Goal: Transaction & Acquisition: Obtain resource

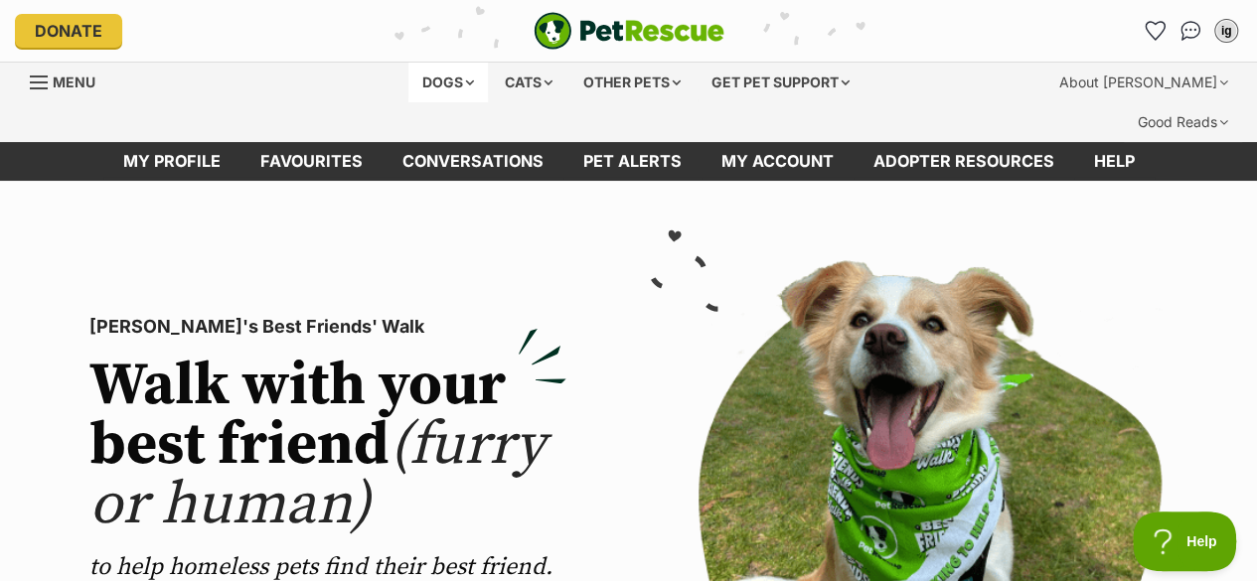
click at [438, 82] on div "Dogs" at bounding box center [447, 83] width 79 height 40
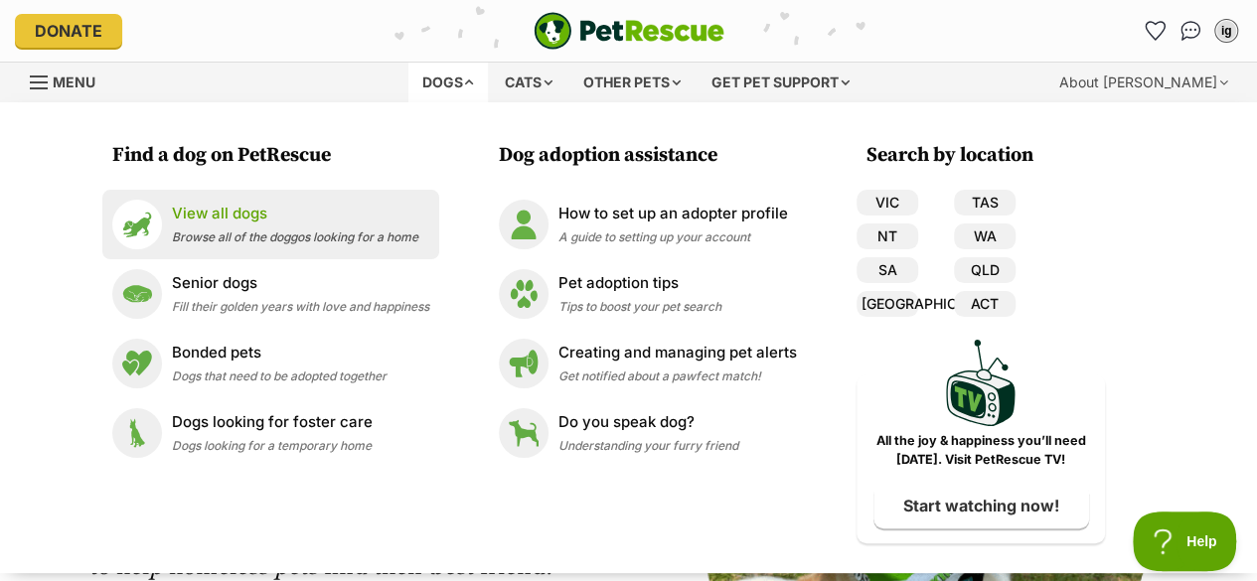
click at [305, 227] on div "View all dogs Browse all of the doggos looking for a home" at bounding box center [295, 224] width 246 height 43
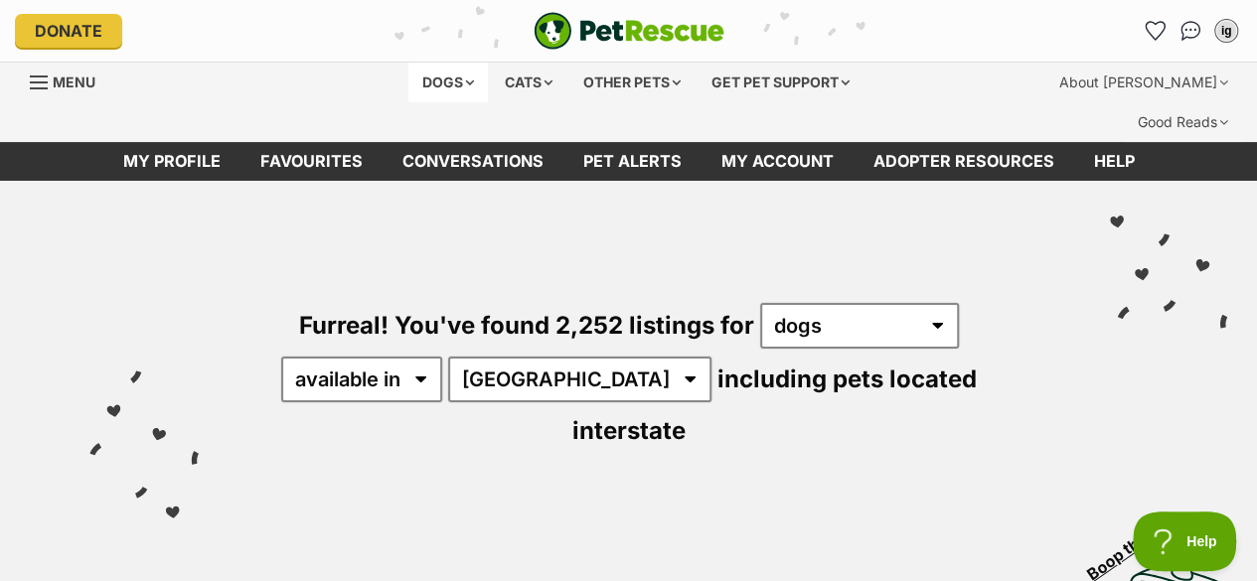
click at [447, 80] on div "Dogs" at bounding box center [447, 83] width 79 height 40
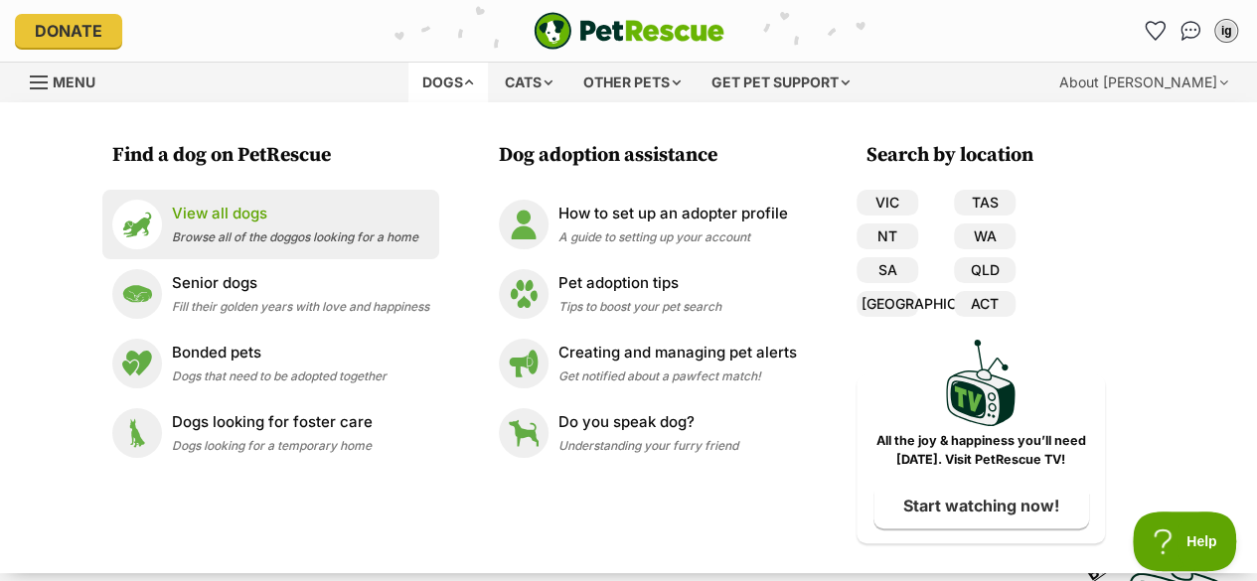
click at [288, 235] on span "Browse all of the doggos looking for a home" at bounding box center [295, 237] width 246 height 15
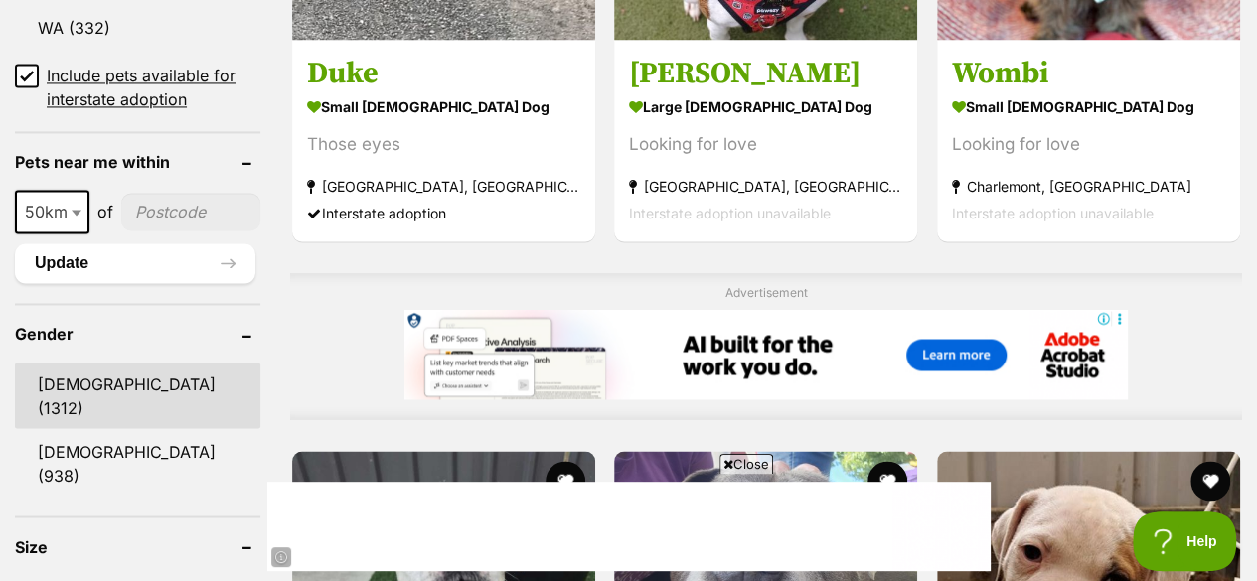
scroll to position [1496, 0]
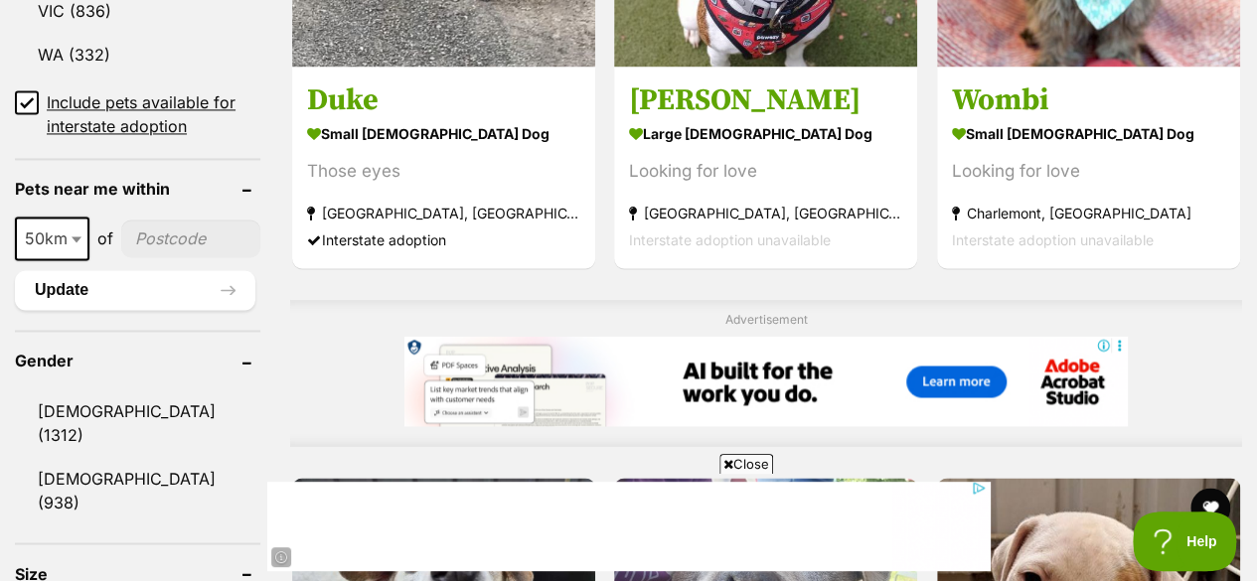
click at [143, 220] on input"] "postcode" at bounding box center [190, 239] width 139 height 38
type input"] "4178"
click at [66, 225] on span "50km" at bounding box center [52, 239] width 71 height 28
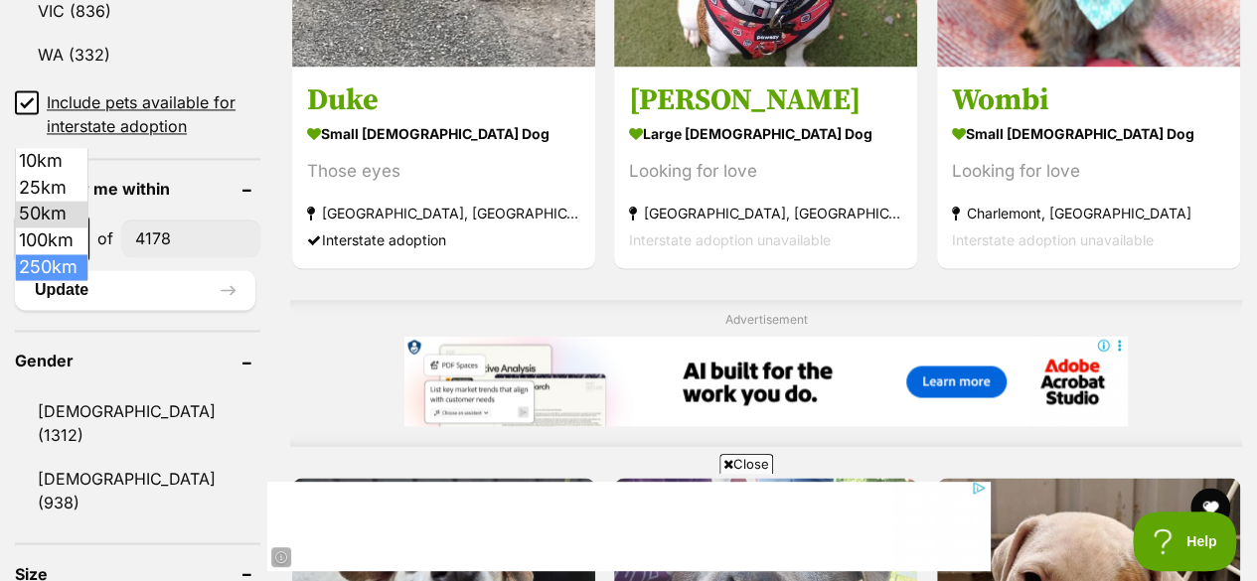
select select "250"
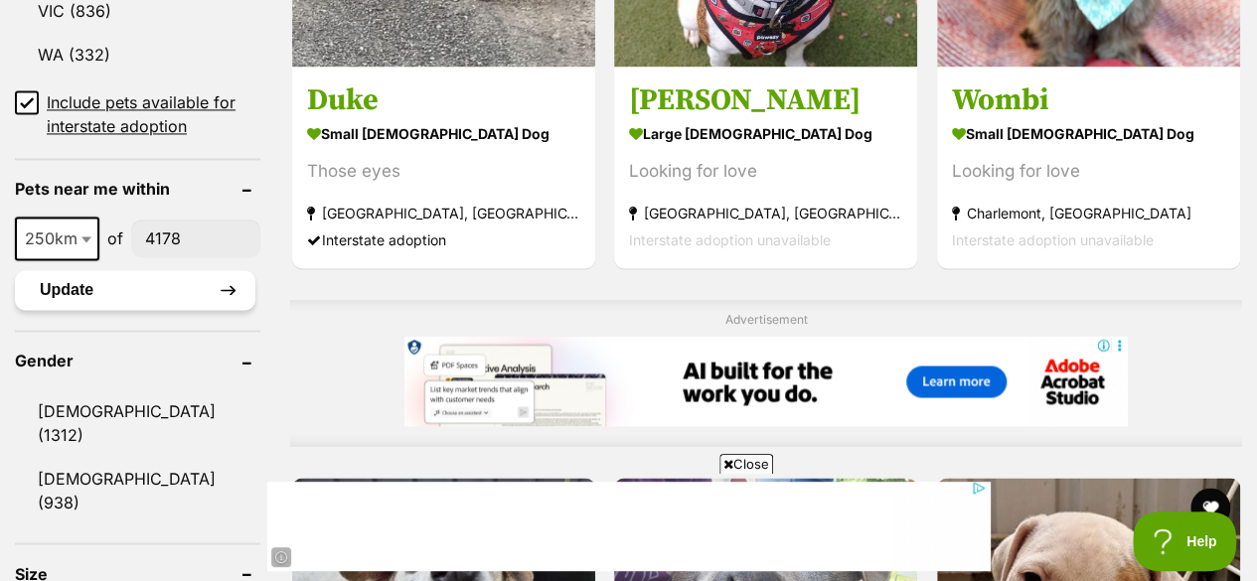
click at [119, 270] on button "Update" at bounding box center [135, 290] width 240 height 40
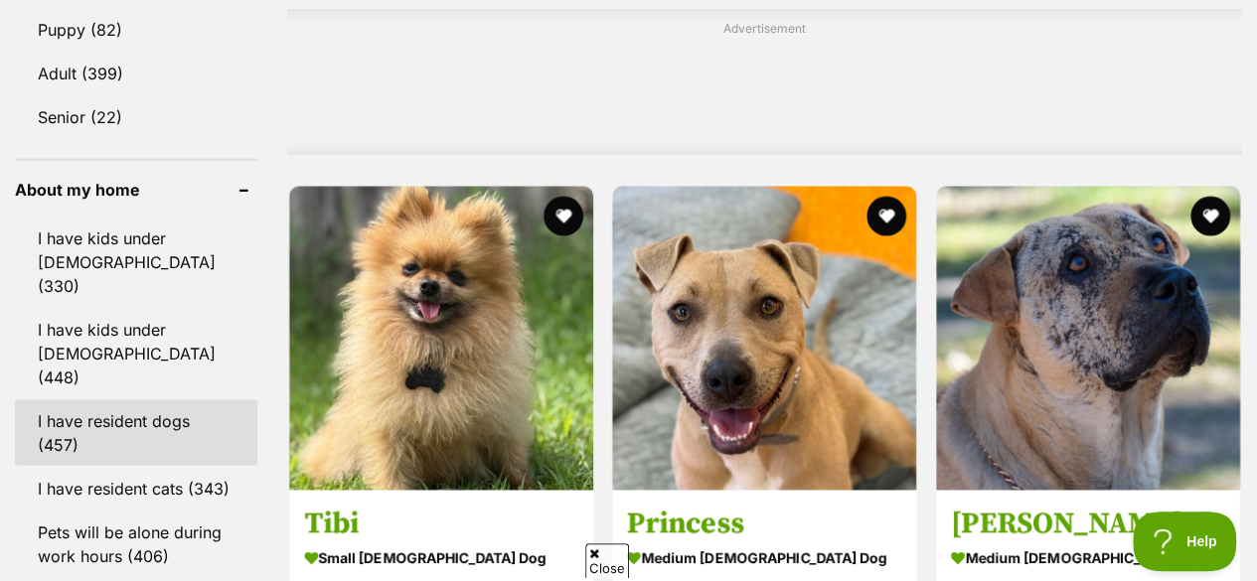
click at [115, 399] on link "I have resident dogs (457)" at bounding box center [136, 432] width 242 height 66
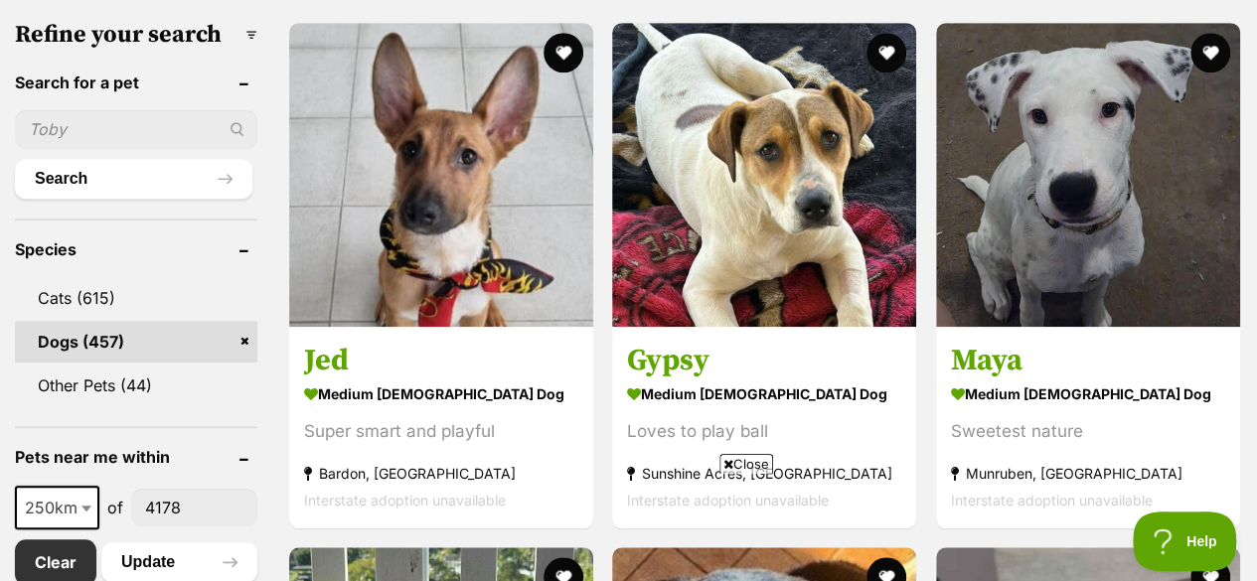
click at [739, 457] on span "Close" at bounding box center [746, 464] width 54 height 20
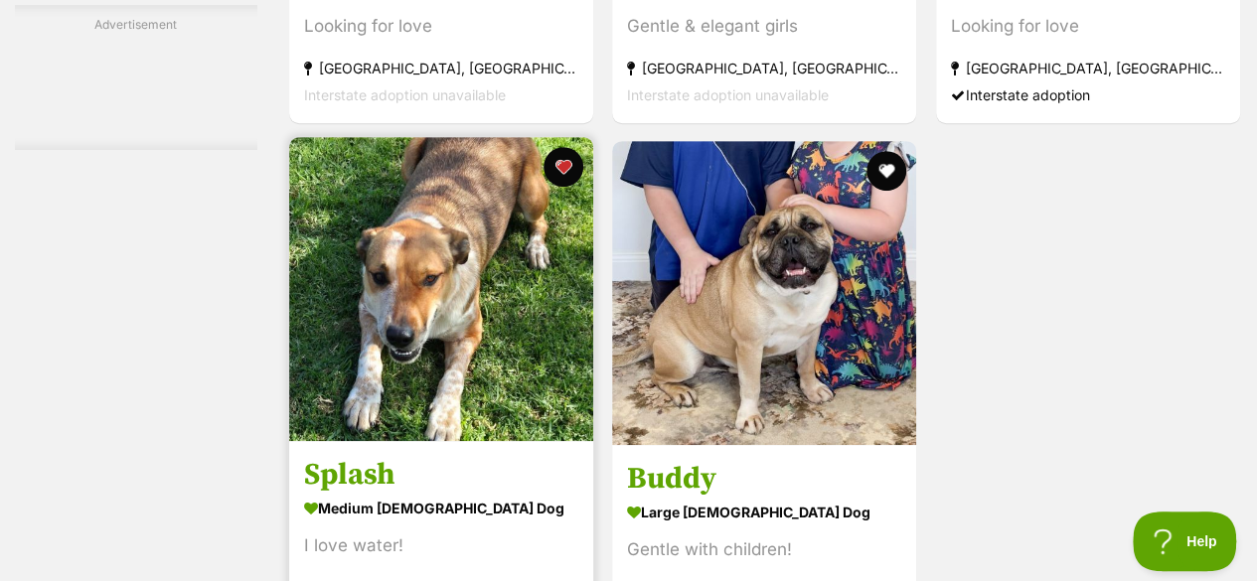
scroll to position [4124, 0]
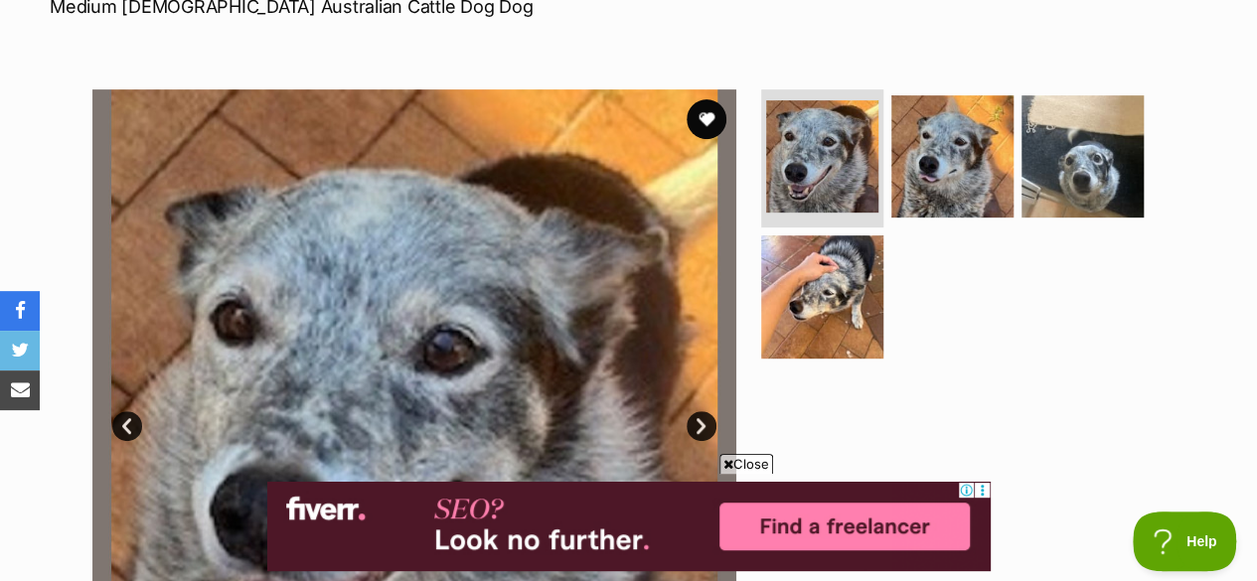
scroll to position [391, 0]
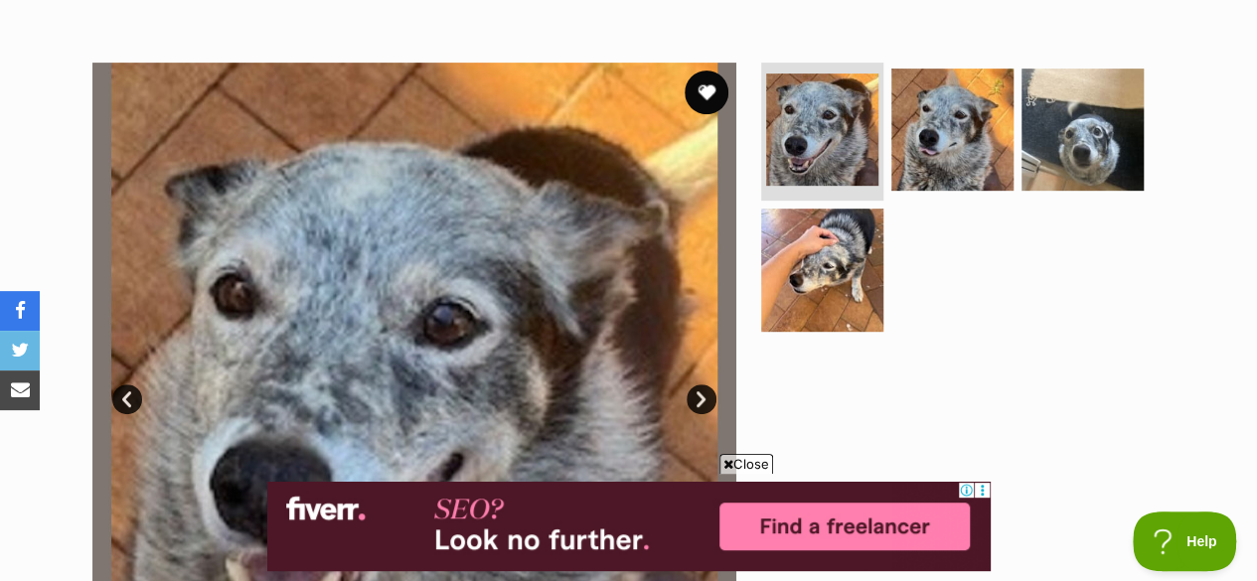
click at [705, 71] on button "favourite" at bounding box center [707, 93] width 44 height 44
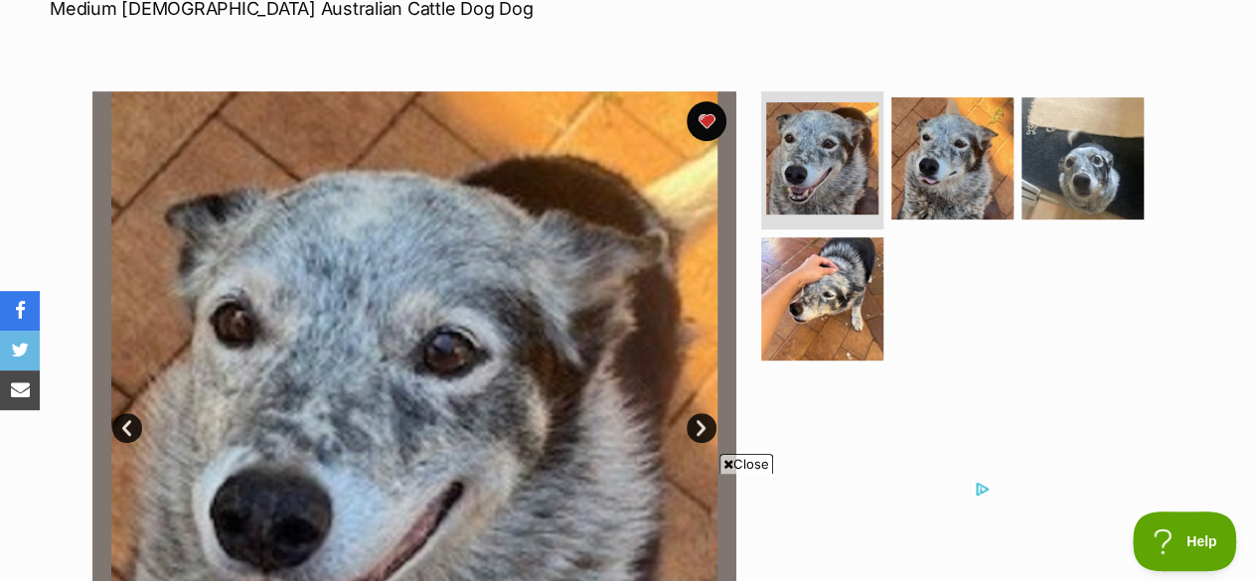
scroll to position [363, 0]
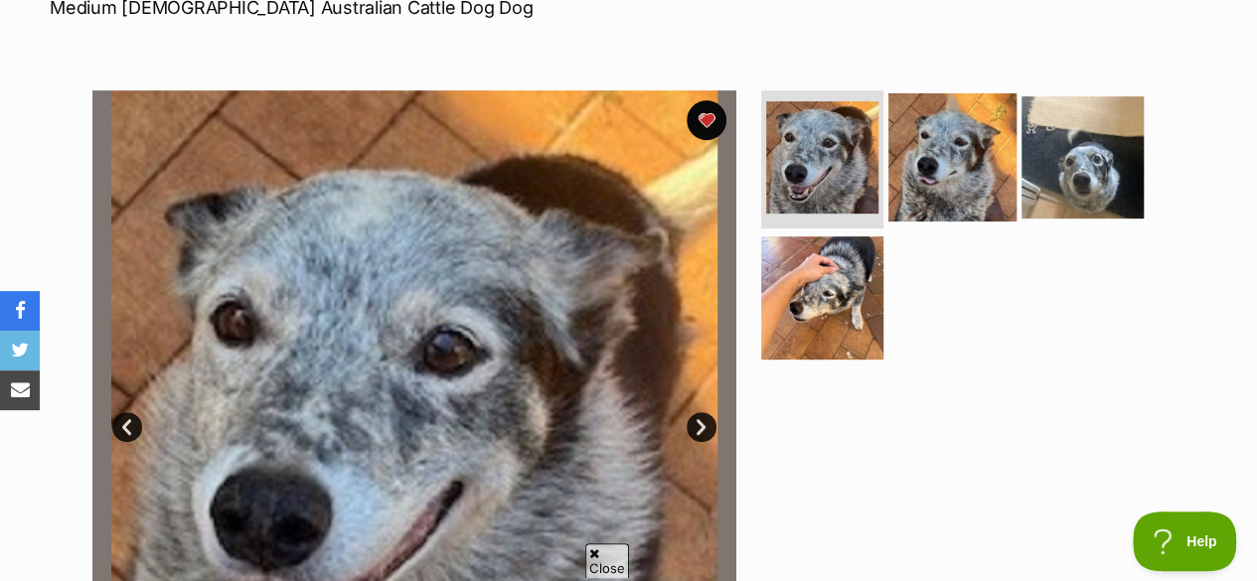
click at [914, 130] on img at bounding box center [952, 156] width 128 height 128
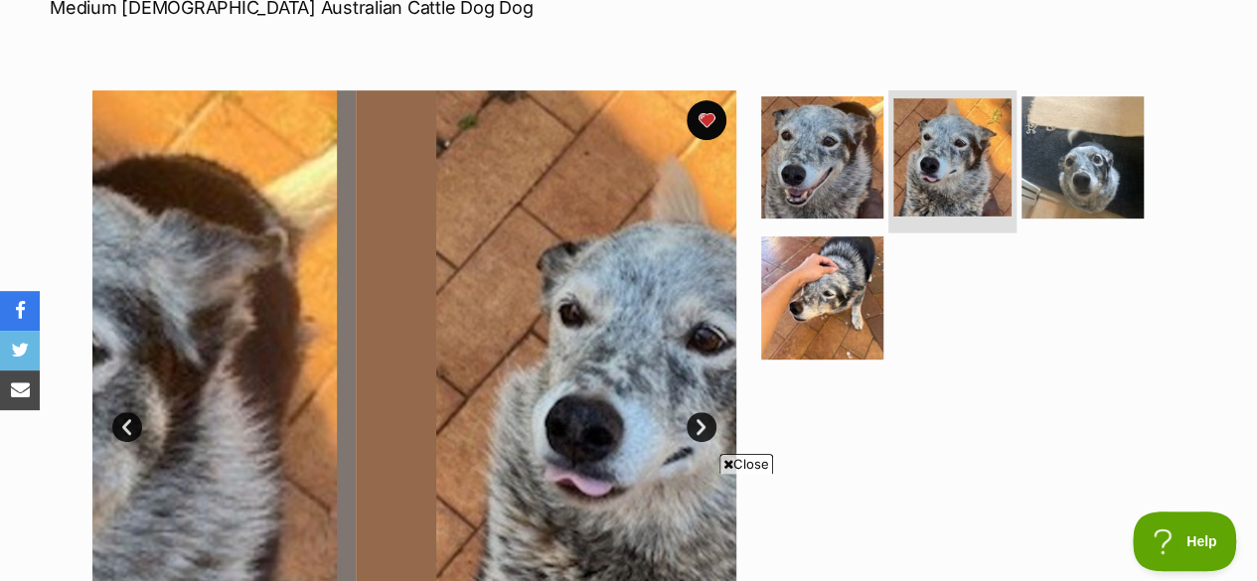
scroll to position [0, 0]
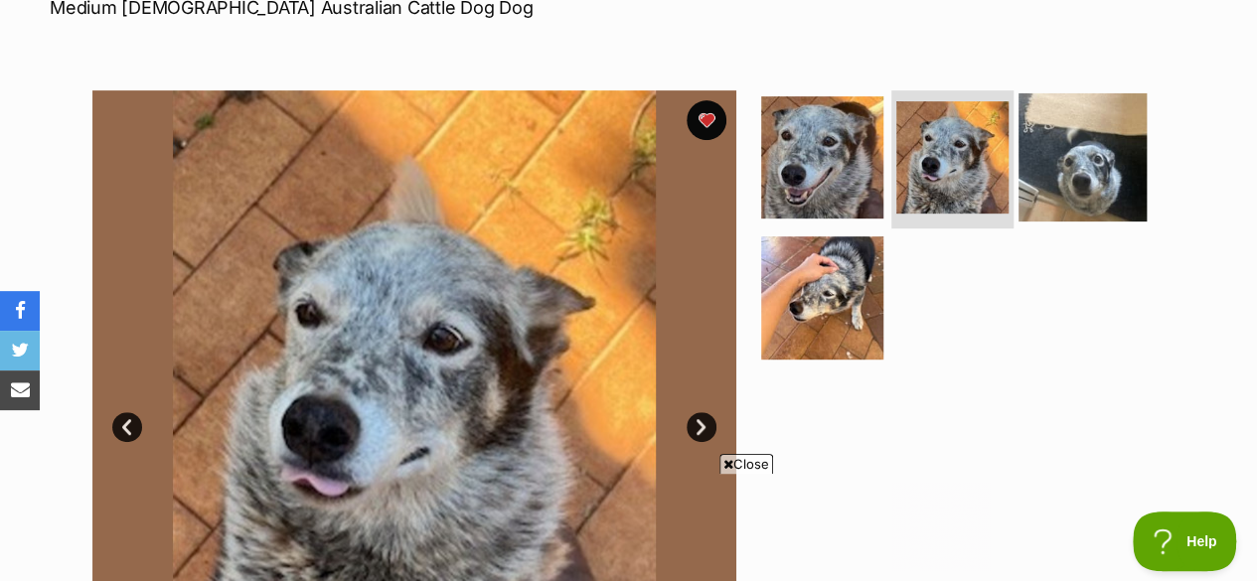
click at [1039, 116] on img at bounding box center [1083, 156] width 128 height 128
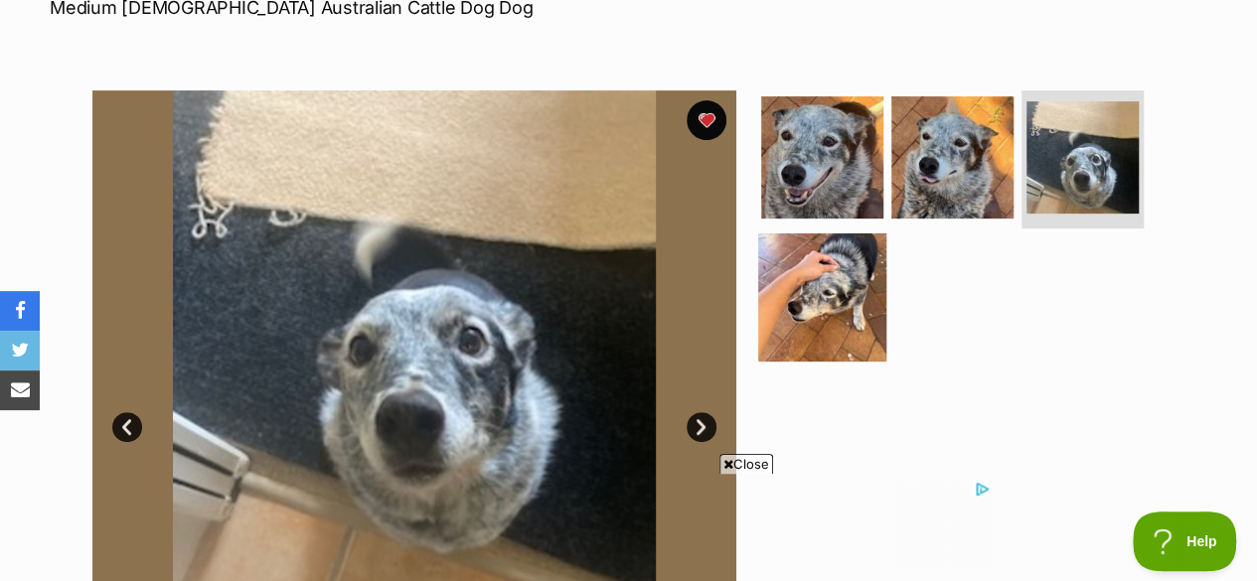
click at [804, 246] on img at bounding box center [822, 298] width 128 height 128
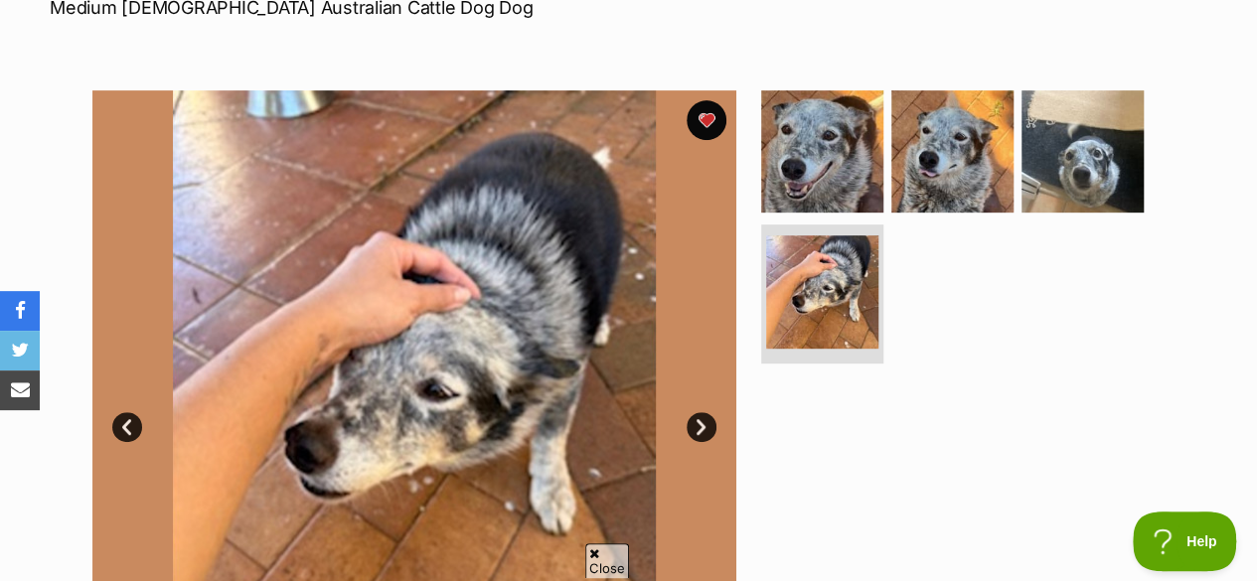
click at [1115, 279] on ul at bounding box center [960, 231] width 407 height 282
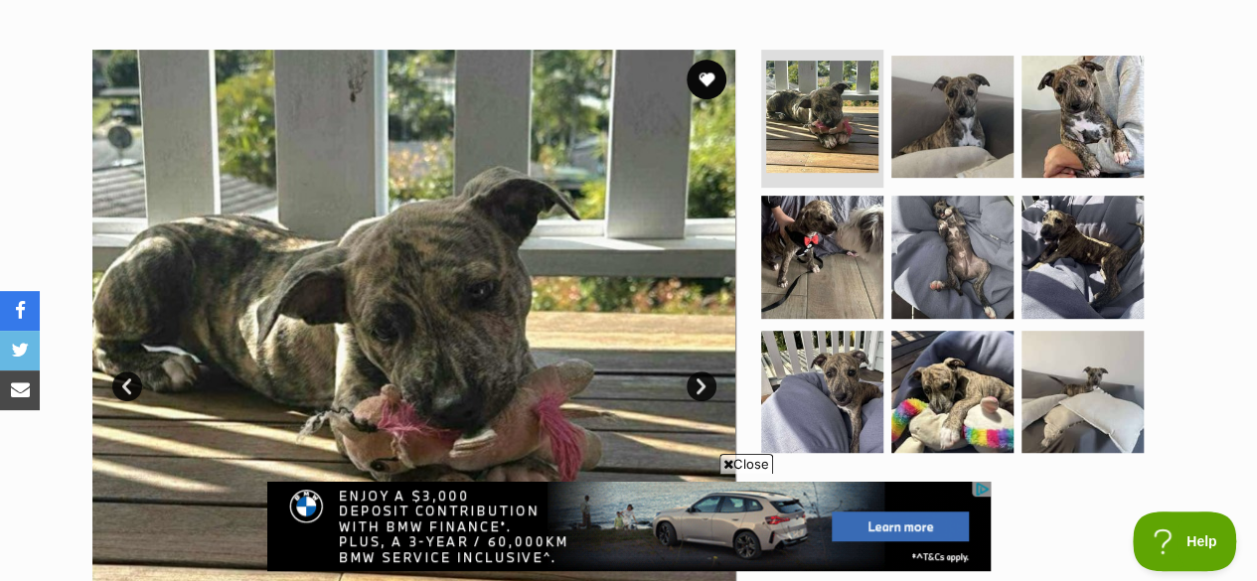
scroll to position [402, 0]
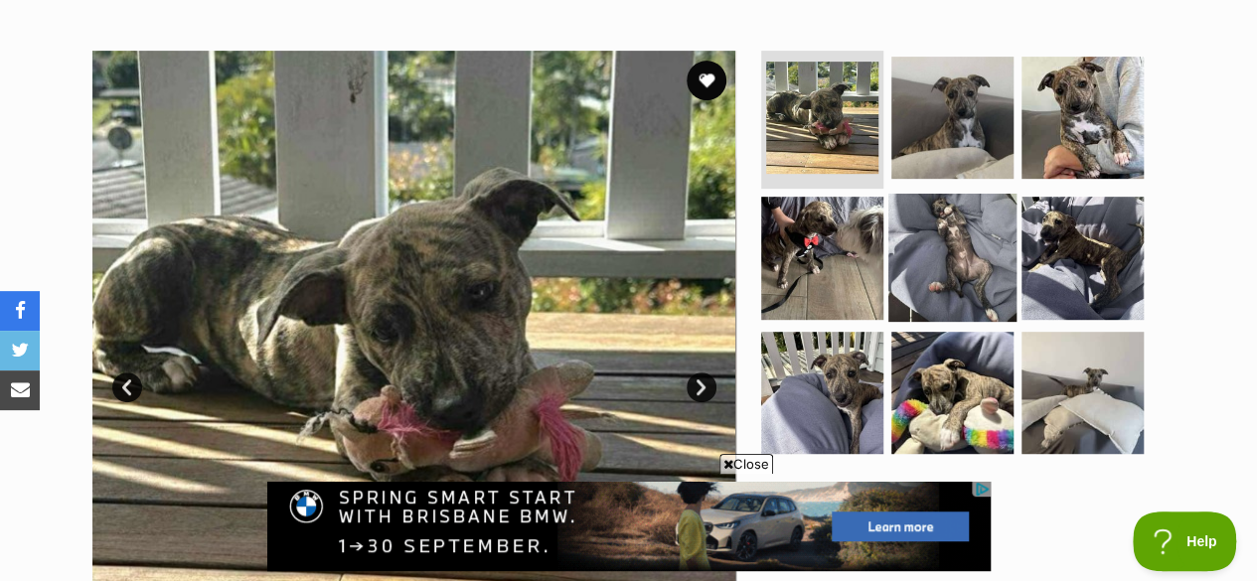
click at [950, 207] on img at bounding box center [952, 258] width 128 height 128
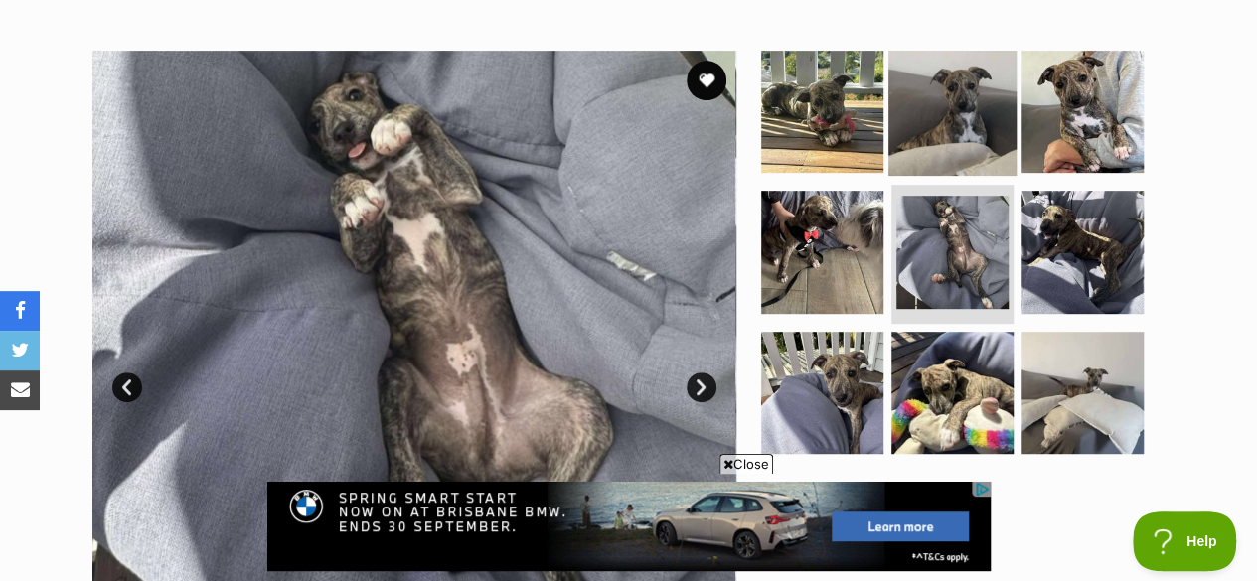
click at [982, 72] on img at bounding box center [952, 111] width 128 height 128
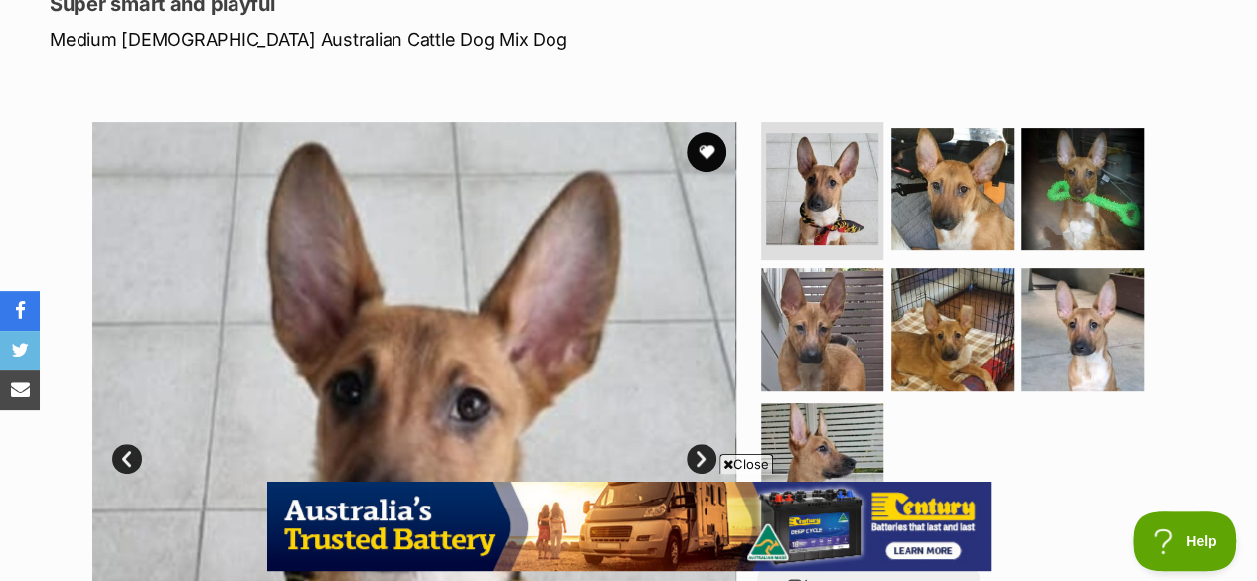
scroll to position [316, 0]
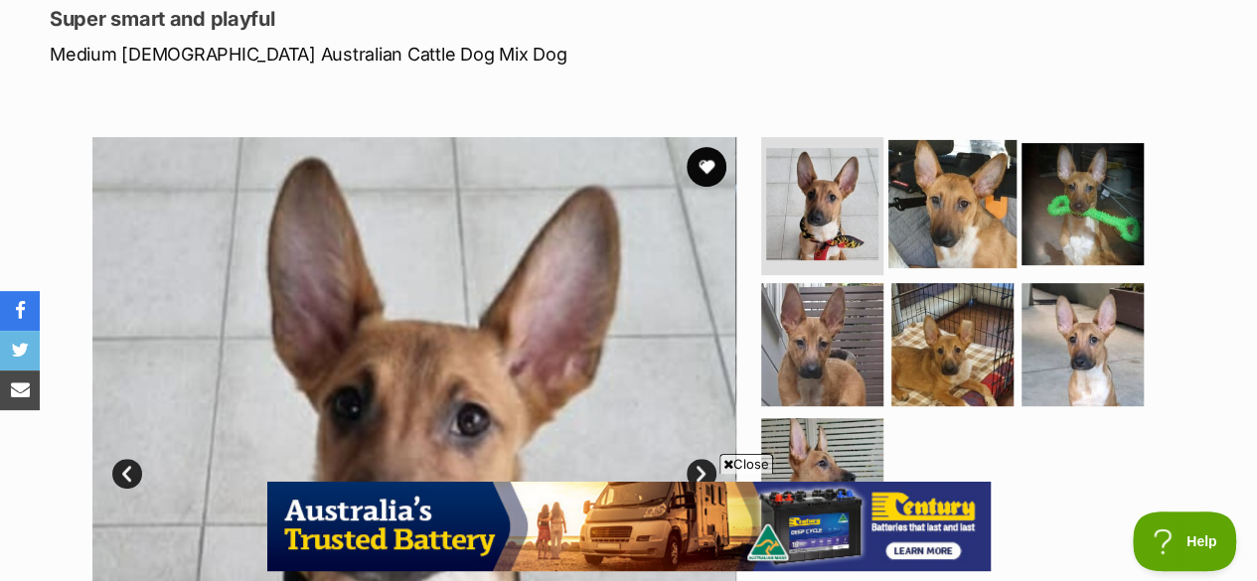
click at [912, 139] on img at bounding box center [952, 203] width 128 height 128
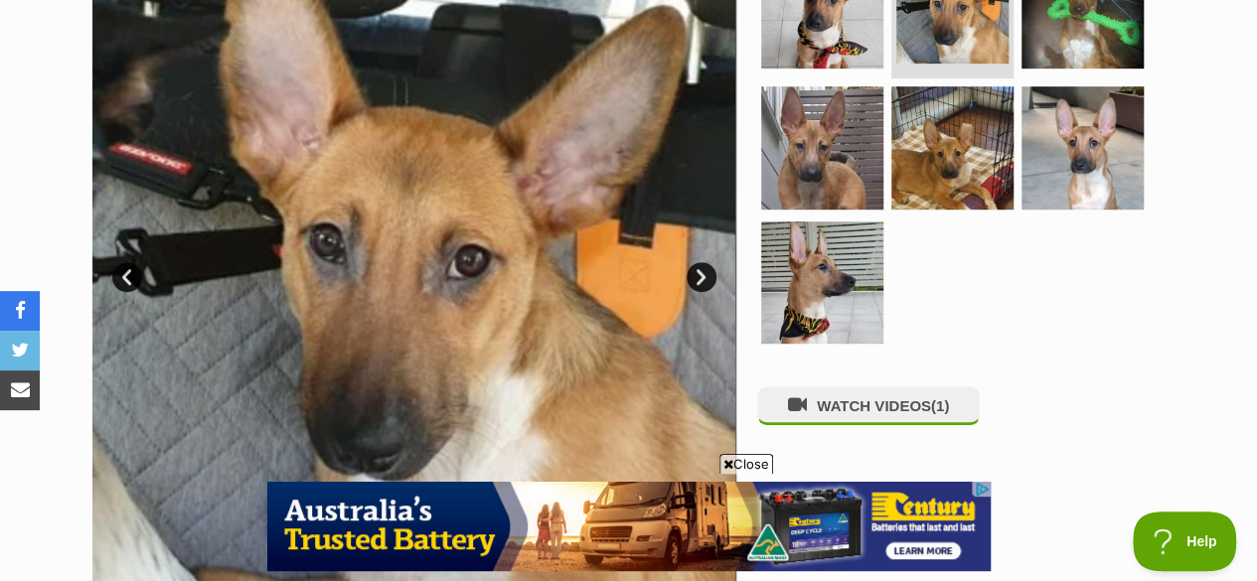
scroll to position [516, 0]
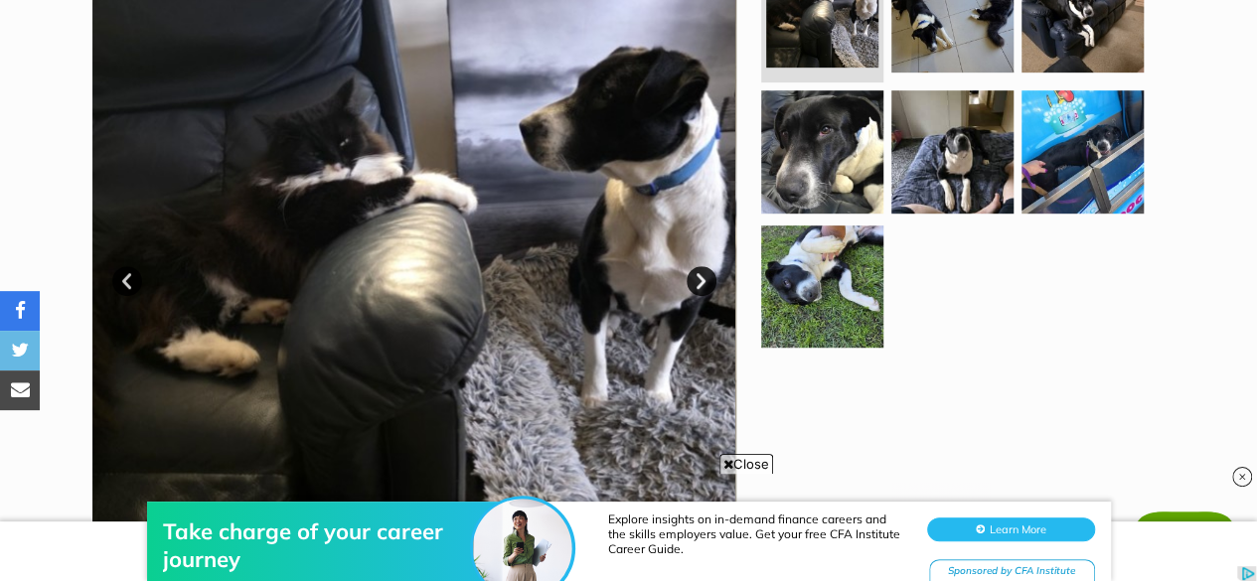
scroll to position [511, 0]
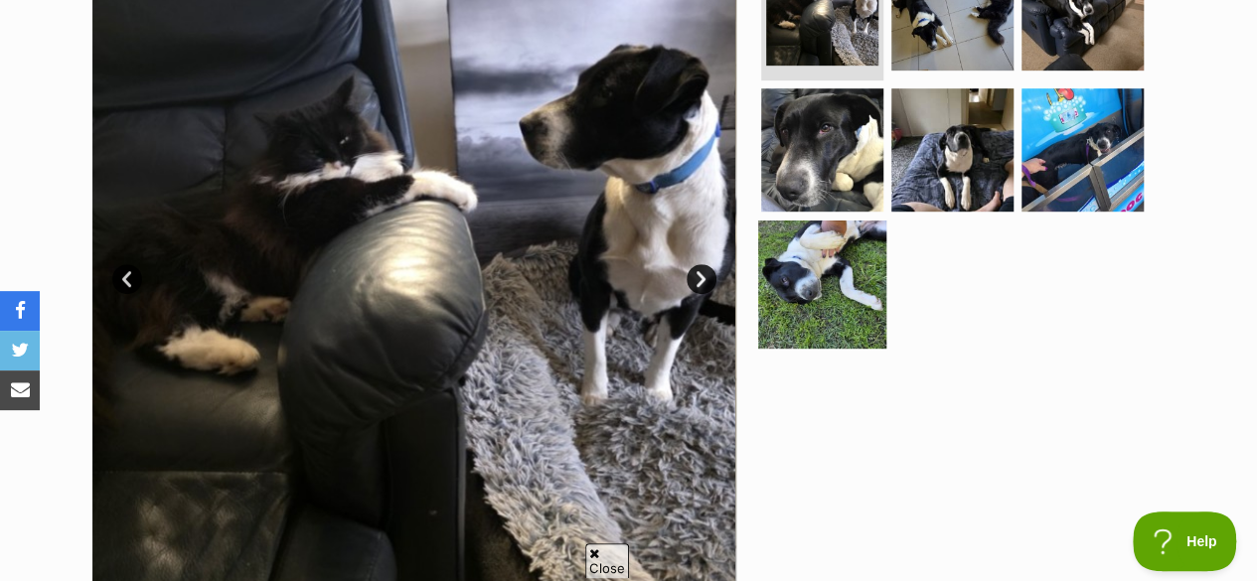
click at [797, 238] on img at bounding box center [822, 285] width 128 height 128
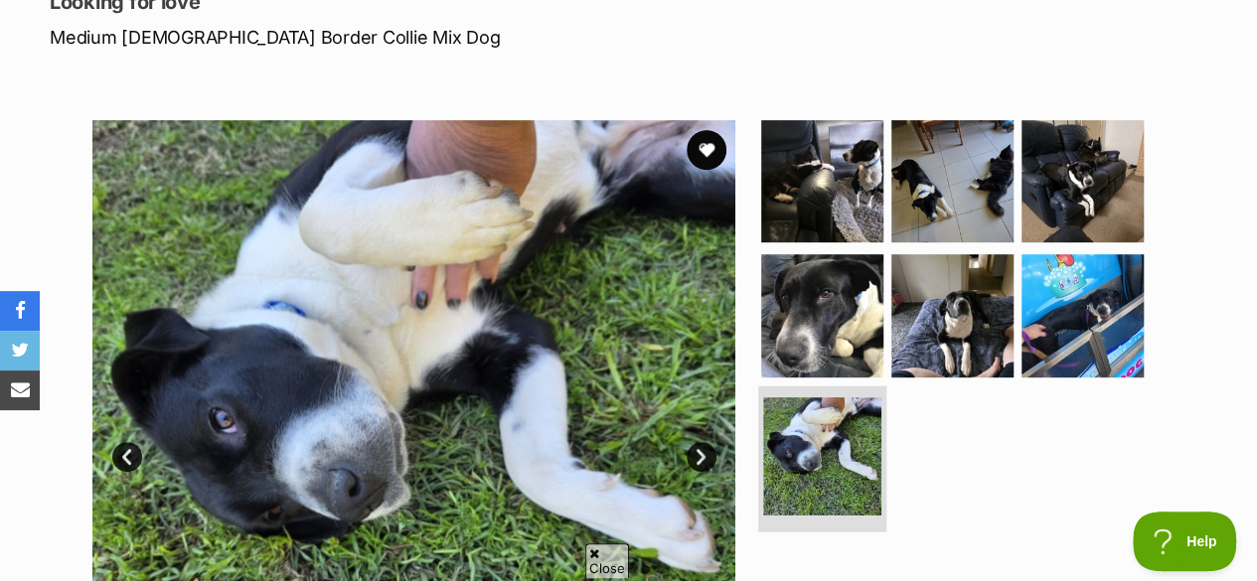
scroll to position [0, 0]
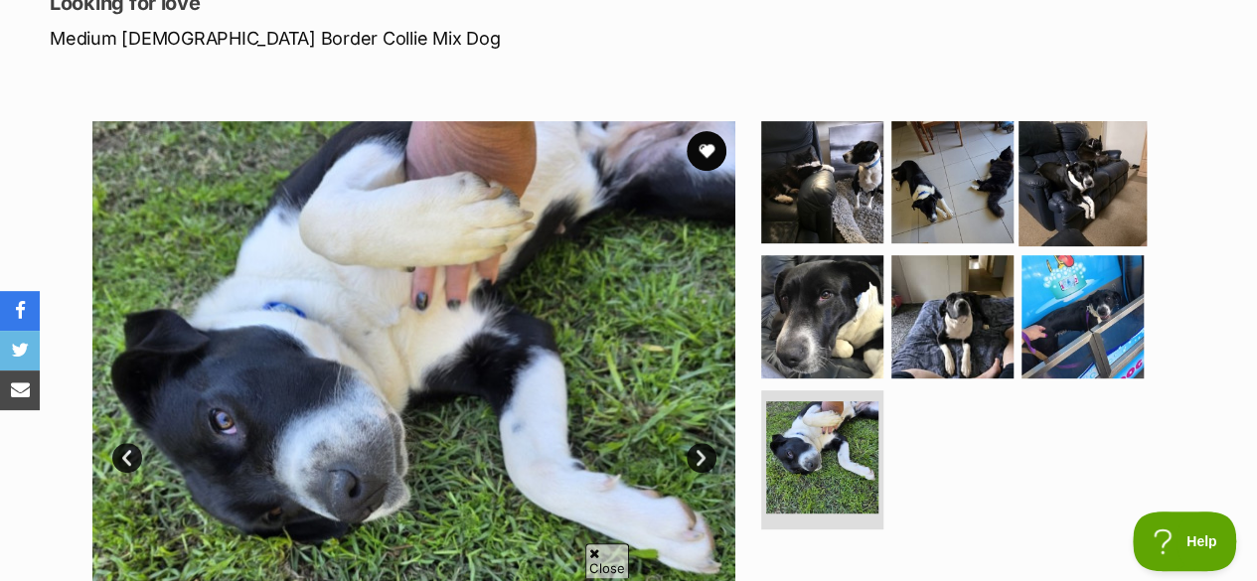
click at [1055, 150] on img at bounding box center [1083, 181] width 128 height 128
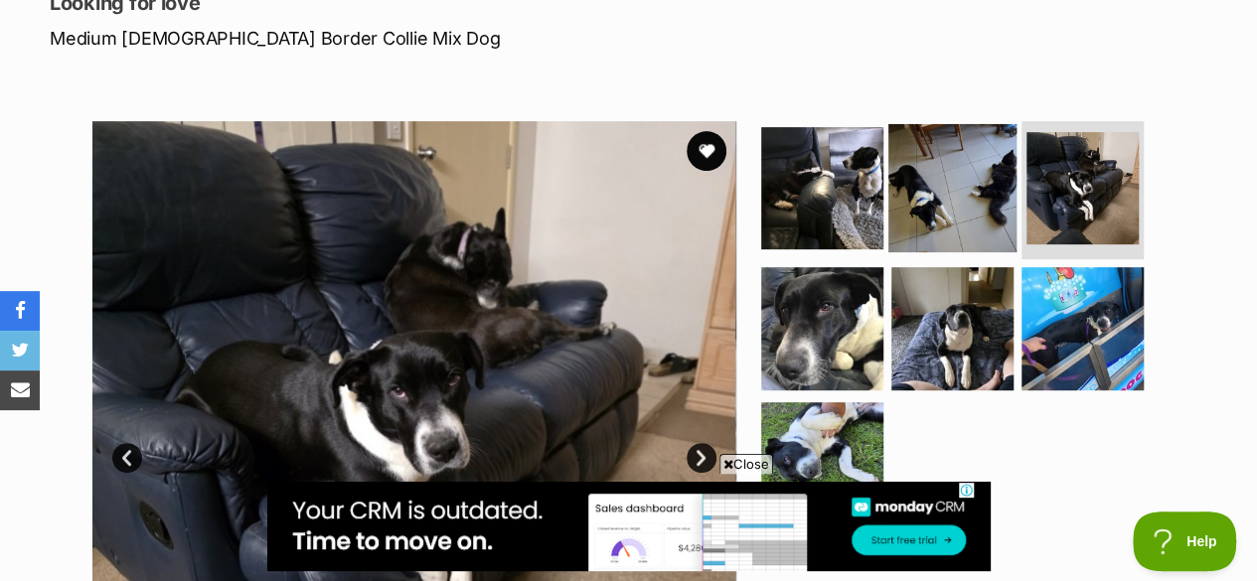
click at [957, 156] on img at bounding box center [952, 187] width 128 height 128
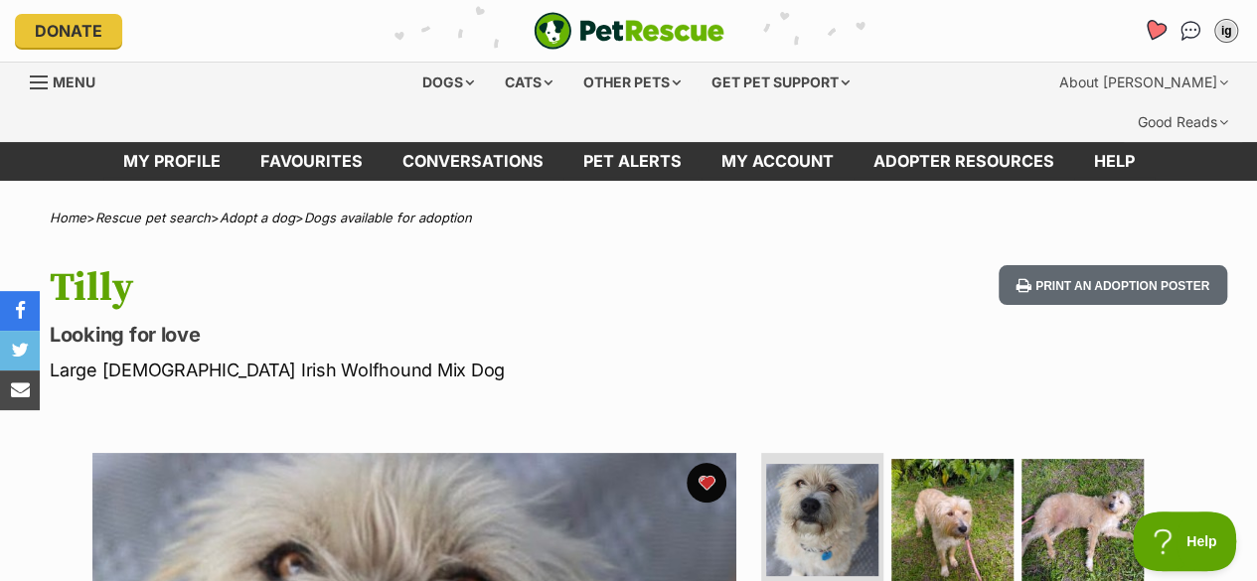
click at [1151, 25] on icon "Favourites" at bounding box center [1155, 30] width 24 height 23
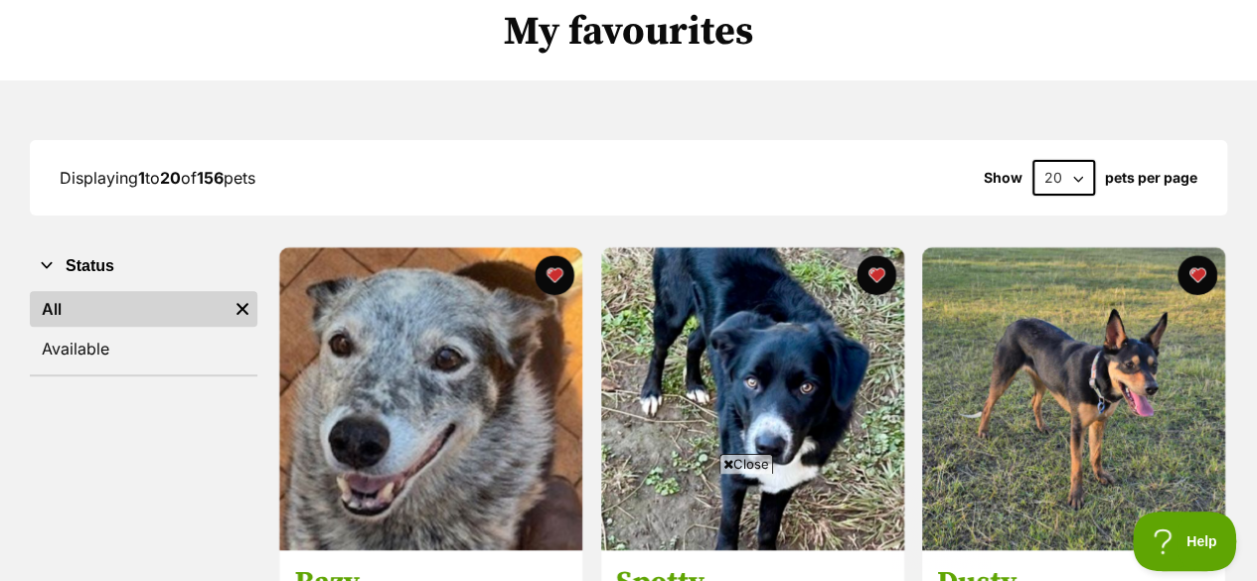
click at [1080, 160] on select "20 40 60" at bounding box center [1063, 178] width 63 height 36
select select "60"
click at [1032, 160] on select "20 40 60" at bounding box center [1063, 178] width 63 height 36
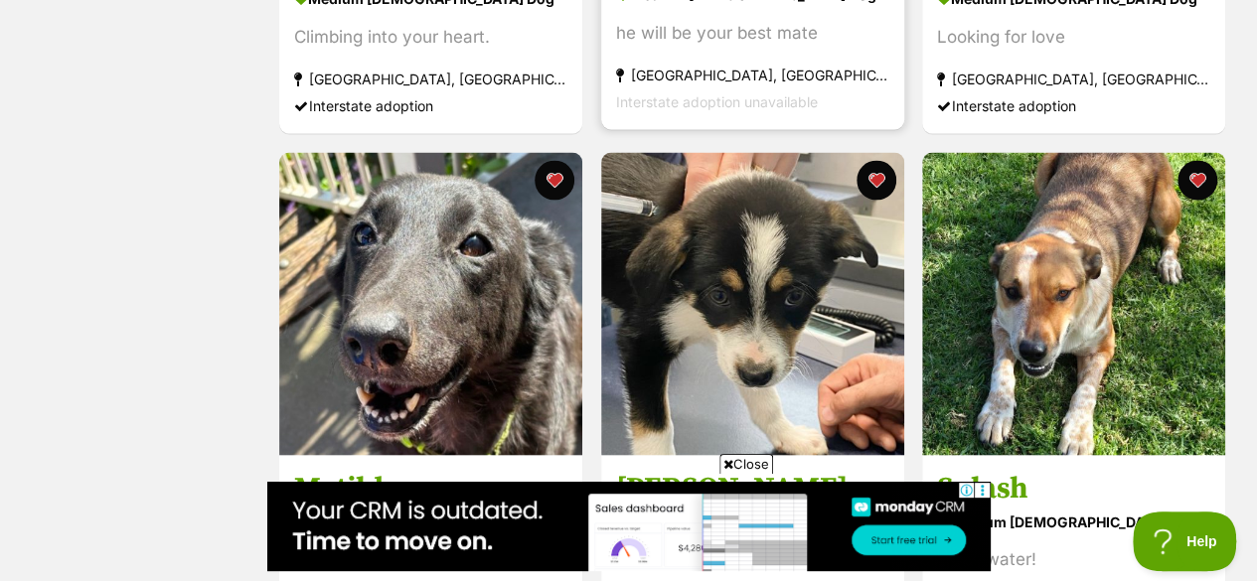
scroll to position [1874, 0]
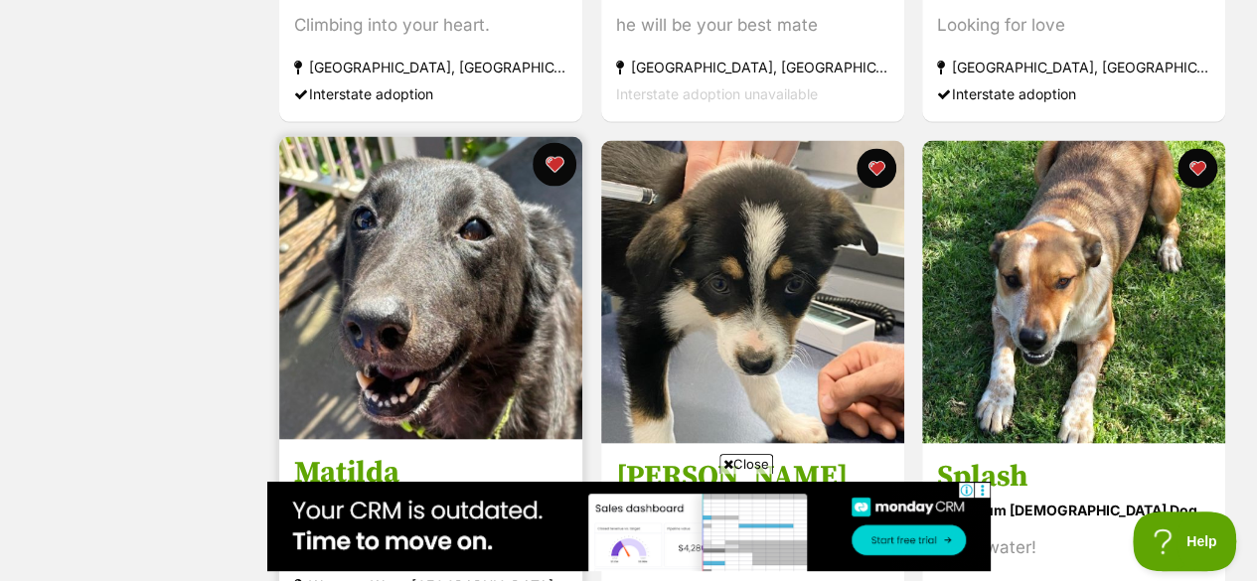
click at [549, 142] on button "favourite" at bounding box center [555, 164] width 44 height 44
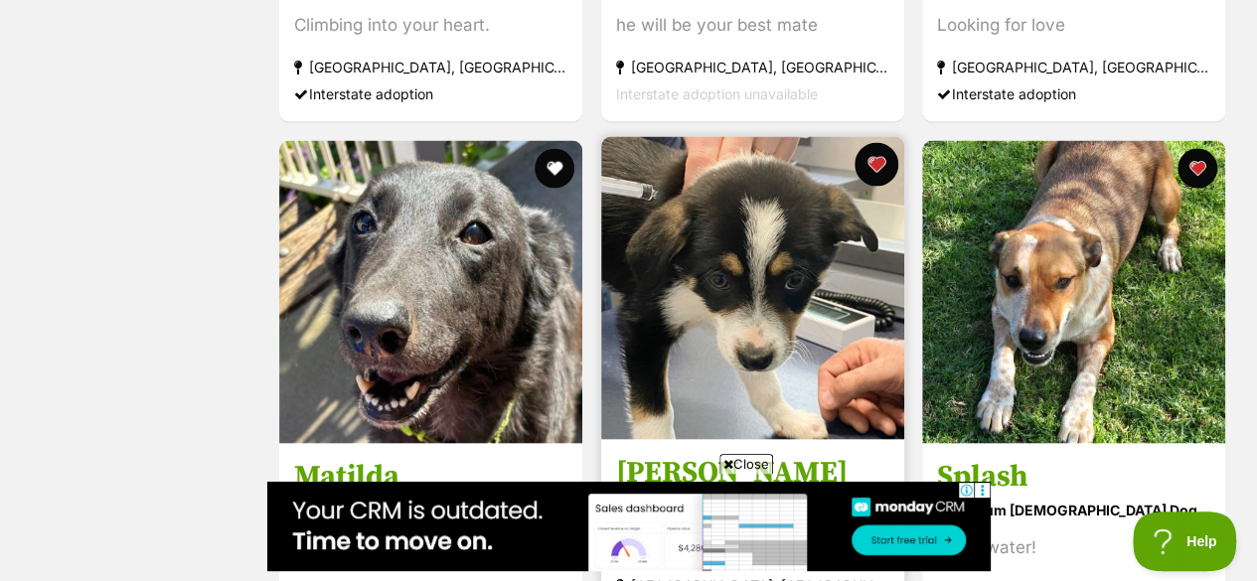
click at [876, 142] on button "favourite" at bounding box center [876, 164] width 44 height 44
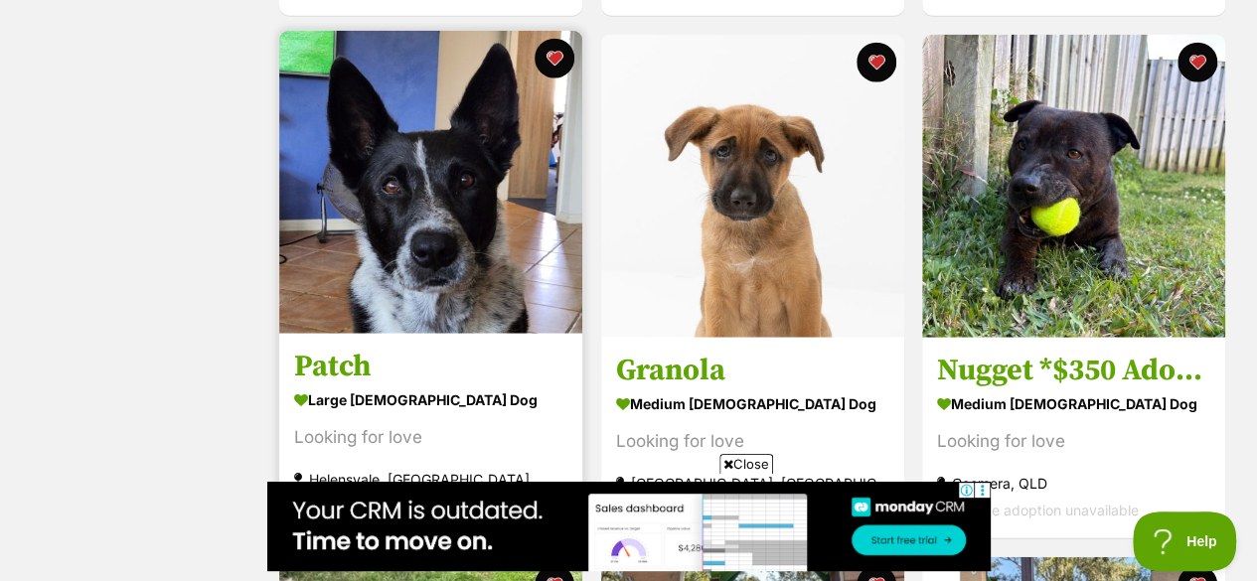
scroll to position [2507, 0]
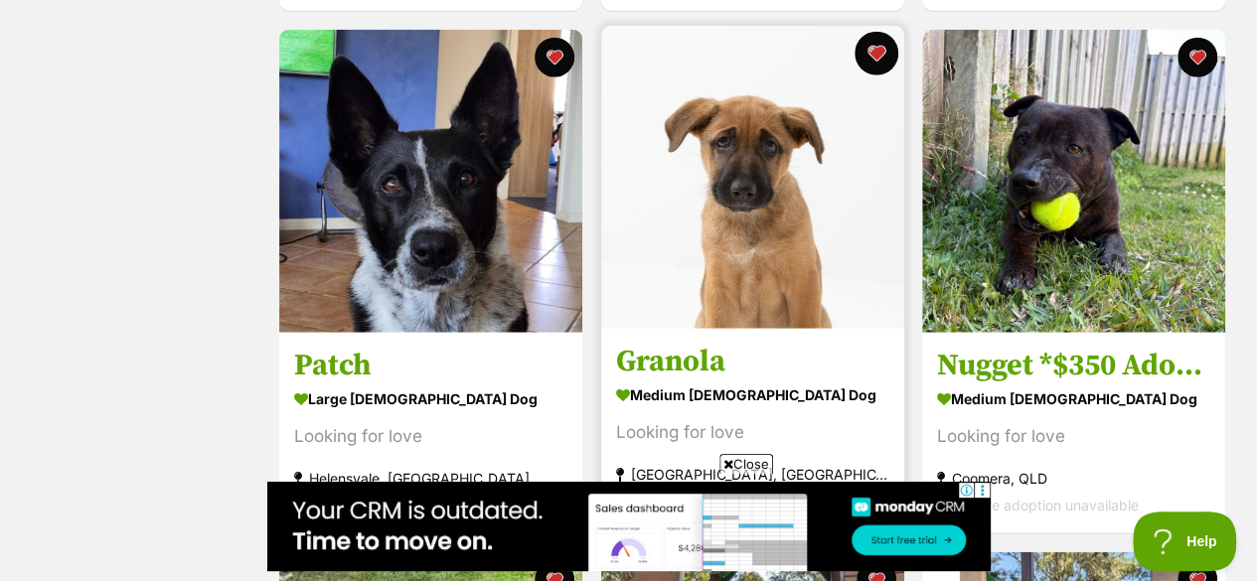
click at [878, 32] on button "favourite" at bounding box center [876, 54] width 44 height 44
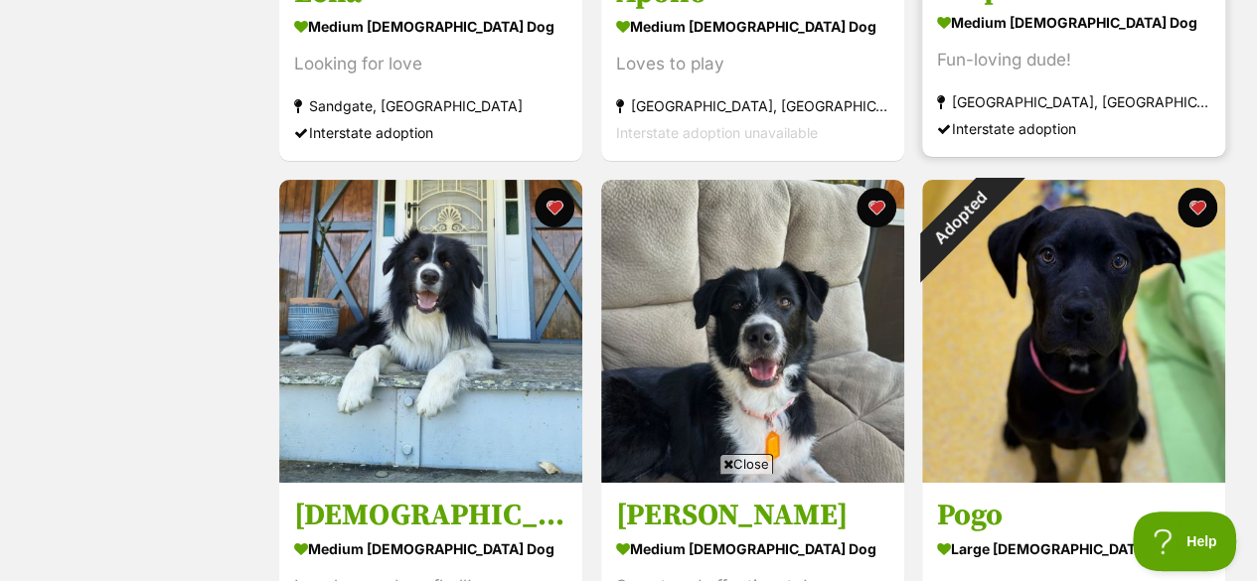
scroll to position [3926, 0]
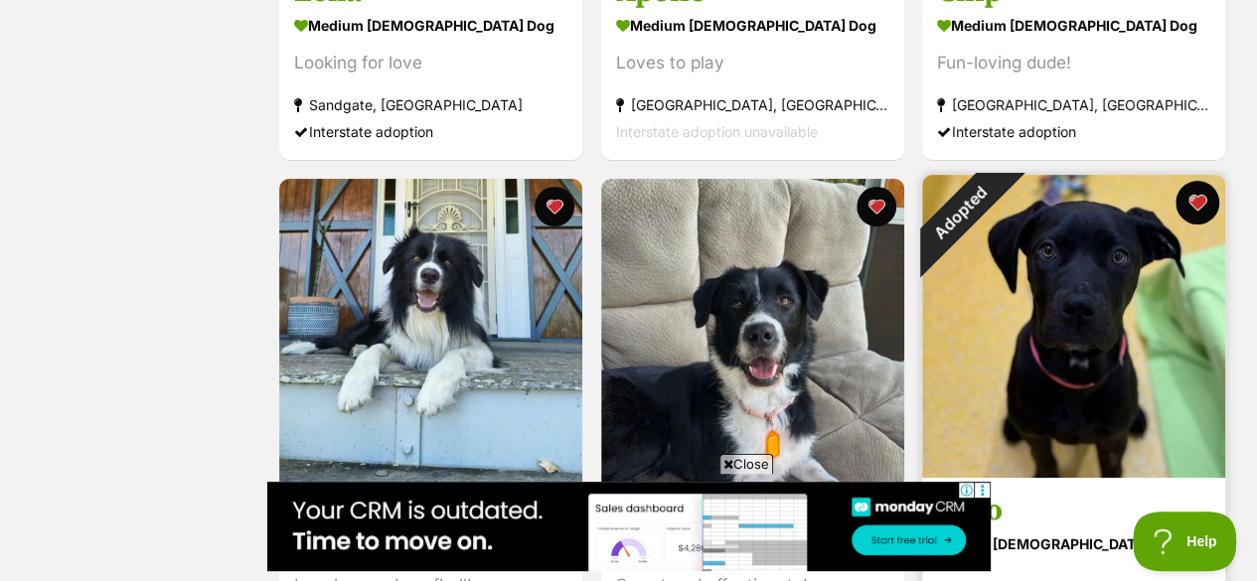
click at [1189, 181] on button "favourite" at bounding box center [1198, 203] width 44 height 44
click at [1180, 181] on button "favourite" at bounding box center [1198, 203] width 44 height 44
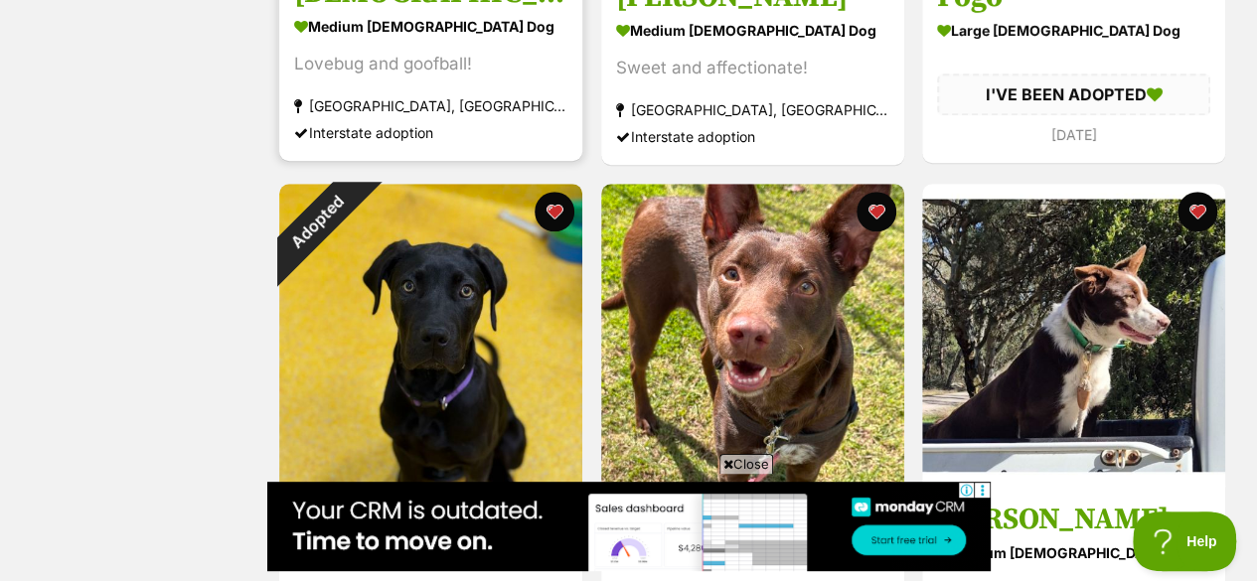
scroll to position [4483, 0]
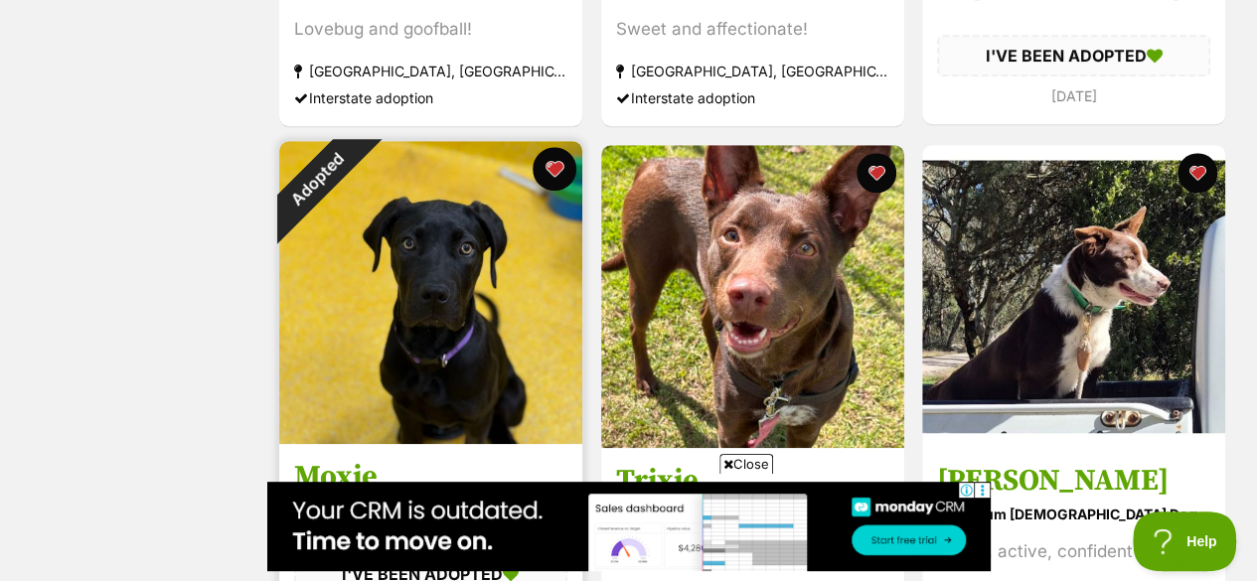
click at [554, 147] on button "favourite" at bounding box center [555, 169] width 44 height 44
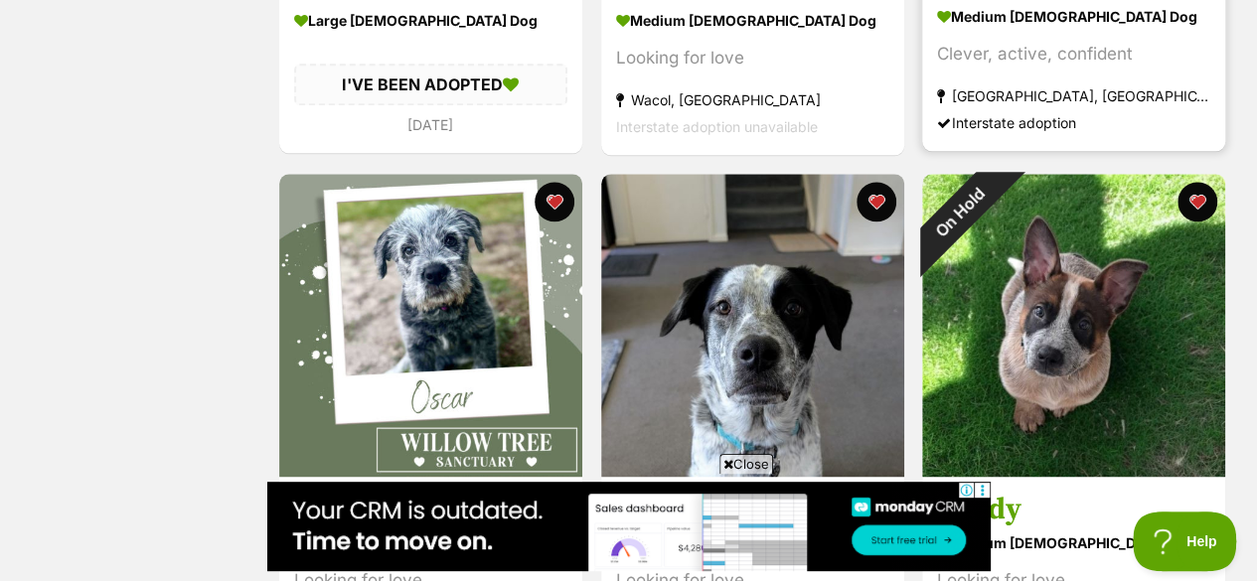
scroll to position [4981, 0]
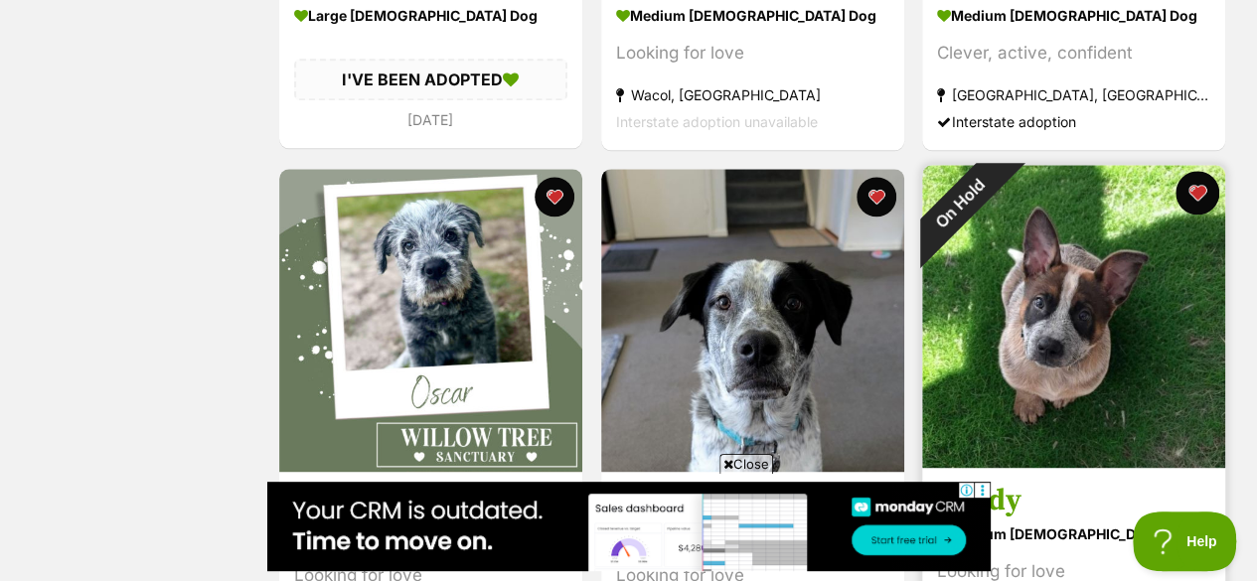
click at [1202, 171] on button "favourite" at bounding box center [1198, 193] width 44 height 44
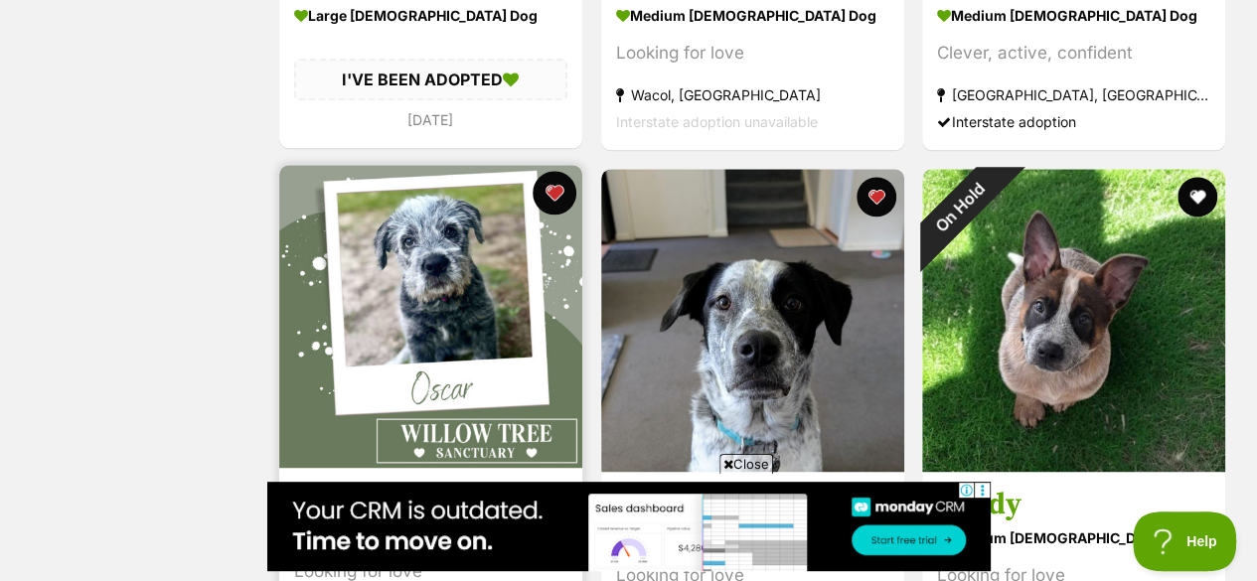
click at [554, 171] on button "favourite" at bounding box center [555, 193] width 44 height 44
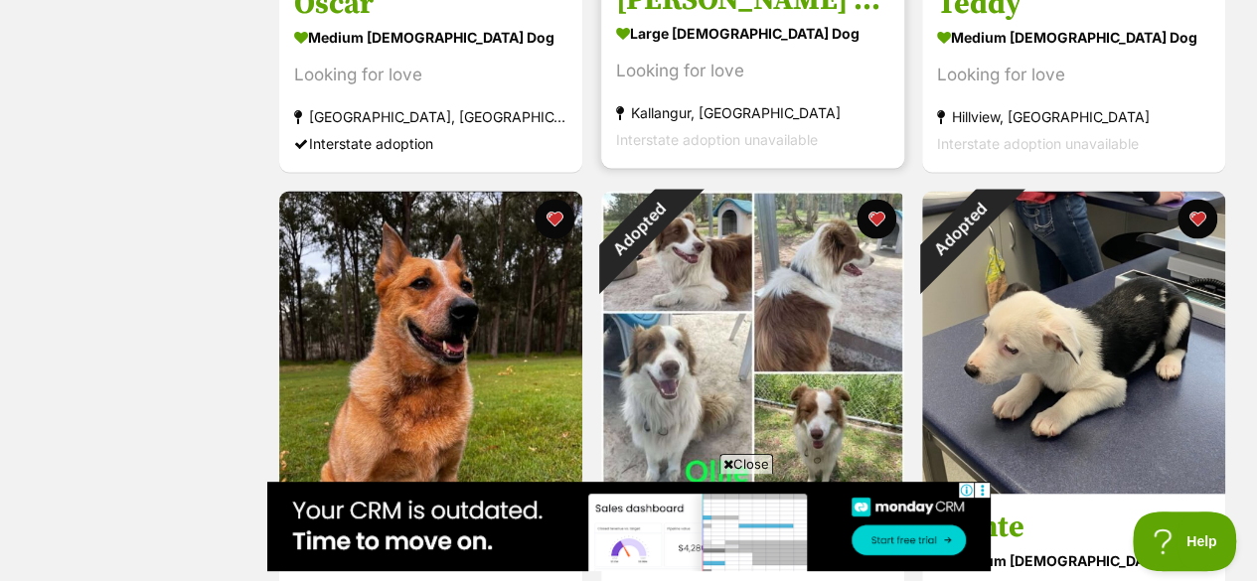
scroll to position [5484, 0]
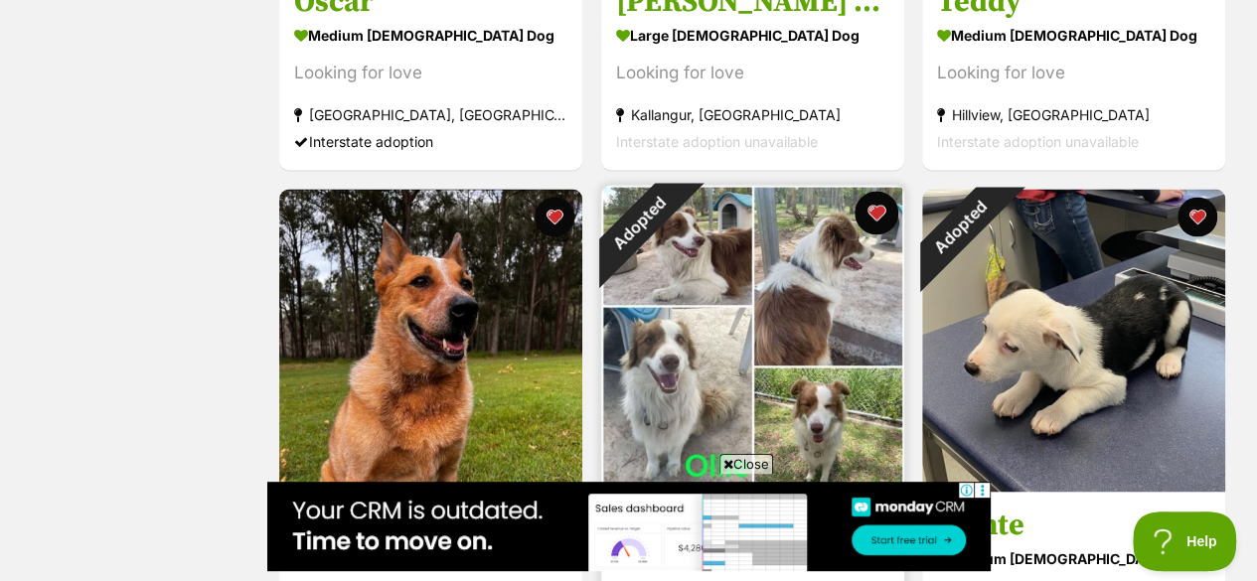
click at [876, 191] on button "favourite" at bounding box center [876, 213] width 44 height 44
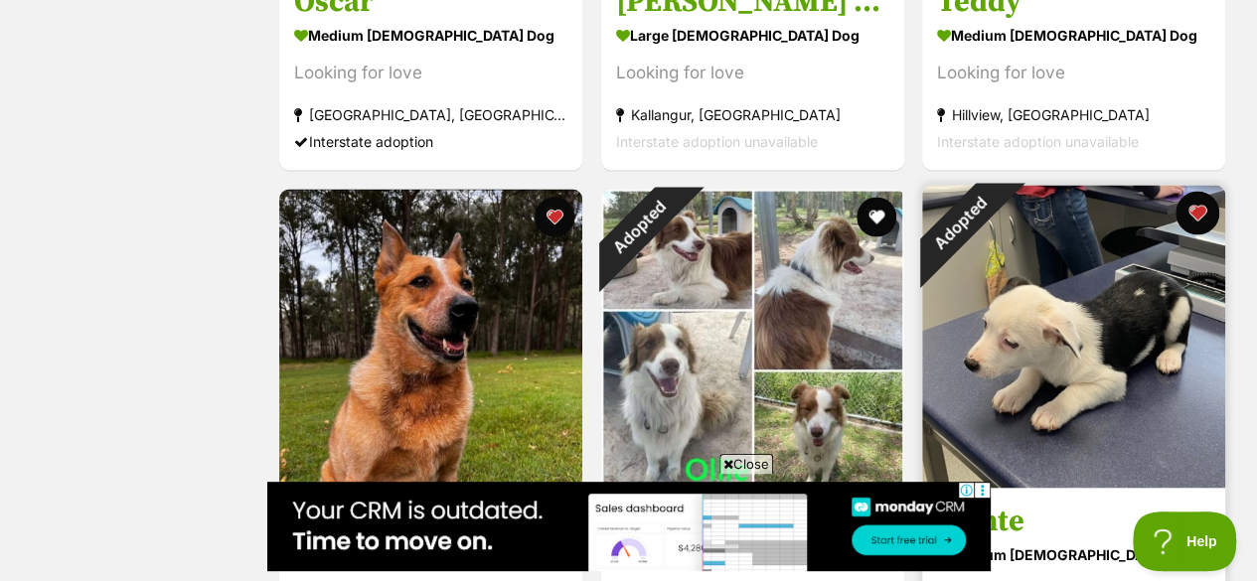
click at [1194, 191] on button "favourite" at bounding box center [1198, 213] width 44 height 44
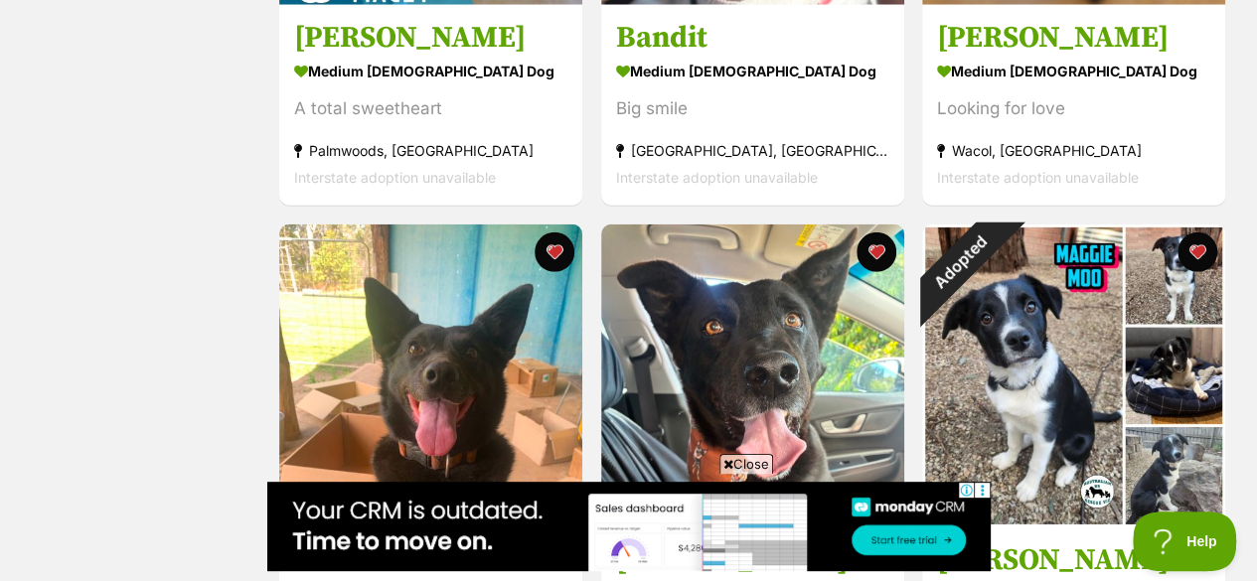
scroll to position [6496, 0]
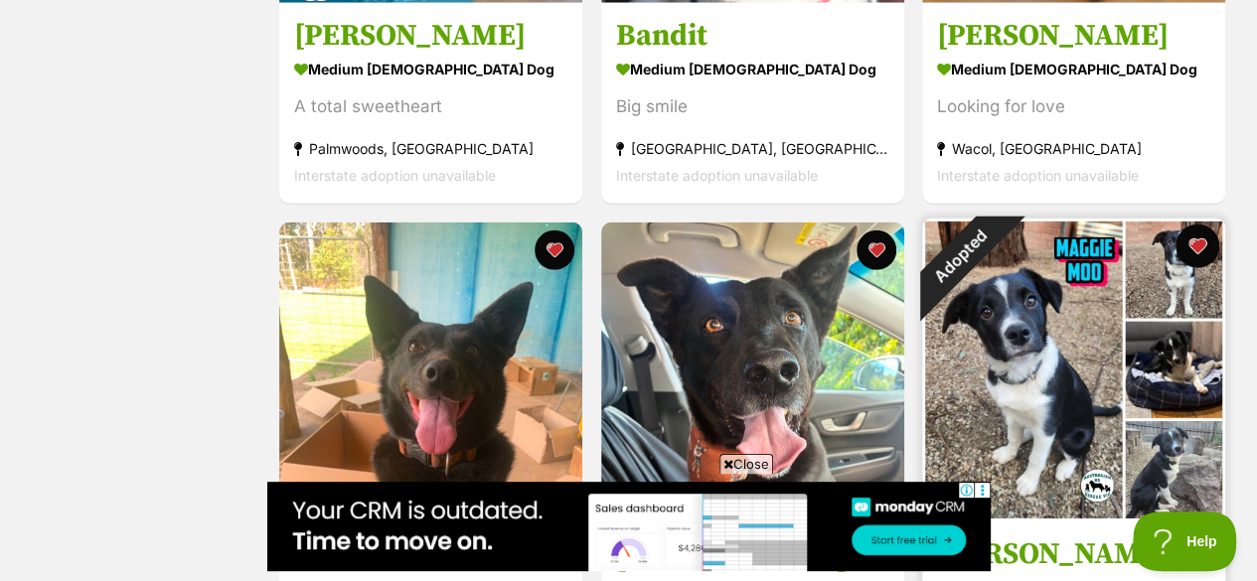
click at [1198, 225] on button "favourite" at bounding box center [1198, 247] width 44 height 44
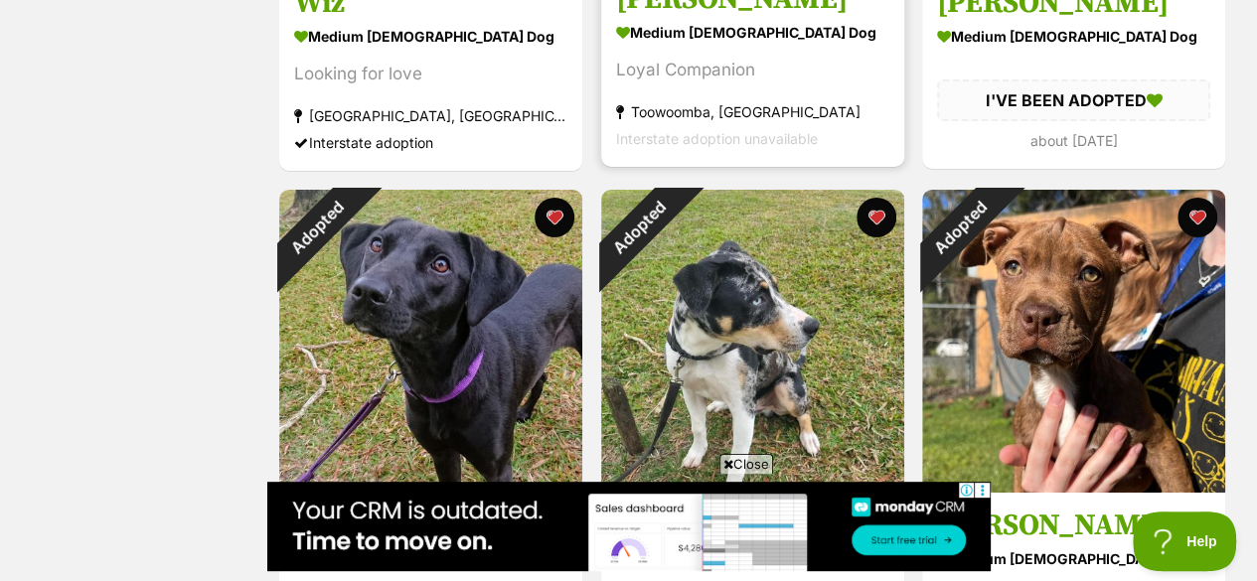
scroll to position [7052, 0]
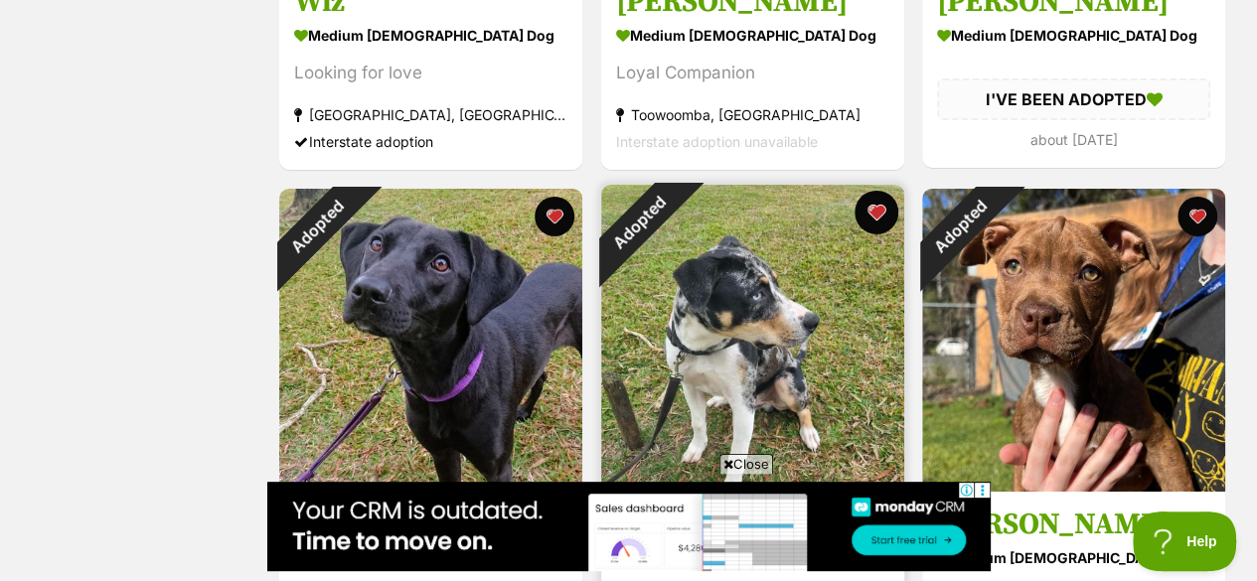
click at [872, 191] on button "favourite" at bounding box center [876, 213] width 44 height 44
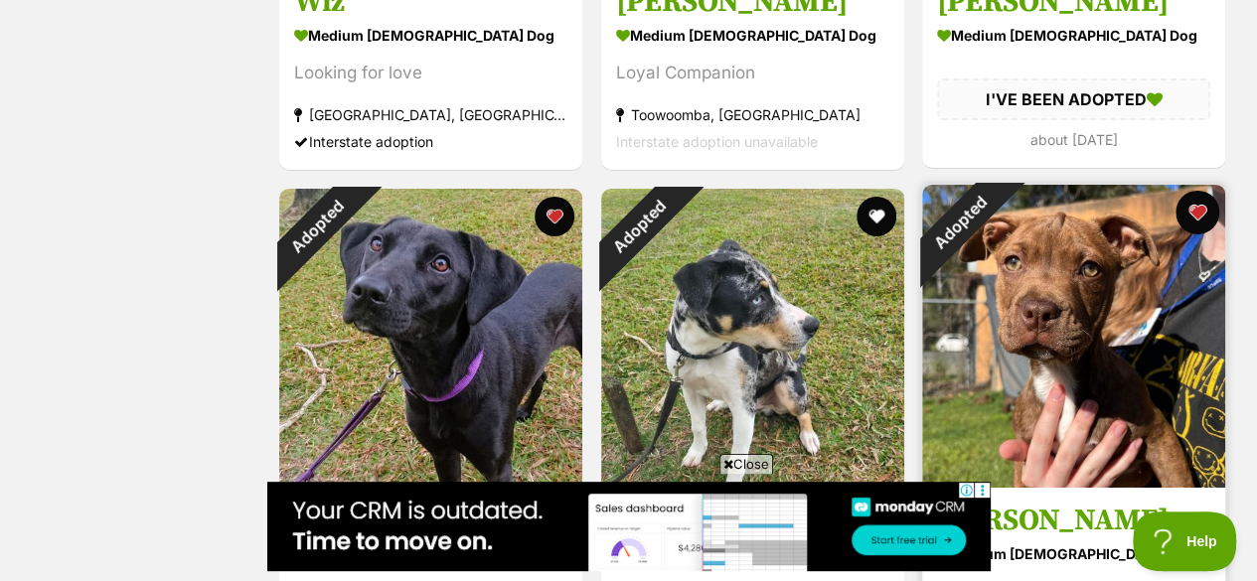
click at [1205, 191] on button "favourite" at bounding box center [1198, 213] width 44 height 44
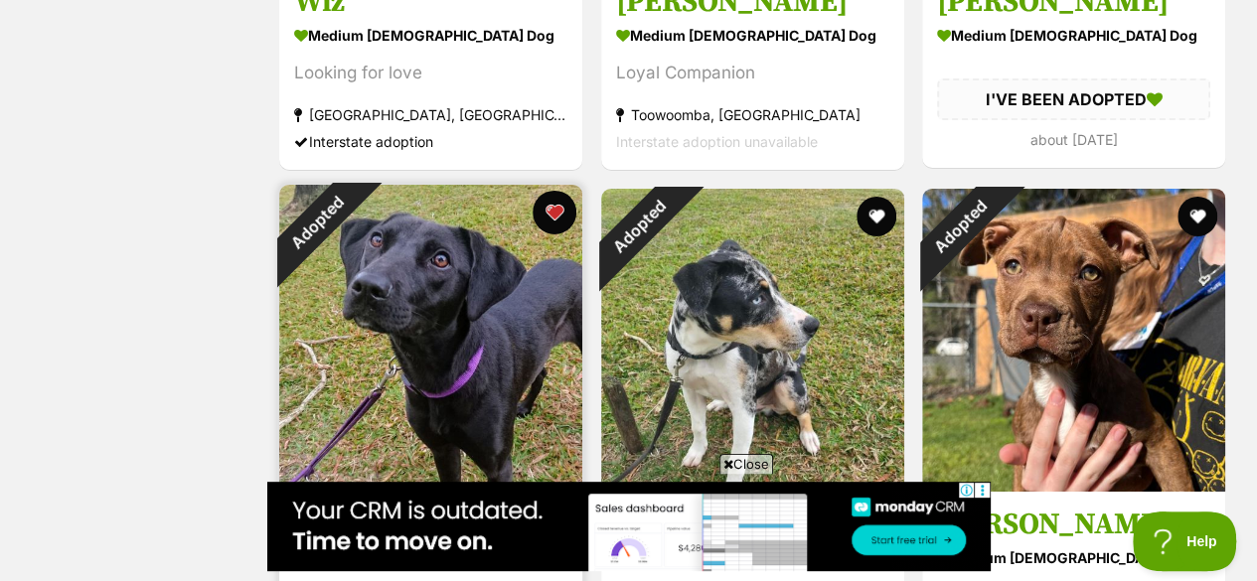
click at [550, 191] on button "favourite" at bounding box center [555, 213] width 44 height 44
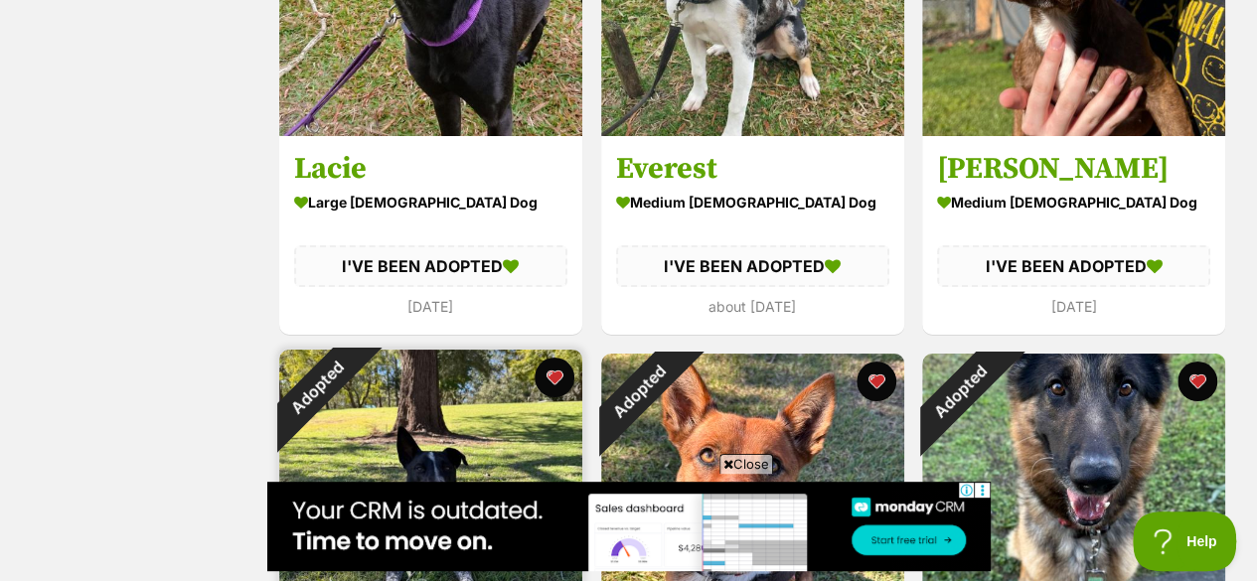
scroll to position [7440, 0]
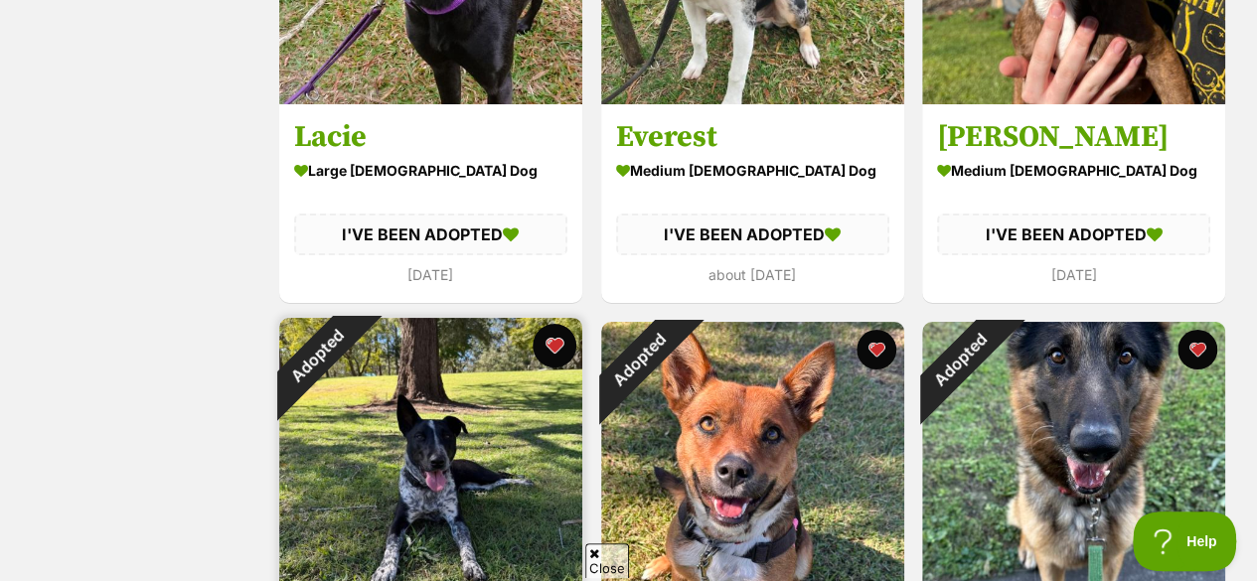
click at [551, 324] on button "favourite" at bounding box center [555, 346] width 44 height 44
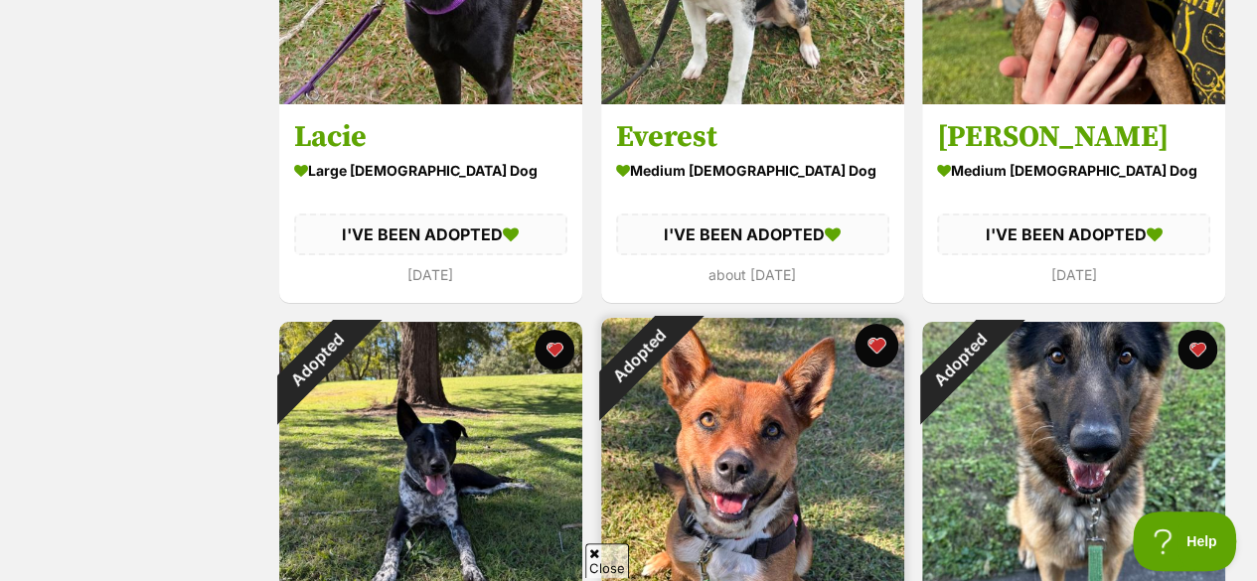
scroll to position [0, 0]
click at [866, 324] on button "favourite" at bounding box center [876, 346] width 44 height 44
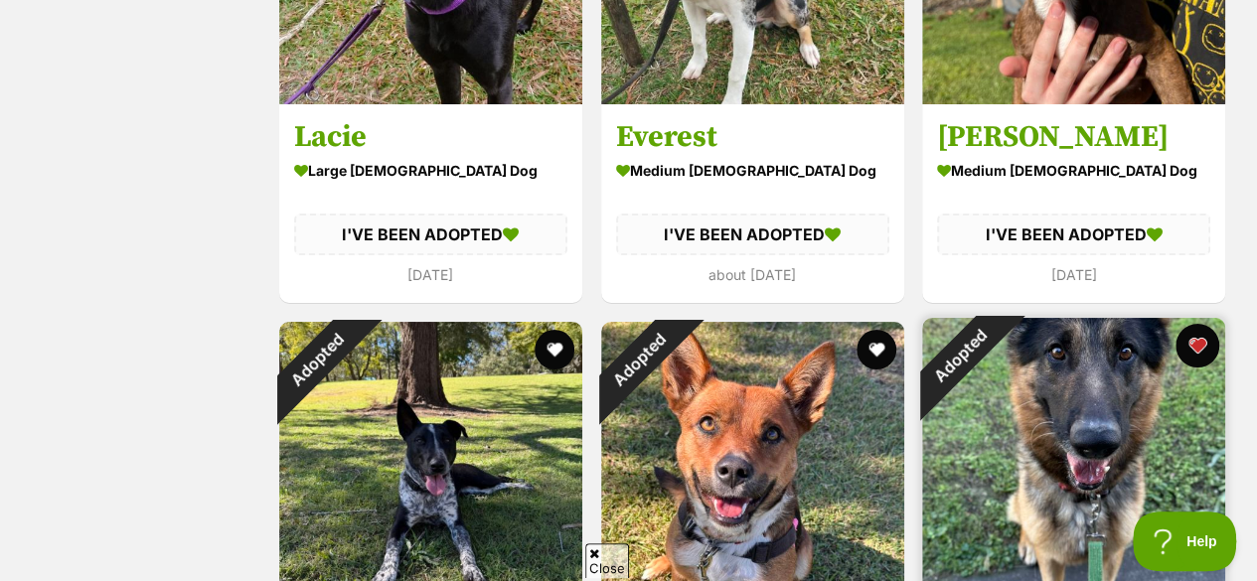
click at [1190, 324] on button "favourite" at bounding box center [1198, 346] width 44 height 44
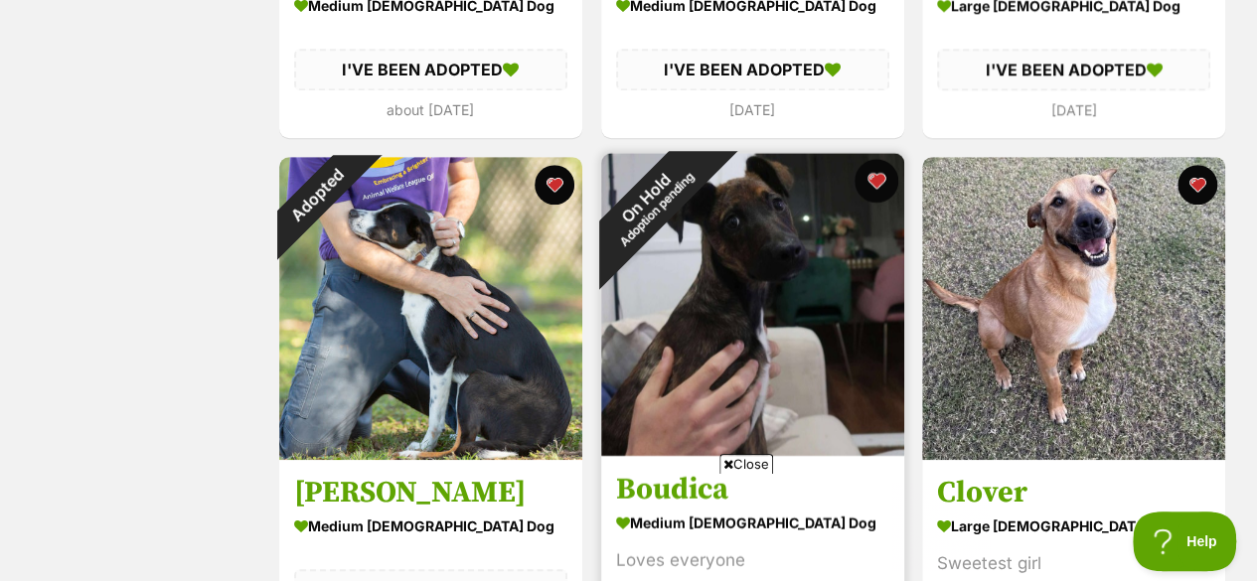
click at [878, 159] on button "favourite" at bounding box center [876, 181] width 44 height 44
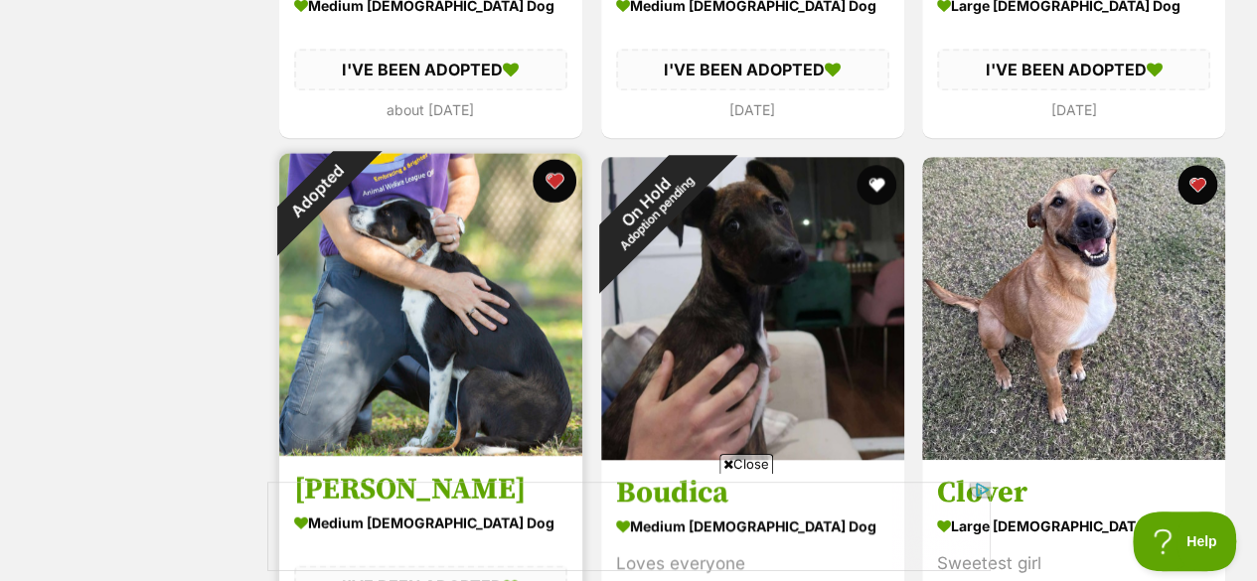
click at [553, 159] on button "favourite" at bounding box center [555, 181] width 44 height 44
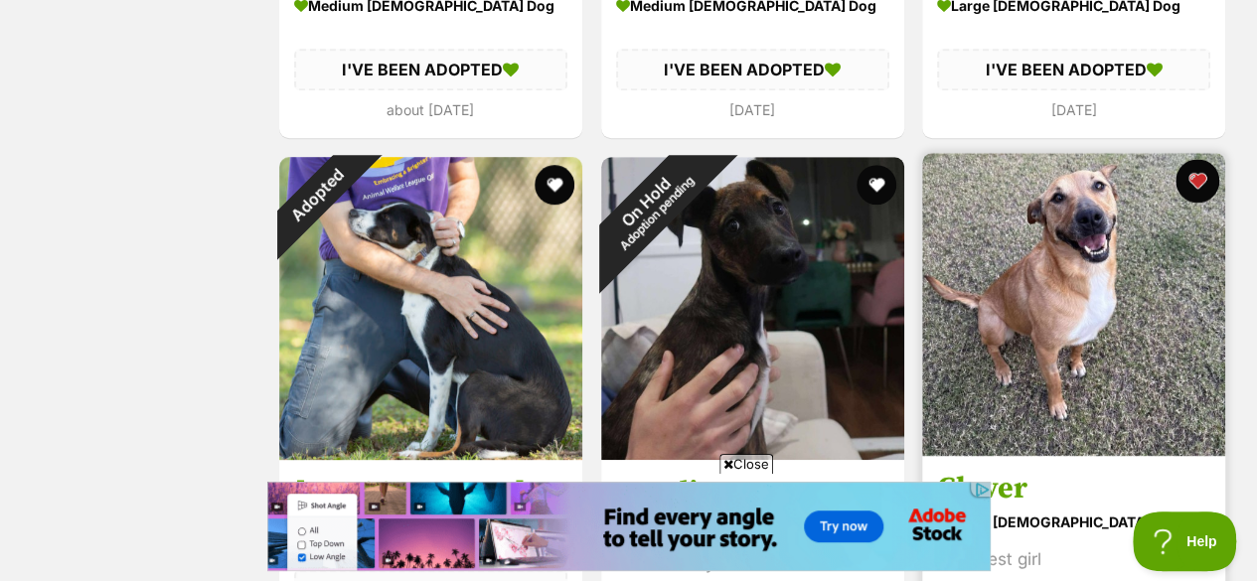
click at [1198, 159] on button "favourite" at bounding box center [1198, 181] width 44 height 44
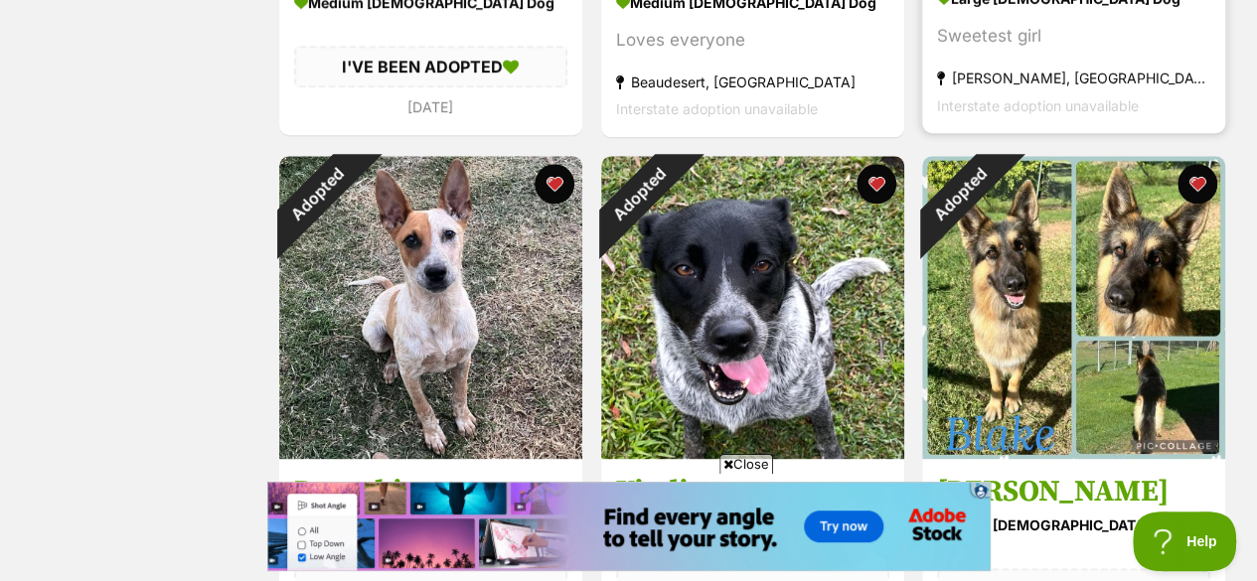
scroll to position [8655, 0]
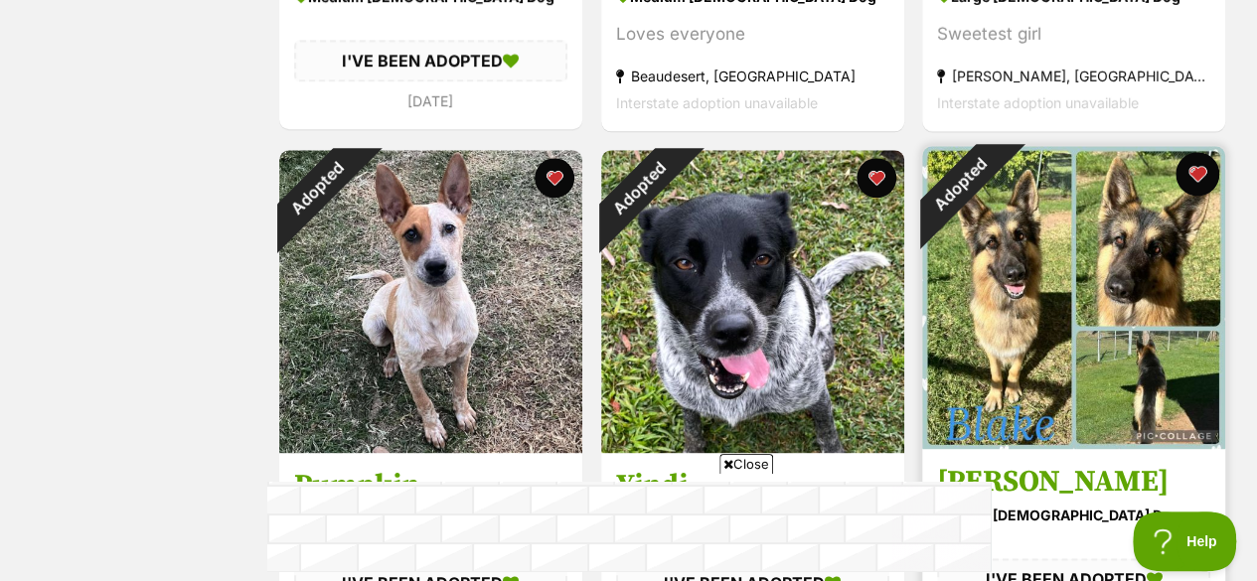
click at [1201, 152] on button "favourite" at bounding box center [1198, 174] width 44 height 44
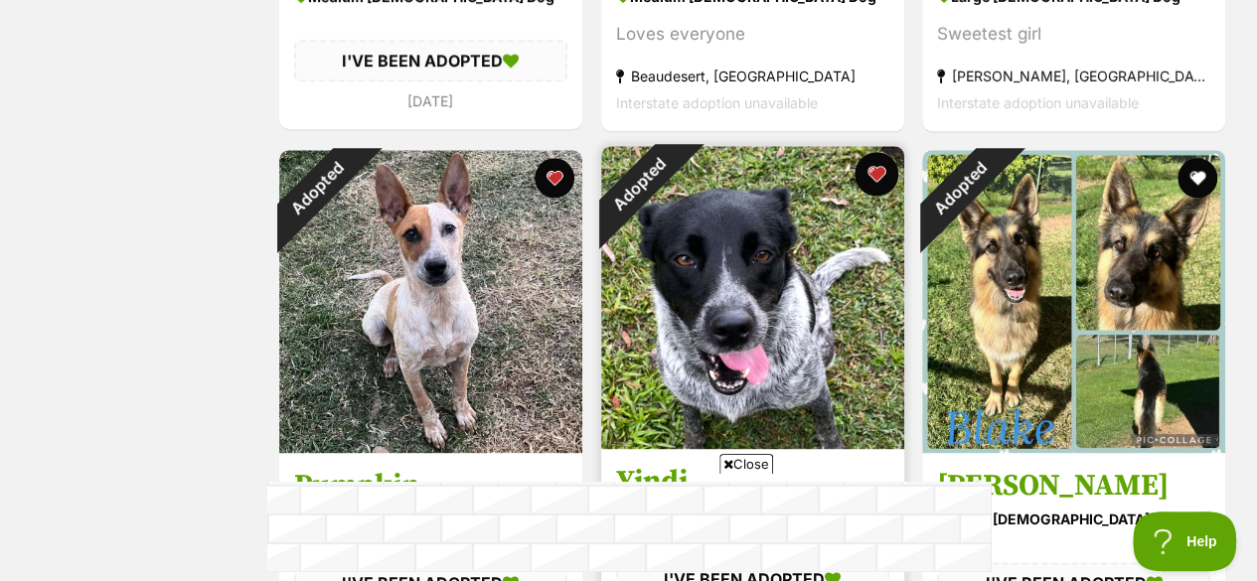
click at [876, 152] on button "favourite" at bounding box center [876, 174] width 44 height 44
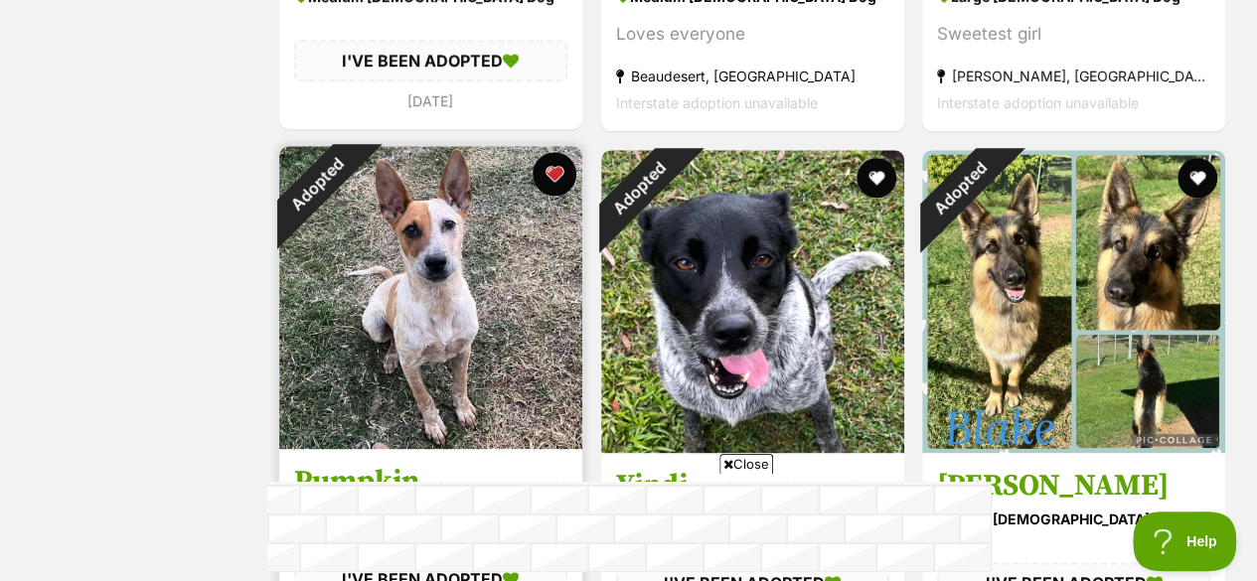
click at [542, 152] on button "favourite" at bounding box center [555, 174] width 44 height 44
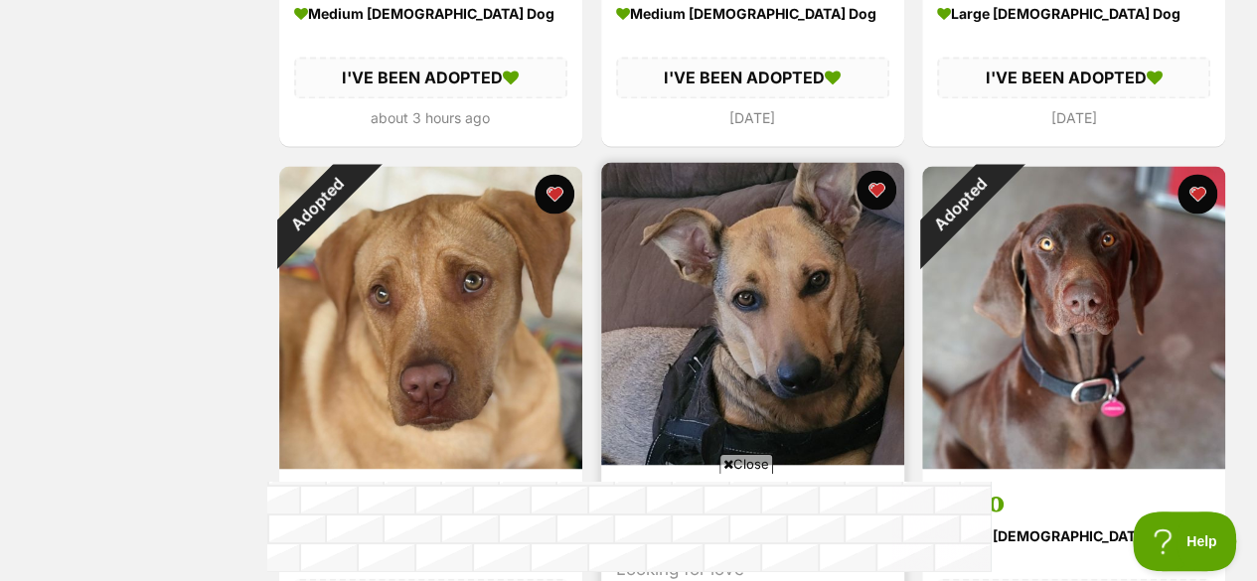
scroll to position [9165, 0]
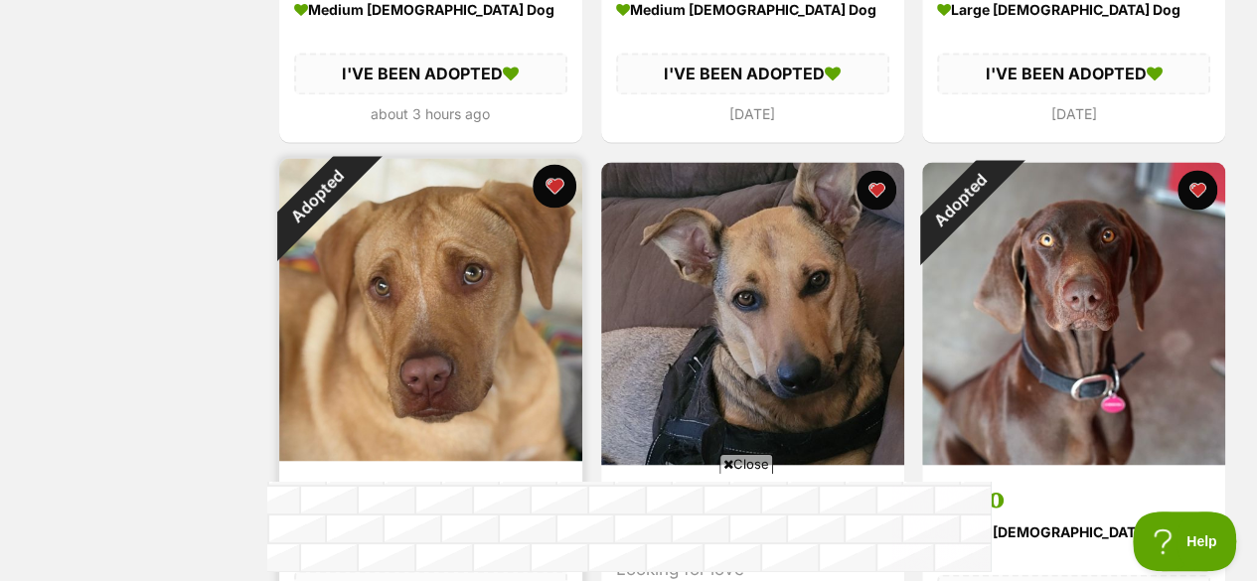
click at [552, 164] on button "favourite" at bounding box center [555, 186] width 44 height 44
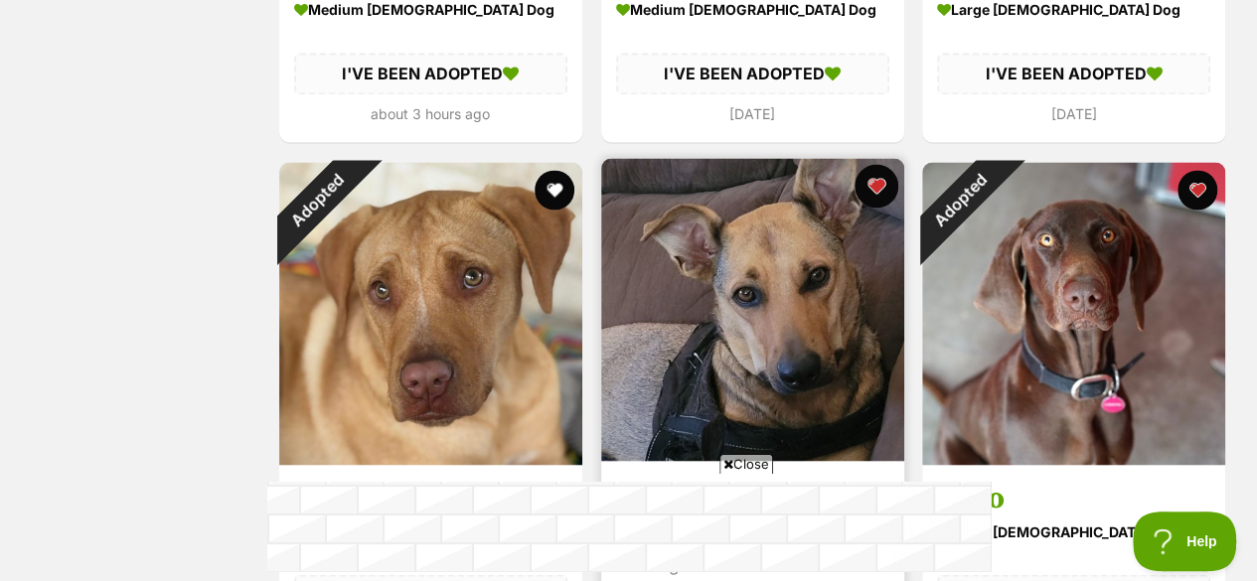
click at [876, 164] on button "favourite" at bounding box center [876, 186] width 44 height 44
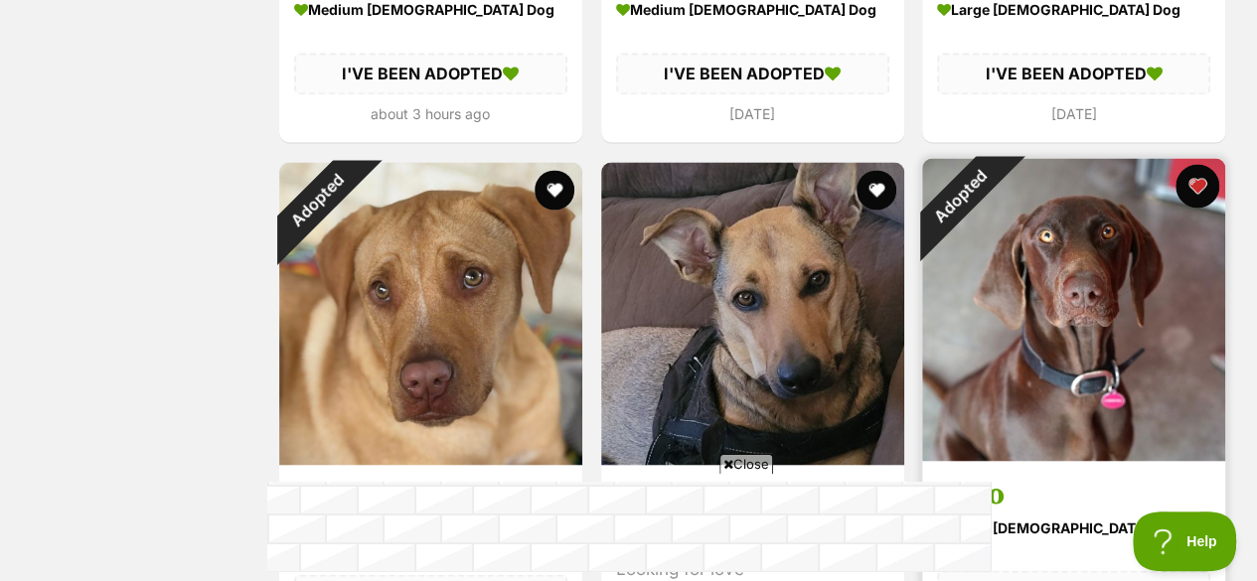
click at [1187, 164] on button "favourite" at bounding box center [1198, 186] width 44 height 44
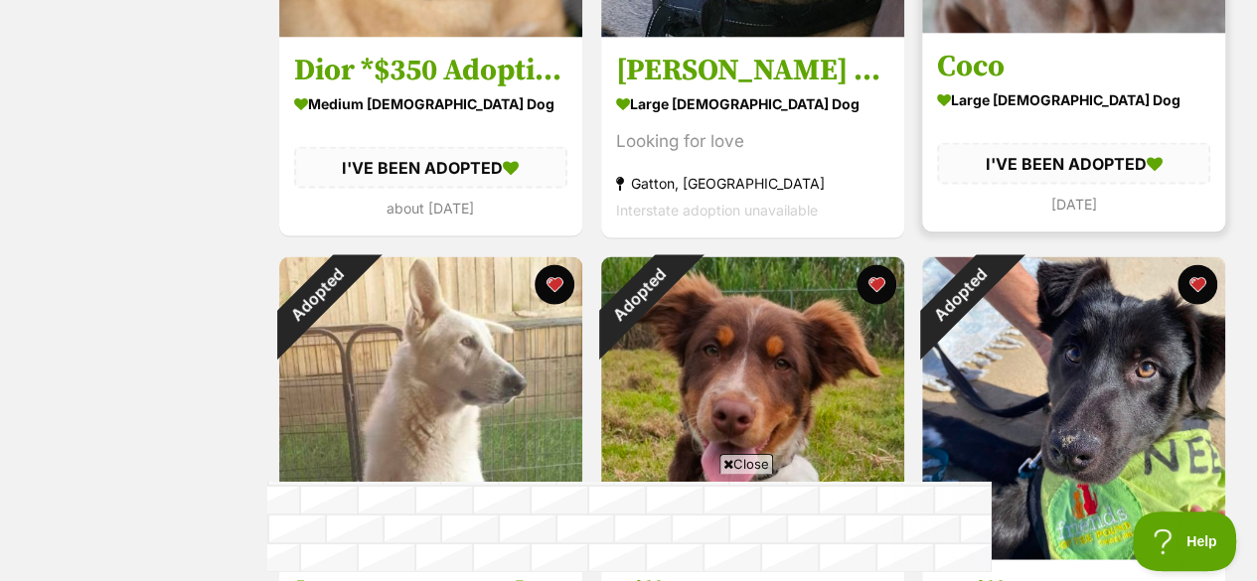
scroll to position [9666, 0]
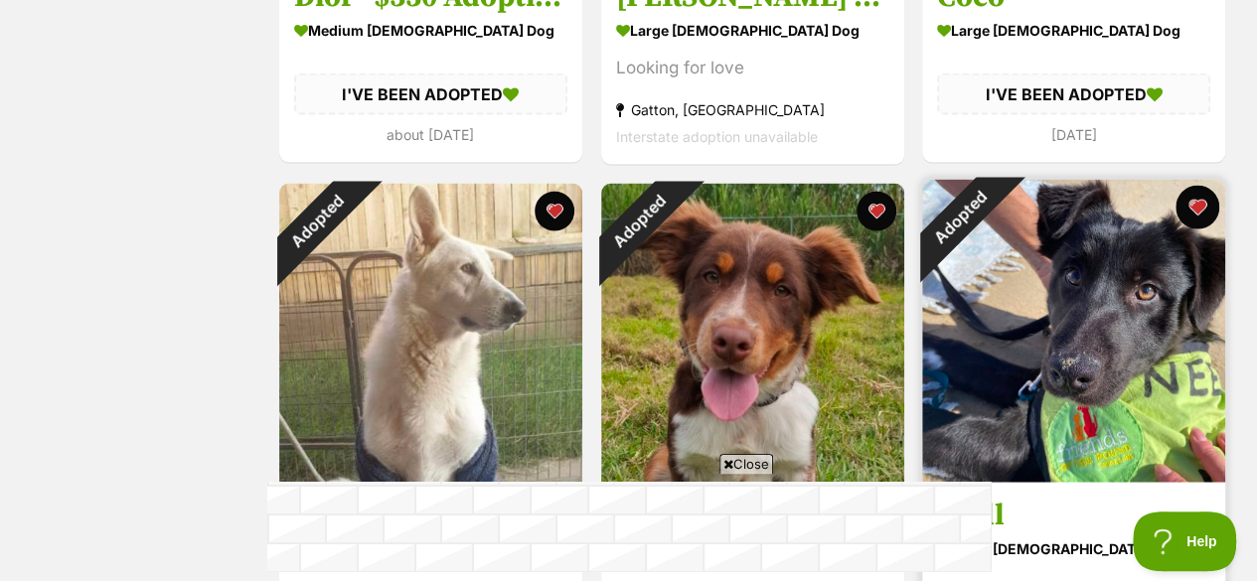
click at [1206, 186] on button "favourite" at bounding box center [1198, 208] width 44 height 44
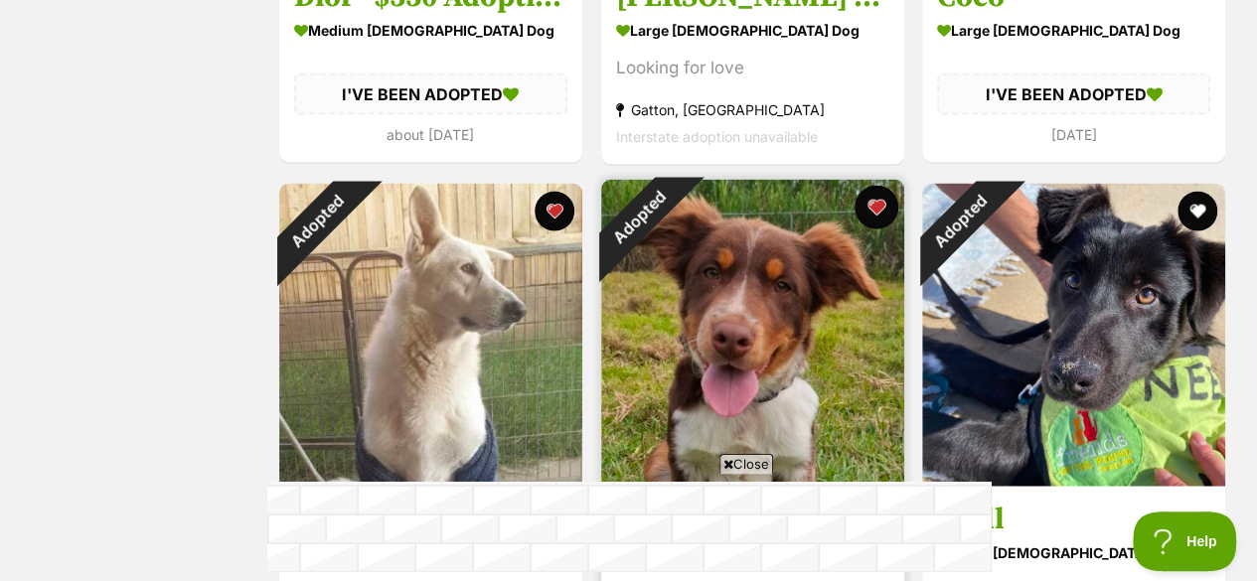
click at [870, 186] on button "favourite" at bounding box center [876, 208] width 44 height 44
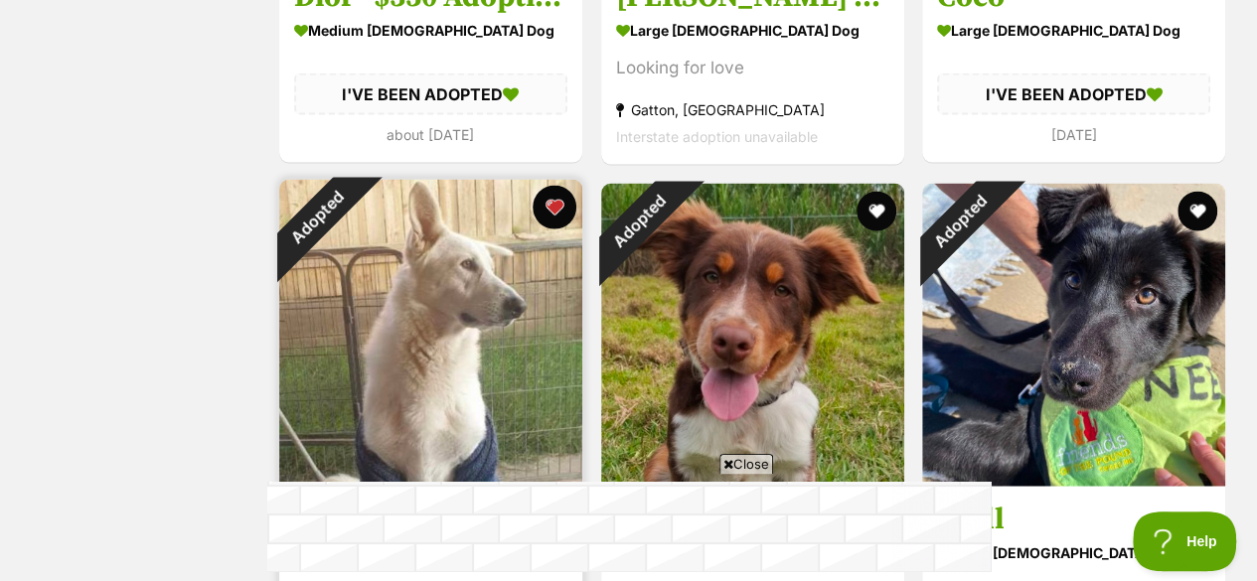
click at [556, 186] on button "favourite" at bounding box center [555, 208] width 44 height 44
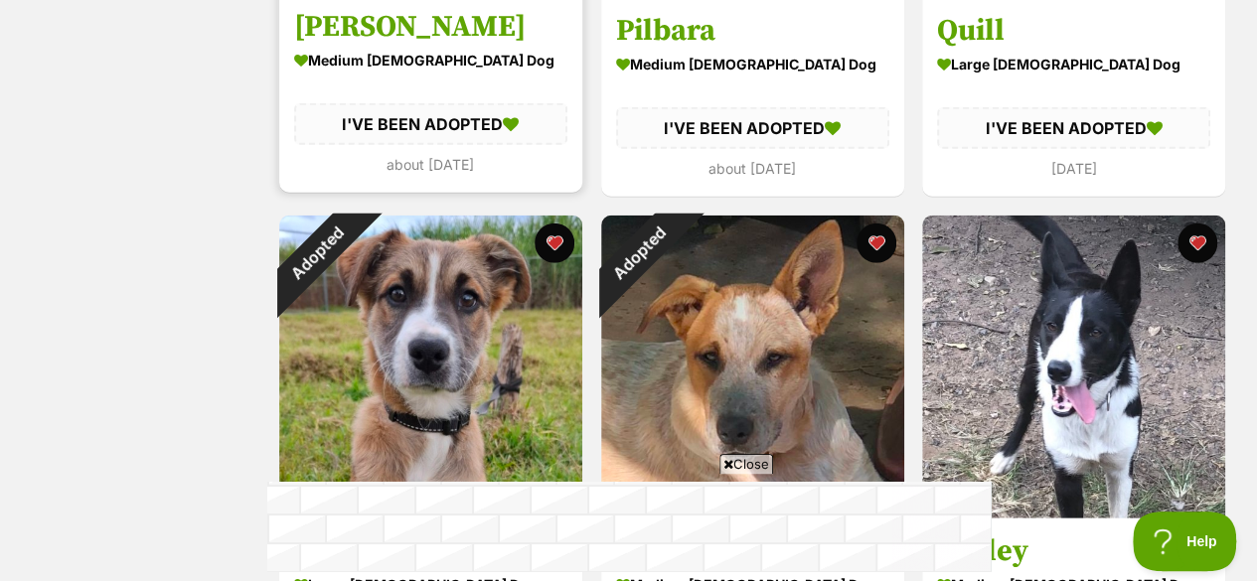
scroll to position [10155, 0]
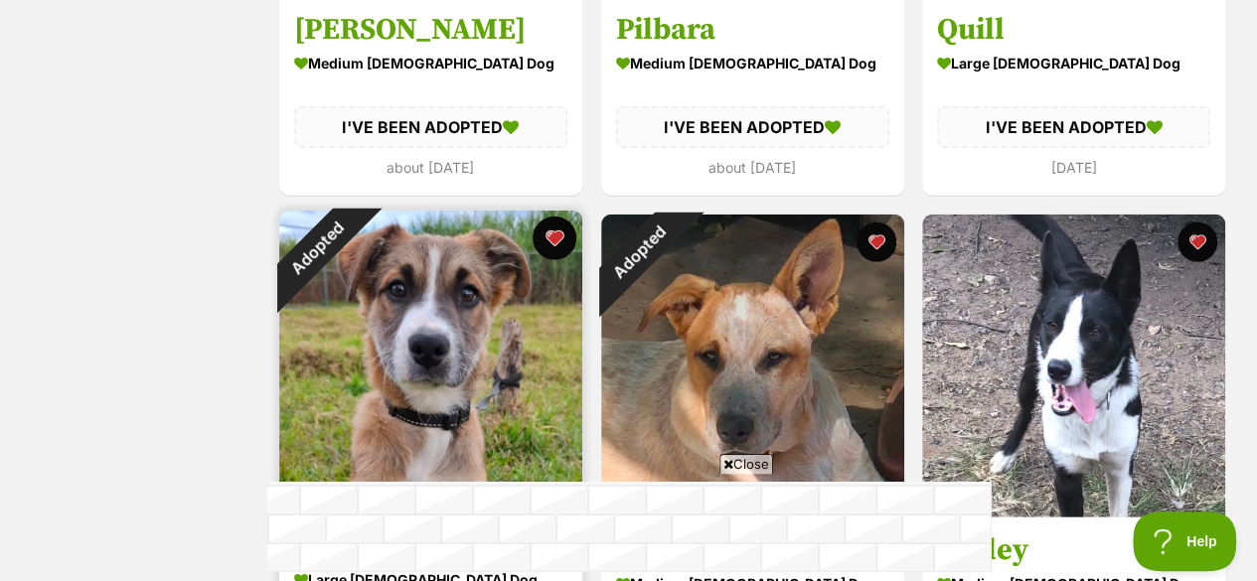
click at [562, 217] on button "favourite" at bounding box center [555, 239] width 44 height 44
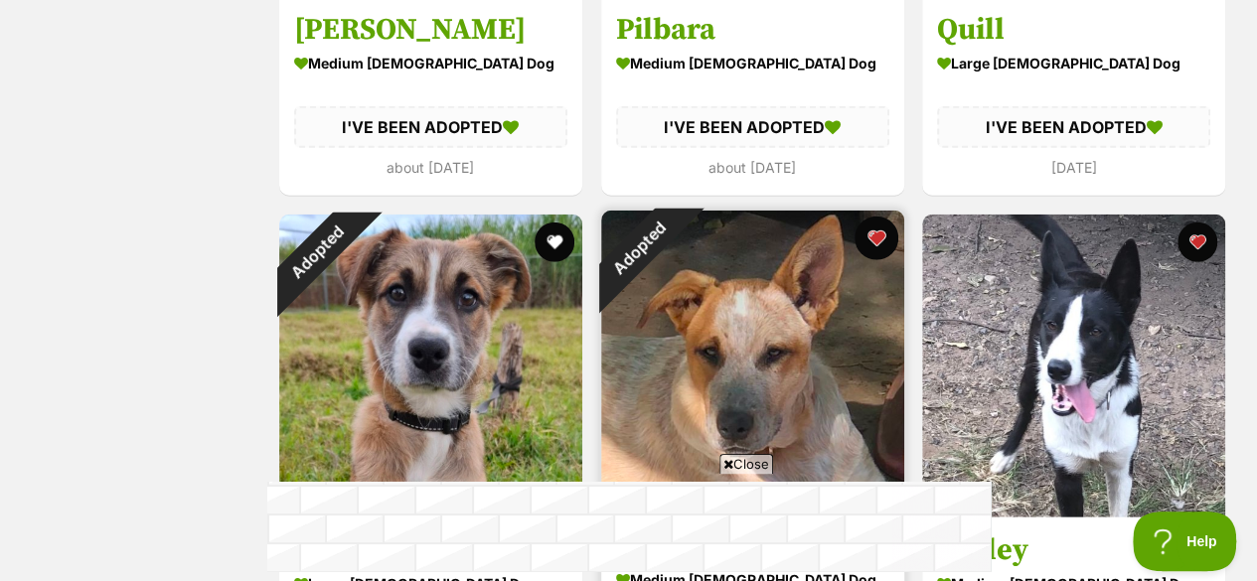
click at [866, 217] on button "favourite" at bounding box center [876, 239] width 44 height 44
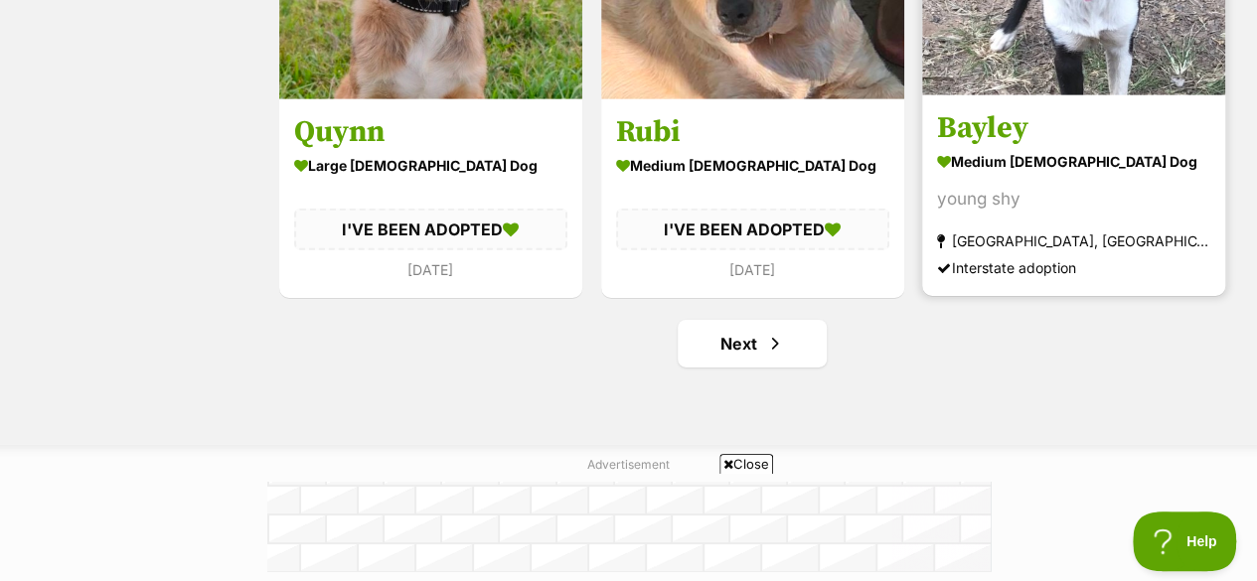
scroll to position [10575, 0]
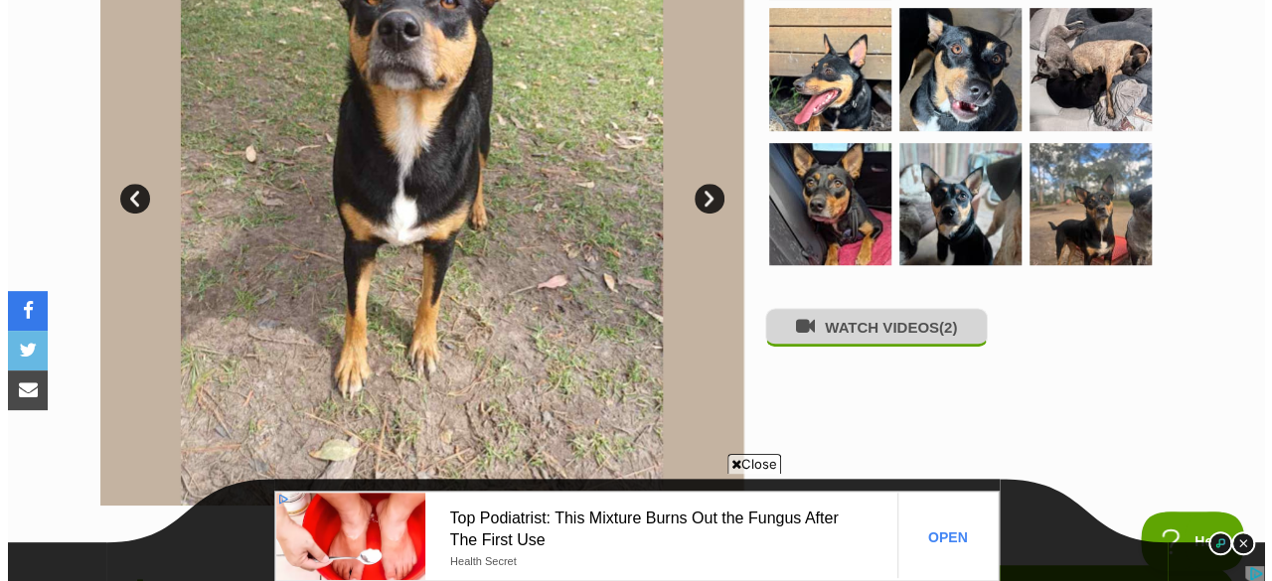
scroll to position [590, 0]
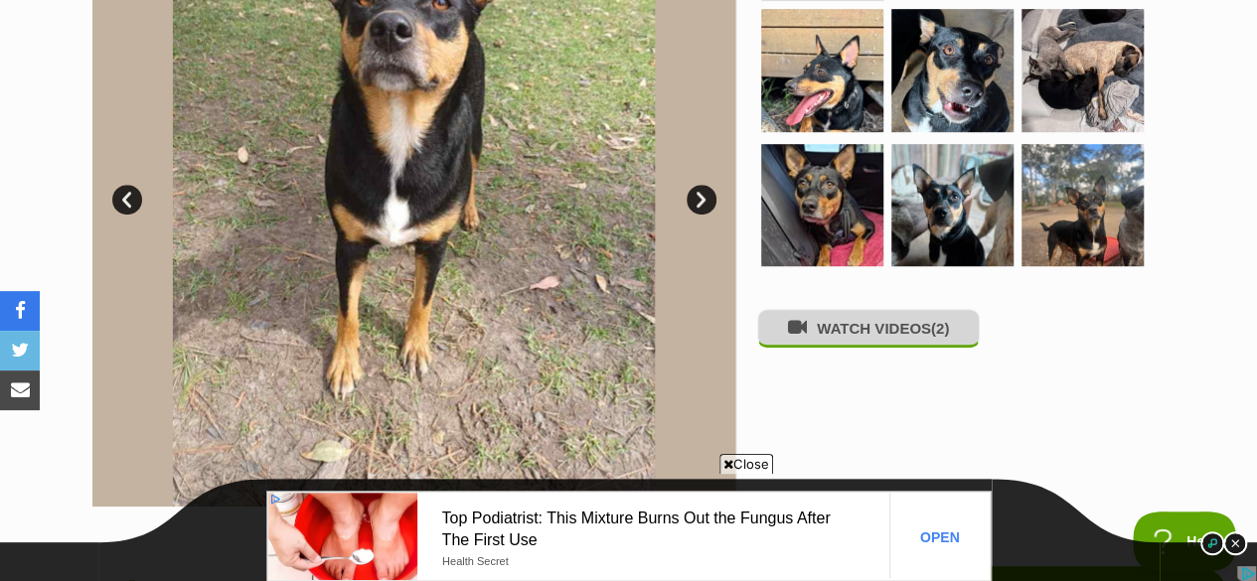
click at [827, 311] on button "WATCH VIDEOS (2)" at bounding box center [868, 328] width 223 height 39
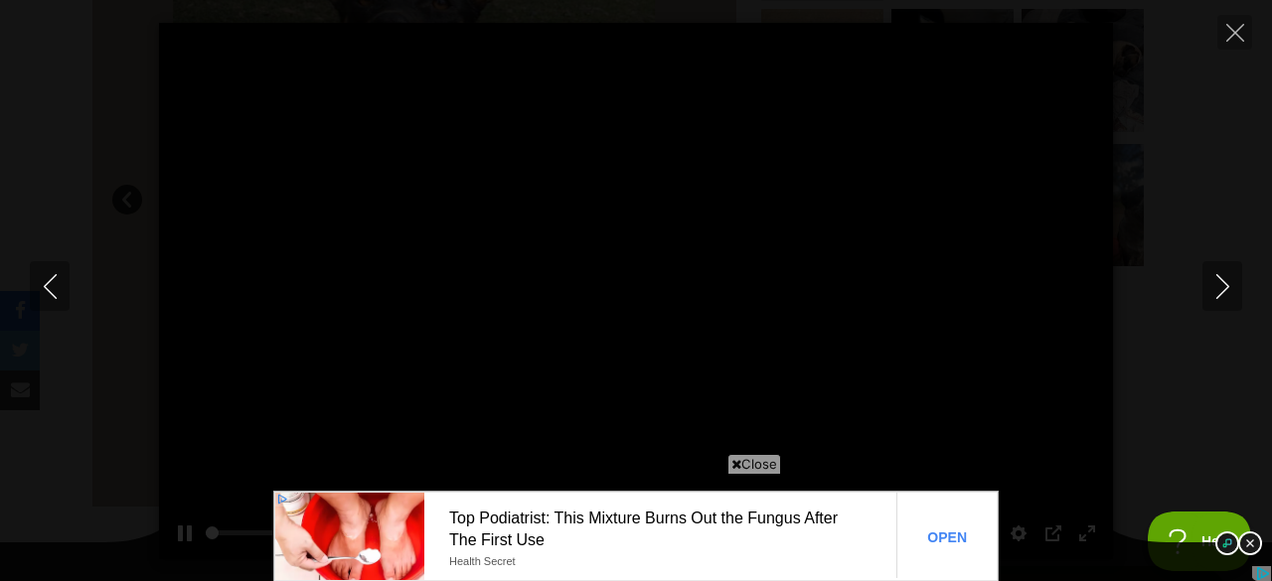
click at [745, 453] on div at bounding box center [636, 291] width 954 height 537
click at [769, 470] on span "Close" at bounding box center [754, 464] width 54 height 20
click at [645, 281] on button "Play" at bounding box center [636, 291] width 48 height 48
type input "100"
type input "14.9"
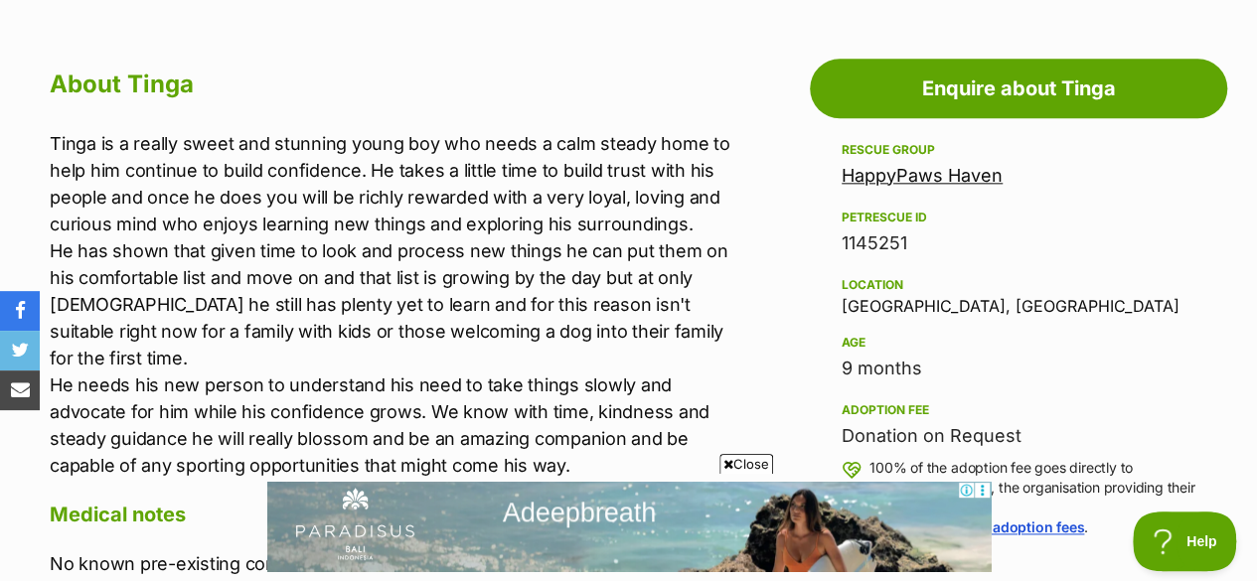
scroll to position [1100, 0]
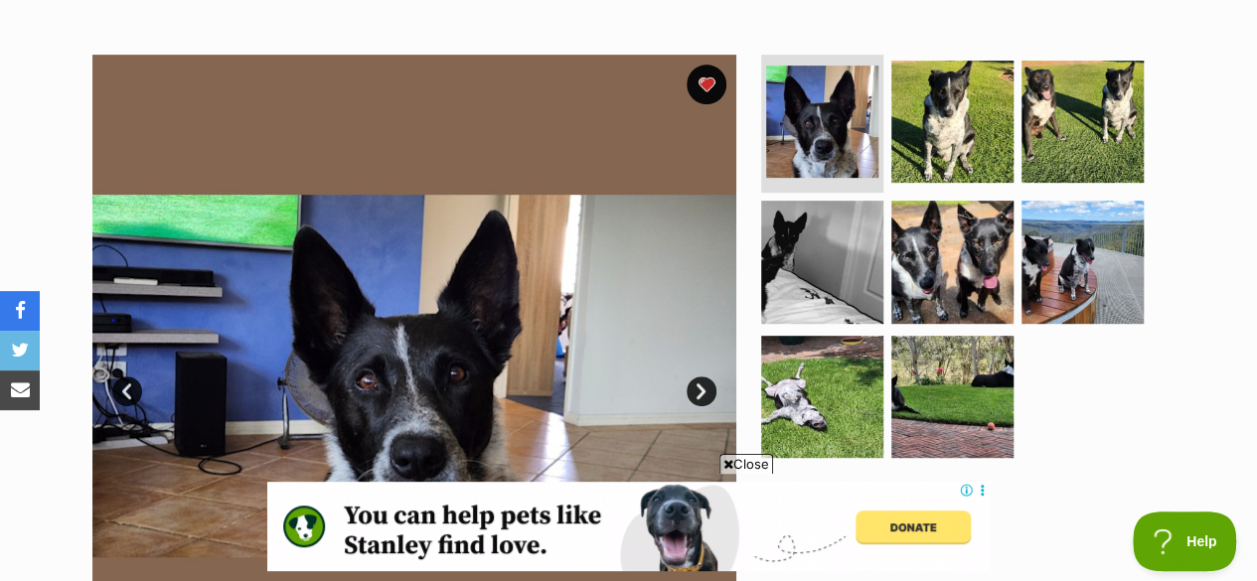
scroll to position [420, 0]
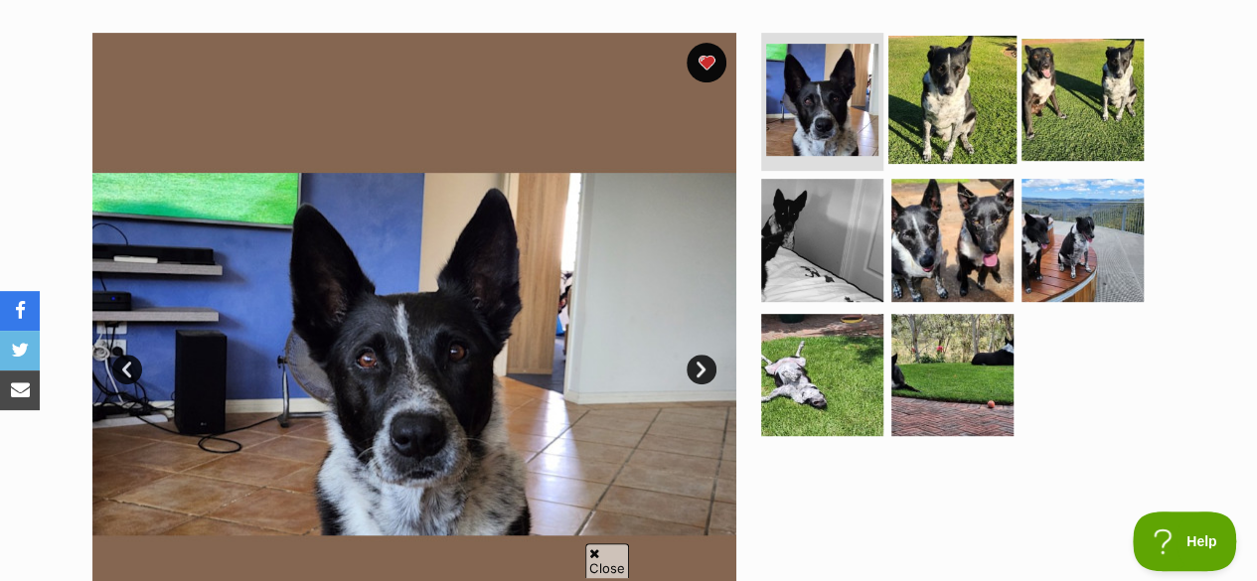
click at [974, 47] on img at bounding box center [952, 99] width 128 height 128
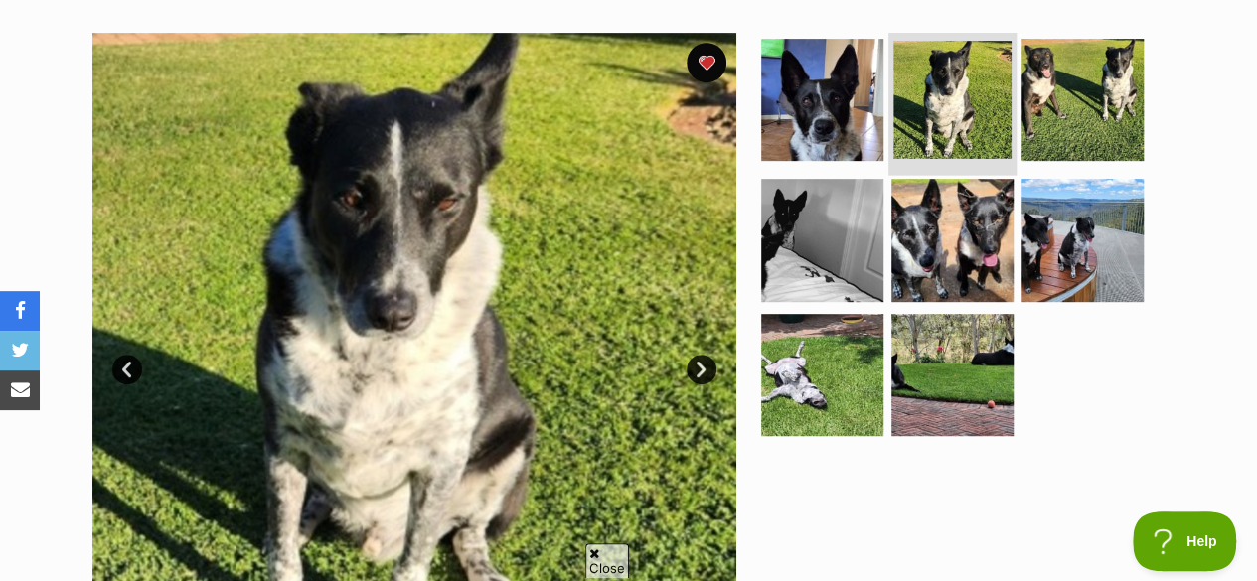
scroll to position [0, 0]
click at [972, 122] on li at bounding box center [952, 102] width 128 height 146
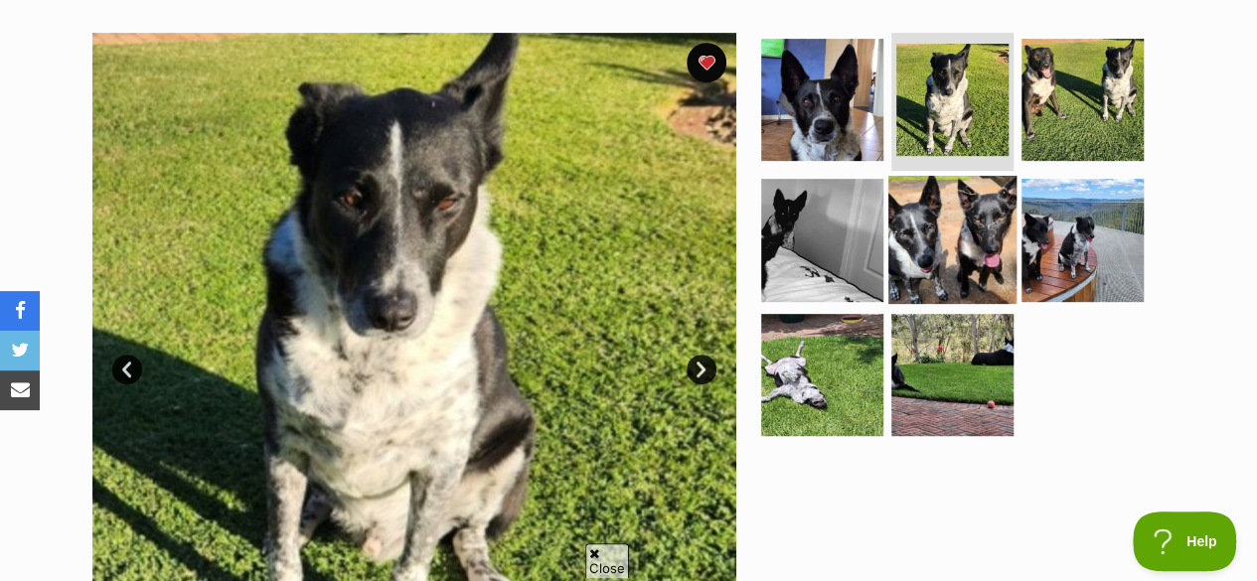
click at [968, 185] on img at bounding box center [952, 240] width 128 height 128
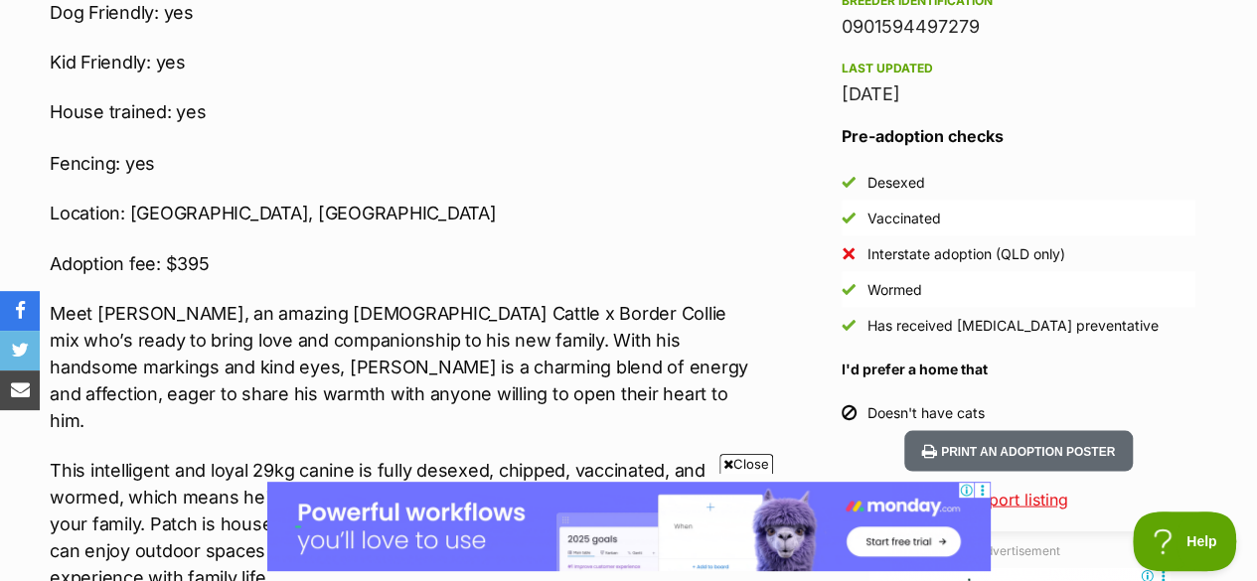
scroll to position [1765, 0]
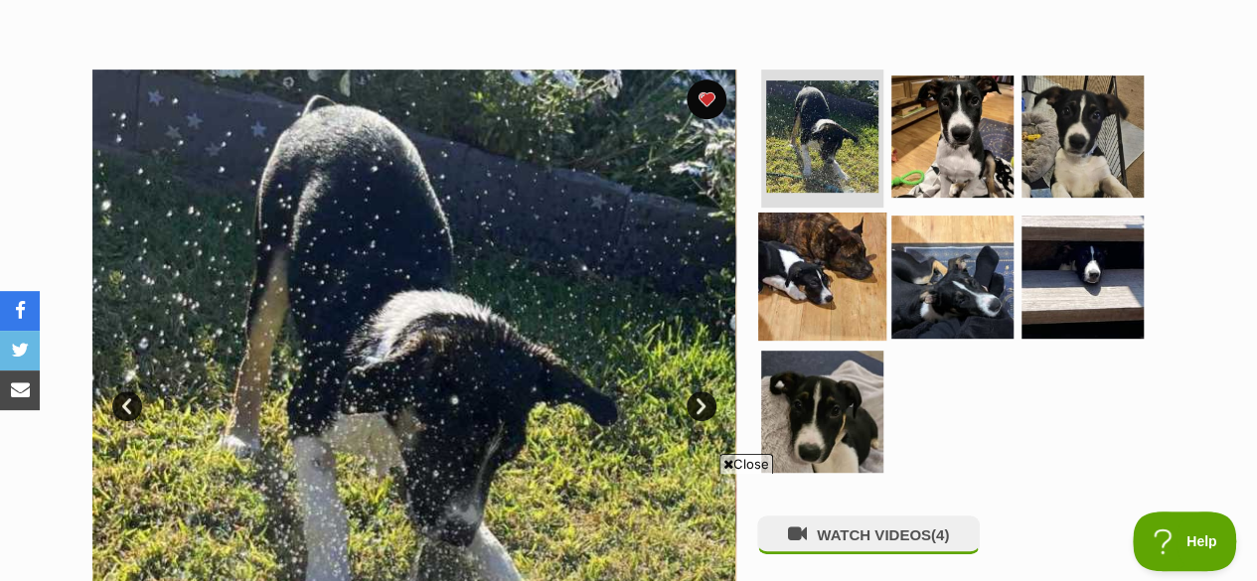
click at [789, 223] on img at bounding box center [822, 277] width 128 height 128
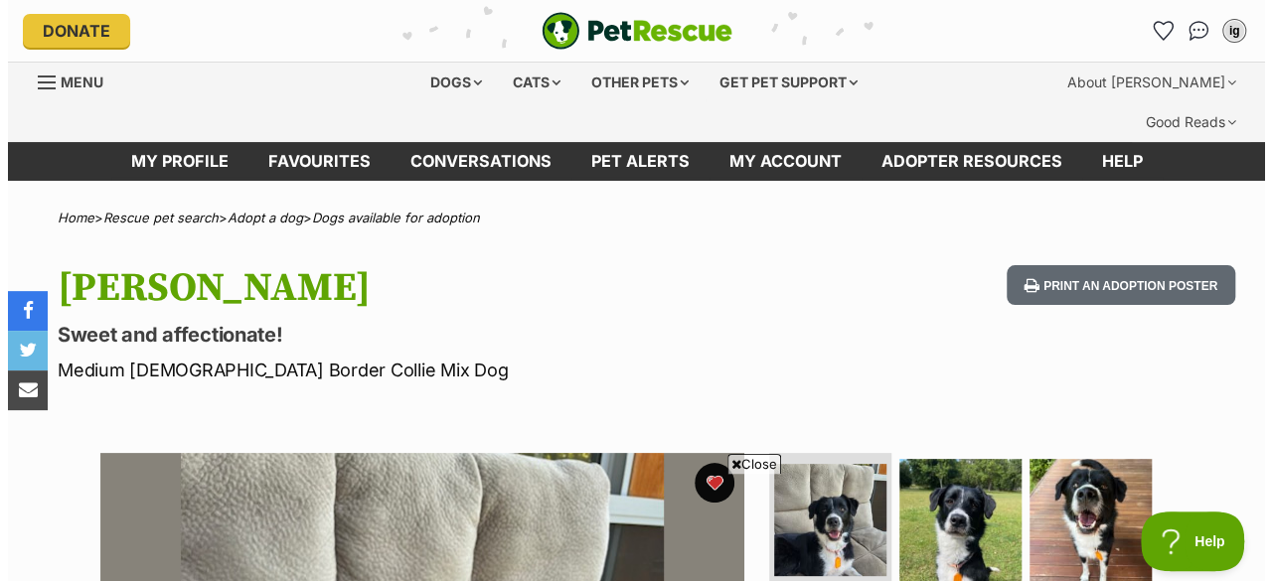
scroll to position [367, 0]
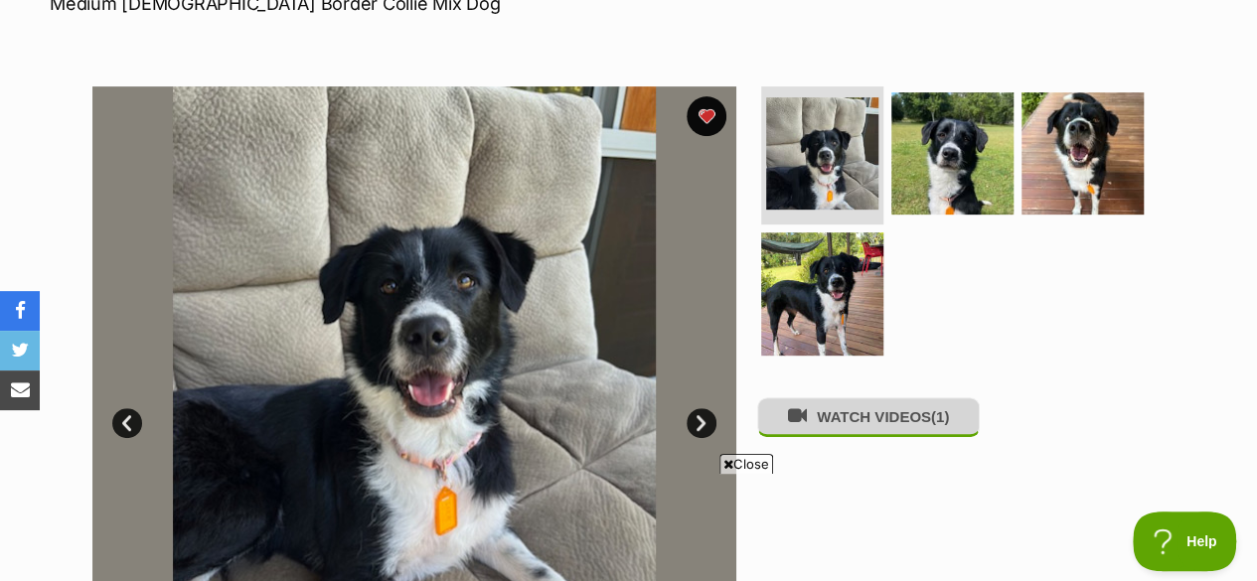
click at [827, 397] on button "WATCH VIDEOS (1)" at bounding box center [868, 416] width 223 height 39
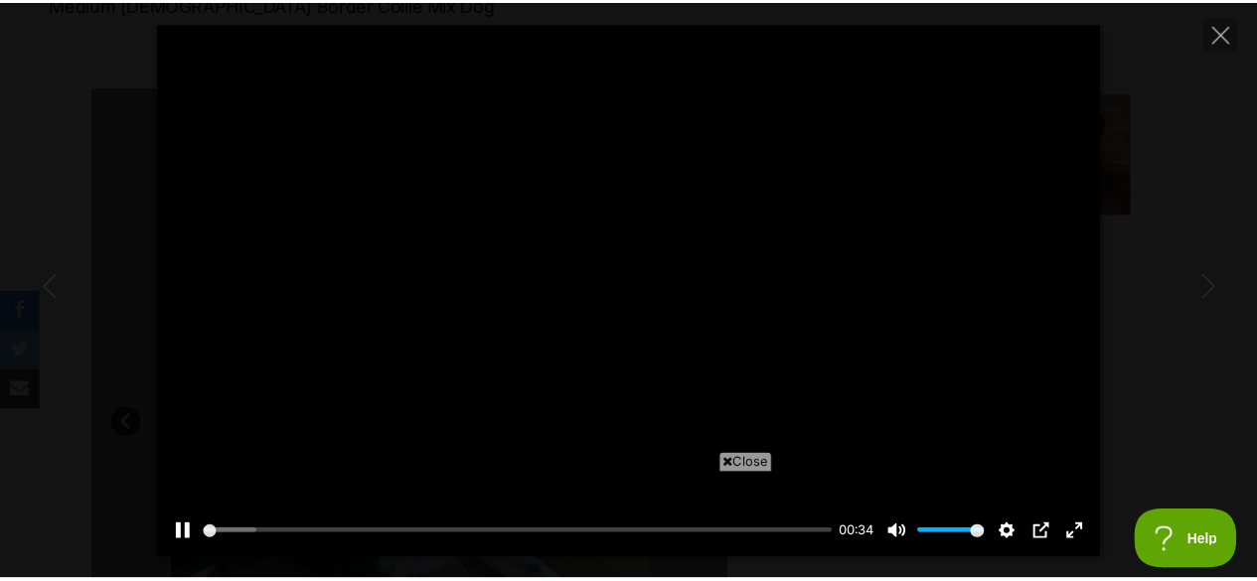
scroll to position [0, 0]
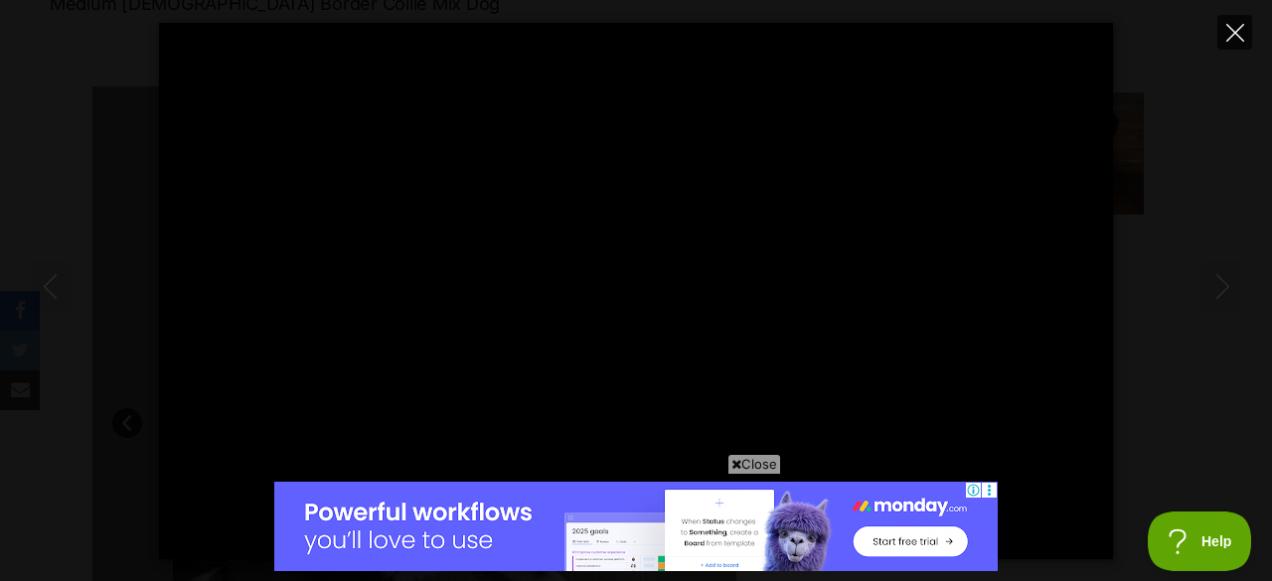
click at [1223, 37] on button "Close" at bounding box center [1234, 32] width 35 height 35
type input "14.08"
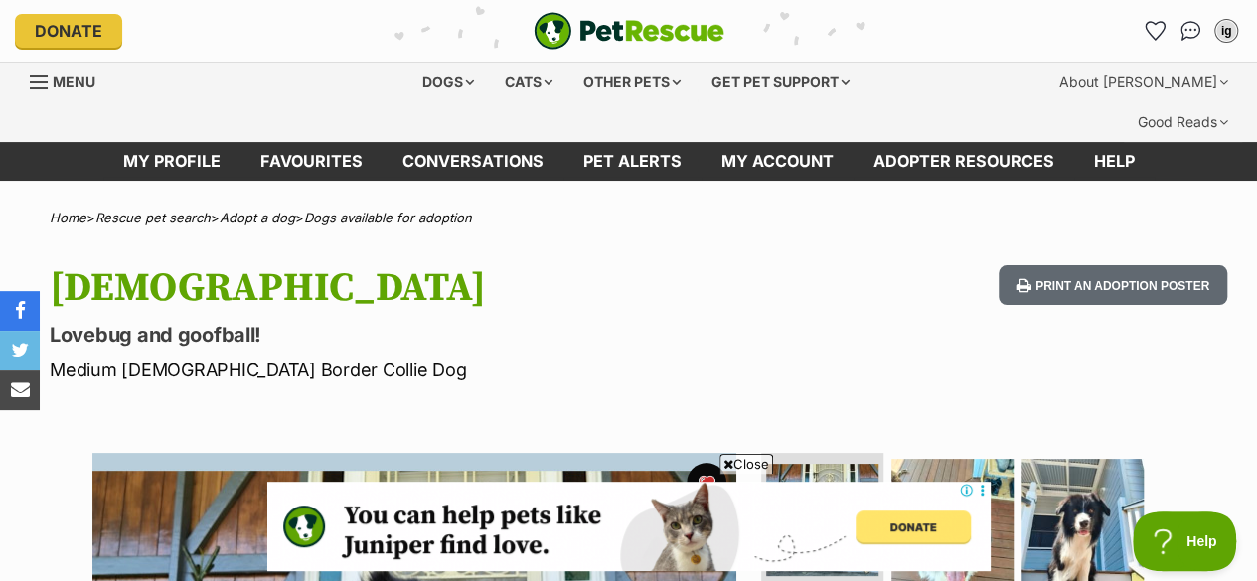
scroll to position [467, 0]
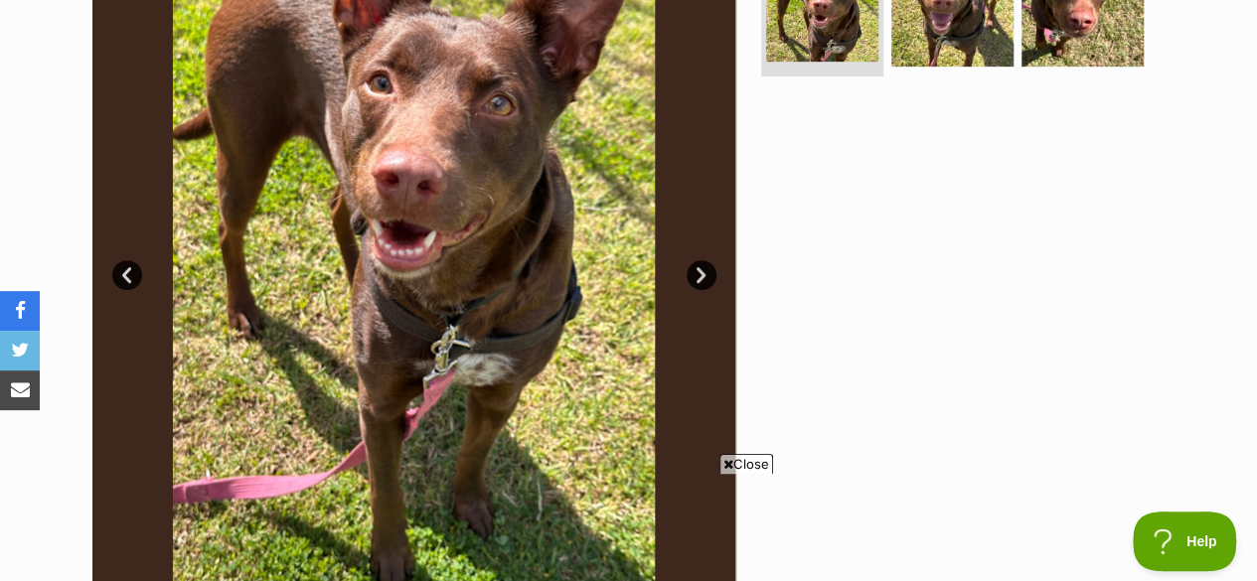
scroll to position [544, 0]
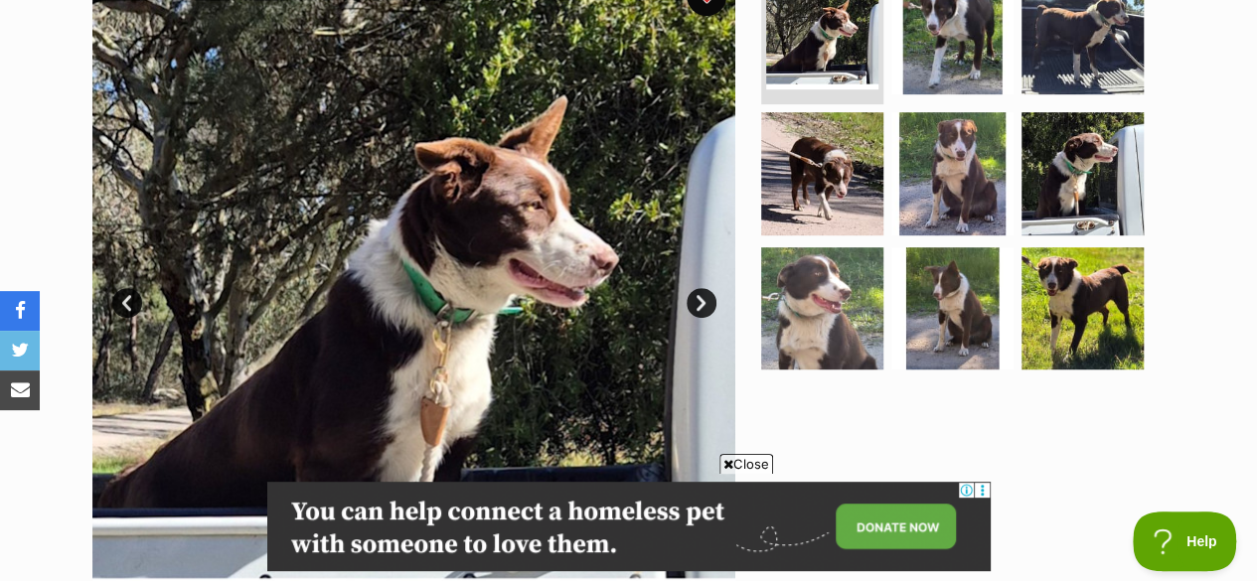
scroll to position [504, 0]
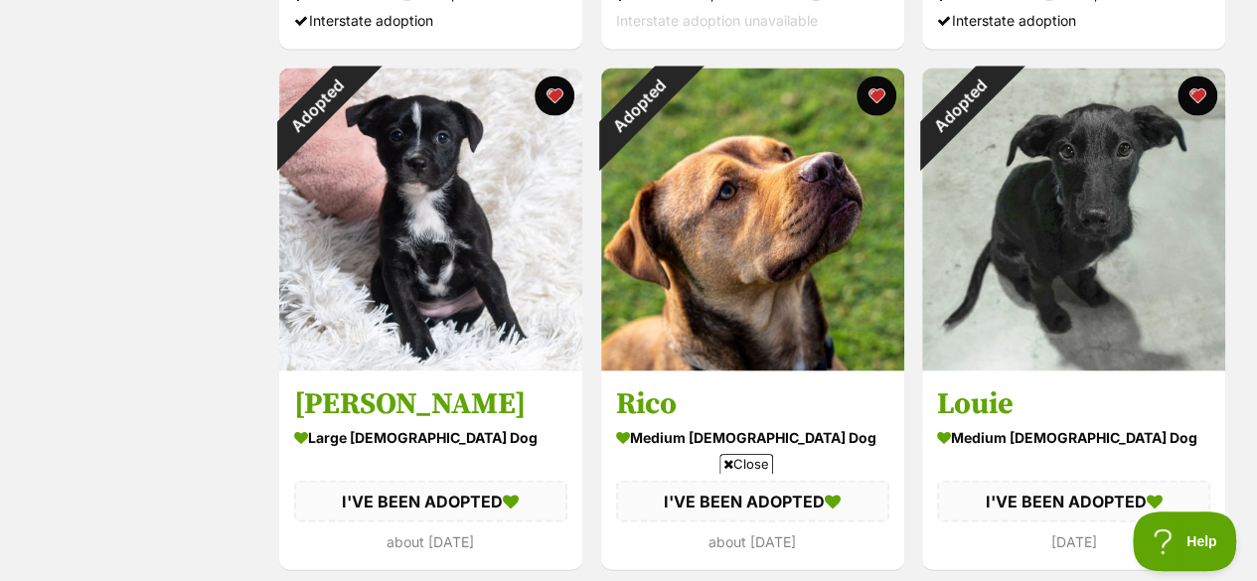
scroll to position [5606, 0]
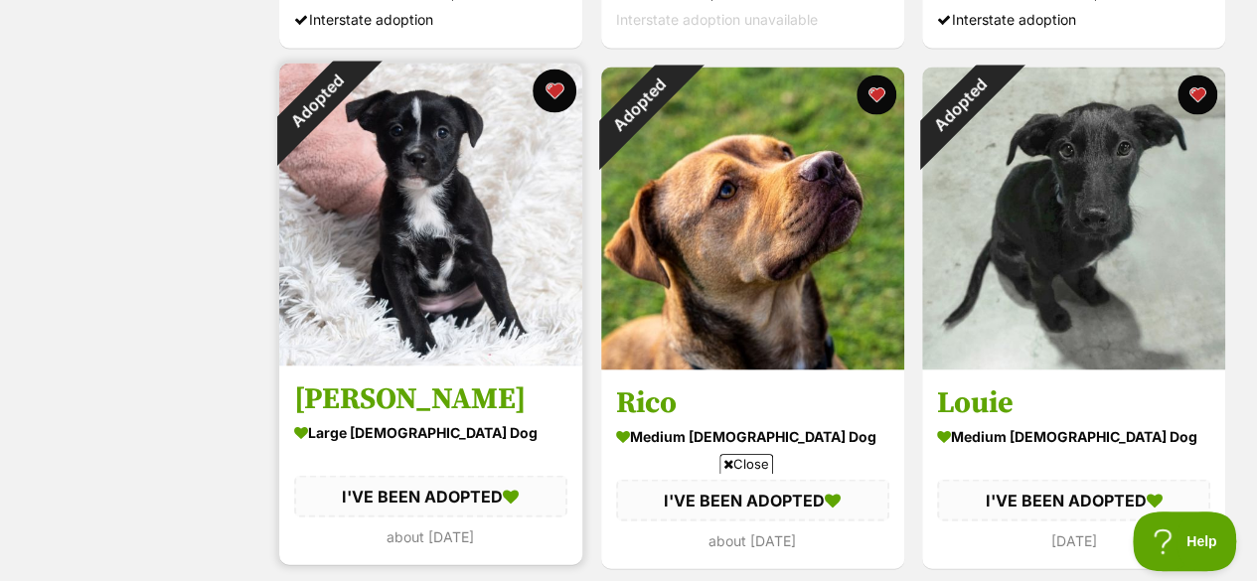
click at [554, 69] on button "favourite" at bounding box center [555, 91] width 44 height 44
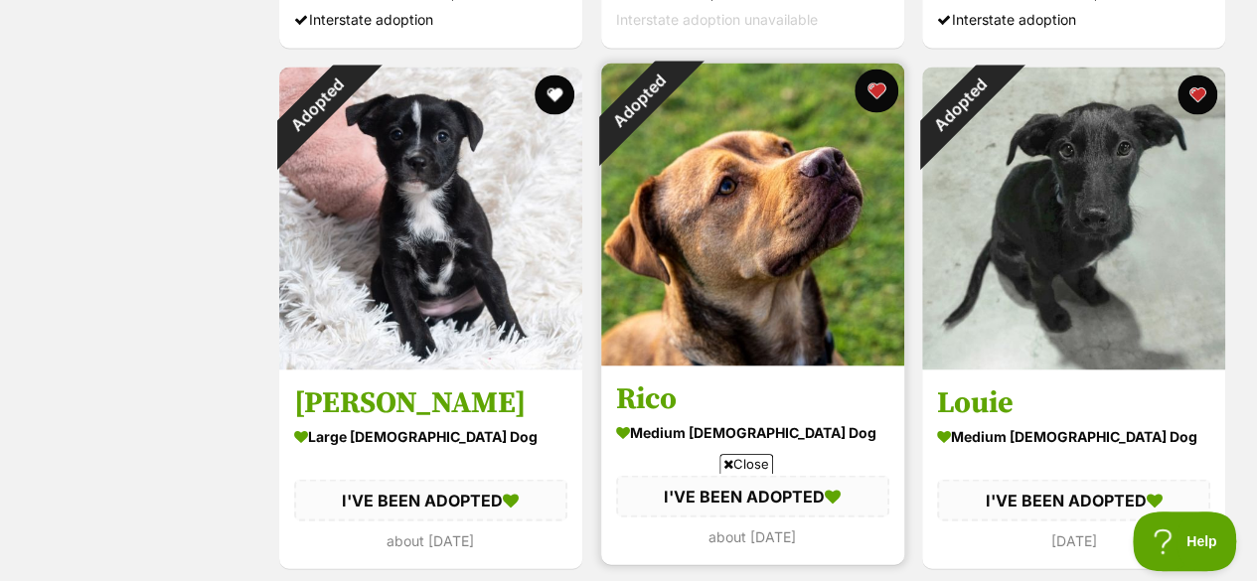
click at [885, 69] on button "favourite" at bounding box center [876, 91] width 44 height 44
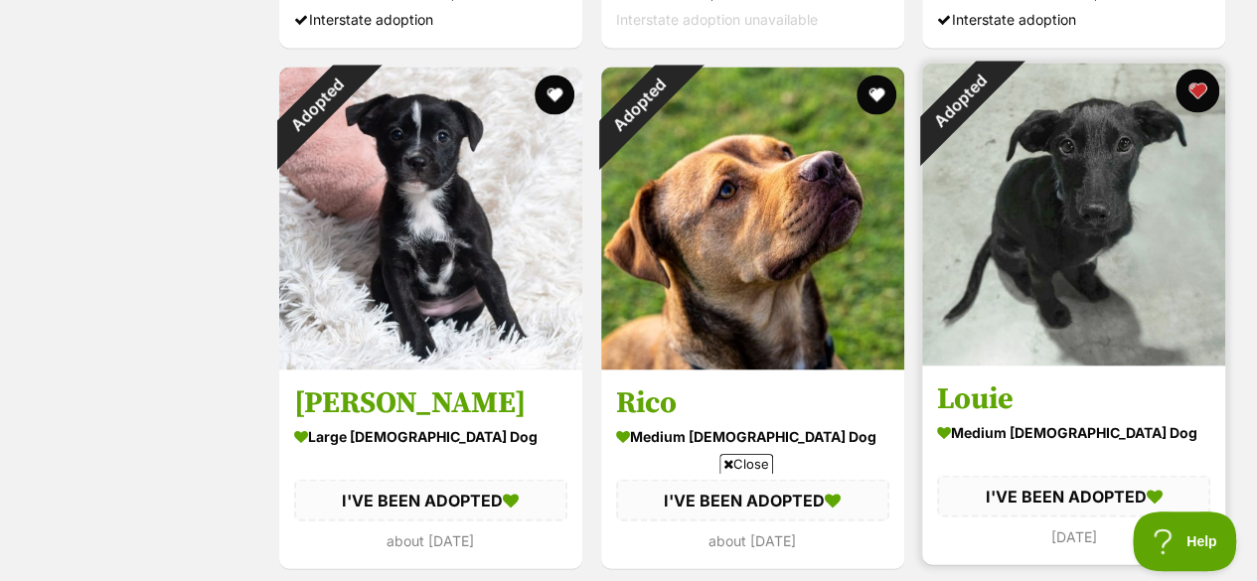
click at [1198, 69] on button "favourite" at bounding box center [1198, 91] width 44 height 44
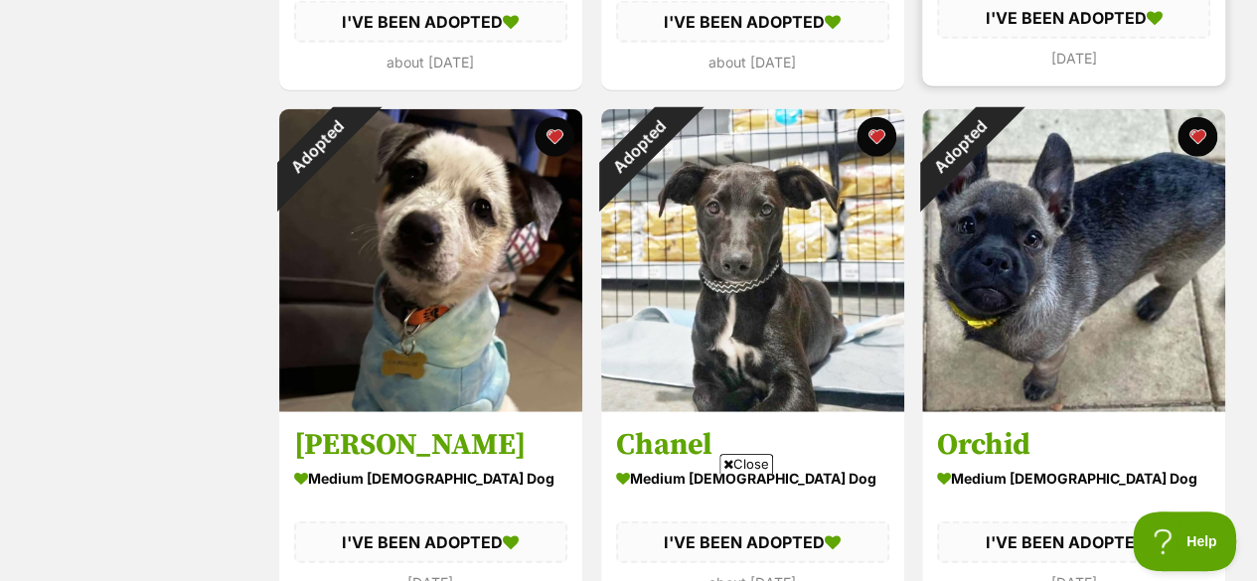
scroll to position [6088, 0]
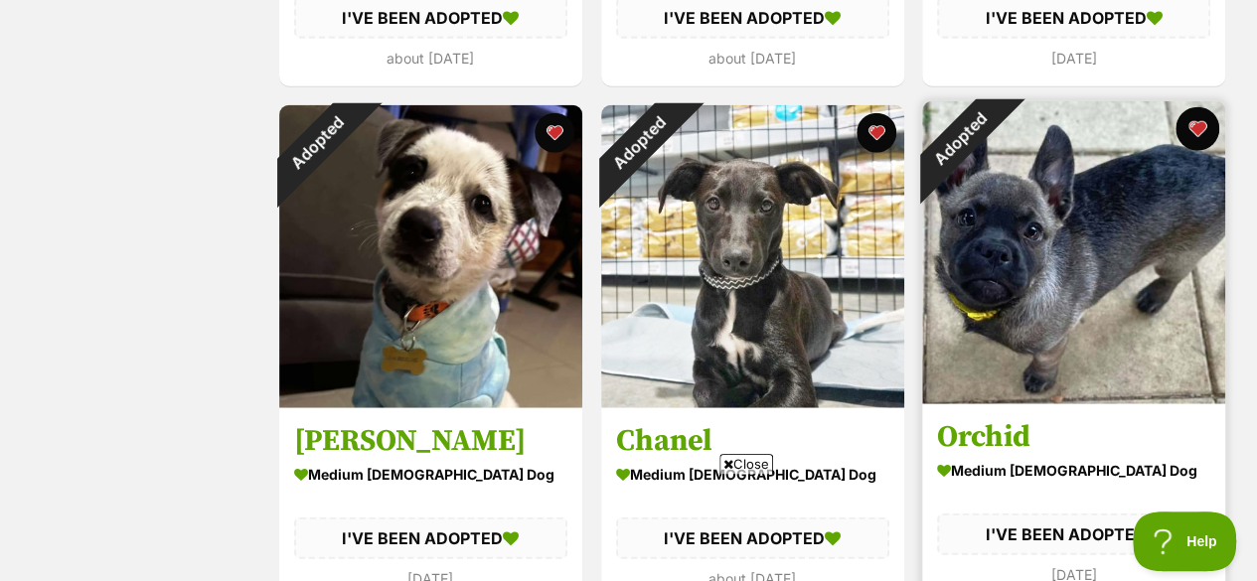
click at [1198, 107] on button "favourite" at bounding box center [1198, 129] width 44 height 44
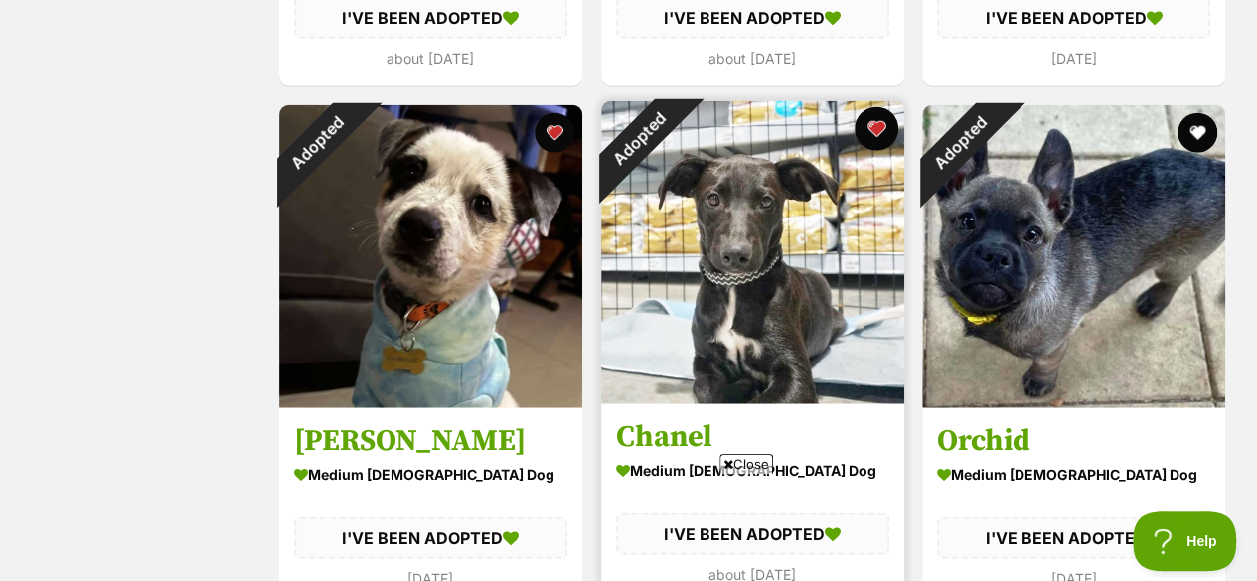
click at [876, 107] on button "favourite" at bounding box center [876, 129] width 44 height 44
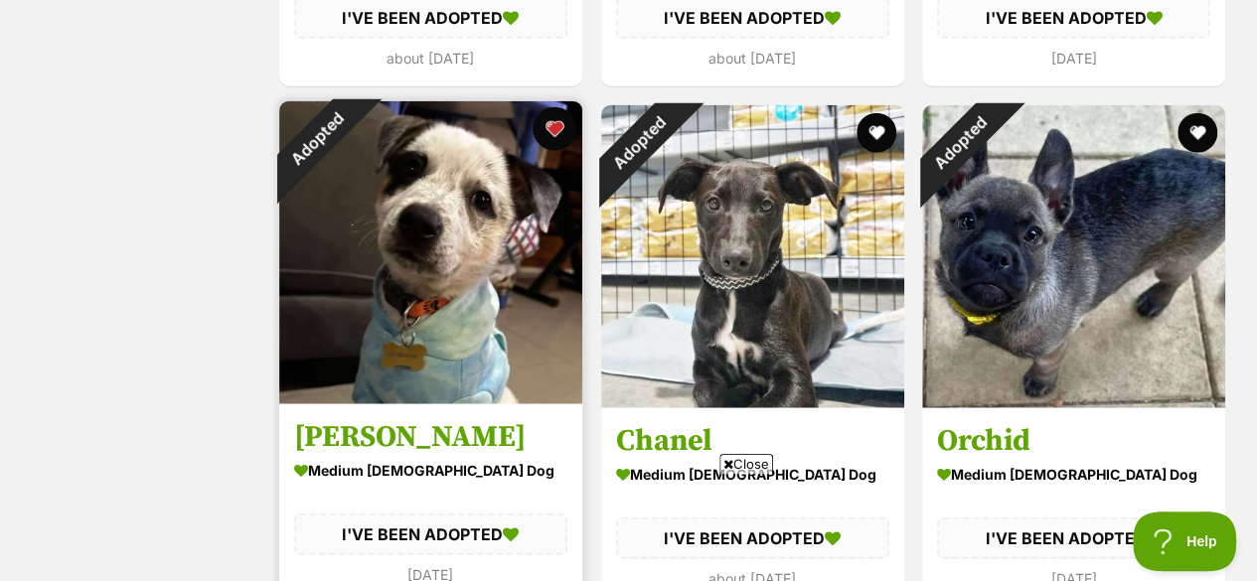
click at [552, 107] on button "favourite" at bounding box center [555, 129] width 44 height 44
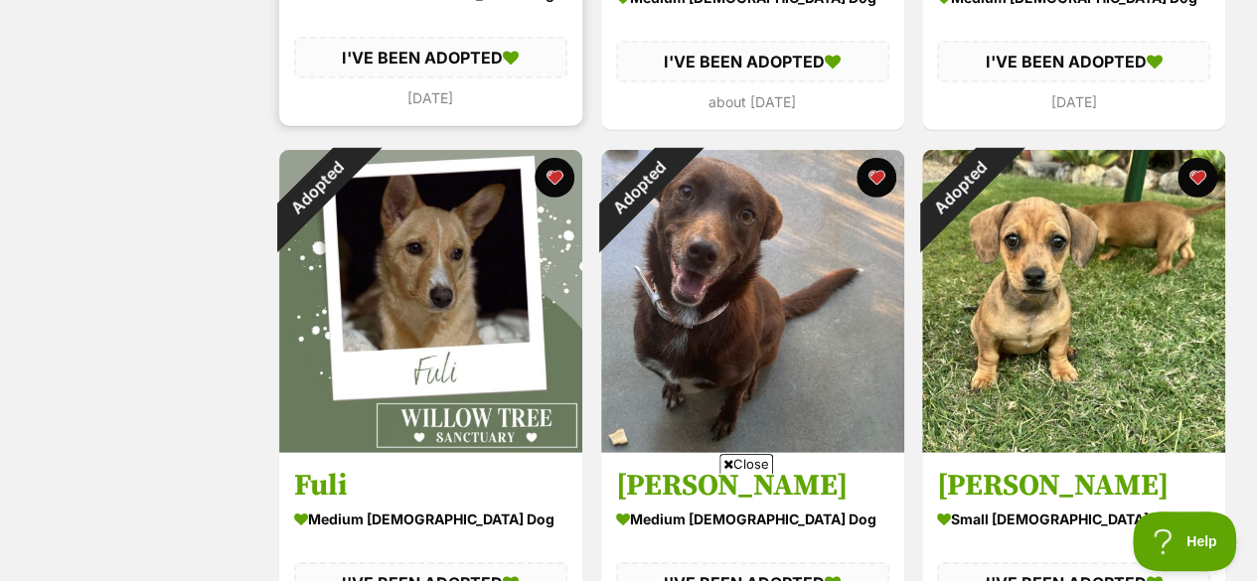
scroll to position [6571, 0]
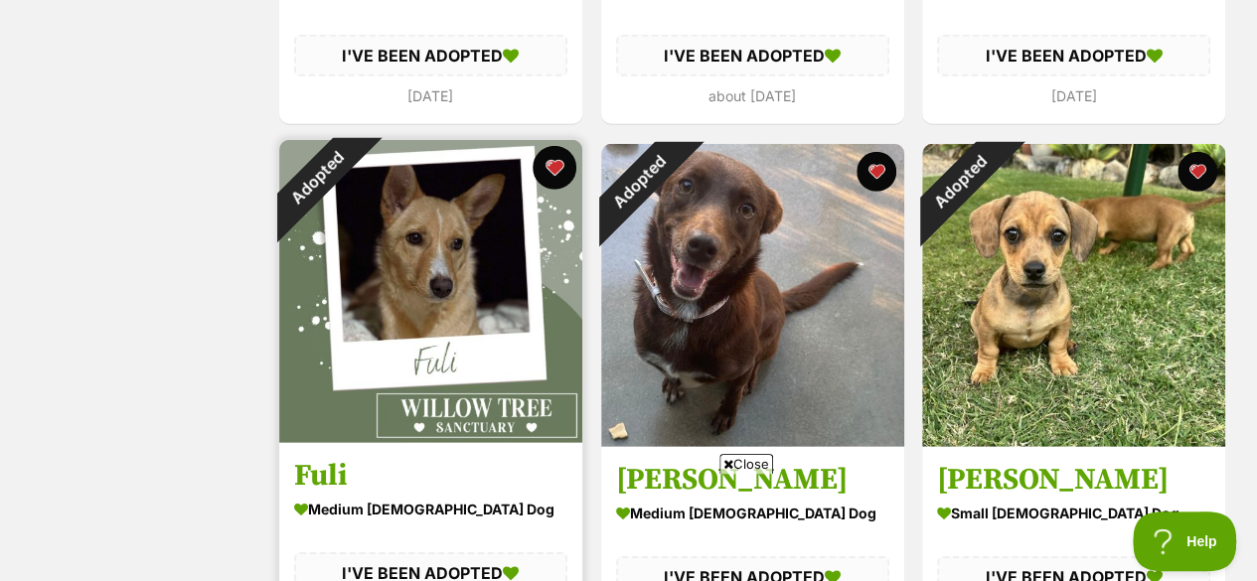
click at [557, 146] on button "favourite" at bounding box center [555, 168] width 44 height 44
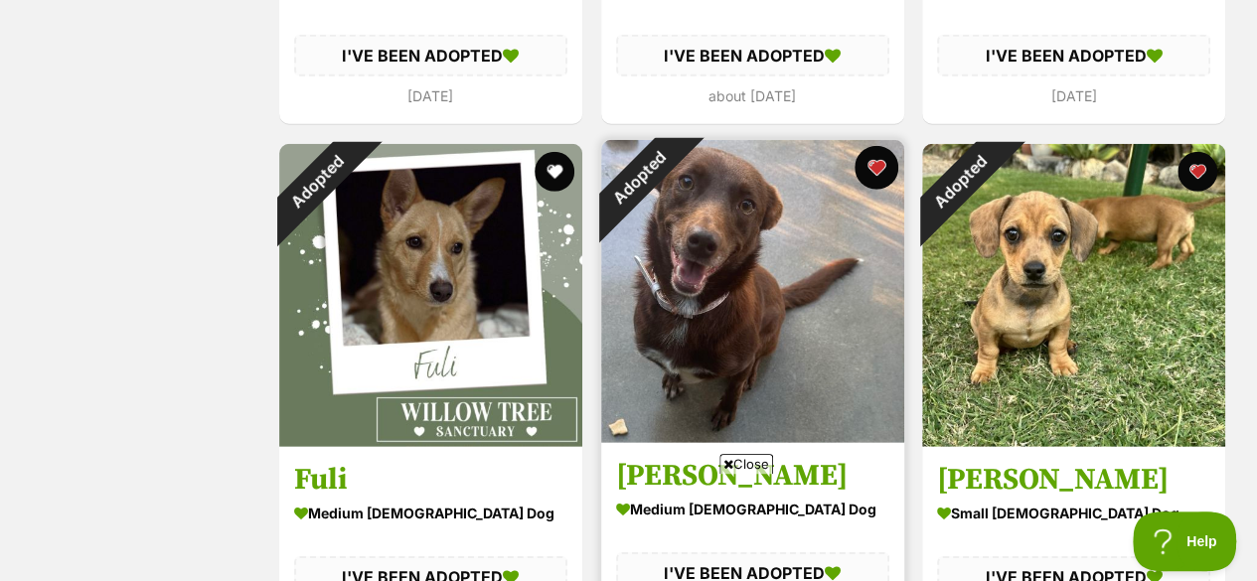
click at [885, 146] on button "favourite" at bounding box center [876, 168] width 44 height 44
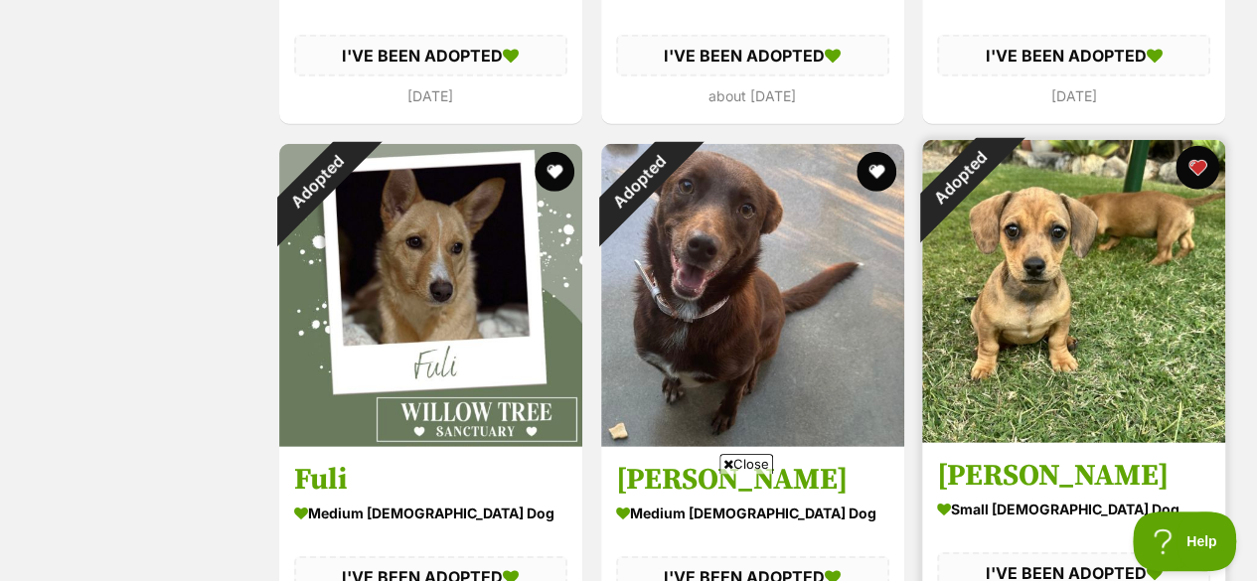
click at [1192, 146] on button "favourite" at bounding box center [1198, 168] width 44 height 44
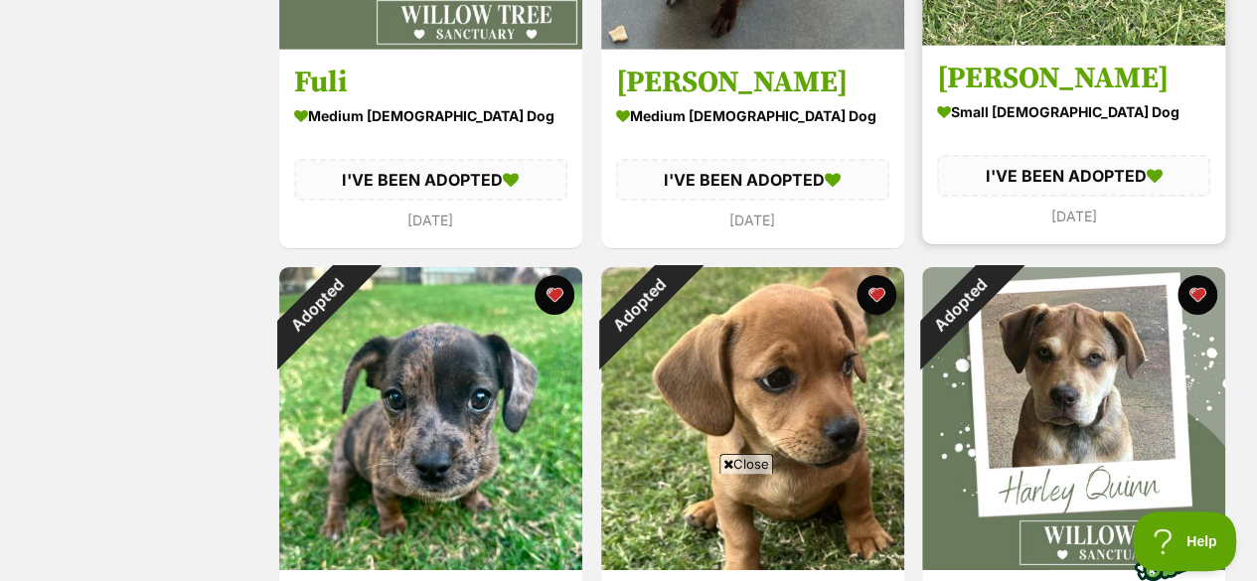
scroll to position [6986, 0]
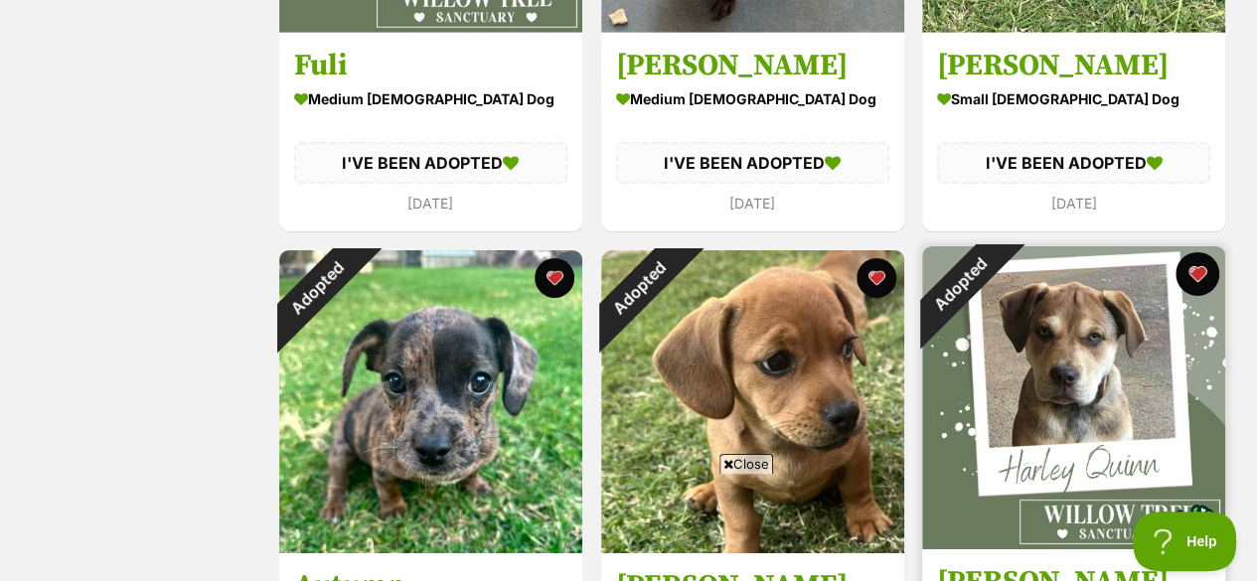
click at [1196, 252] on button "favourite" at bounding box center [1198, 274] width 44 height 44
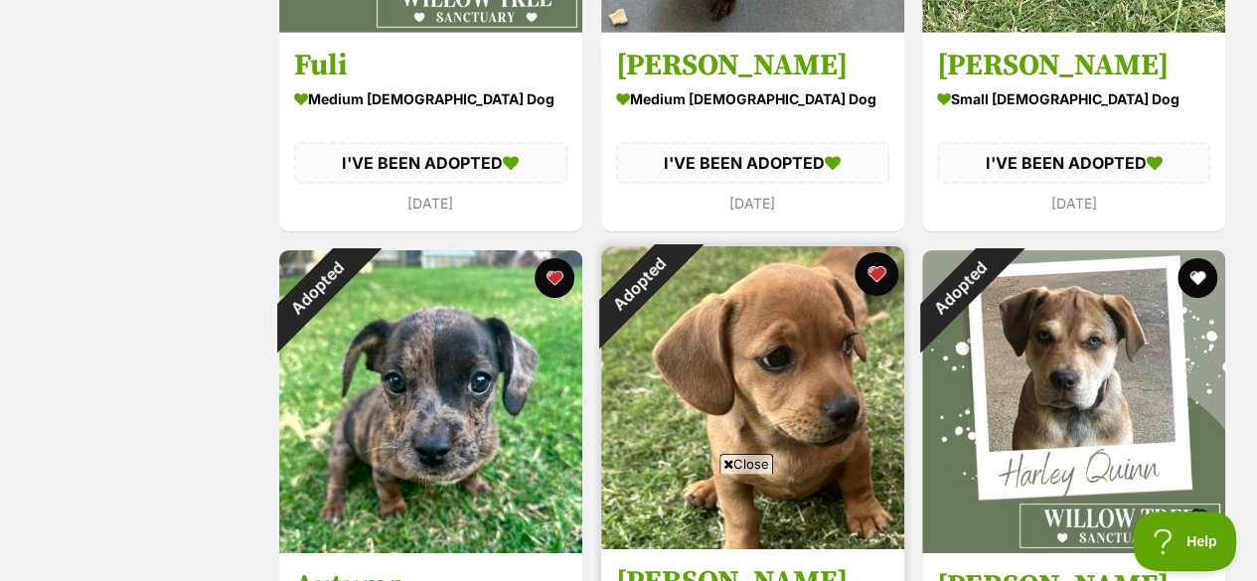
click at [879, 252] on button "favourite" at bounding box center [876, 274] width 44 height 44
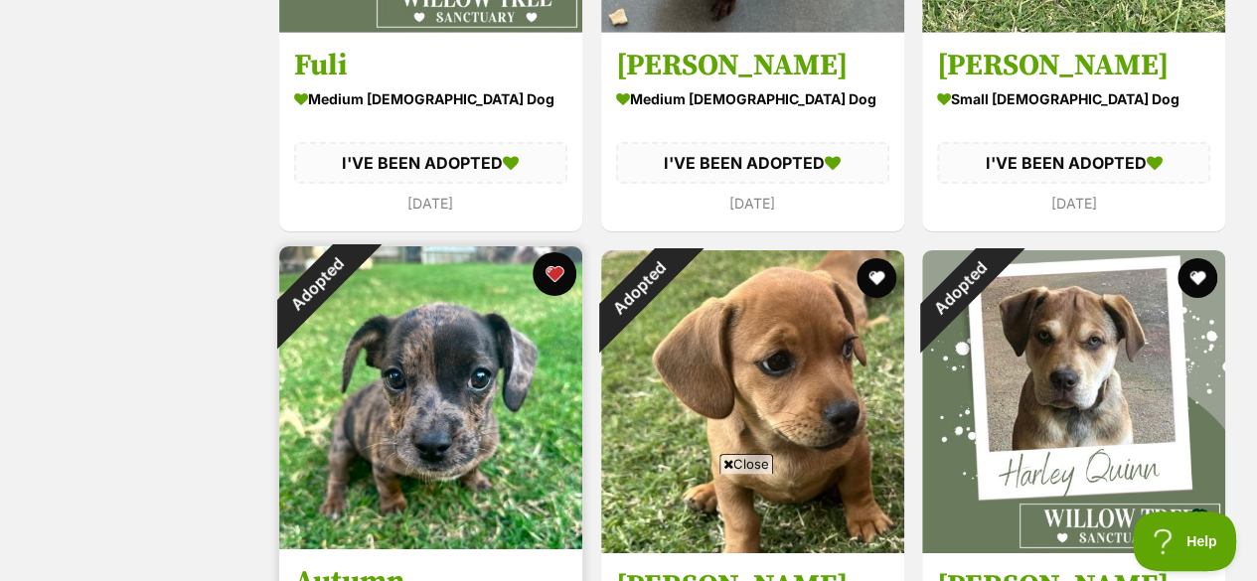
click at [545, 252] on button "favourite" at bounding box center [555, 274] width 44 height 44
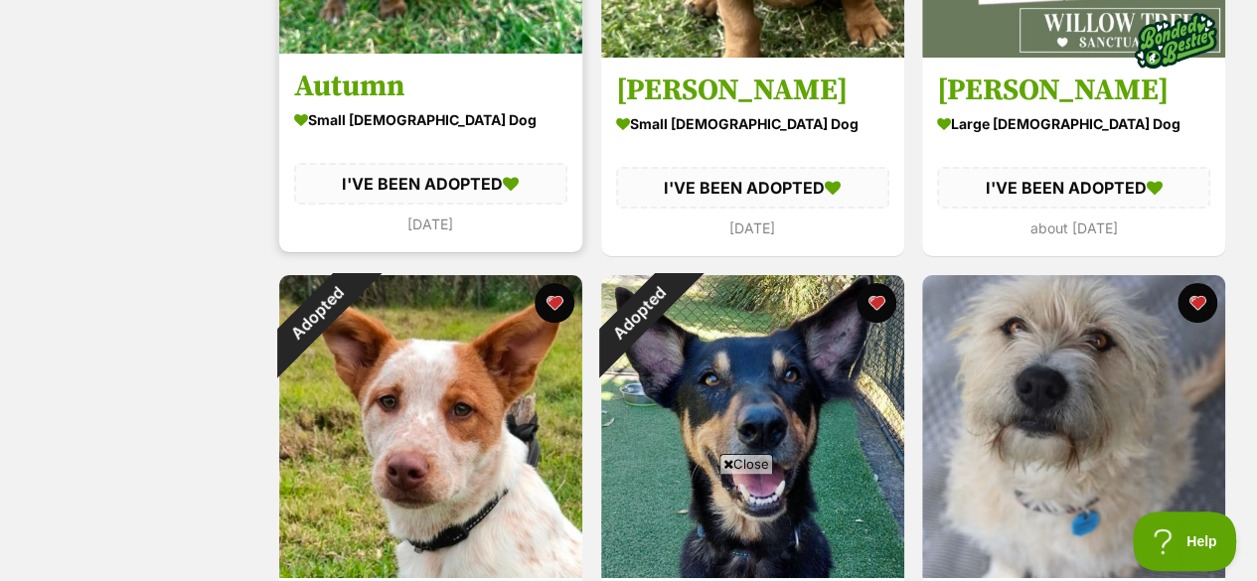
scroll to position [7482, 0]
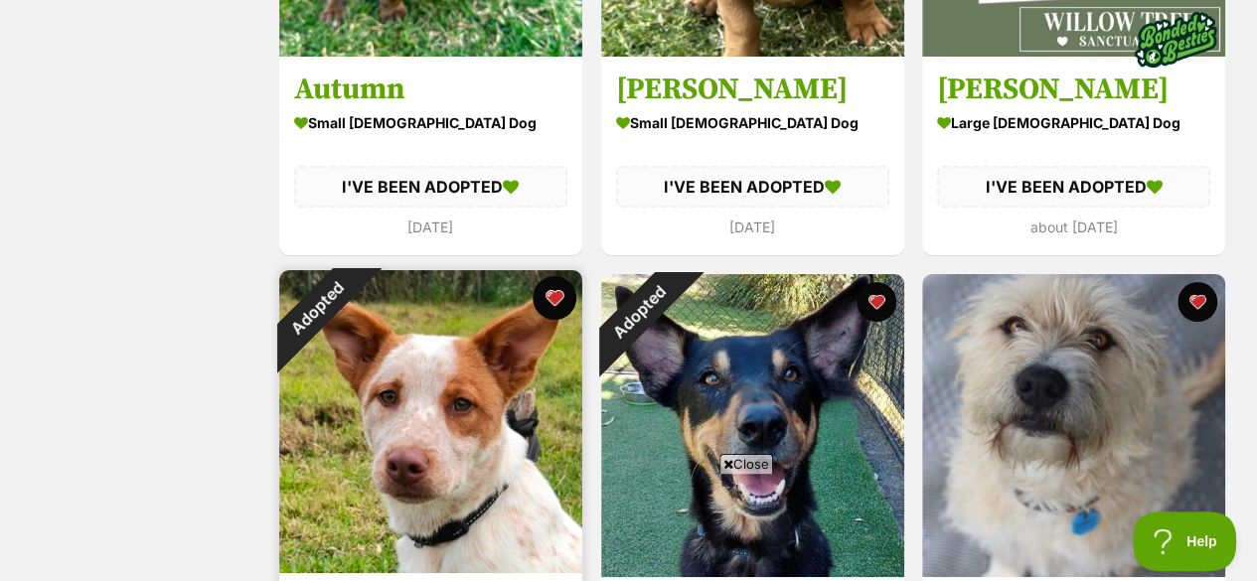
click at [545, 276] on button "favourite" at bounding box center [555, 298] width 44 height 44
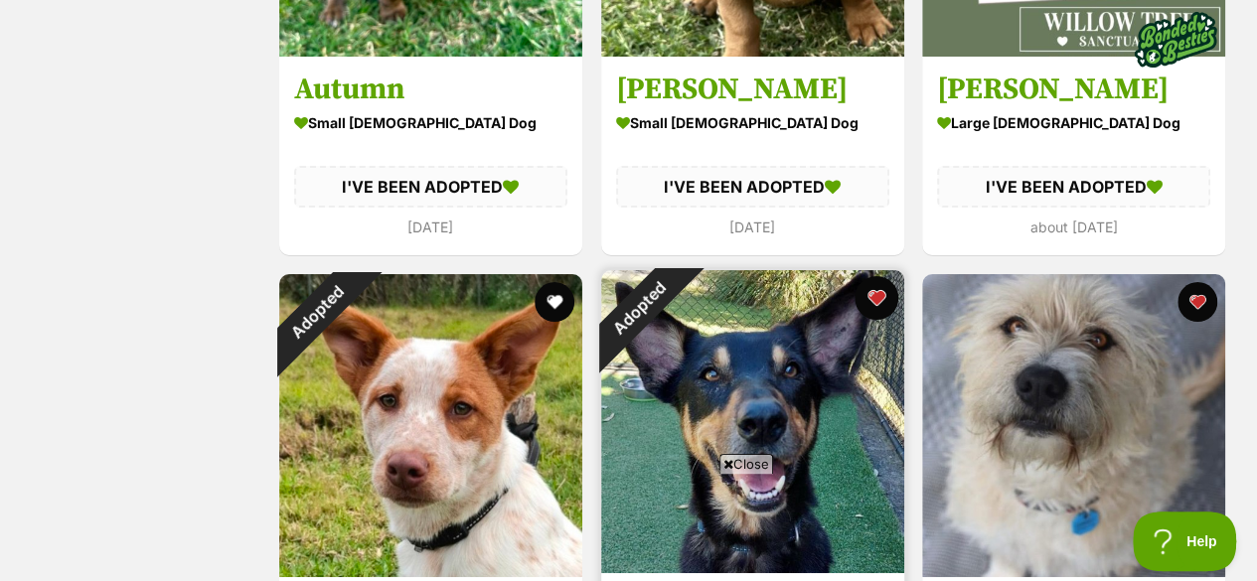
click at [866, 276] on button "favourite" at bounding box center [876, 298] width 44 height 44
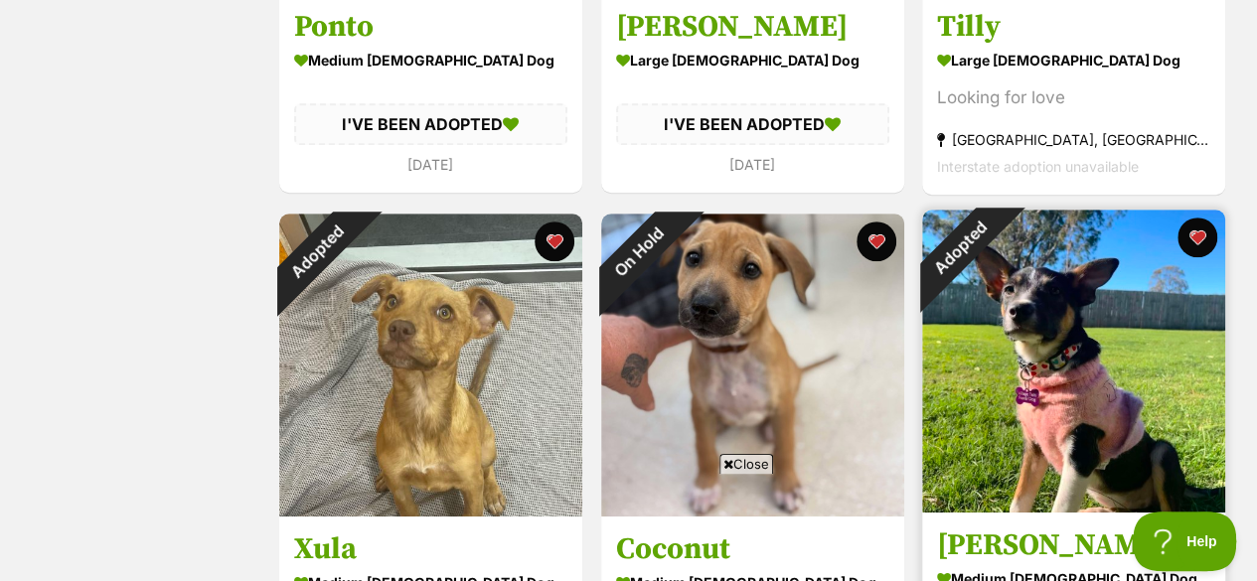
scroll to position [8067, 0]
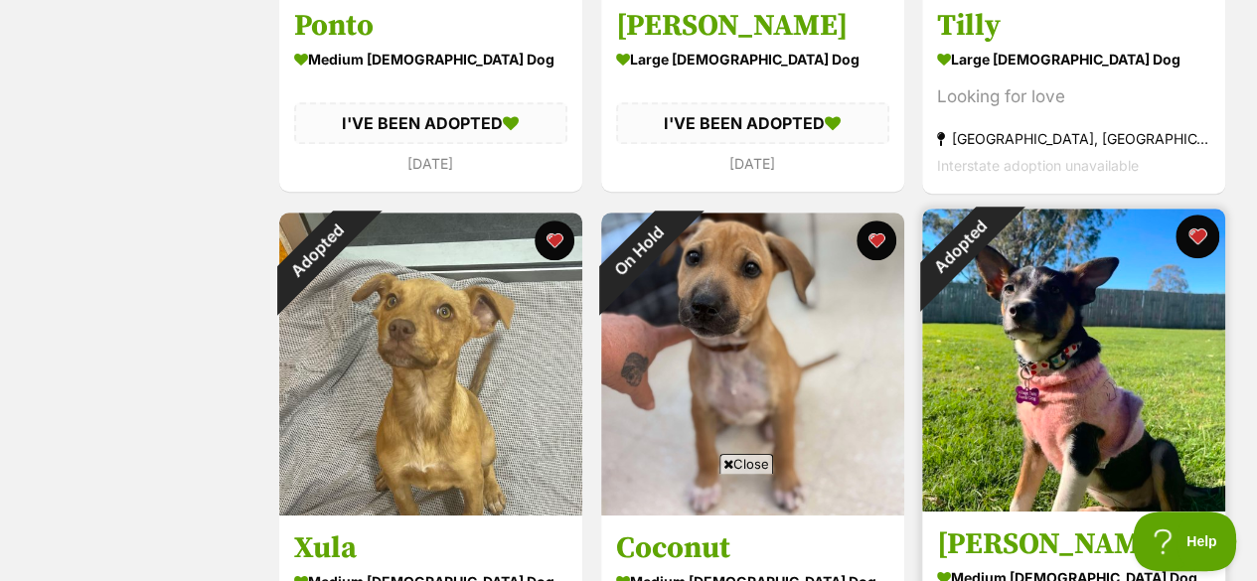
click at [1192, 215] on button "favourite" at bounding box center [1198, 237] width 44 height 44
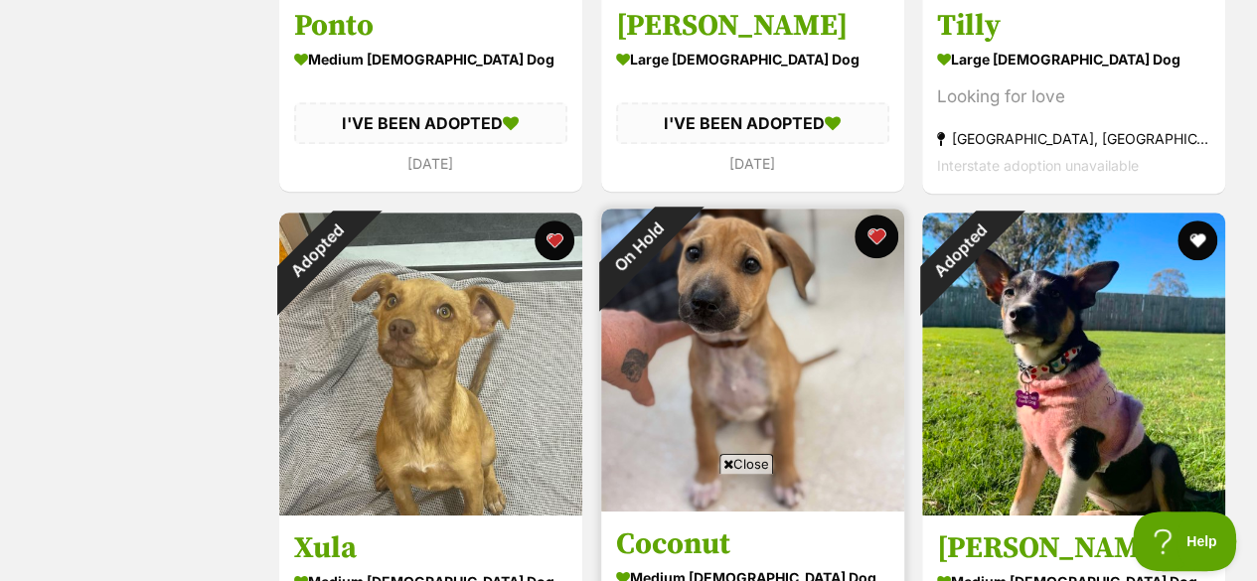
click at [882, 215] on button "favourite" at bounding box center [876, 237] width 44 height 44
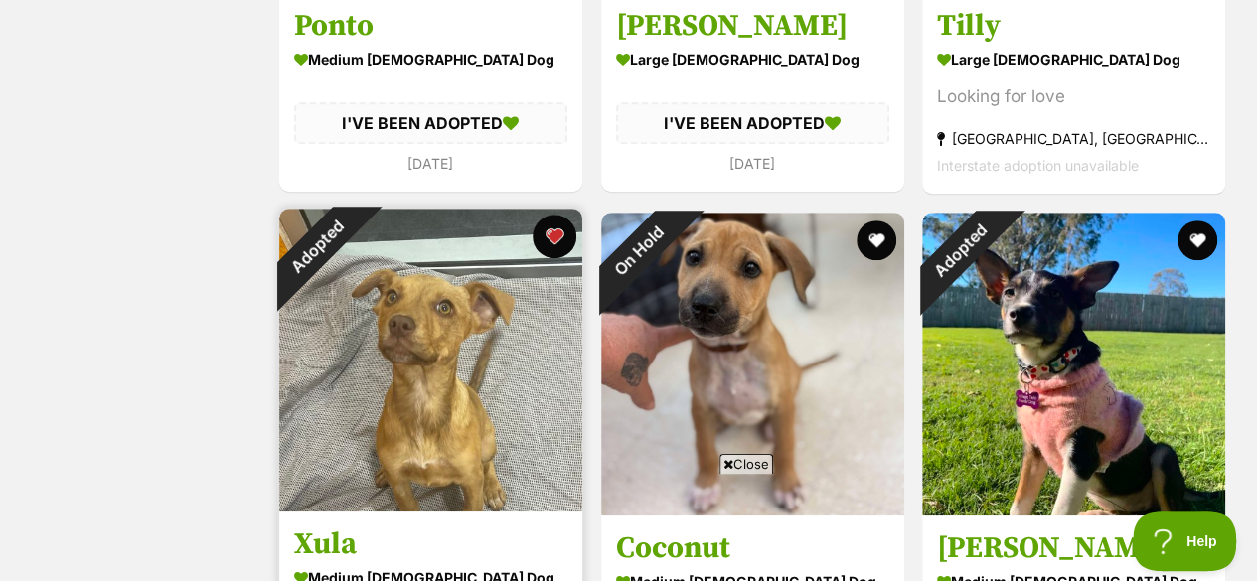
click at [545, 215] on button "favourite" at bounding box center [555, 237] width 44 height 44
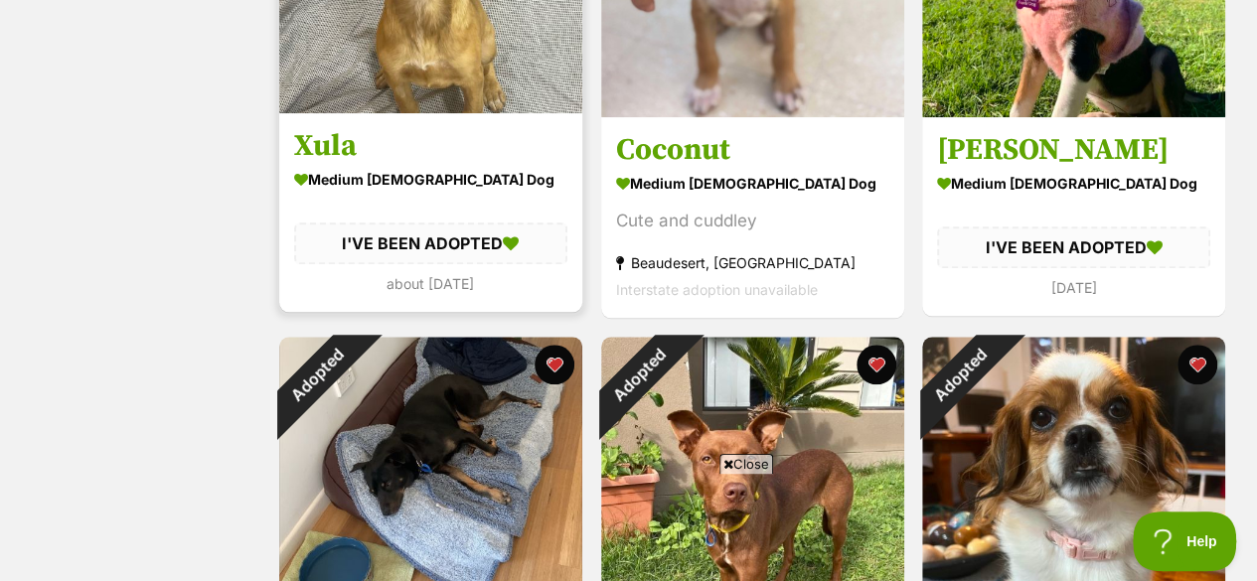
scroll to position [8478, 0]
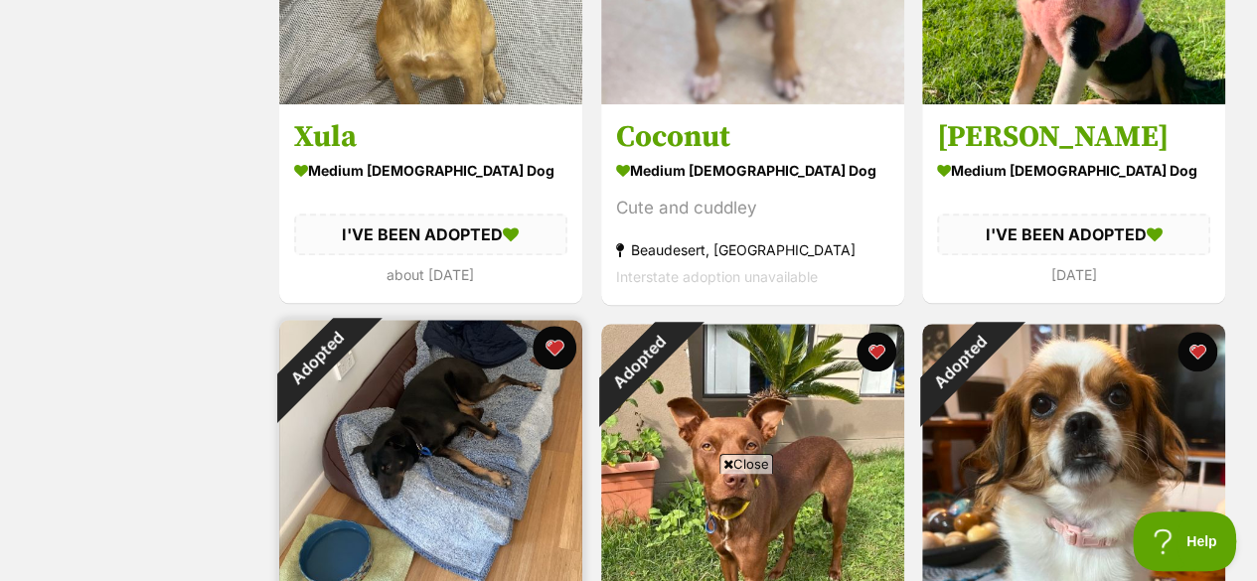
click at [552, 326] on button "favourite" at bounding box center [555, 348] width 44 height 44
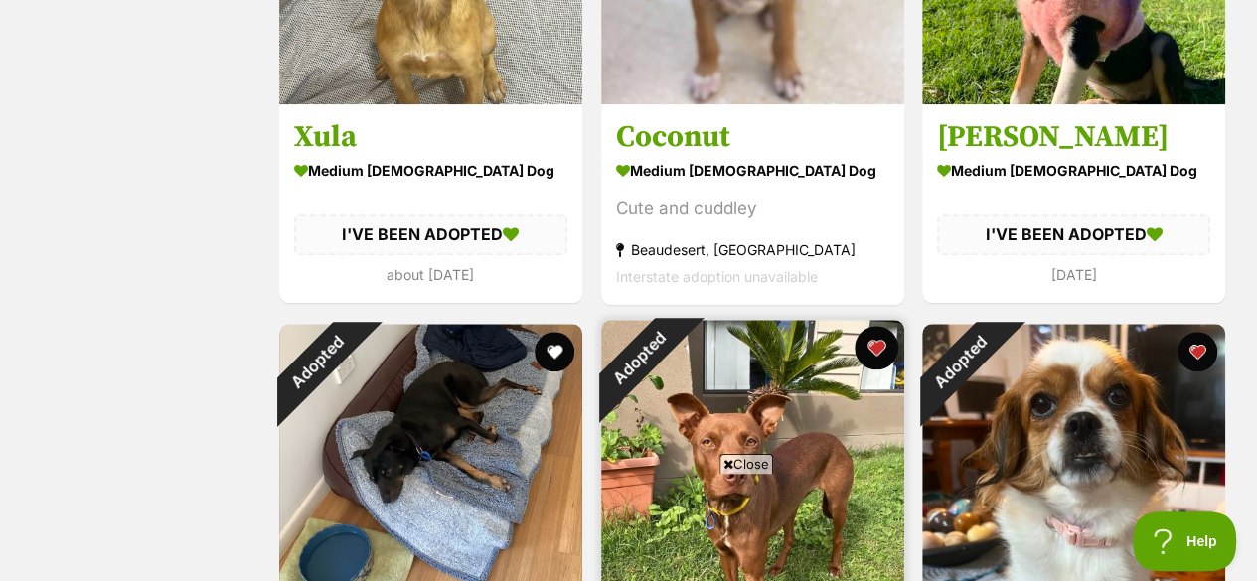
click at [866, 326] on button "favourite" at bounding box center [876, 348] width 44 height 44
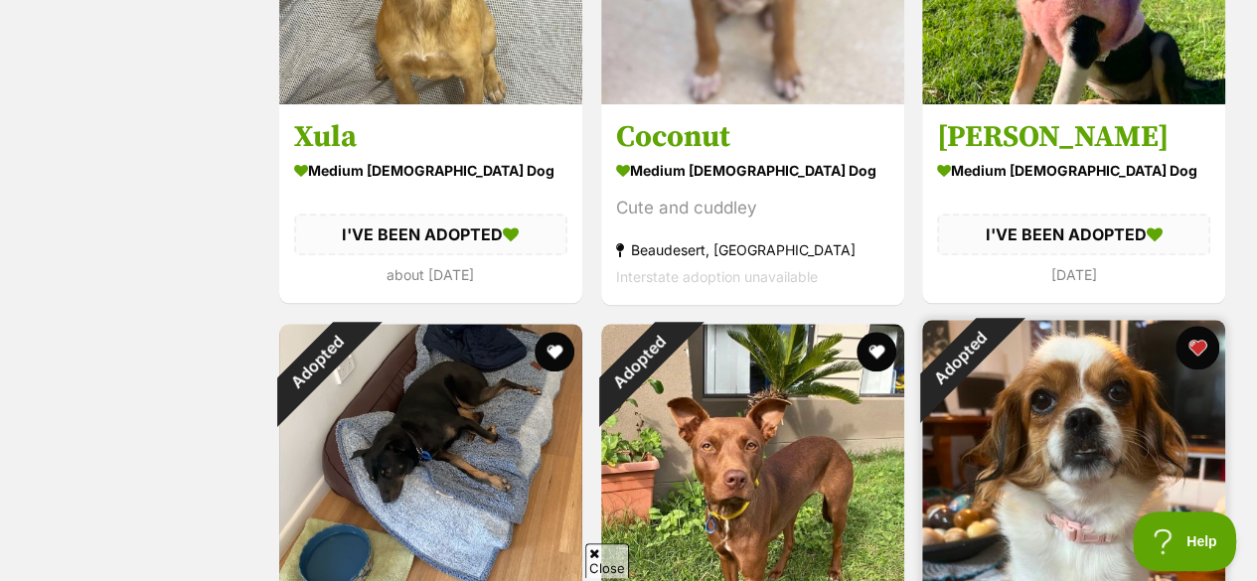
click at [1199, 326] on button "favourite" at bounding box center [1198, 348] width 44 height 44
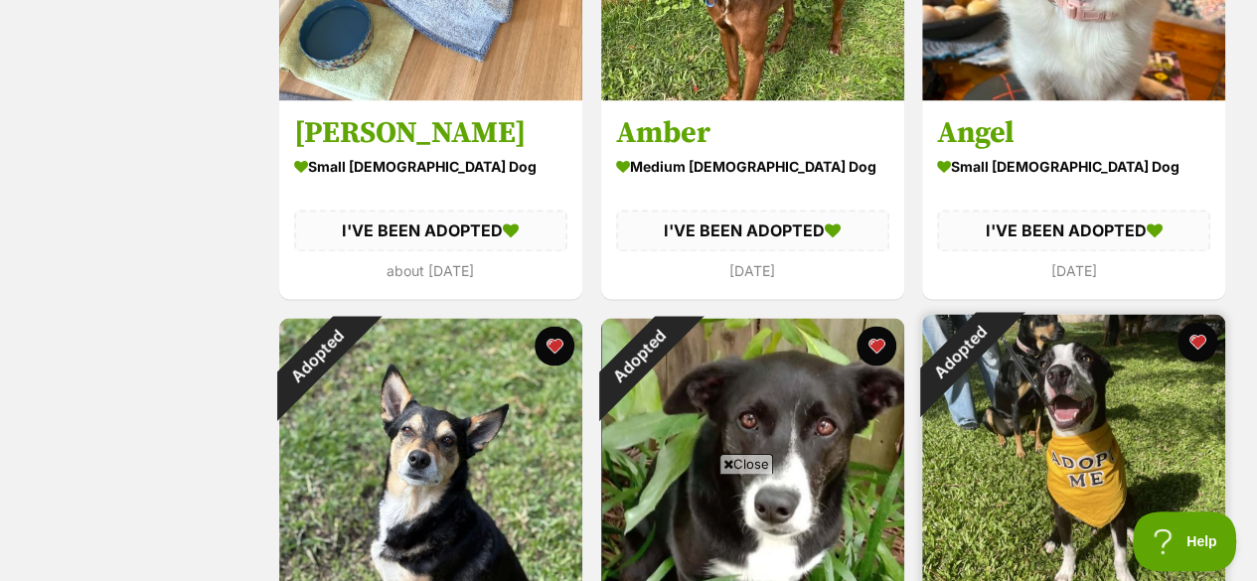
scroll to position [0, 0]
click at [1202, 320] on button "favourite" at bounding box center [1198, 342] width 44 height 44
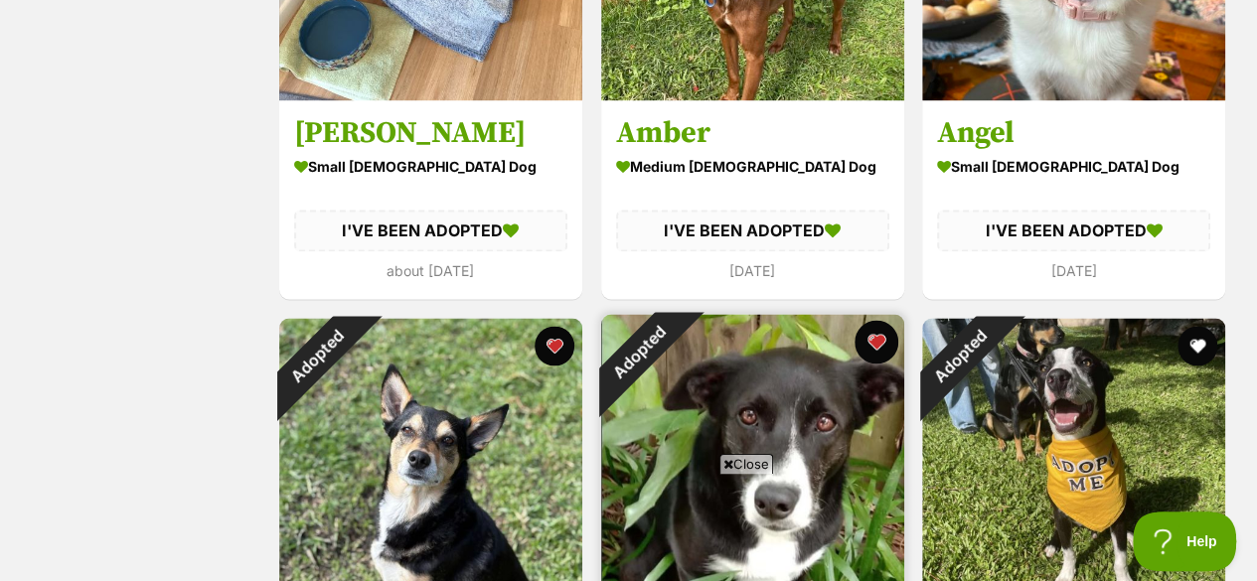
click at [878, 320] on button "favourite" at bounding box center [876, 342] width 44 height 44
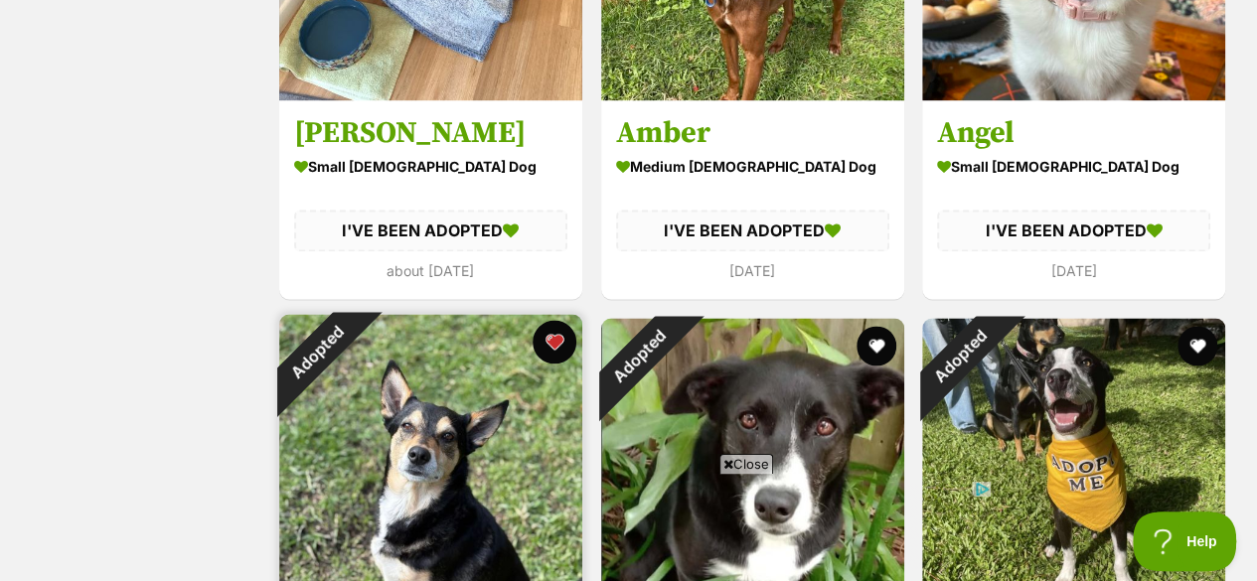
click at [550, 320] on button "favourite" at bounding box center [555, 342] width 44 height 44
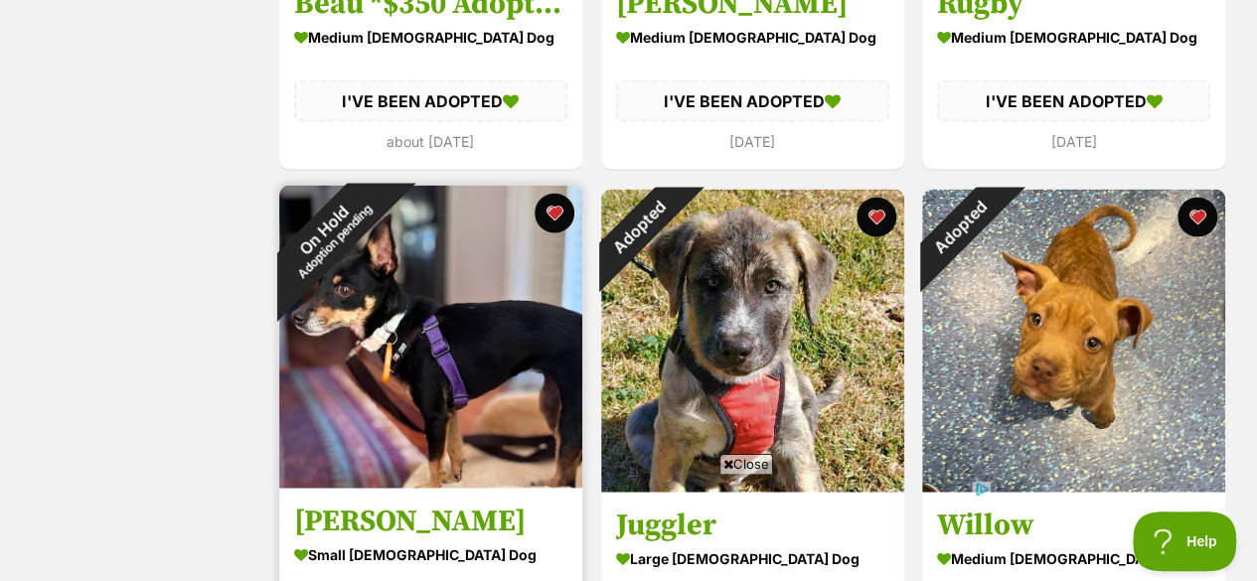
scroll to position [9656, 0]
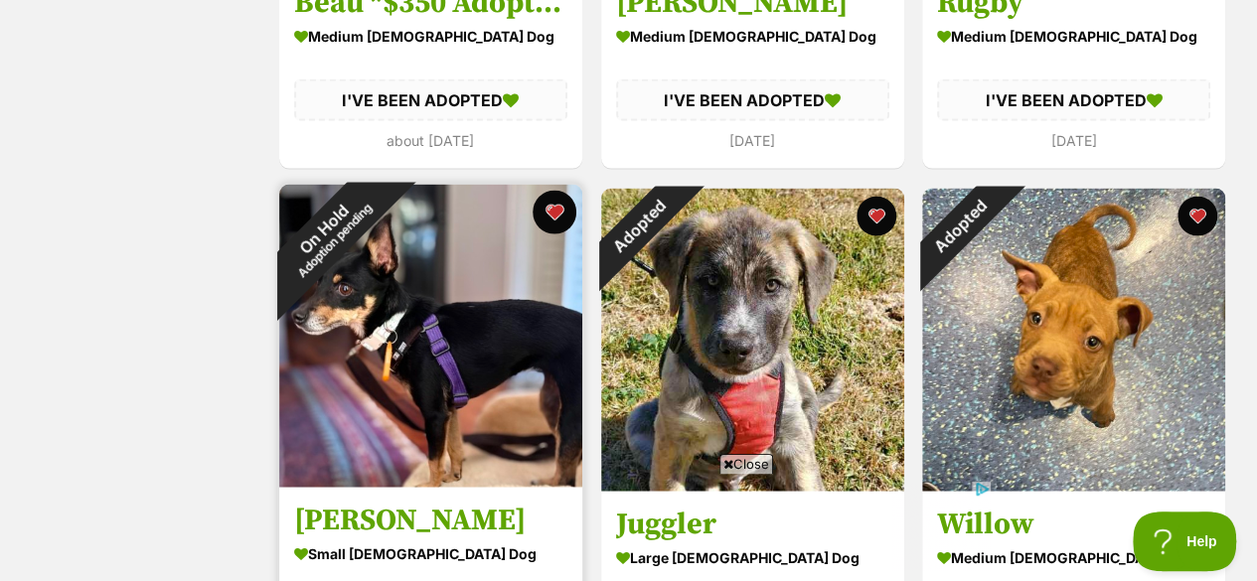
click at [554, 191] on button "favourite" at bounding box center [555, 213] width 44 height 44
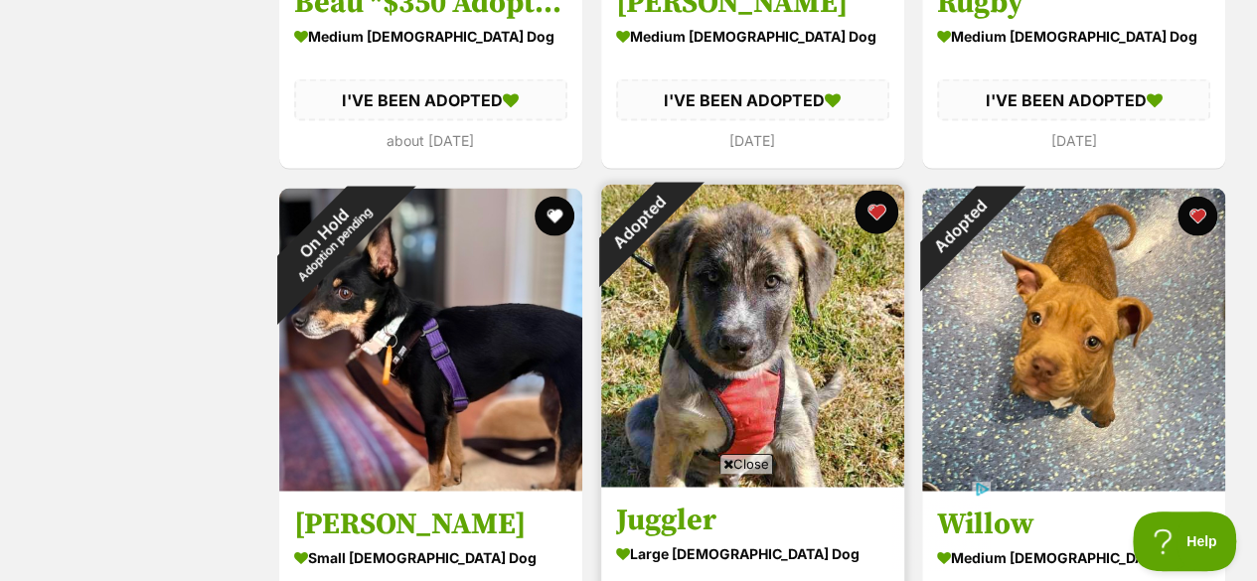
click at [887, 191] on button "favourite" at bounding box center [876, 213] width 44 height 44
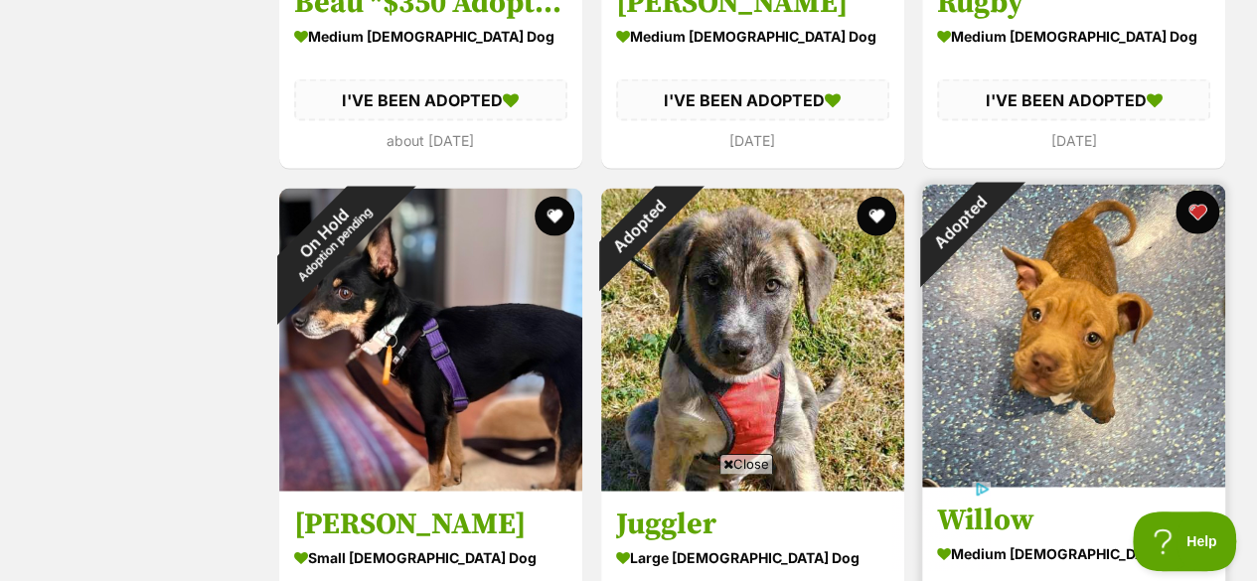
click at [1186, 191] on button "favourite" at bounding box center [1198, 213] width 44 height 44
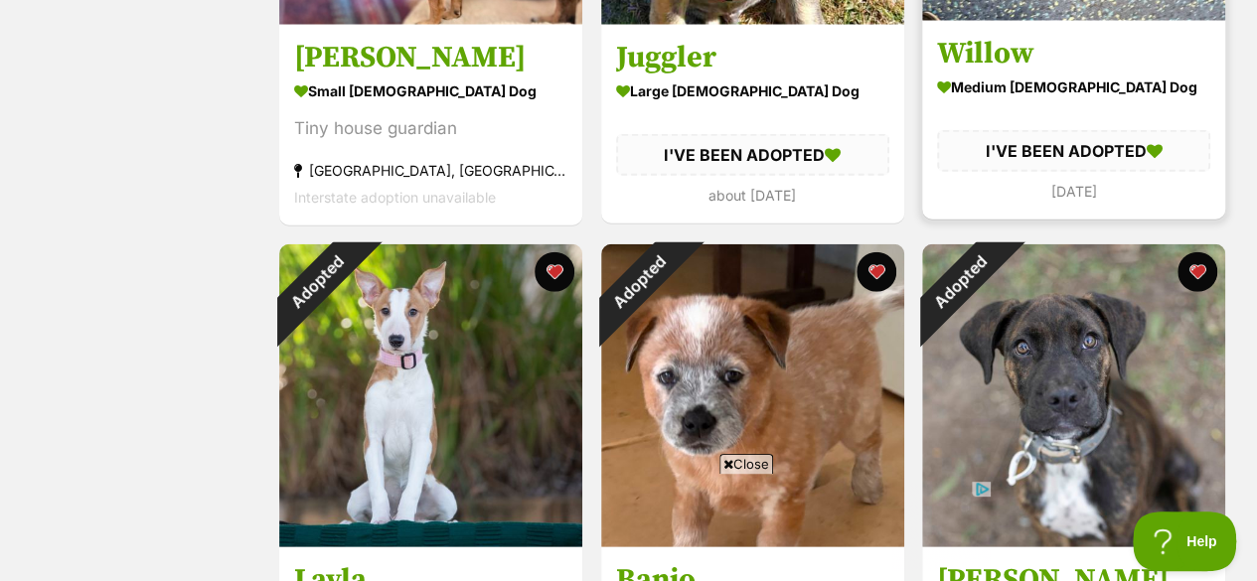
scroll to position [10126, 0]
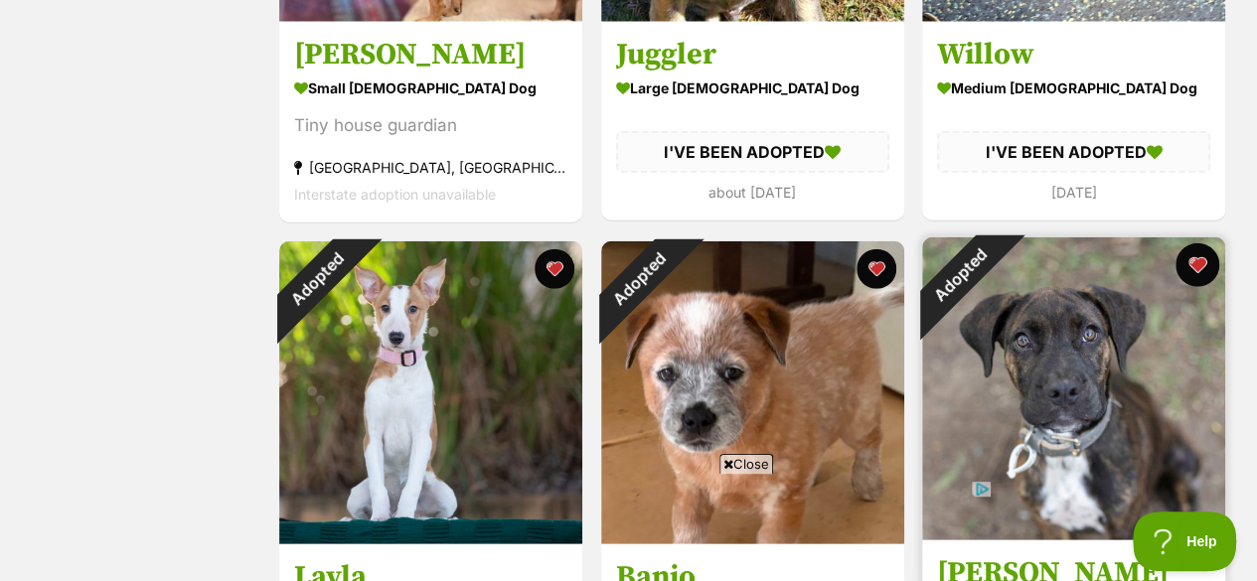
click at [1192, 243] on button "favourite" at bounding box center [1198, 265] width 44 height 44
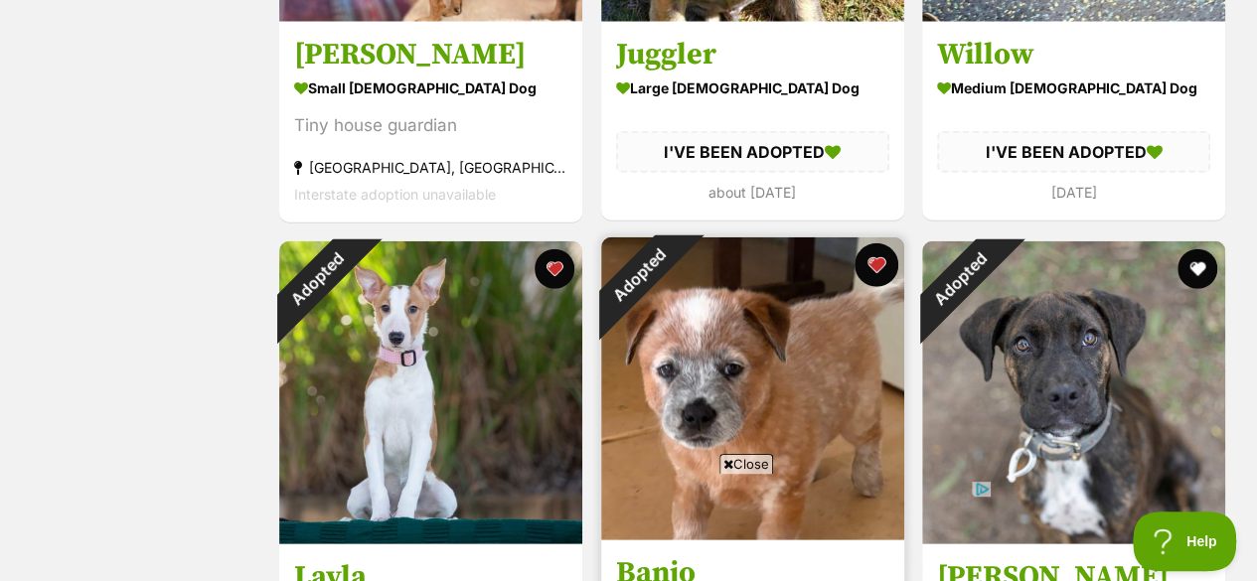
click at [883, 243] on button "favourite" at bounding box center [876, 265] width 44 height 44
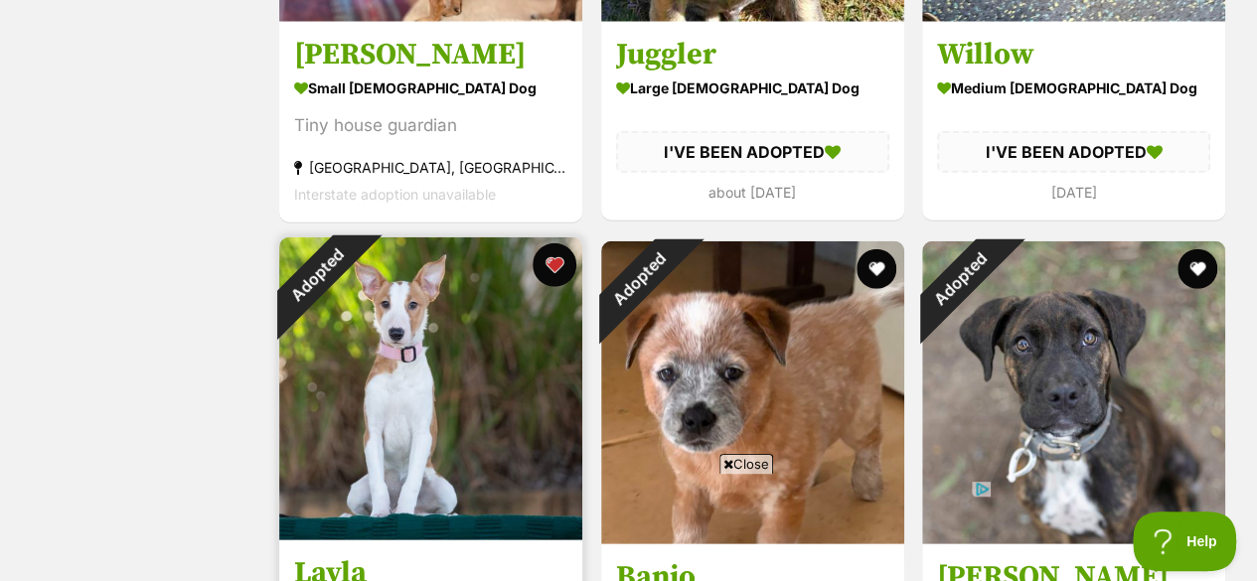
click at [554, 243] on button "favourite" at bounding box center [555, 265] width 44 height 44
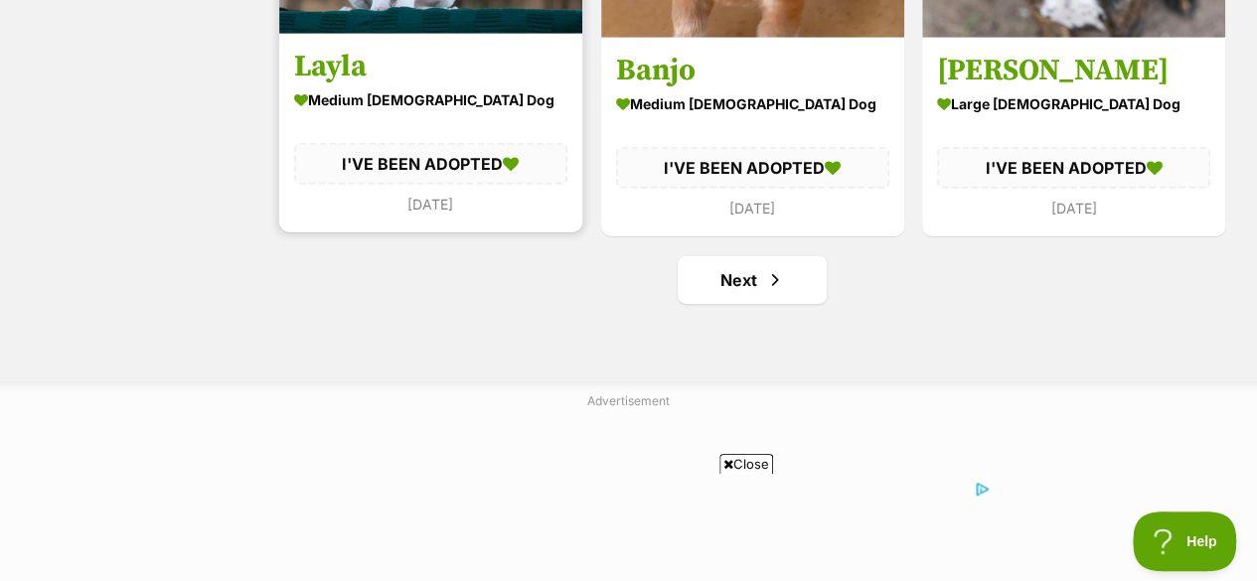
scroll to position [10700, 0]
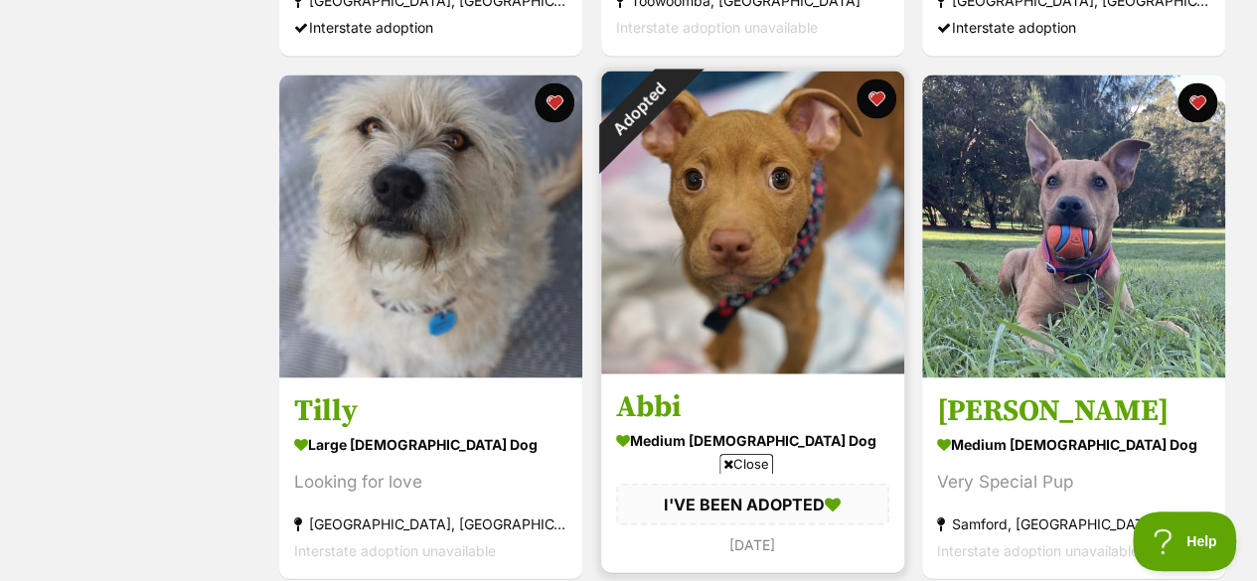
scroll to position [5600, 0]
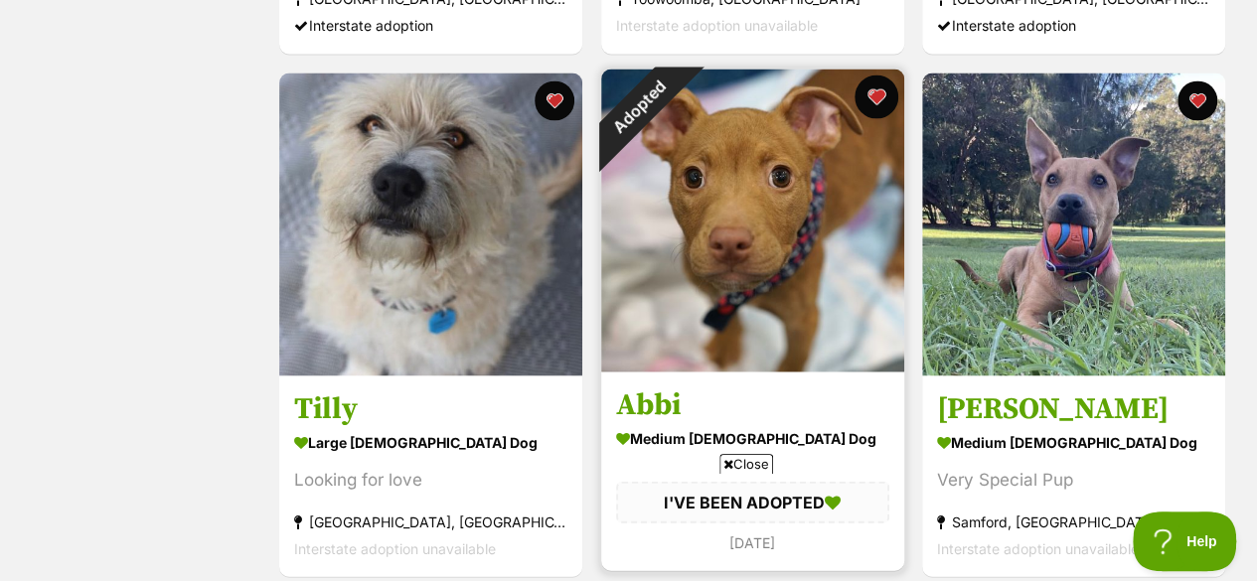
click at [872, 75] on button "favourite" at bounding box center [876, 97] width 44 height 44
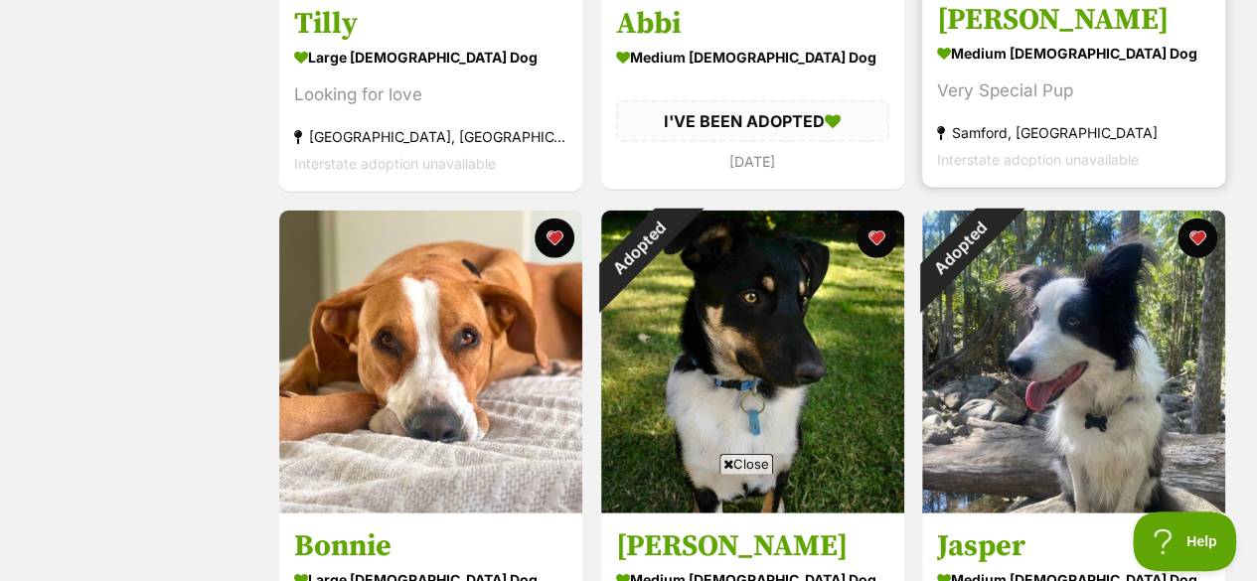
scroll to position [6028, 0]
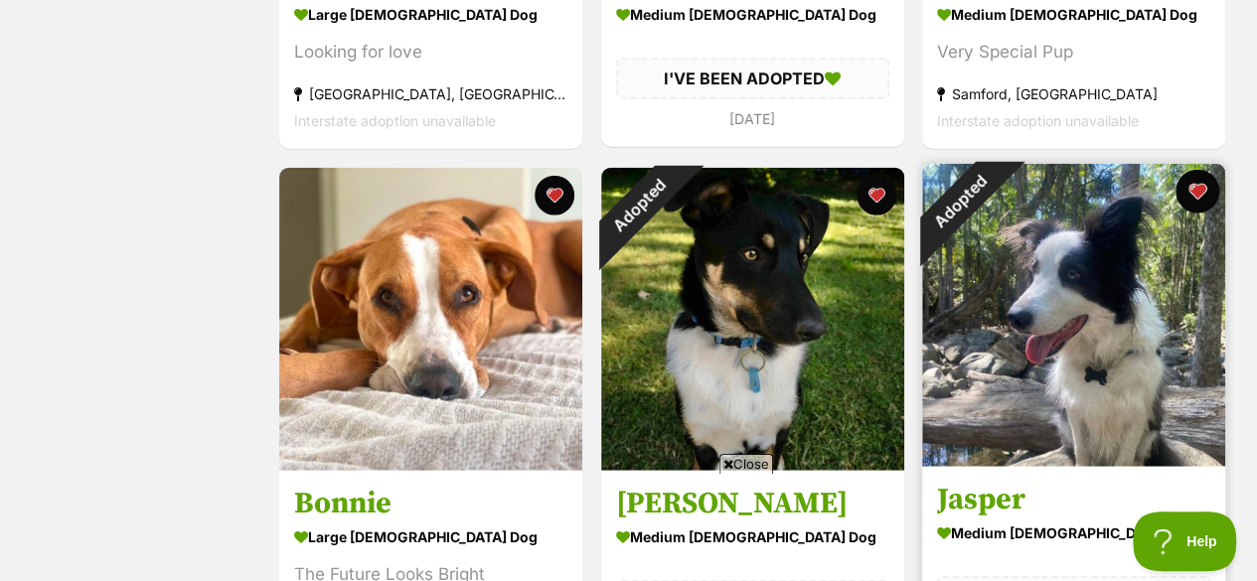
click at [1198, 170] on button "favourite" at bounding box center [1198, 192] width 44 height 44
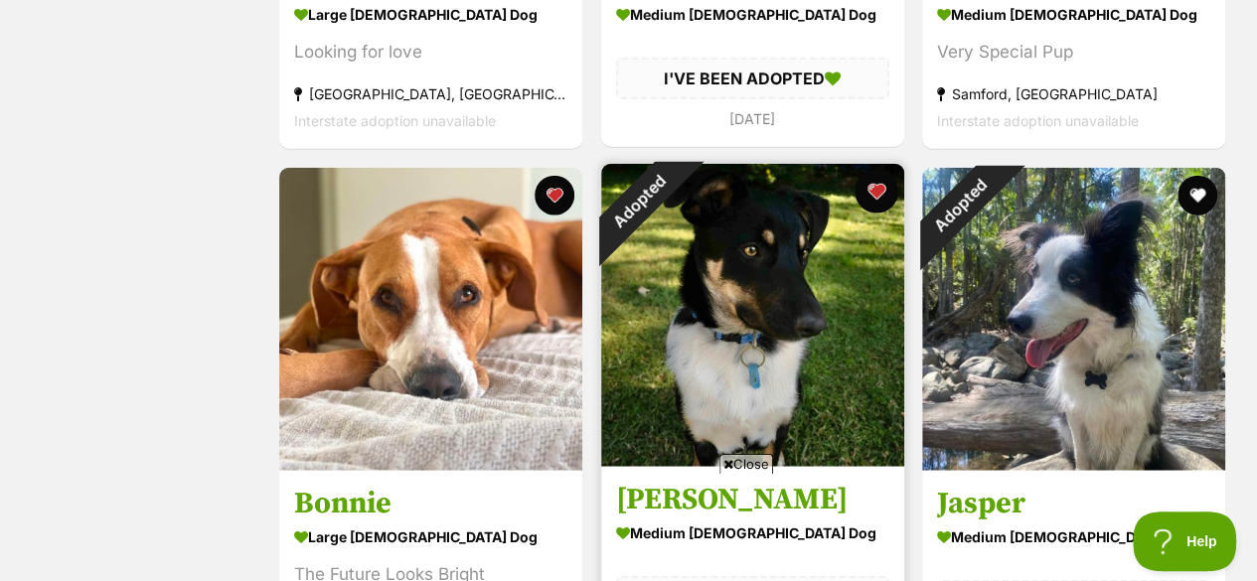
click at [876, 170] on button "favourite" at bounding box center [876, 192] width 44 height 44
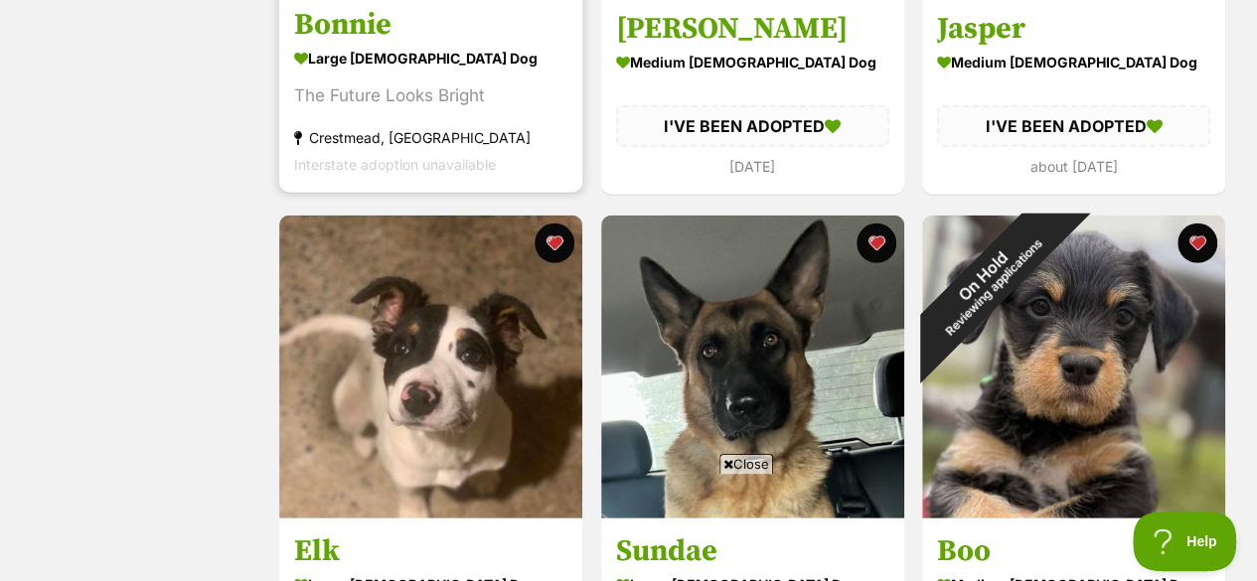
scroll to position [6509, 0]
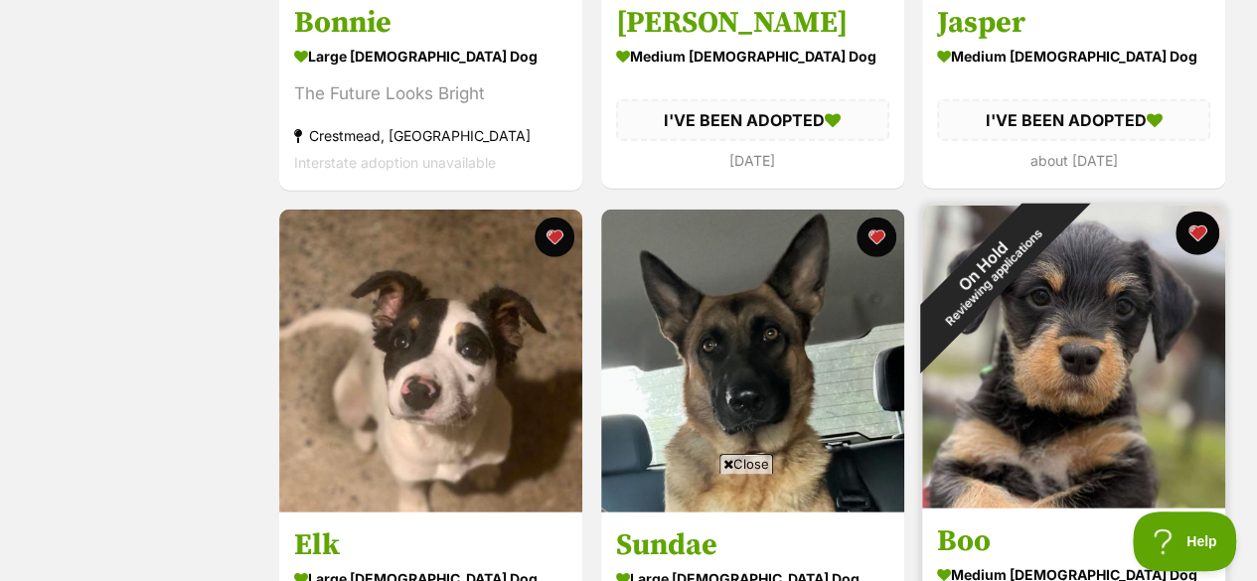
click at [1187, 212] on button "favourite" at bounding box center [1198, 234] width 44 height 44
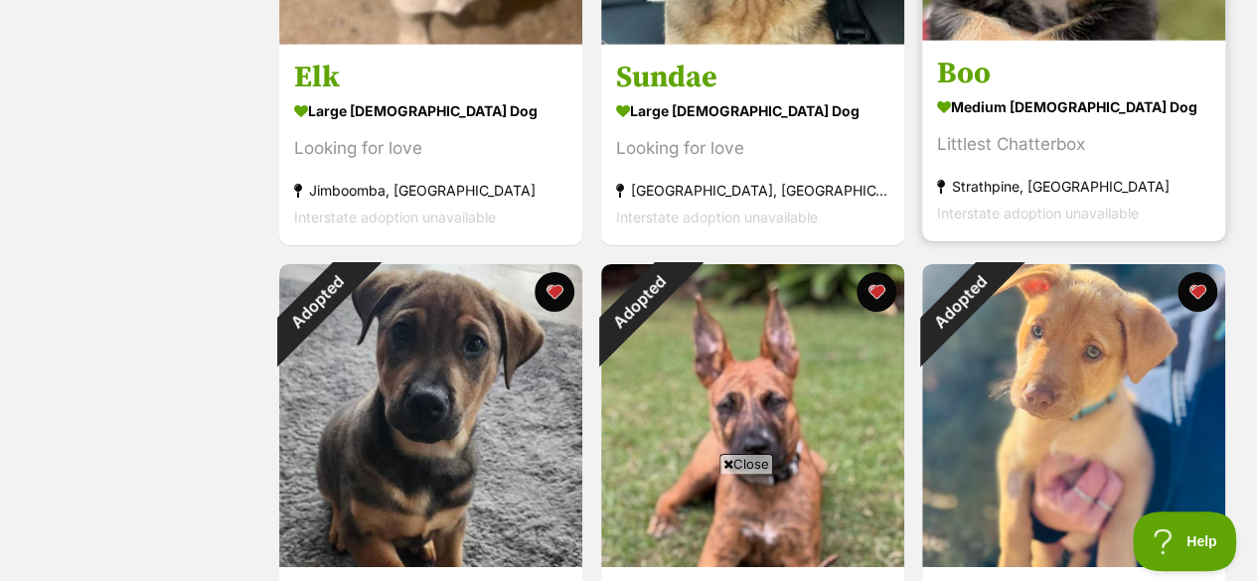
scroll to position [6978, 0]
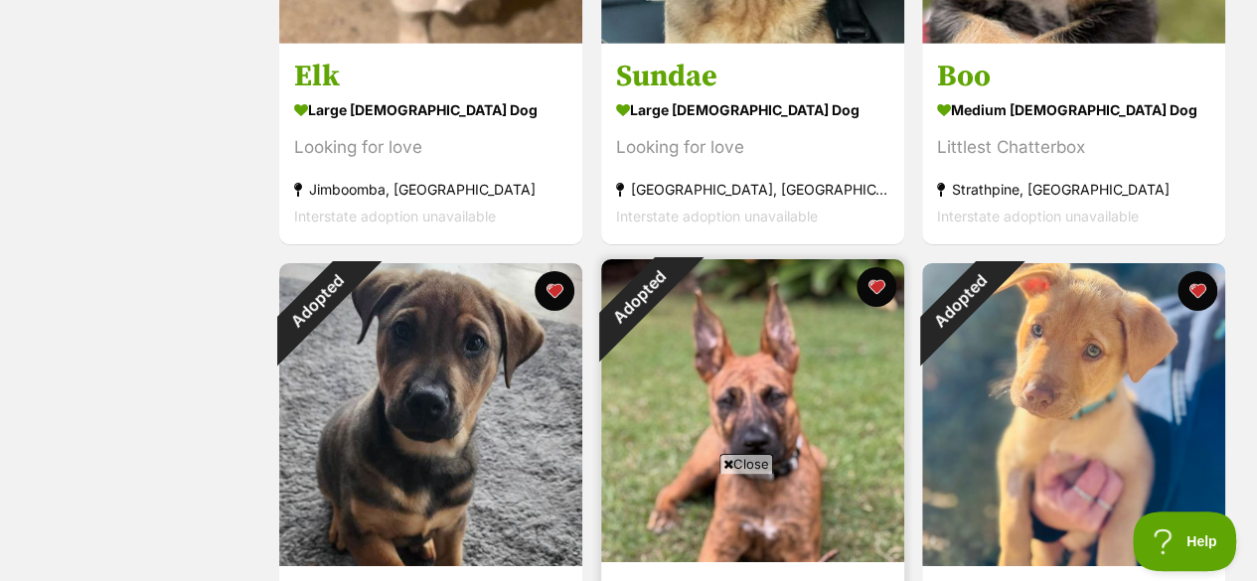
click at [897, 259] on img at bounding box center [752, 410] width 303 height 303
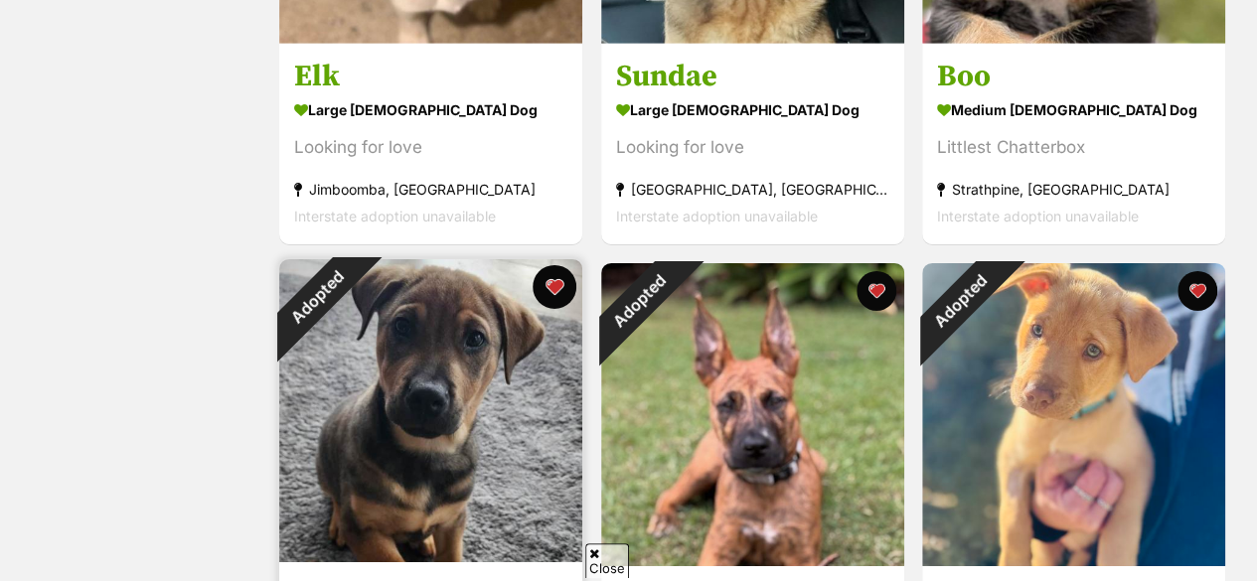
click at [544, 265] on button "favourite" at bounding box center [555, 287] width 44 height 44
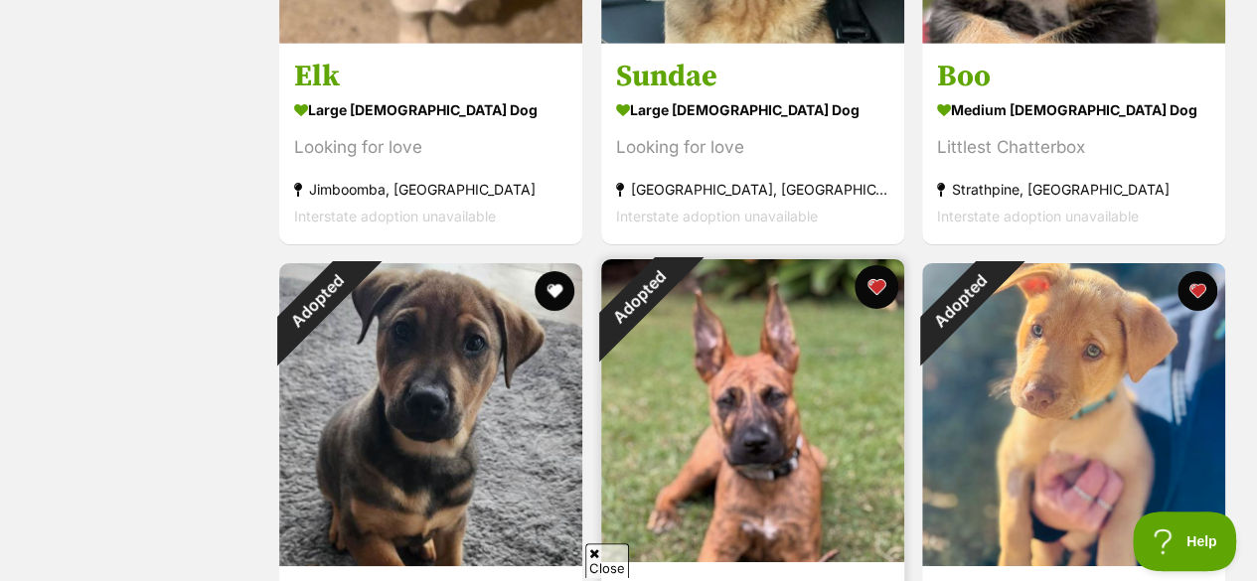
click at [863, 265] on button "favourite" at bounding box center [876, 287] width 44 height 44
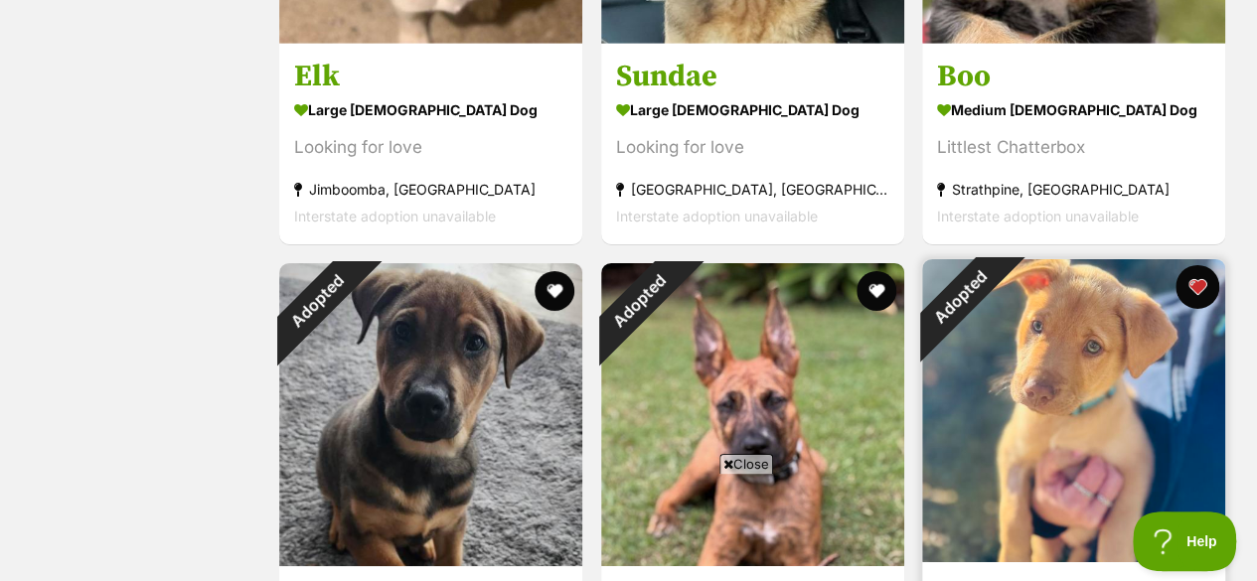
click at [1194, 265] on button "favourite" at bounding box center [1198, 287] width 44 height 44
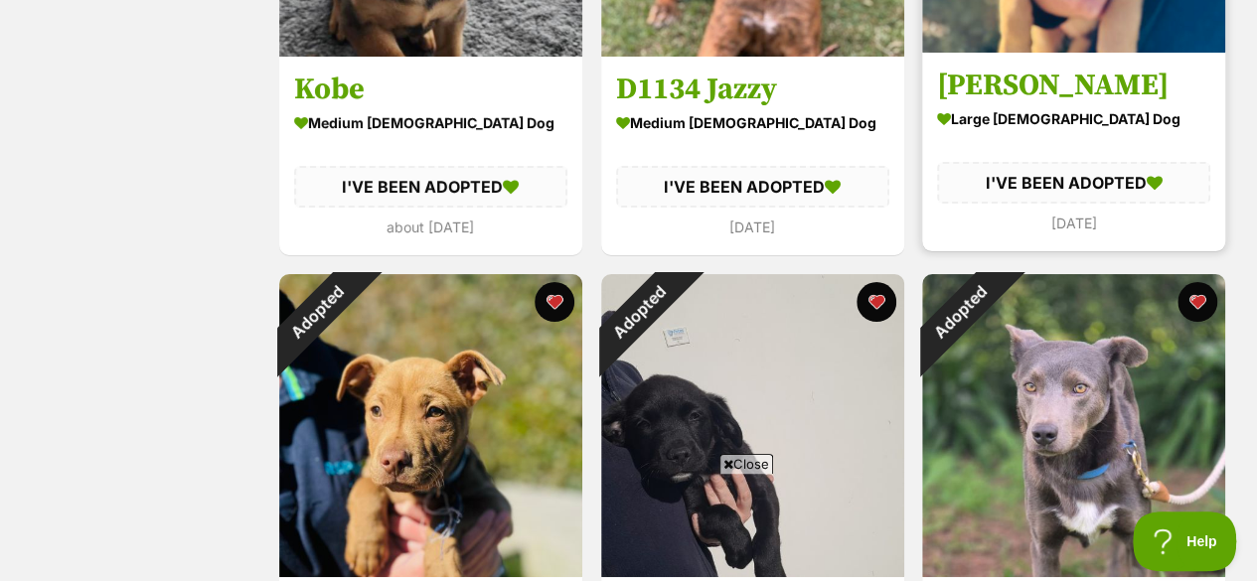
scroll to position [7490, 0]
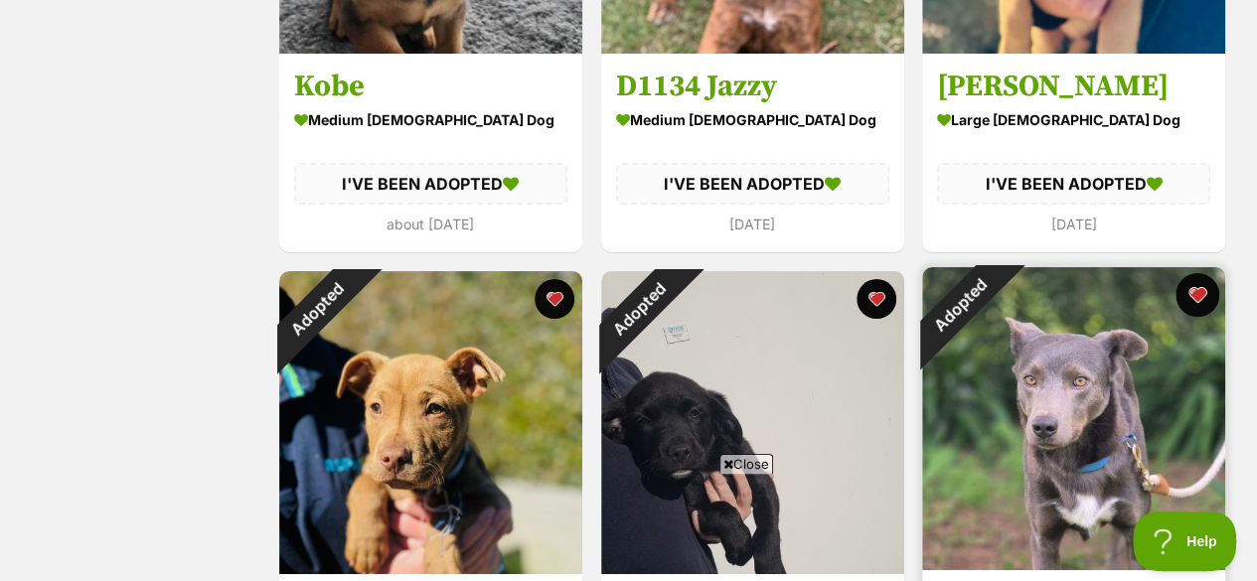
click at [1194, 273] on button "favourite" at bounding box center [1198, 295] width 44 height 44
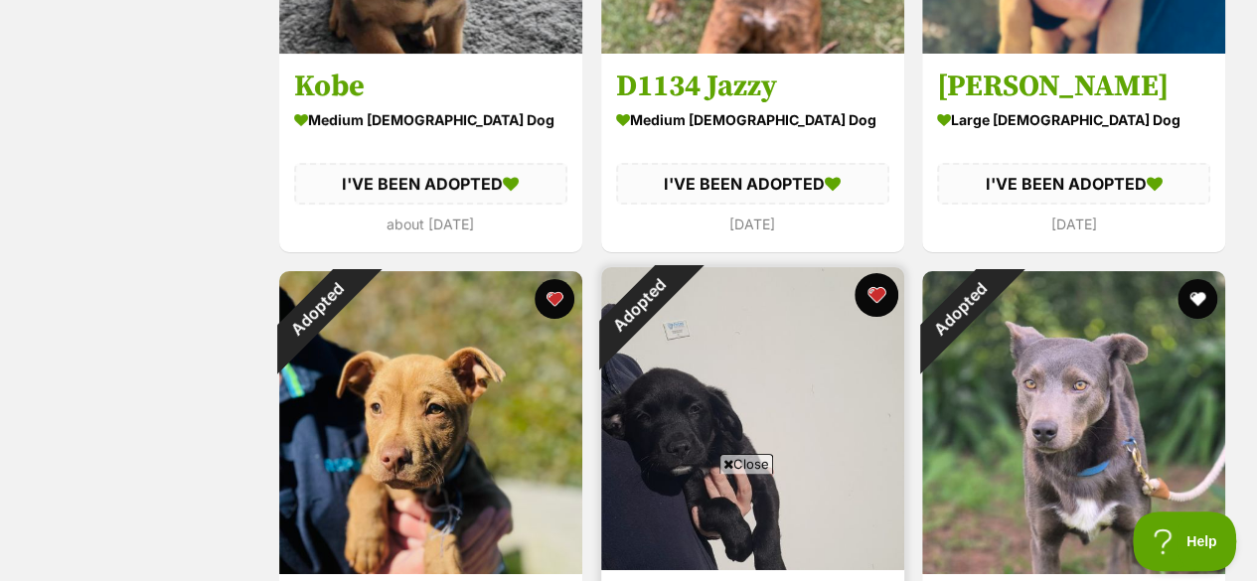
click at [889, 273] on button "favourite" at bounding box center [876, 295] width 44 height 44
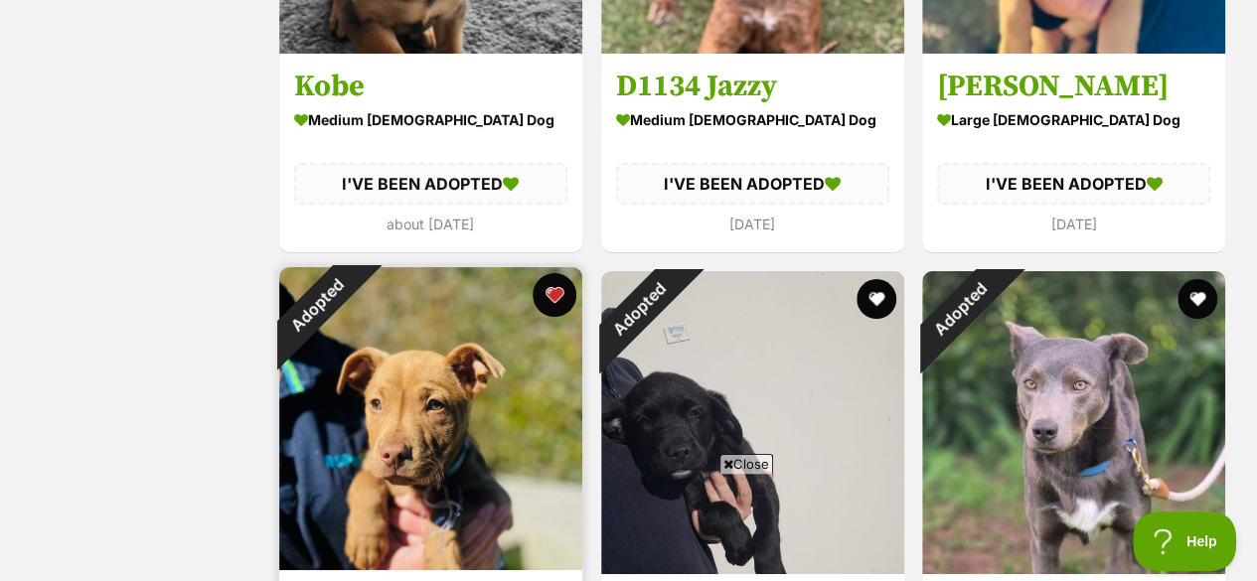
click at [562, 273] on button "favourite" at bounding box center [555, 295] width 44 height 44
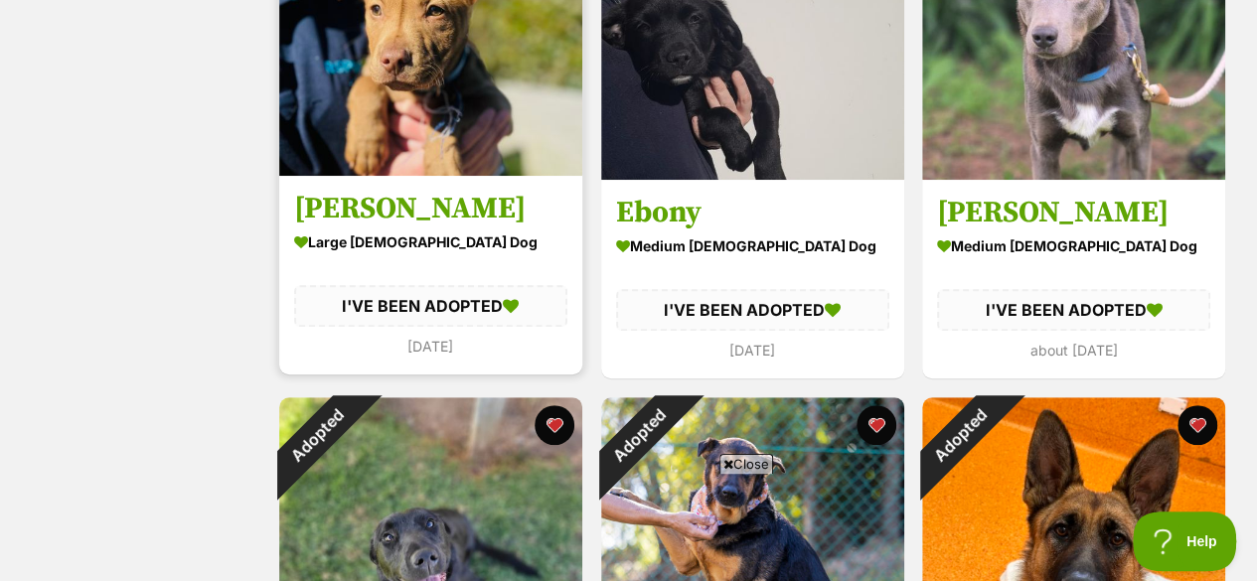
scroll to position [7913, 0]
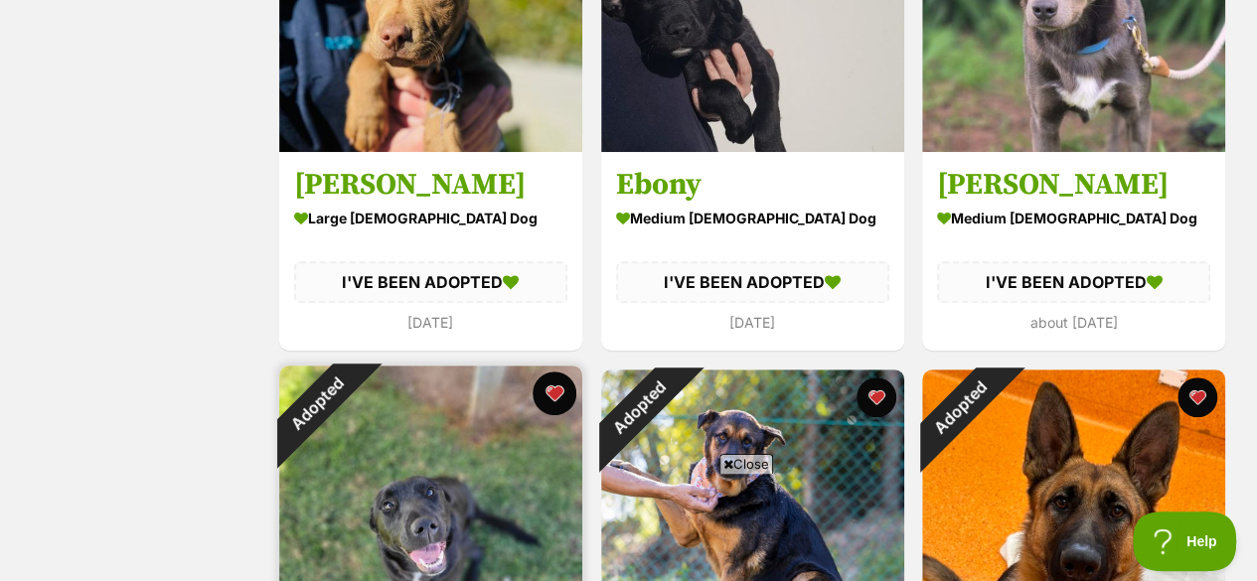
click at [543, 372] on button "favourite" at bounding box center [555, 394] width 44 height 44
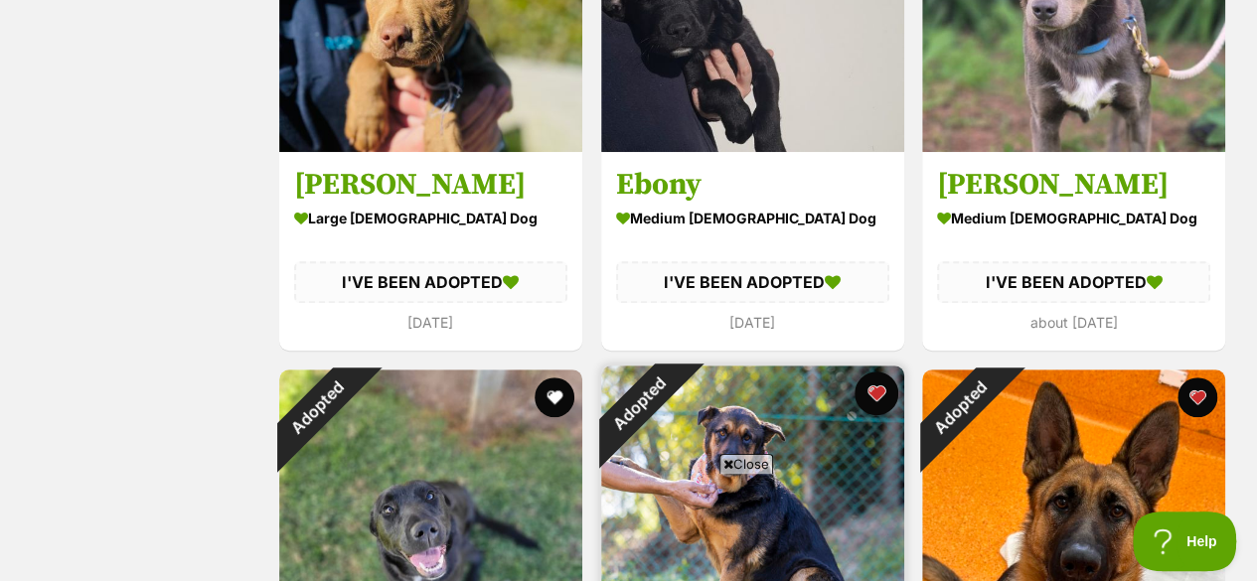
click at [881, 372] on button "favourite" at bounding box center [876, 394] width 44 height 44
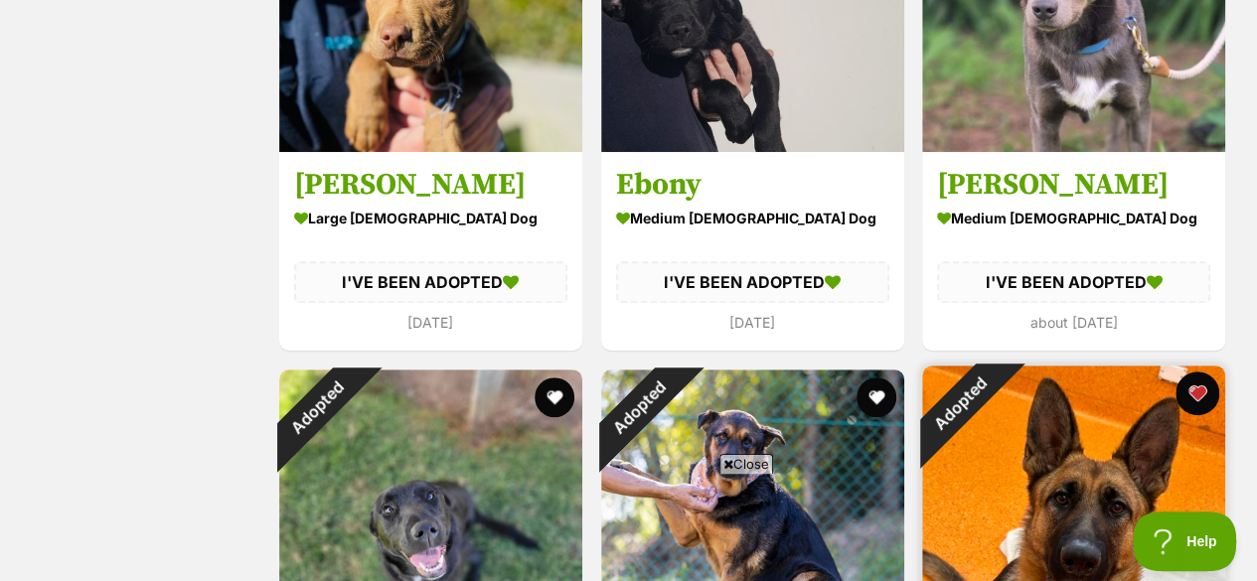
click at [1199, 372] on button "favourite" at bounding box center [1198, 394] width 44 height 44
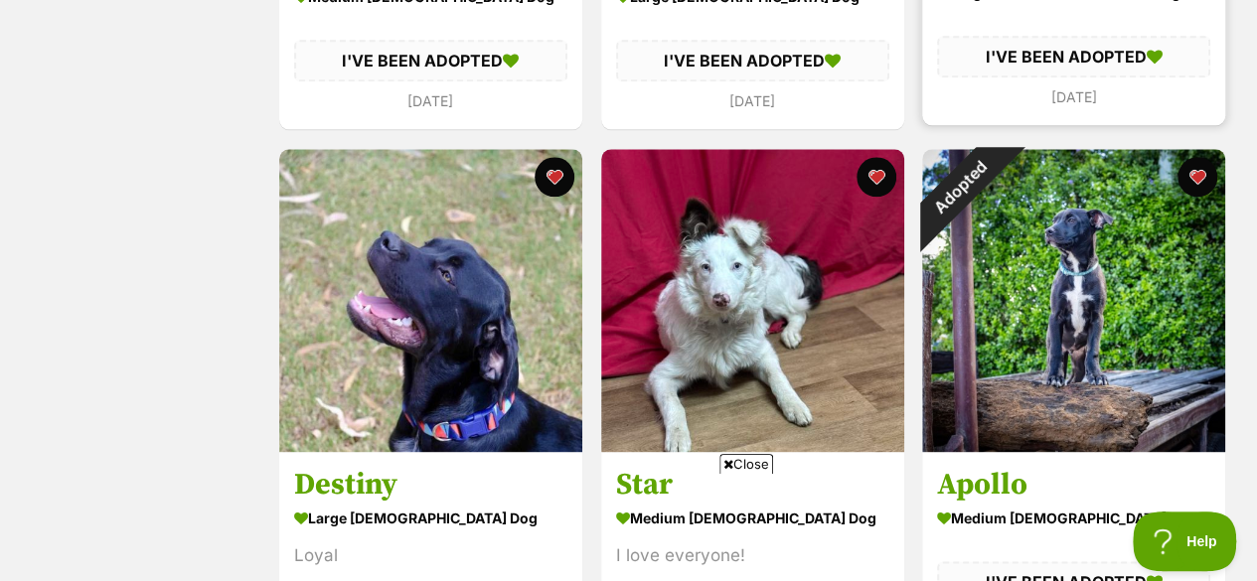
scroll to position [8656, 0]
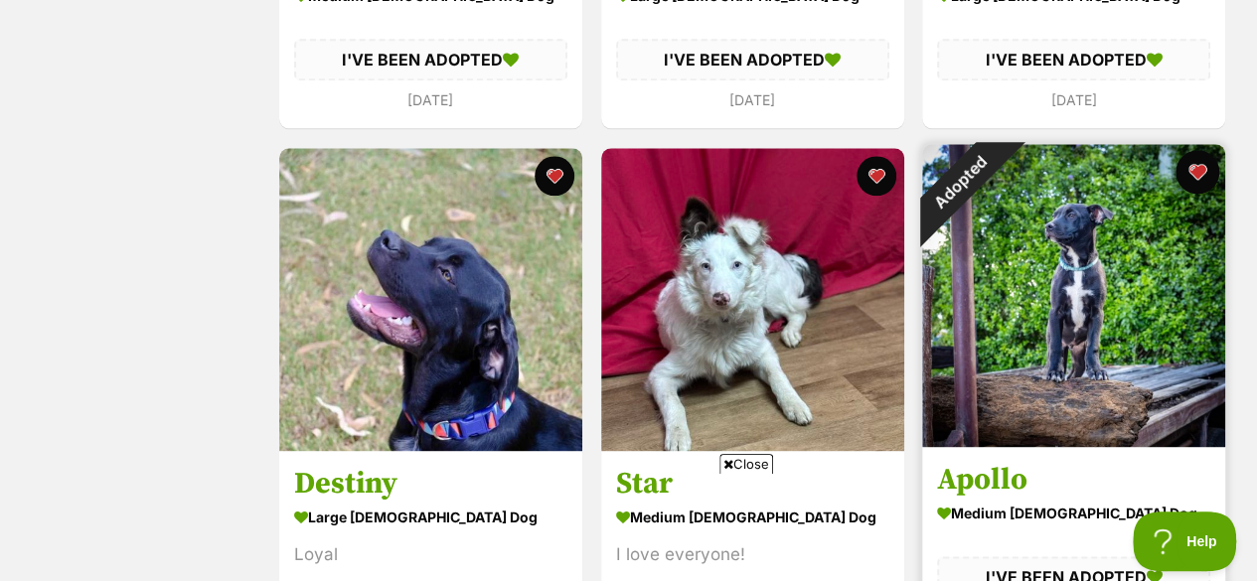
click at [1198, 150] on button "favourite" at bounding box center [1198, 172] width 44 height 44
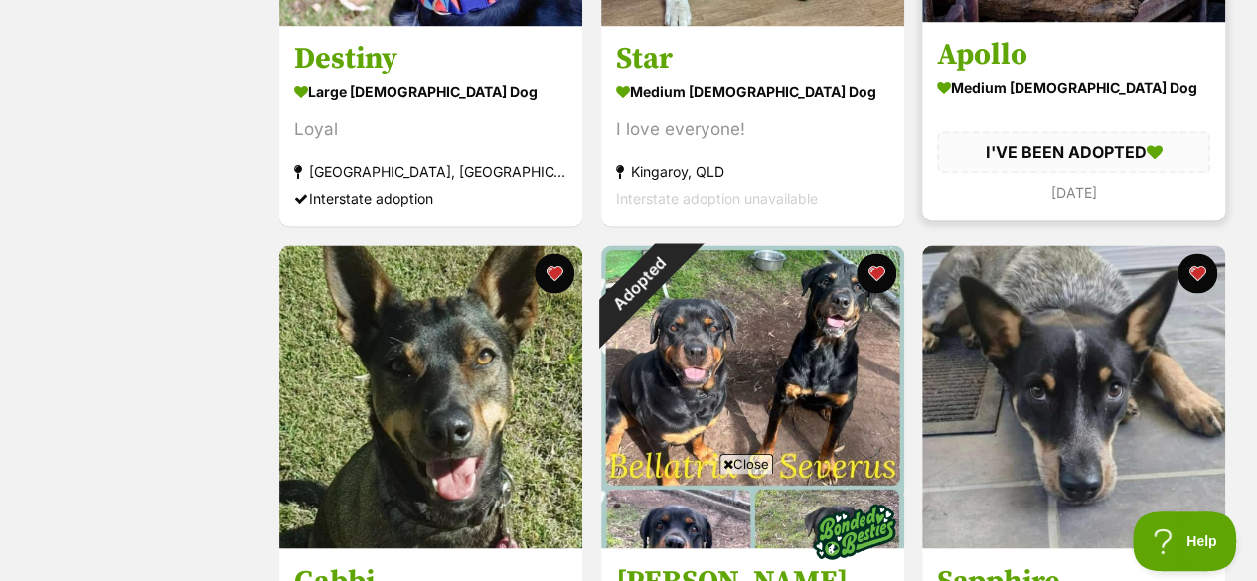
scroll to position [9202, 0]
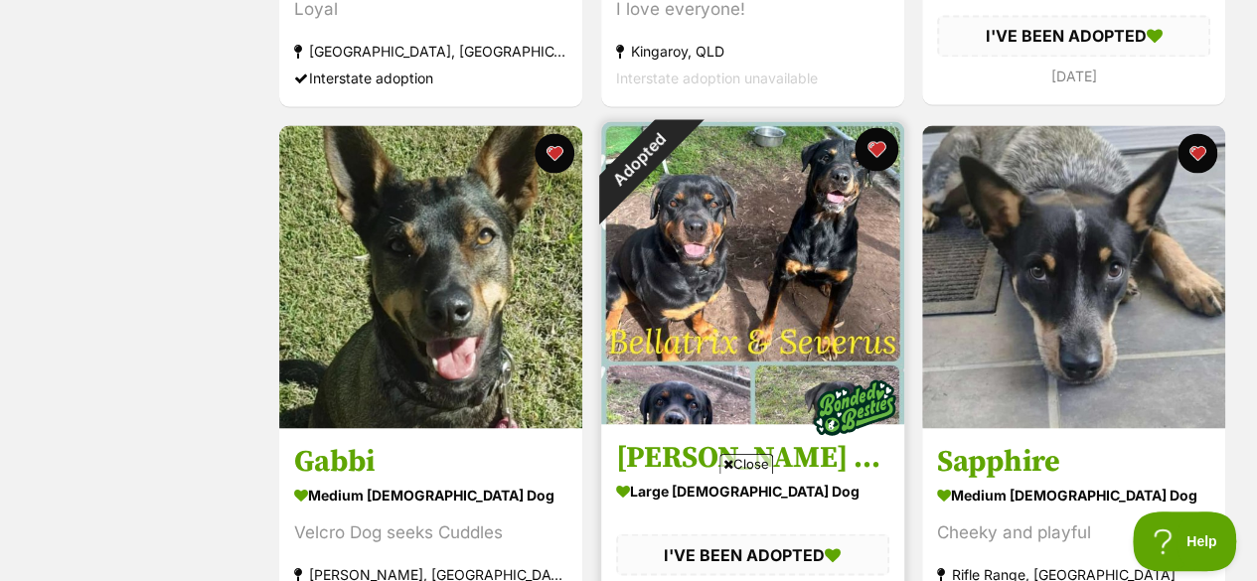
click at [872, 127] on button "favourite" at bounding box center [876, 149] width 44 height 44
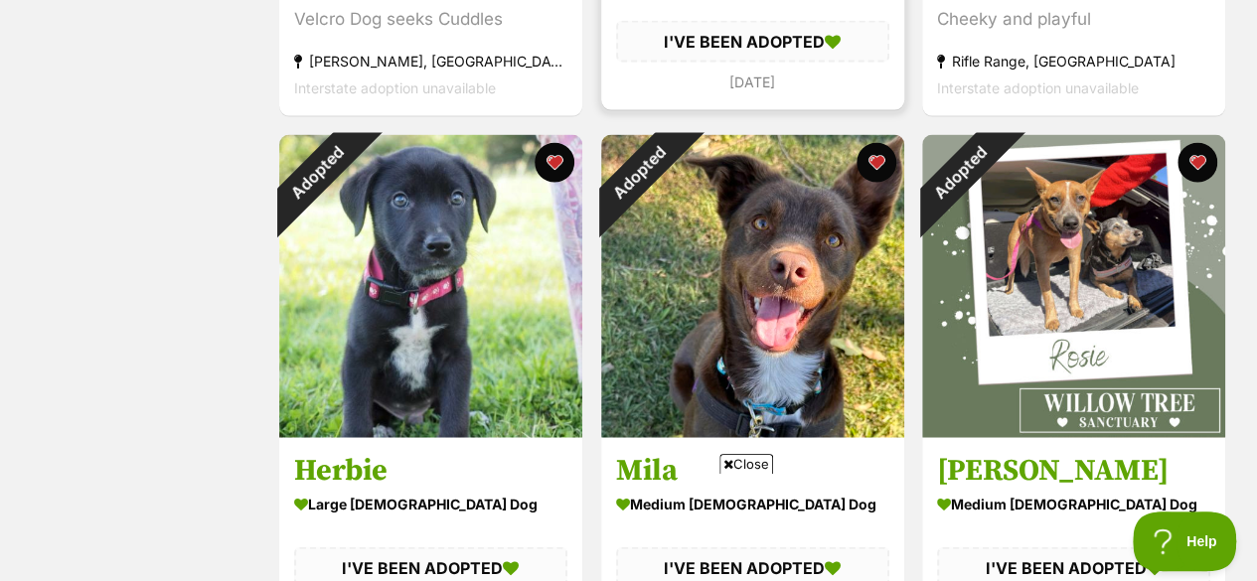
scroll to position [9724, 0]
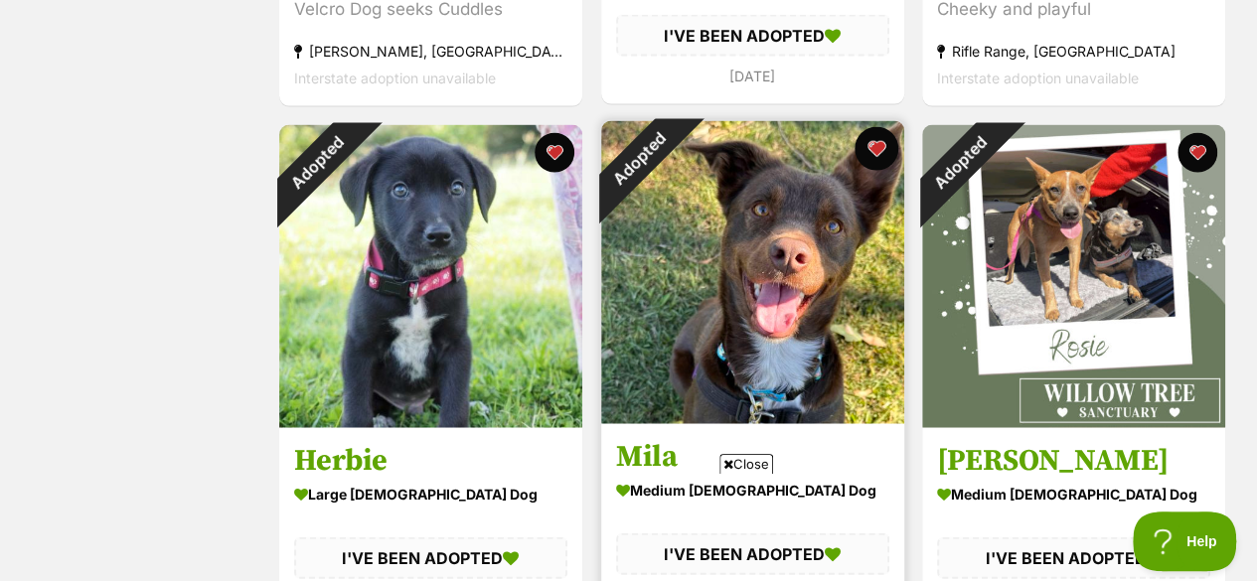
click at [865, 127] on button "favourite" at bounding box center [876, 149] width 44 height 44
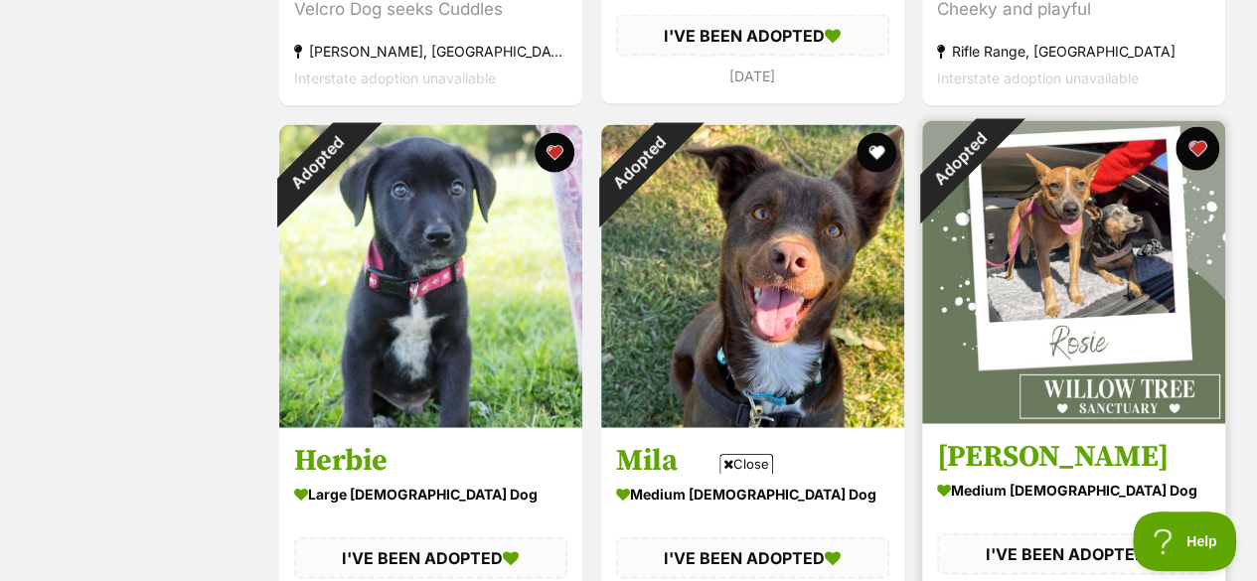
click at [1196, 127] on button "favourite" at bounding box center [1198, 149] width 44 height 44
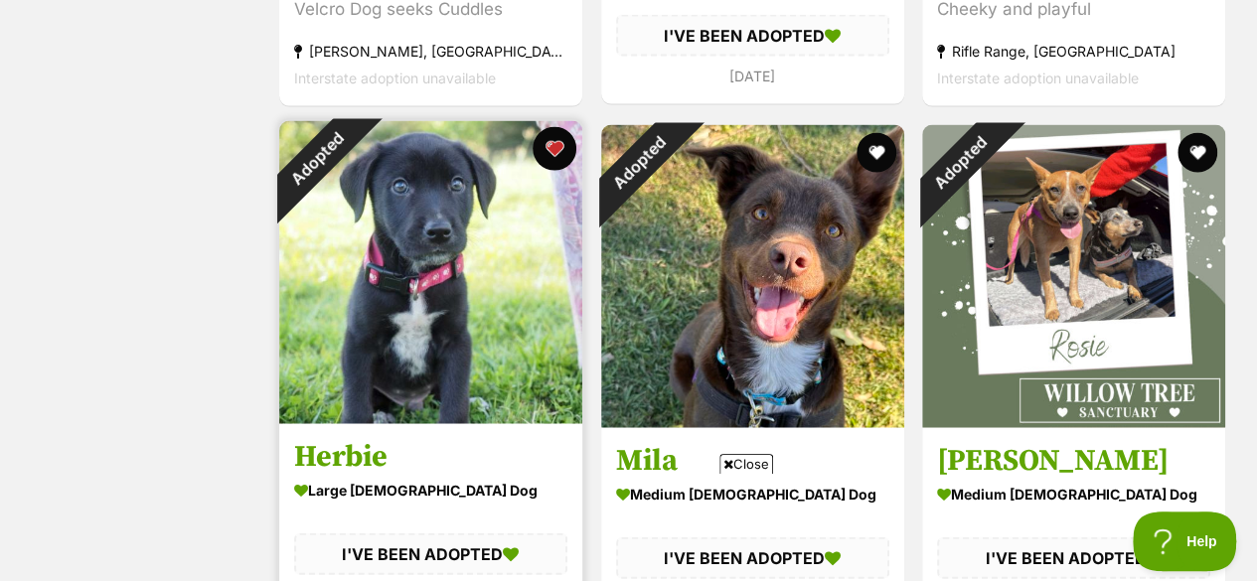
click at [557, 127] on button "favourite" at bounding box center [555, 149] width 44 height 44
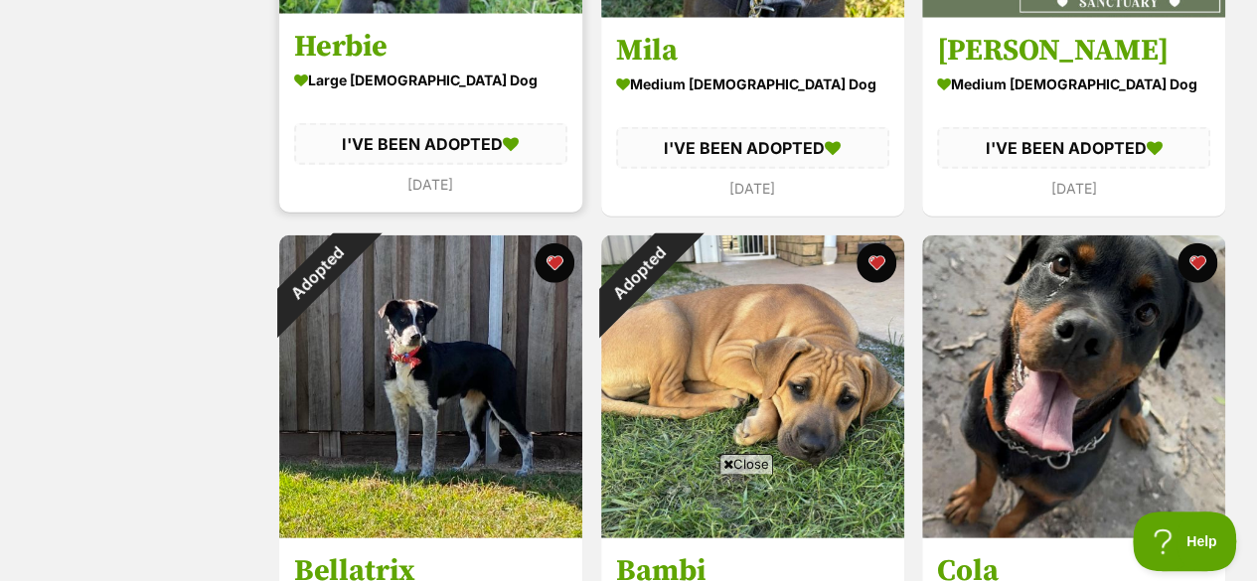
scroll to position [10143, 0]
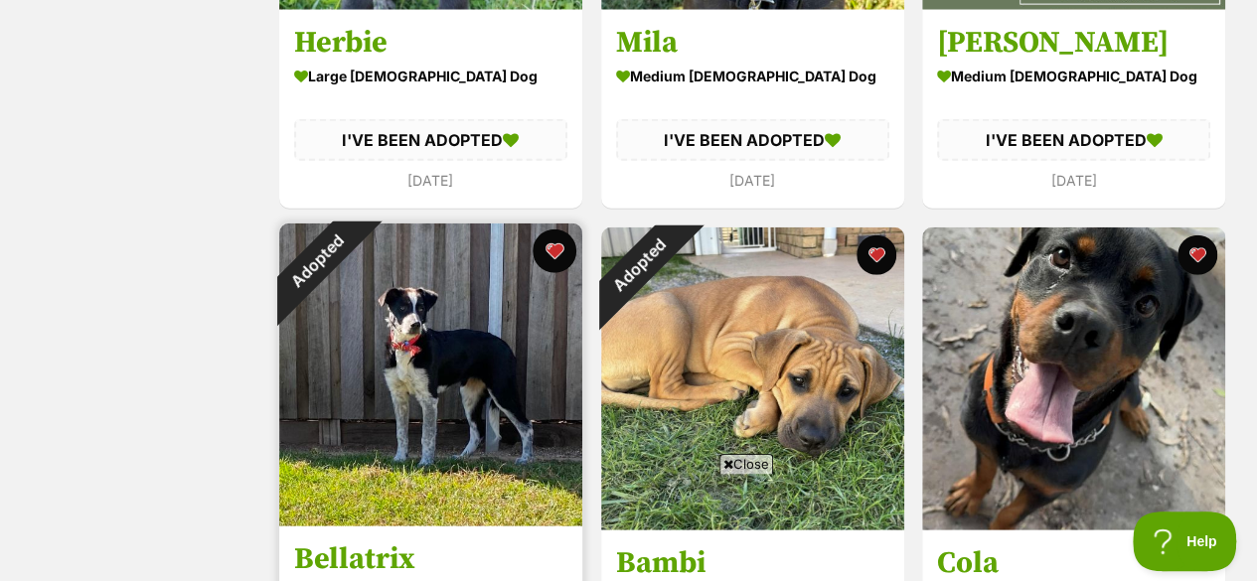
click at [555, 230] on button "favourite" at bounding box center [555, 252] width 44 height 44
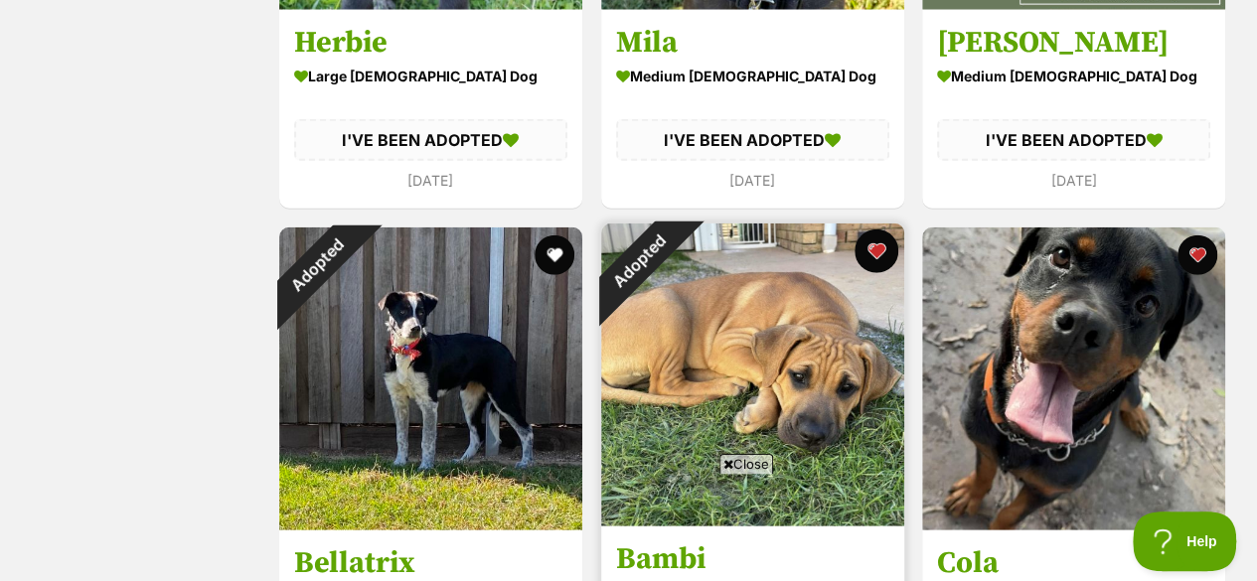
click at [865, 230] on button "favourite" at bounding box center [876, 252] width 44 height 44
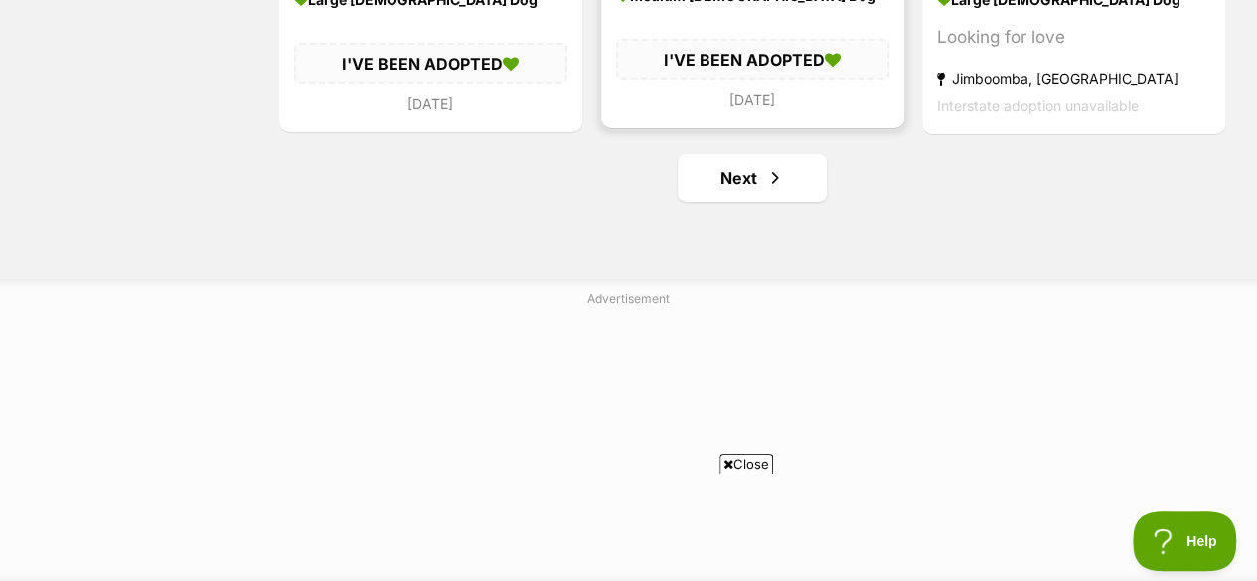
scroll to position [10772, 0]
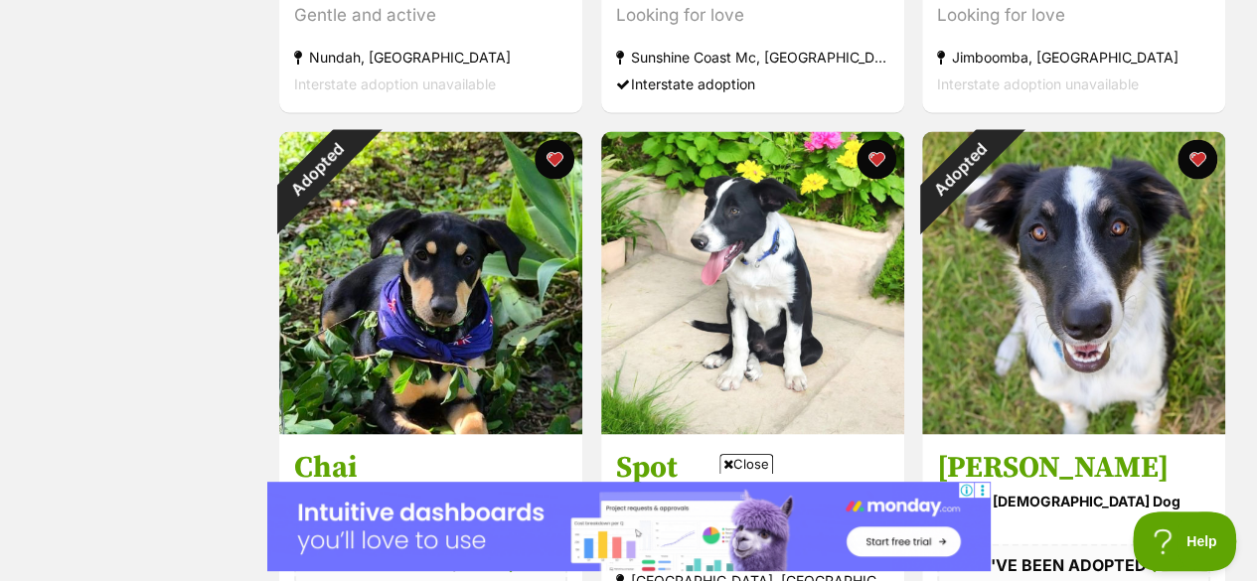
scroll to position [9200, 0]
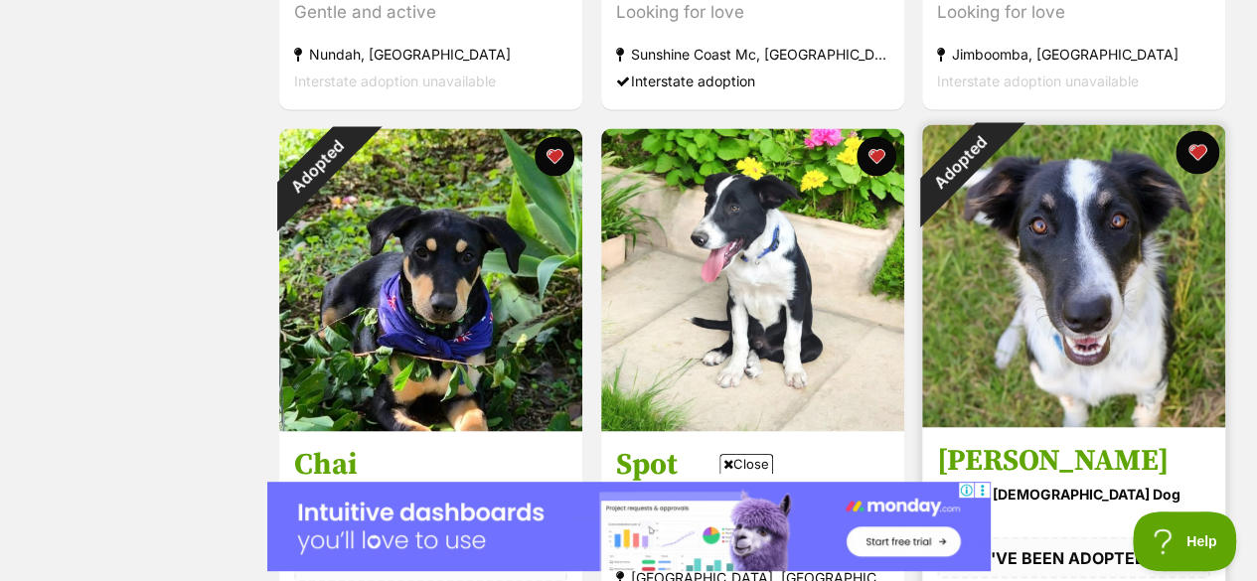
click at [1197, 130] on button "favourite" at bounding box center [1198, 152] width 44 height 44
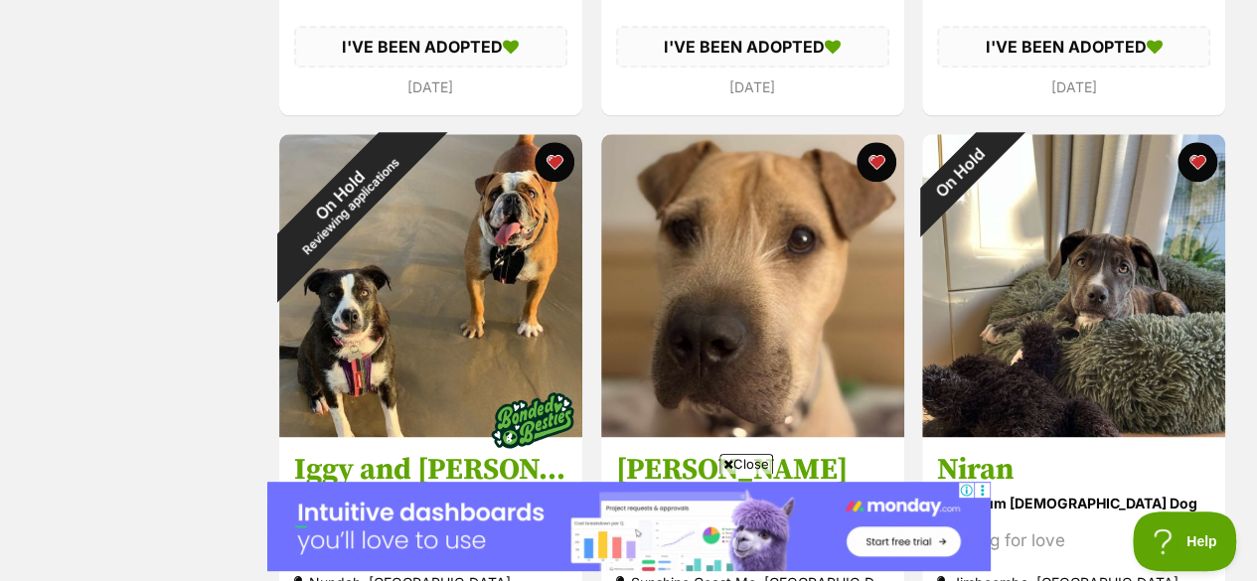
click at [1197, 142] on button "favourite" at bounding box center [1198, 162] width 40 height 40
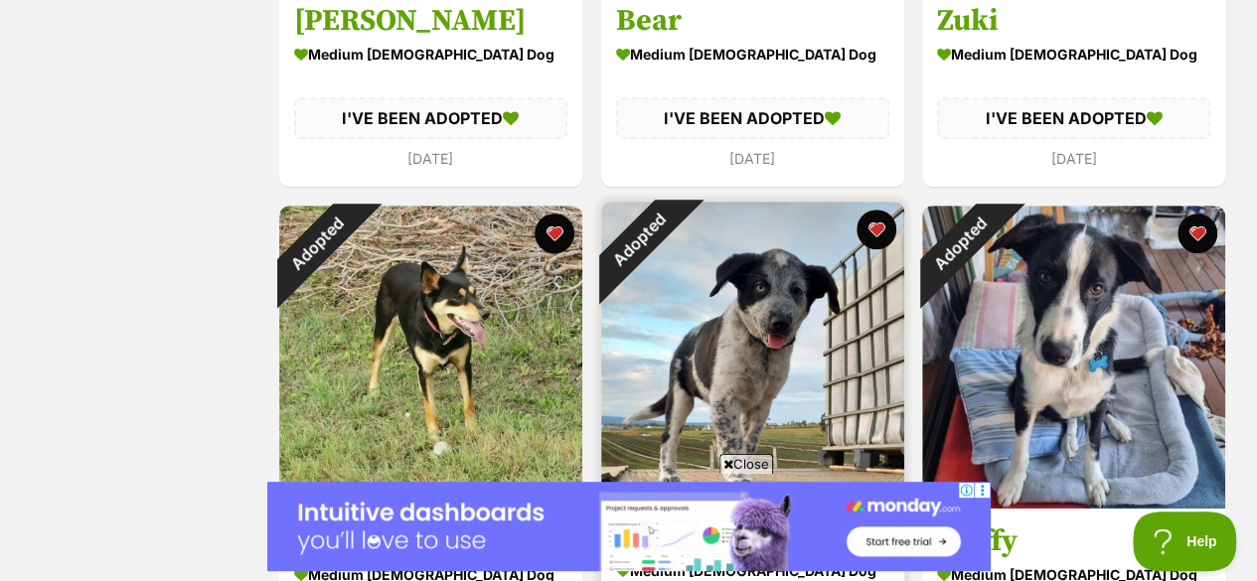
scroll to position [8078, 0]
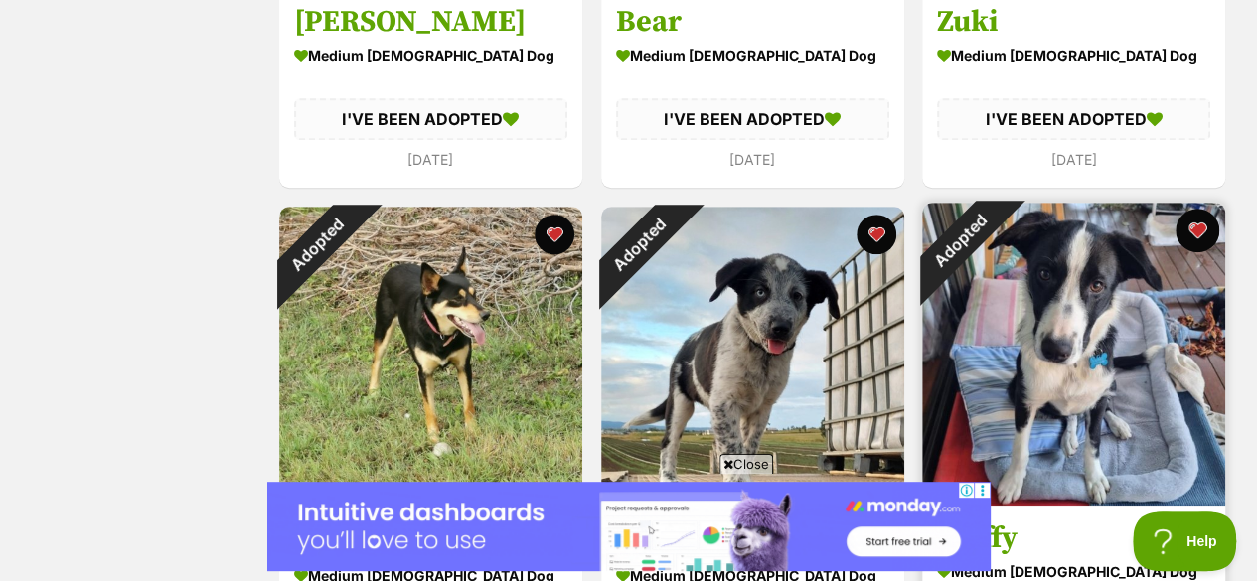
click at [1210, 209] on button "favourite" at bounding box center [1198, 231] width 44 height 44
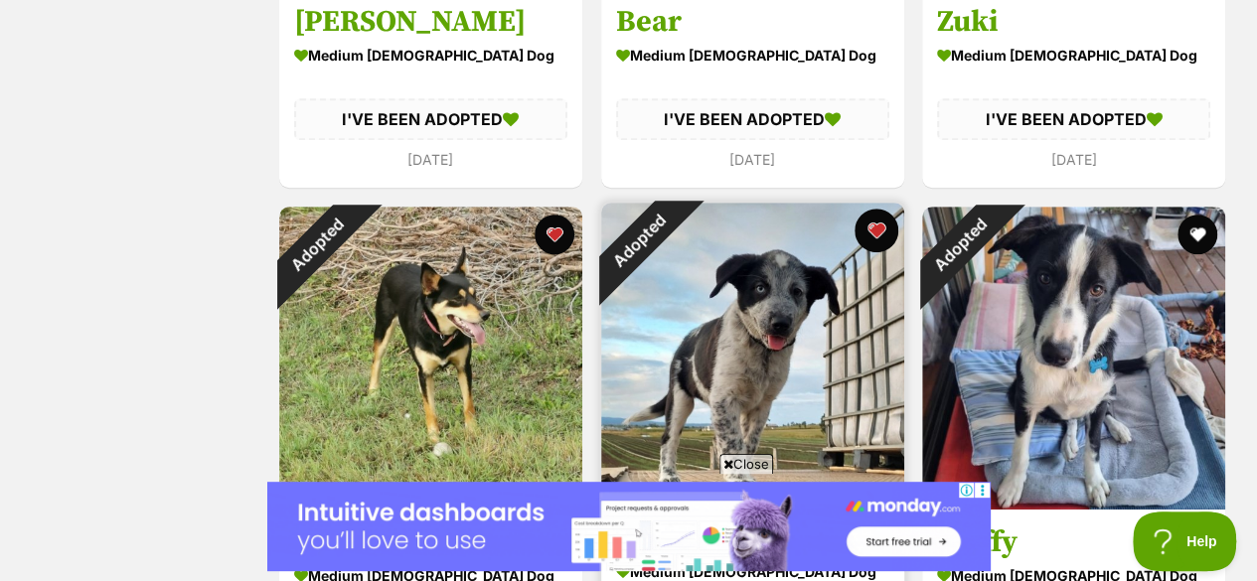
click at [878, 209] on button "favourite" at bounding box center [876, 231] width 44 height 44
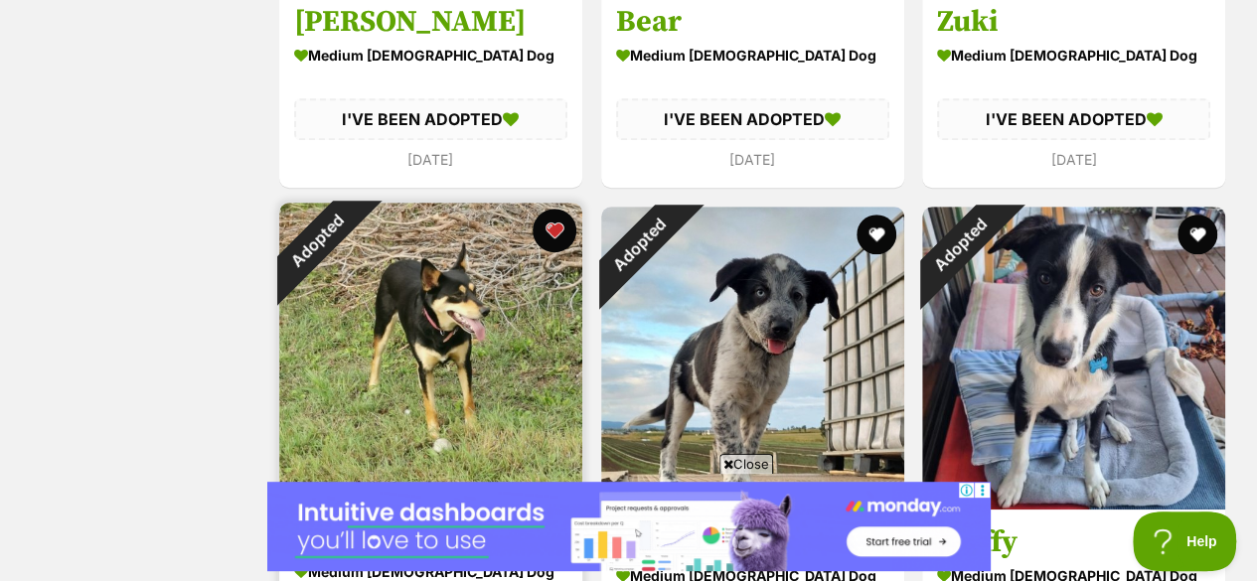
click at [554, 209] on button "favourite" at bounding box center [555, 231] width 44 height 44
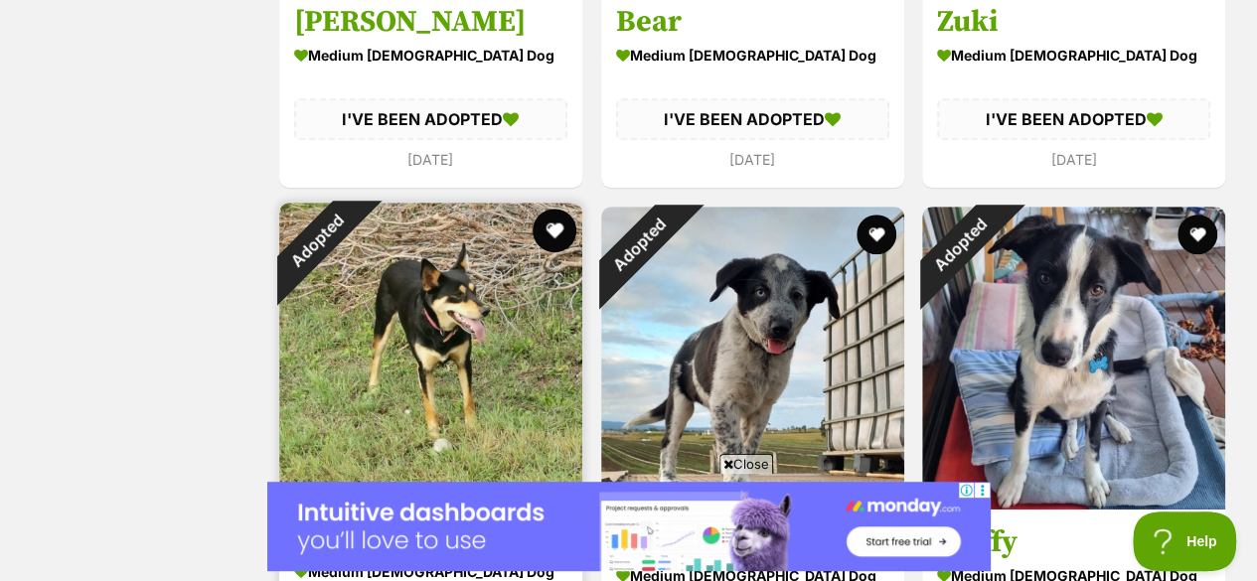
scroll to position [7720, 0]
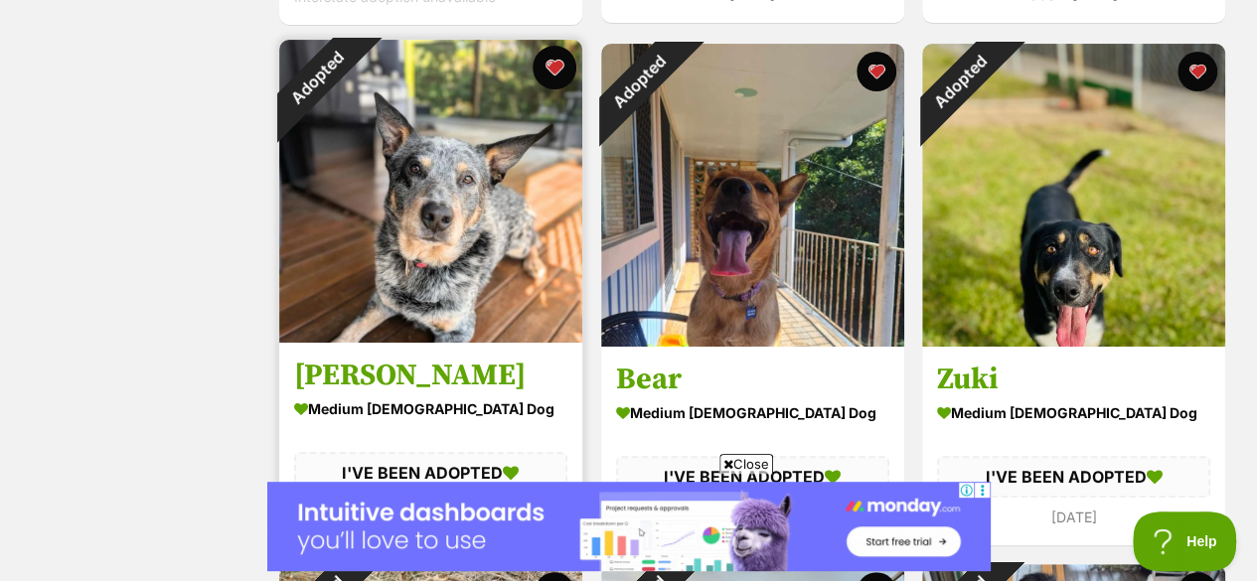
click at [556, 46] on button "favourite" at bounding box center [555, 68] width 44 height 44
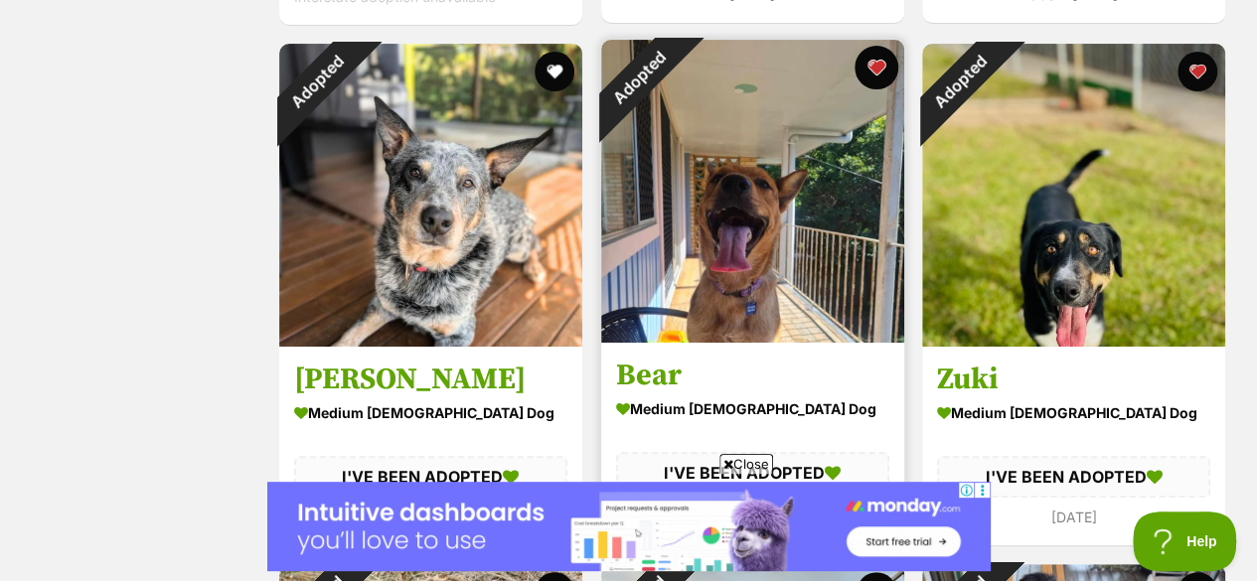
click at [880, 46] on button "favourite" at bounding box center [876, 68] width 44 height 44
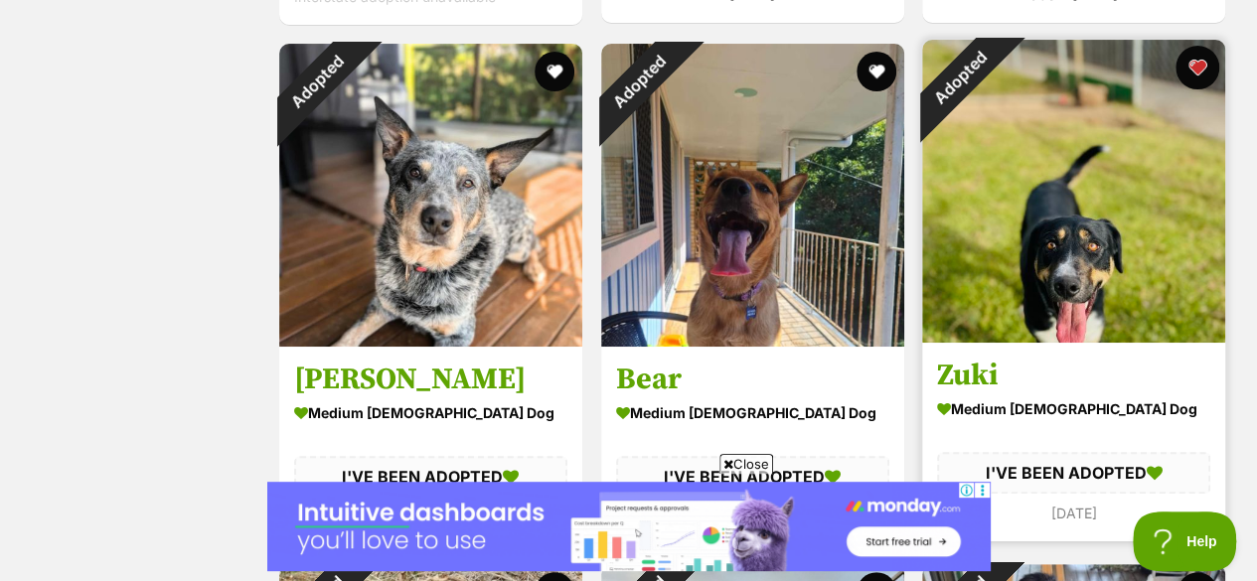
click at [1203, 46] on button "favourite" at bounding box center [1198, 68] width 44 height 44
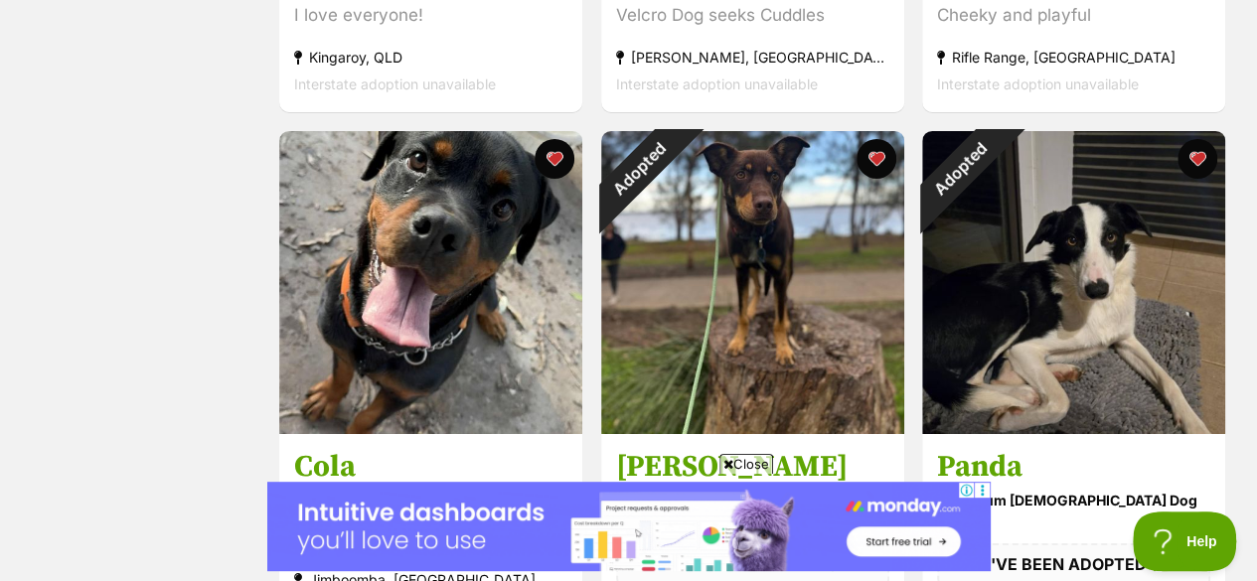
scroll to position [7063, 0]
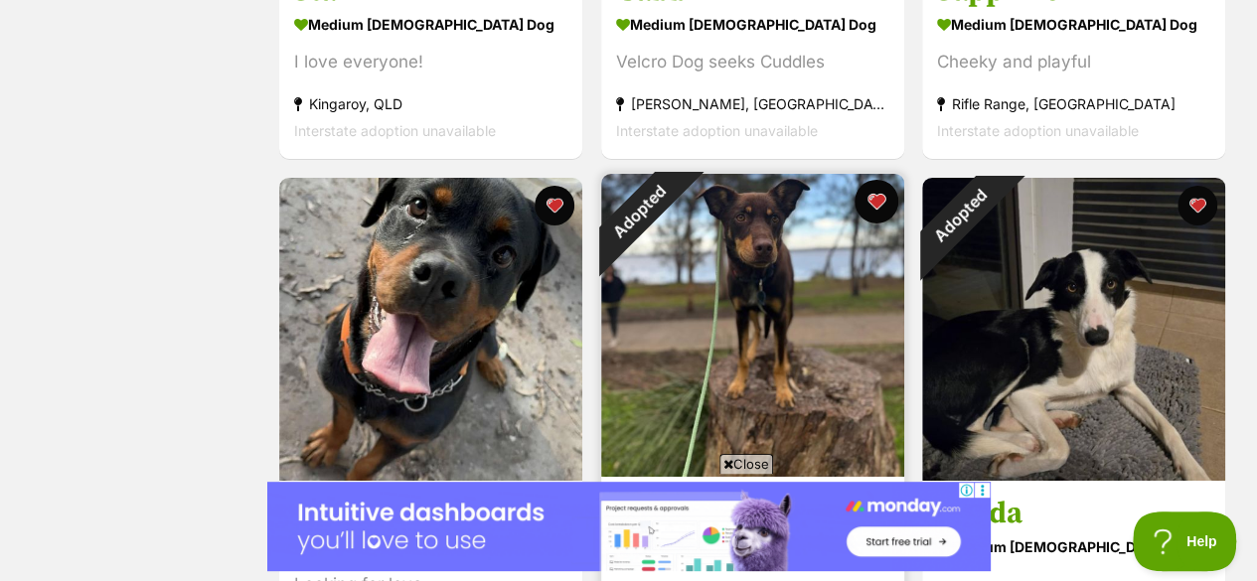
click at [866, 180] on button "favourite" at bounding box center [876, 202] width 44 height 44
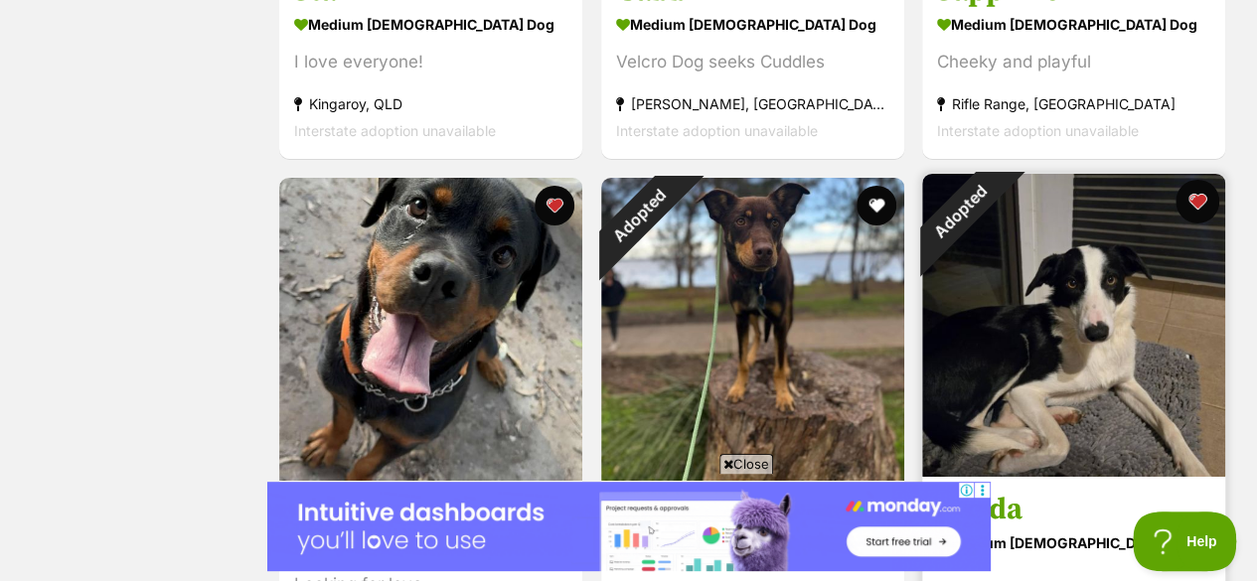
click at [1192, 180] on button "favourite" at bounding box center [1198, 202] width 44 height 44
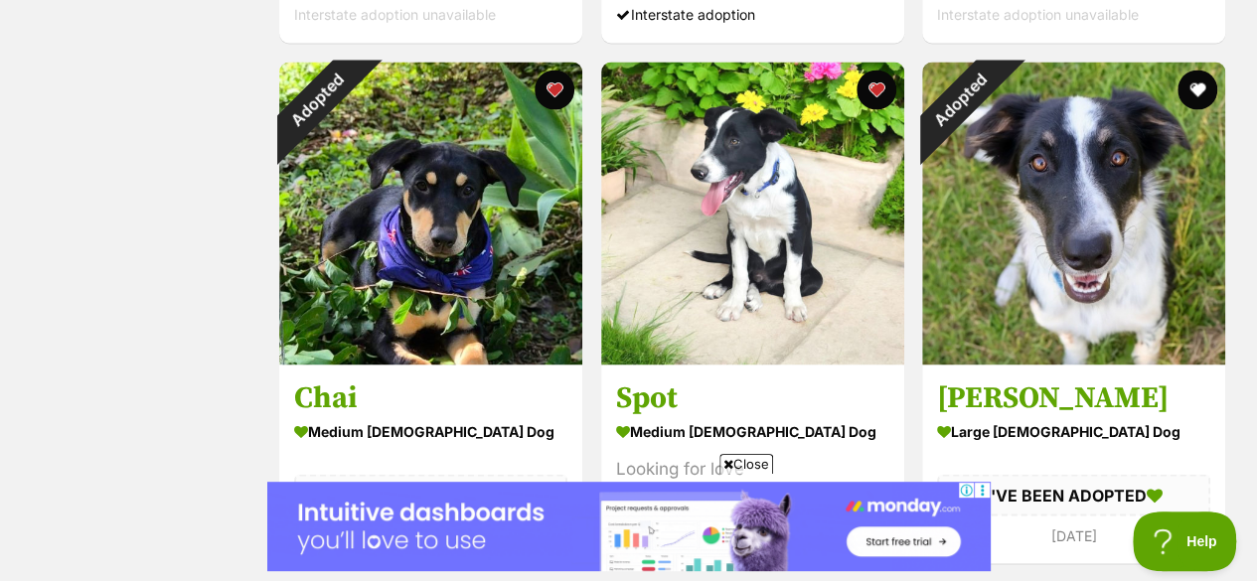
scroll to position [9267, 0]
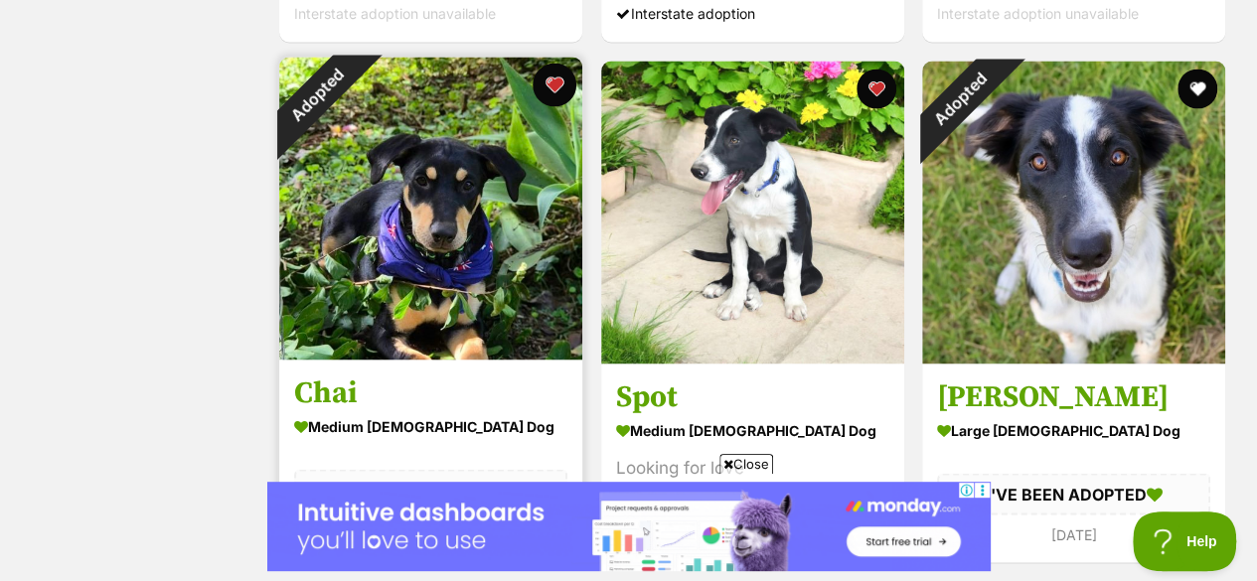
click at [547, 63] on button "favourite" at bounding box center [555, 85] width 44 height 44
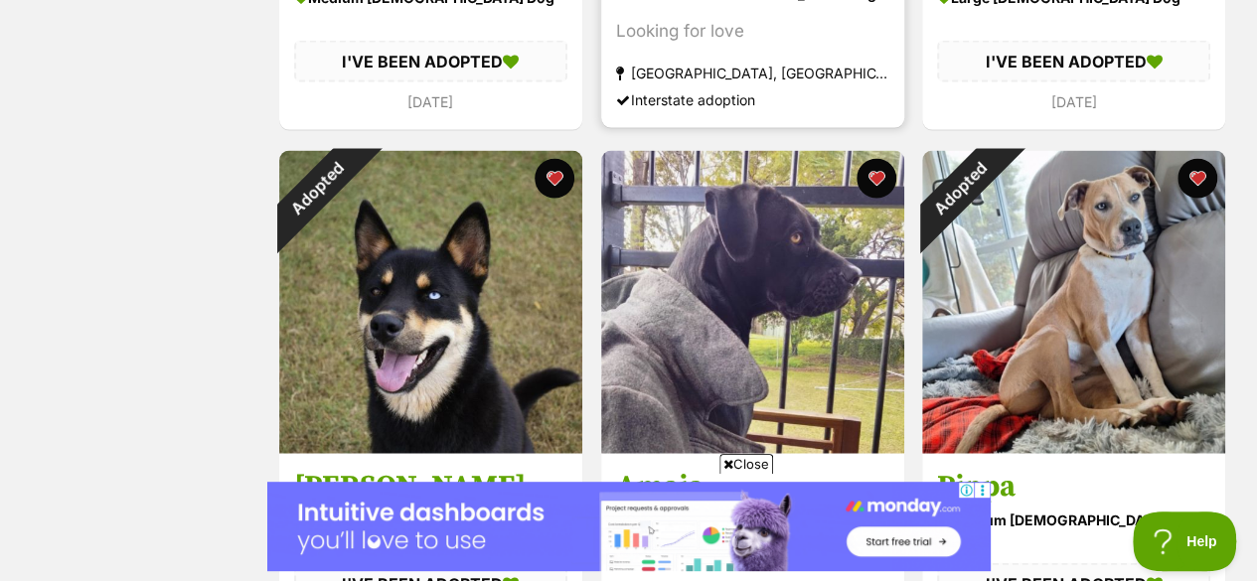
scroll to position [9703, 0]
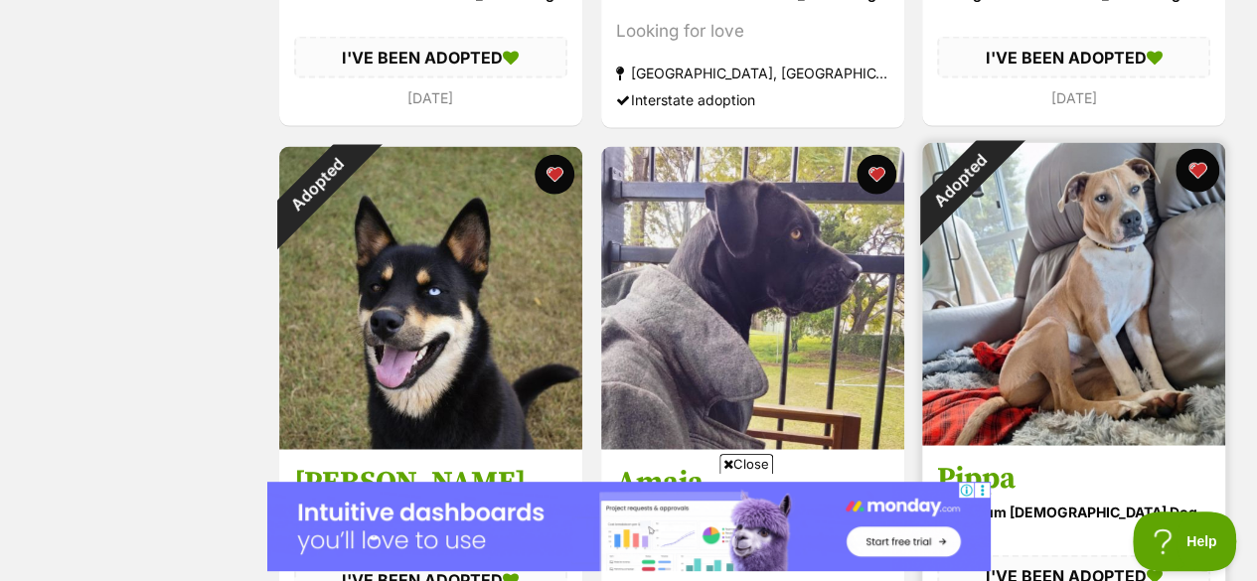
click at [1198, 149] on button "favourite" at bounding box center [1198, 171] width 44 height 44
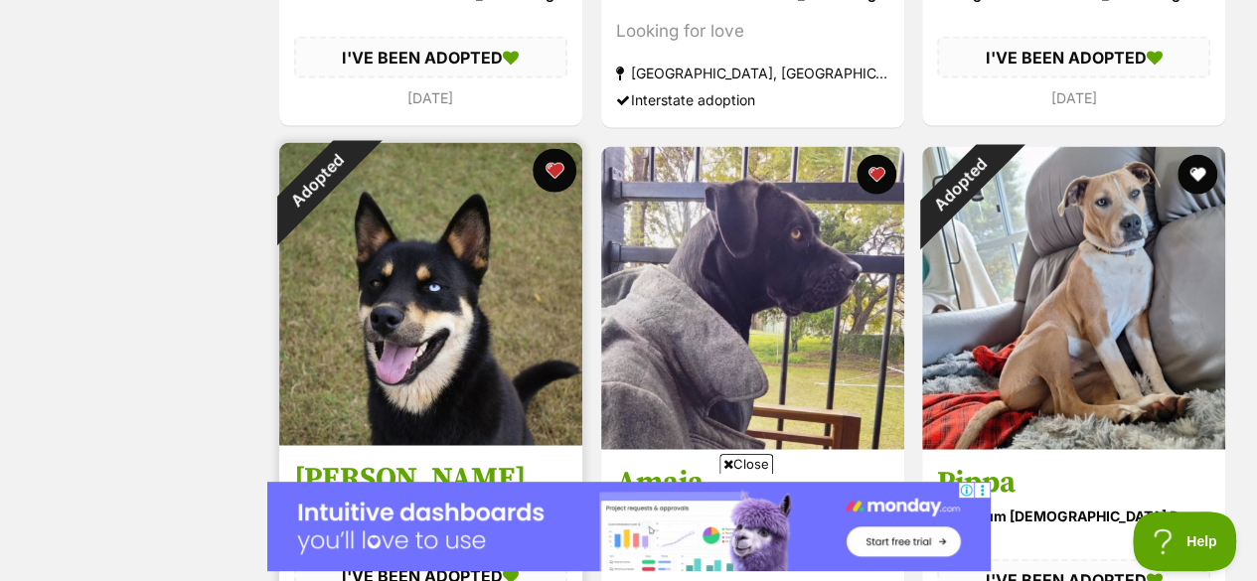
click at [558, 149] on button "favourite" at bounding box center [555, 171] width 44 height 44
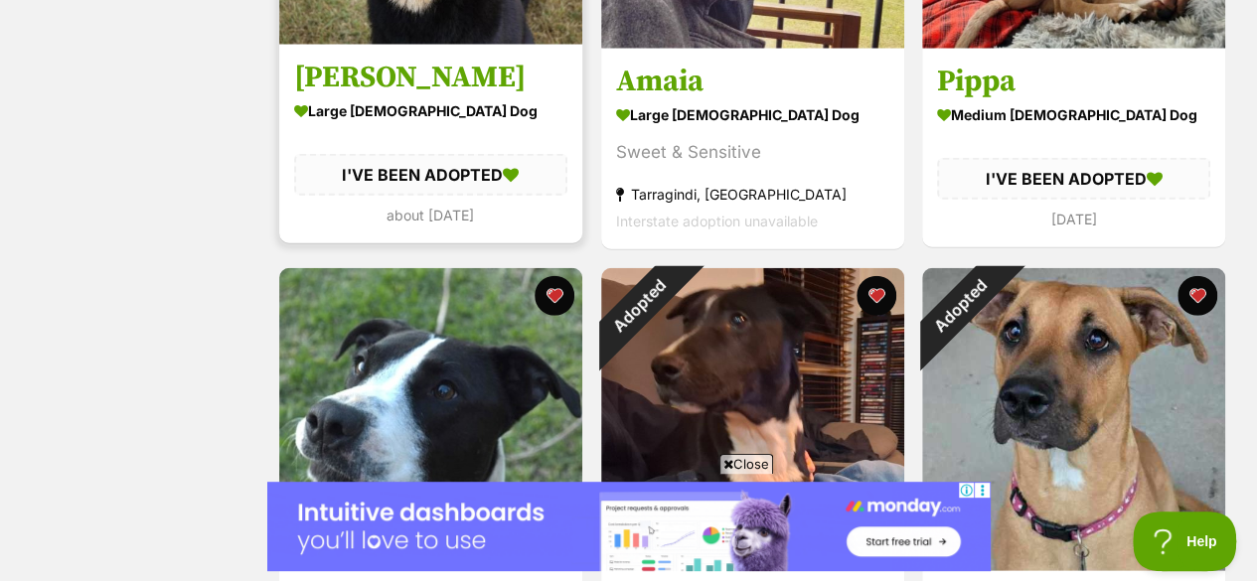
scroll to position [10223, 0]
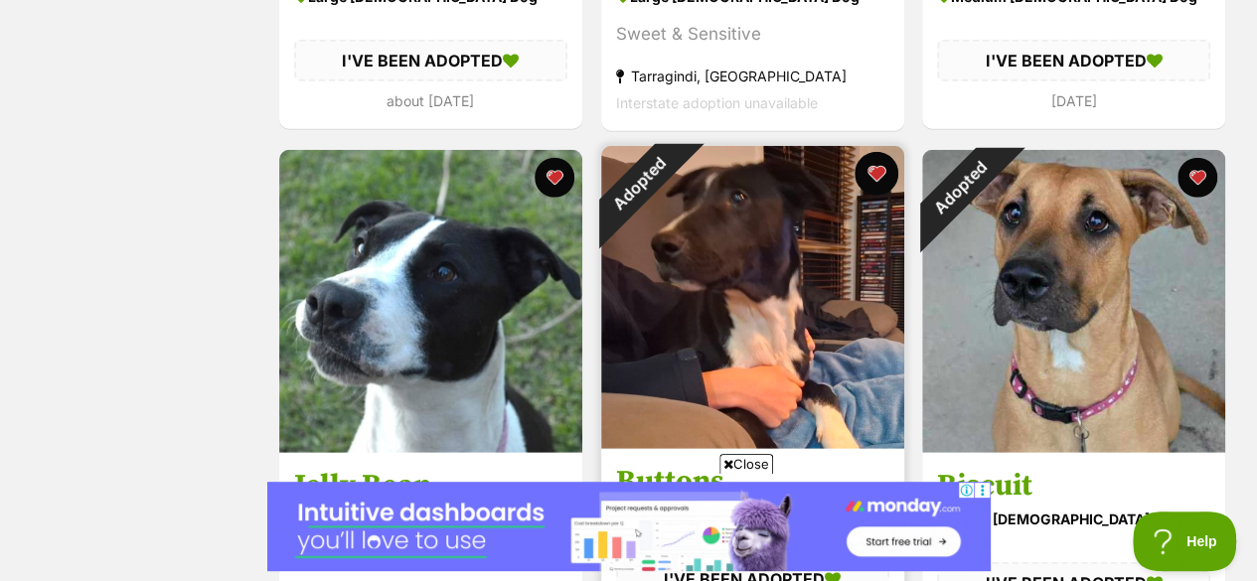
click at [881, 152] on button "favourite" at bounding box center [876, 174] width 44 height 44
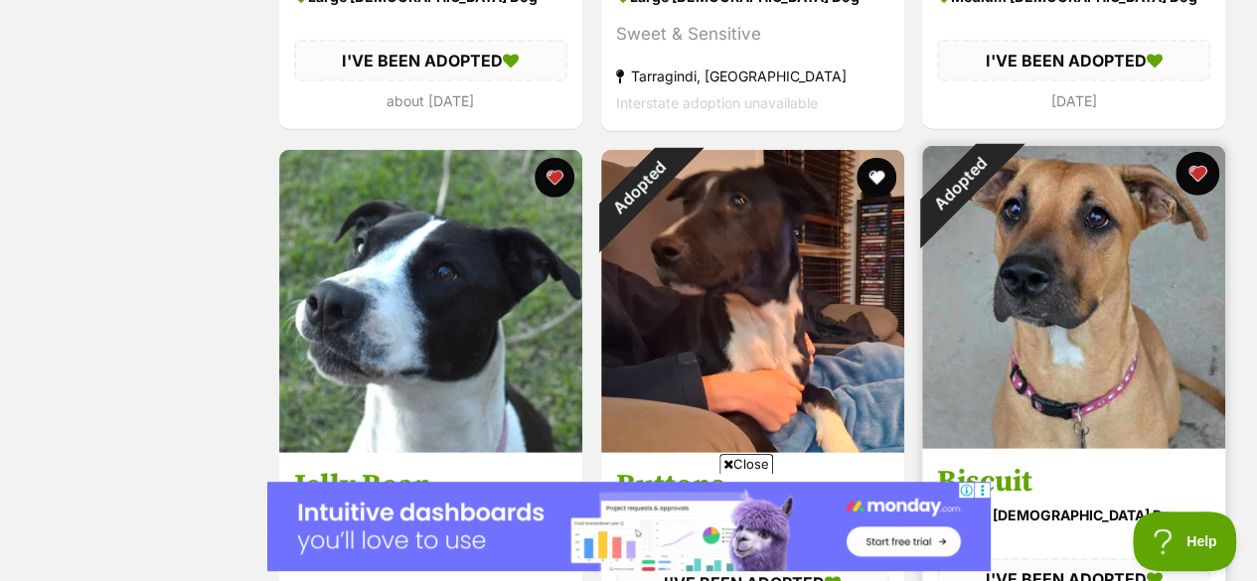
click at [1192, 152] on button "favourite" at bounding box center [1198, 174] width 44 height 44
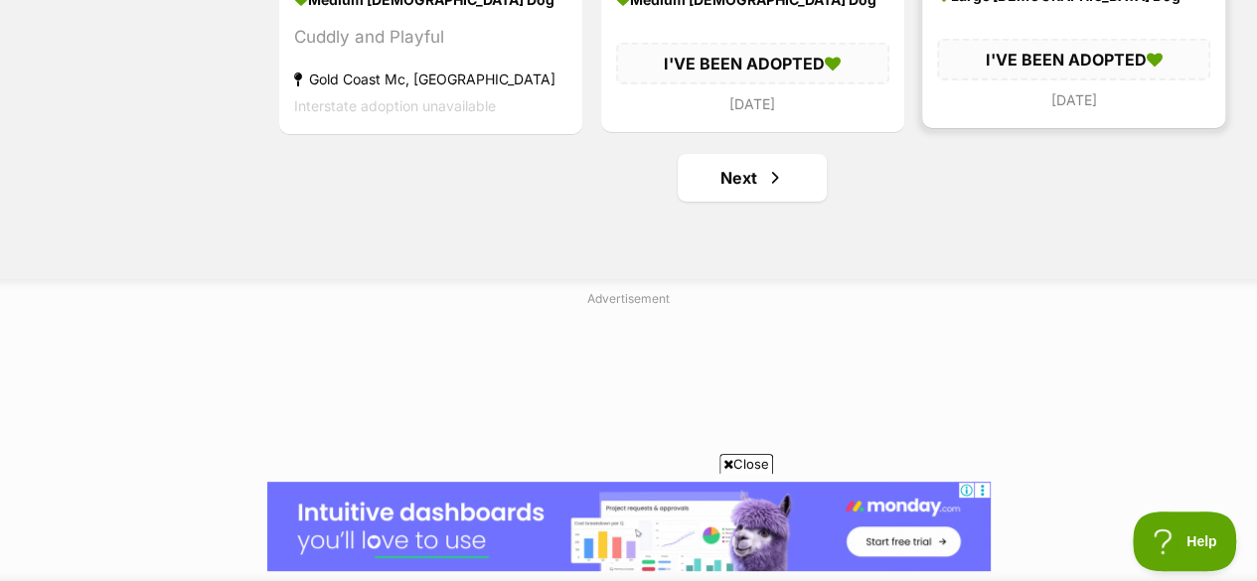
scroll to position [10744, 0]
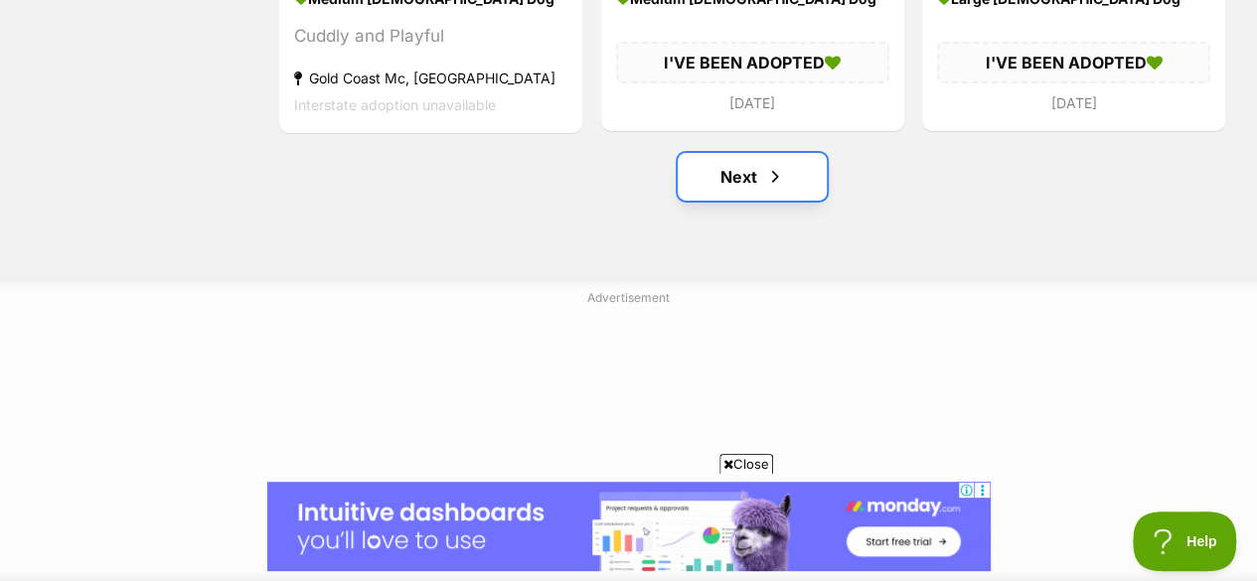
click at [747, 153] on link "Next" at bounding box center [752, 177] width 149 height 48
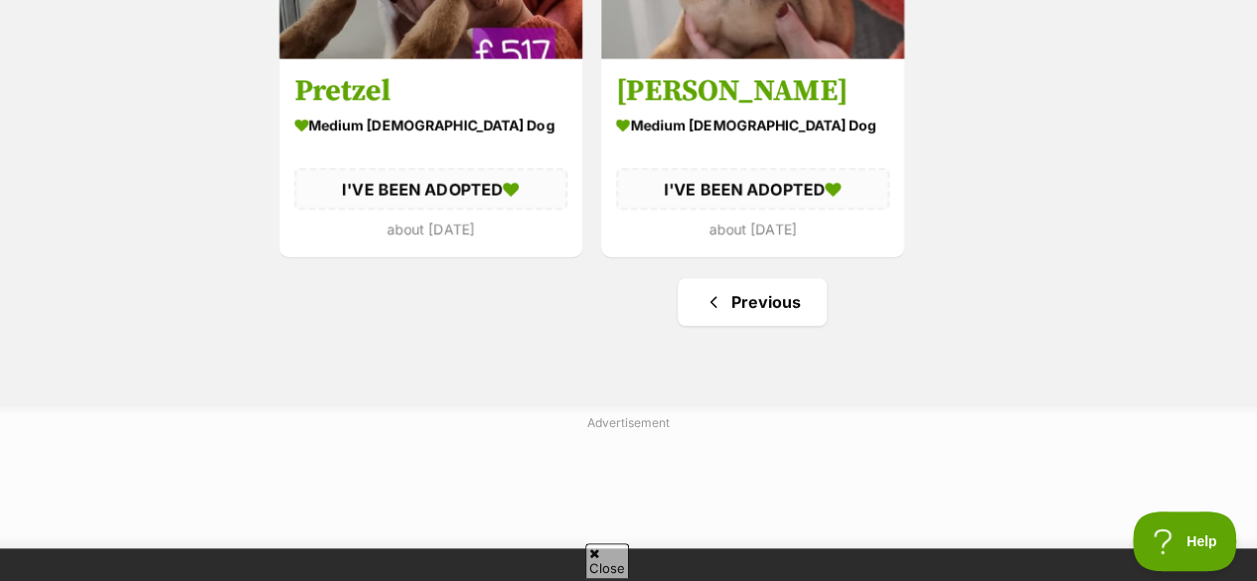
scroll to position [694, 0]
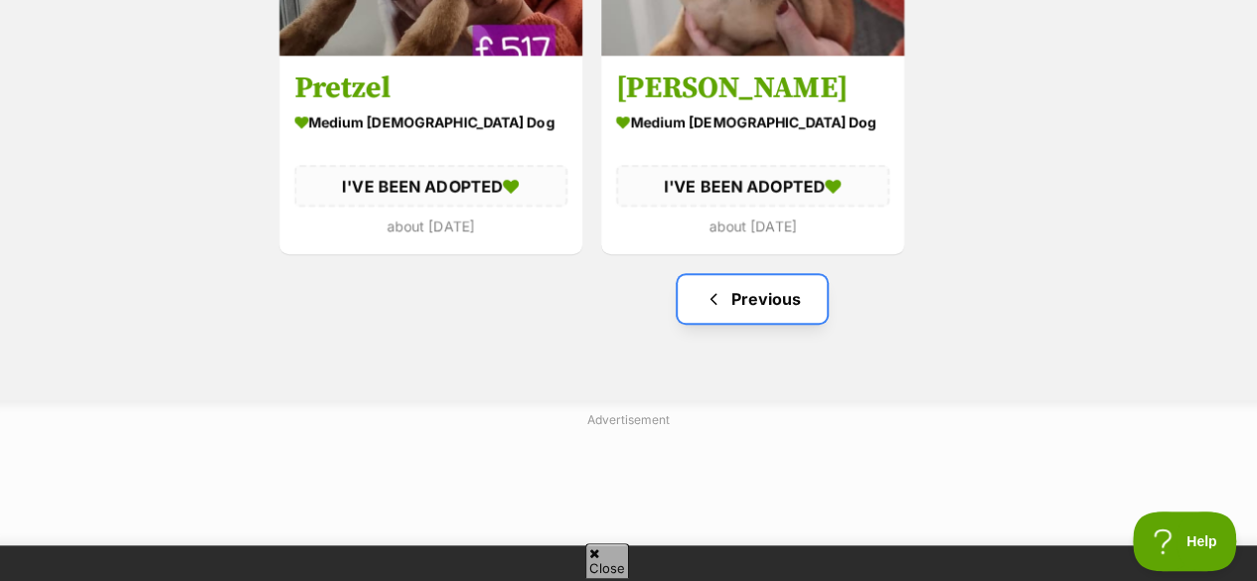
click at [771, 275] on link "Previous" at bounding box center [752, 299] width 149 height 48
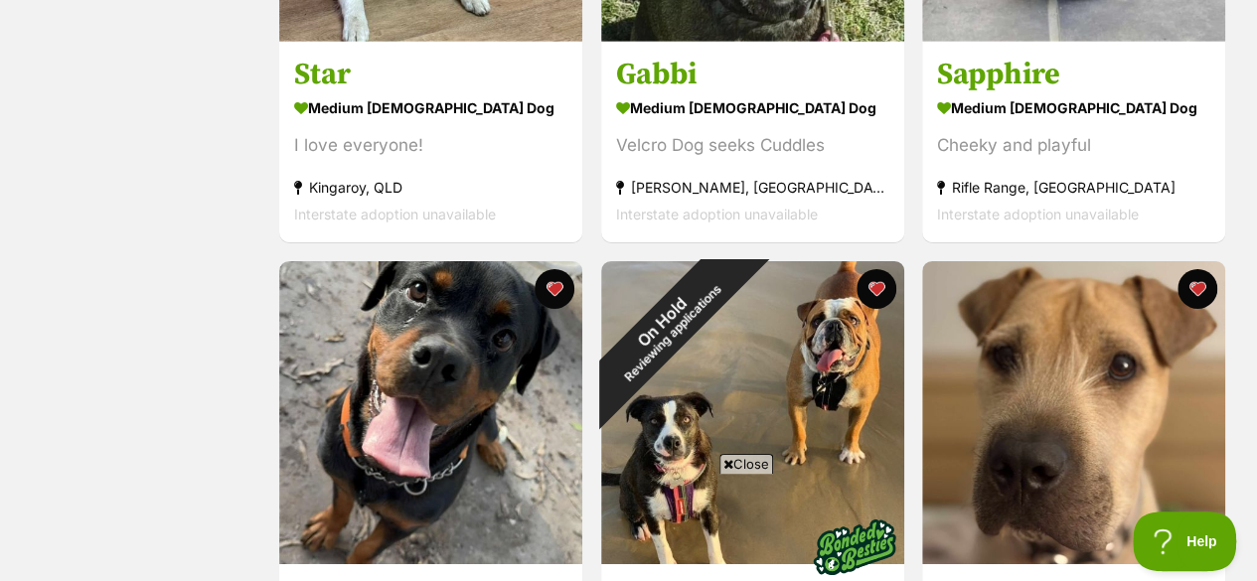
scroll to position [6976, 0]
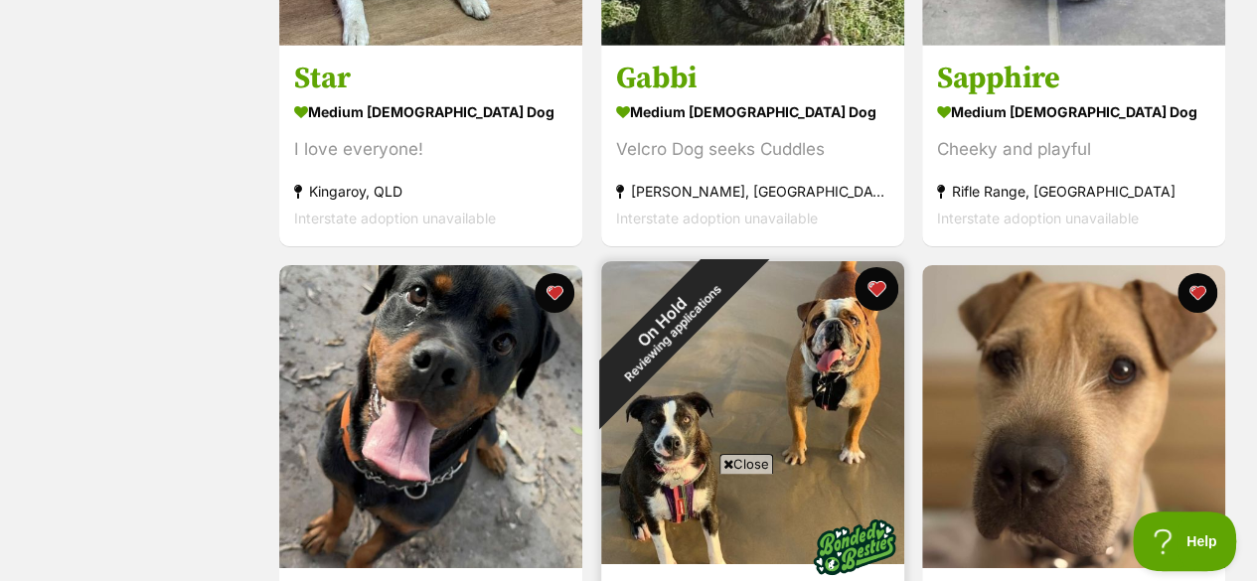
click at [875, 267] on button "favourite" at bounding box center [876, 289] width 44 height 44
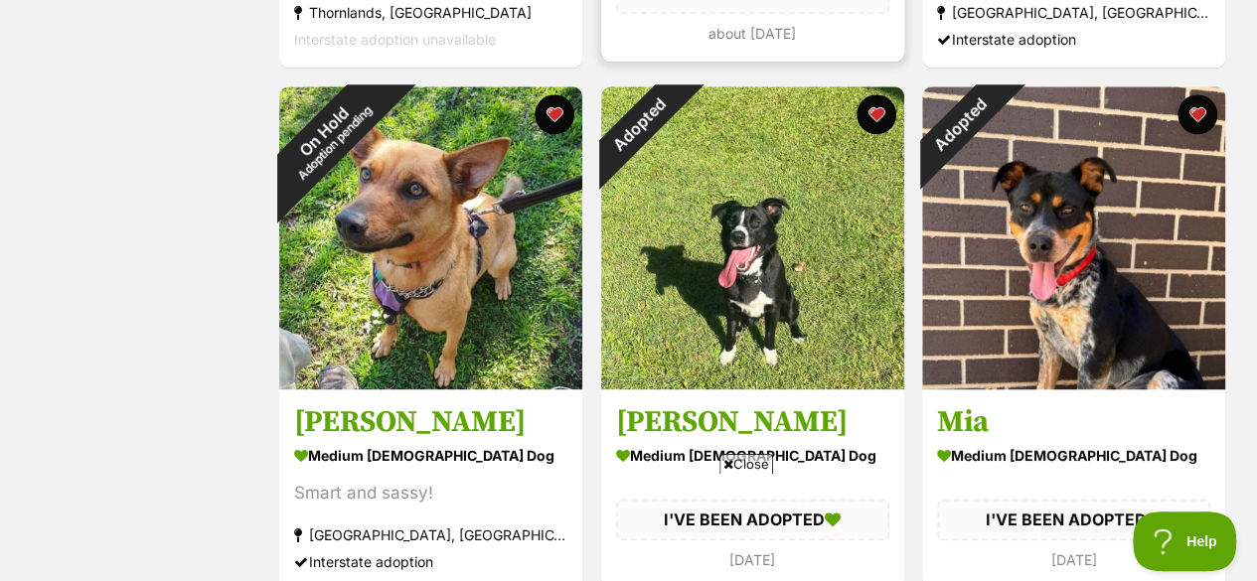
scroll to position [8724, 0]
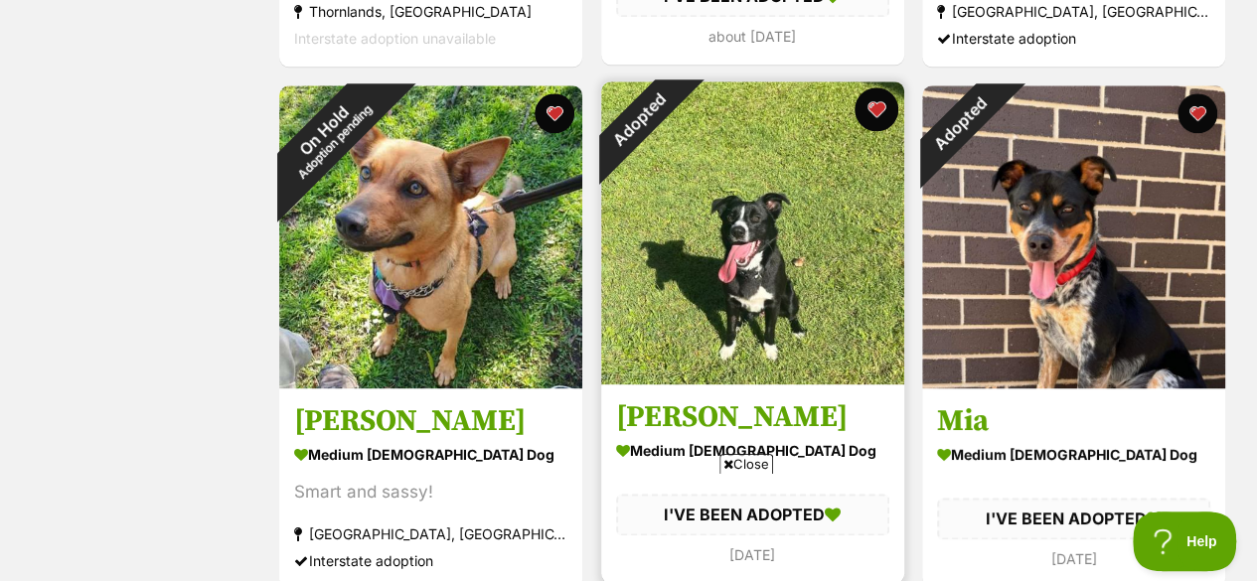
click at [877, 87] on button "favourite" at bounding box center [876, 109] width 44 height 44
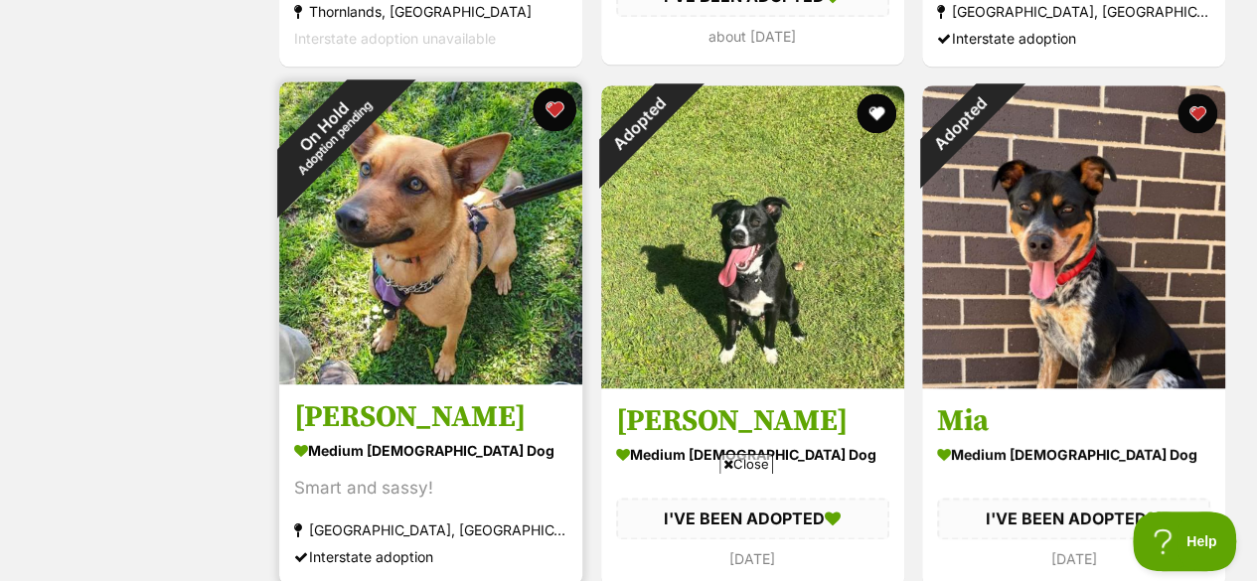
click at [552, 87] on button "favourite" at bounding box center [555, 109] width 44 height 44
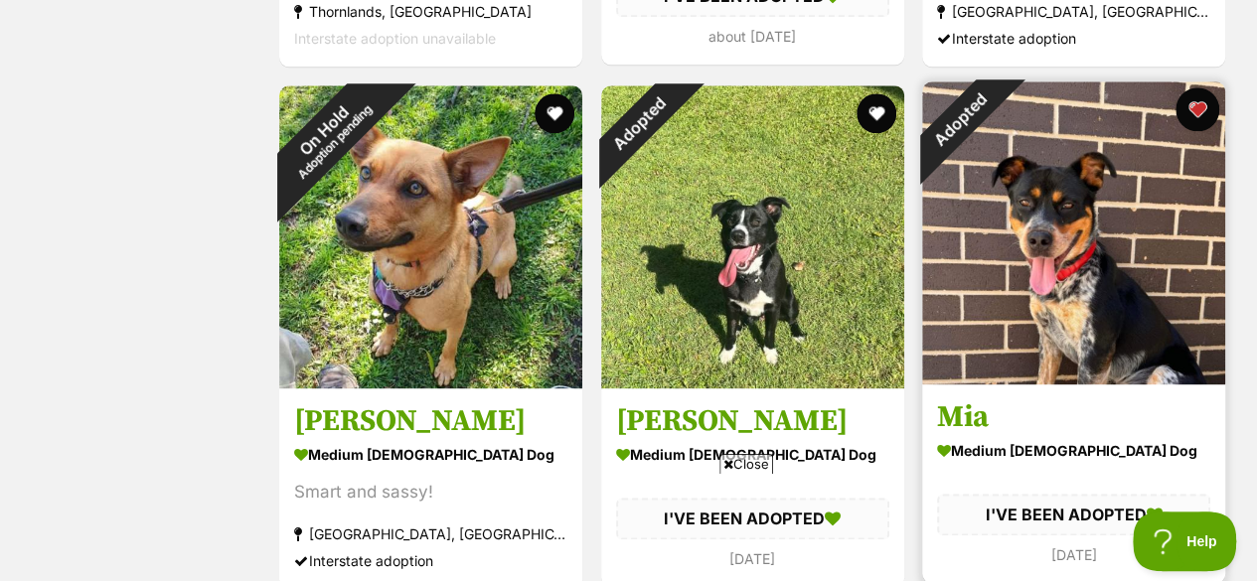
click at [1200, 87] on button "favourite" at bounding box center [1198, 109] width 44 height 44
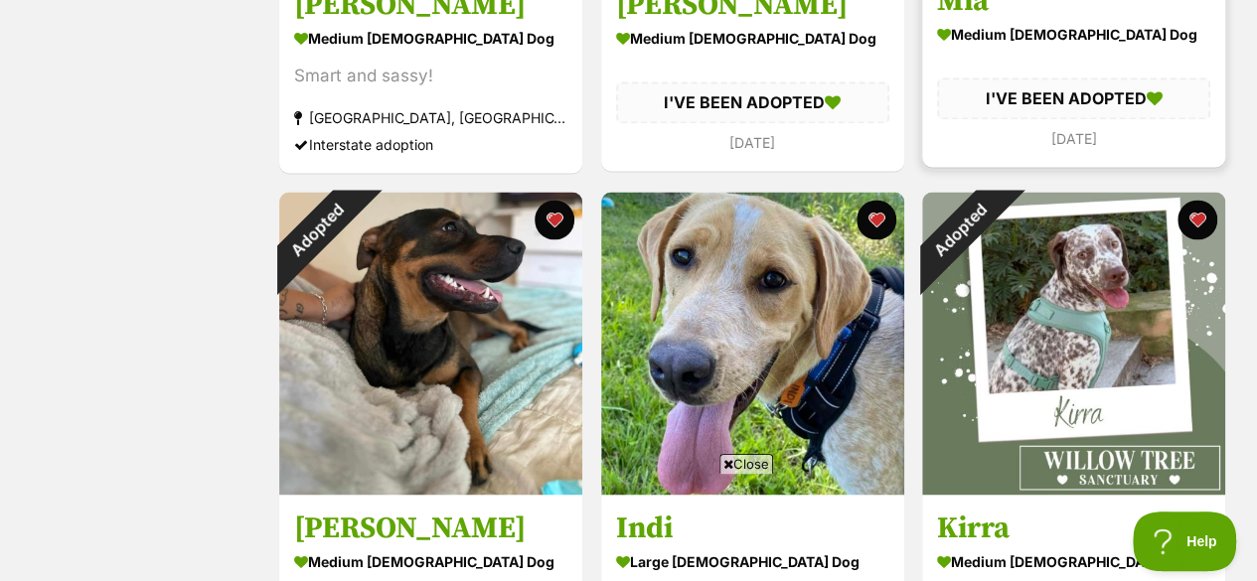
scroll to position [9141, 0]
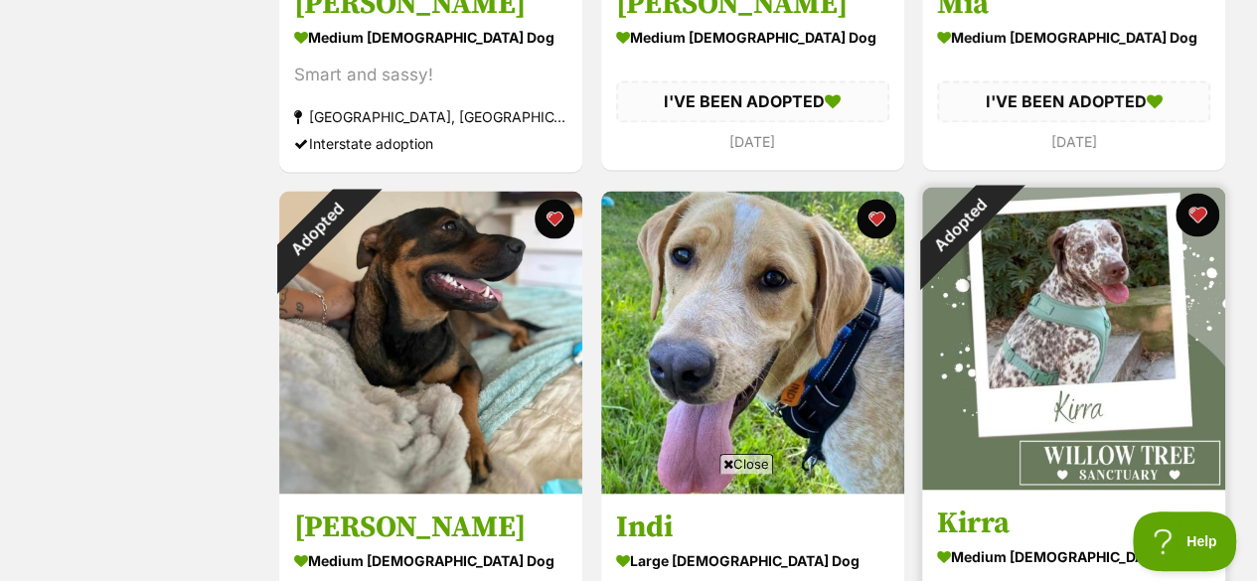
click at [1193, 193] on button "favourite" at bounding box center [1198, 215] width 44 height 44
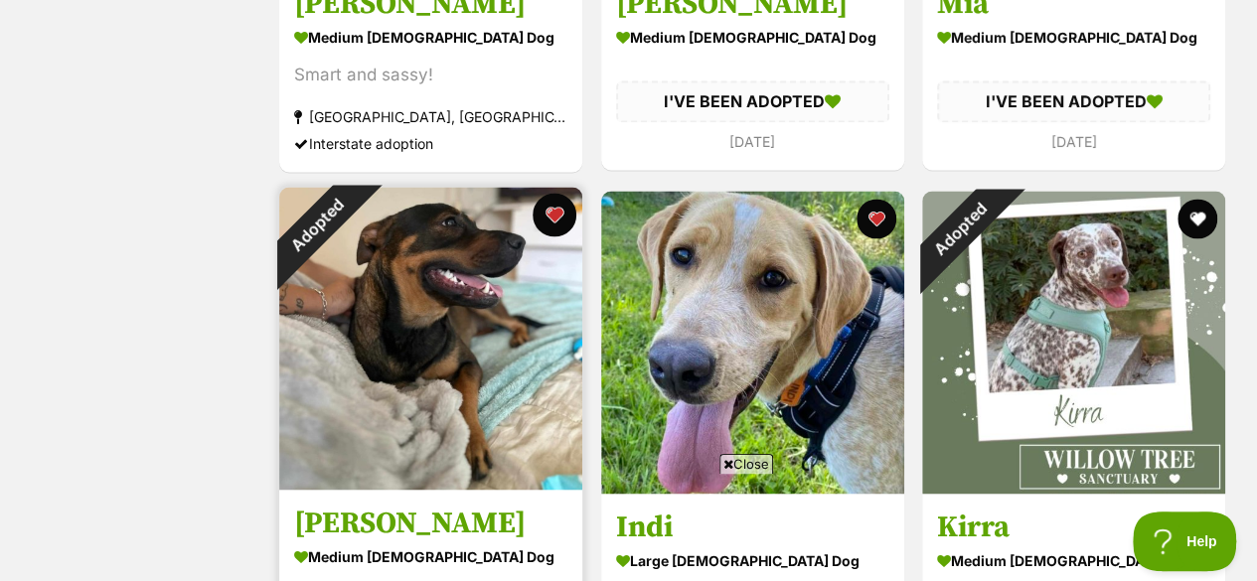
click at [563, 193] on button "favourite" at bounding box center [555, 215] width 44 height 44
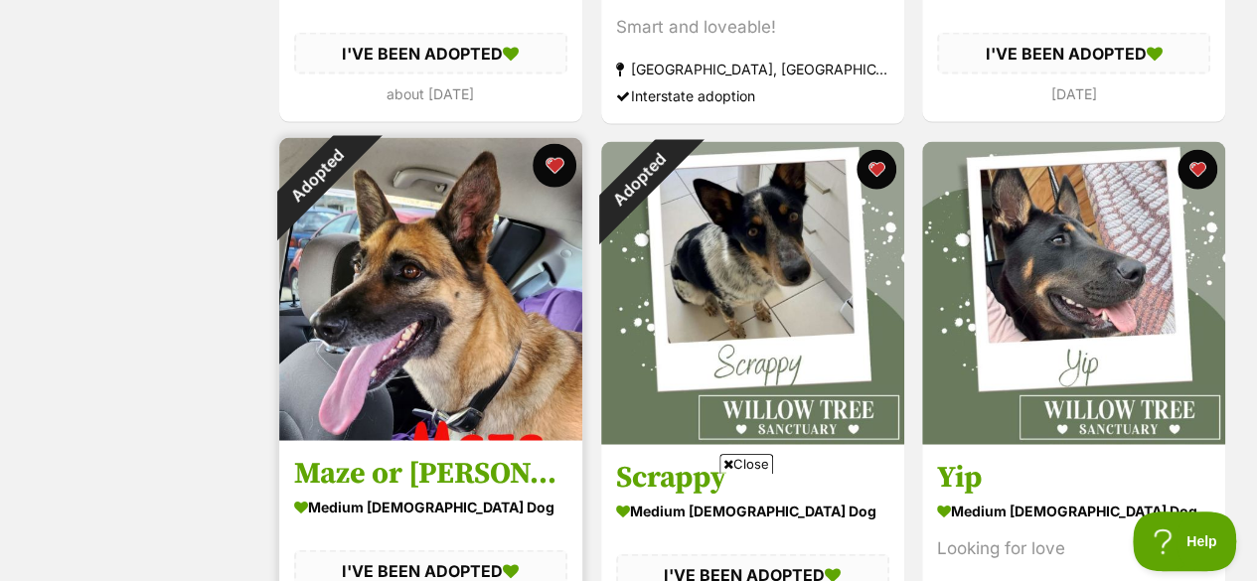
scroll to position [9712, 0]
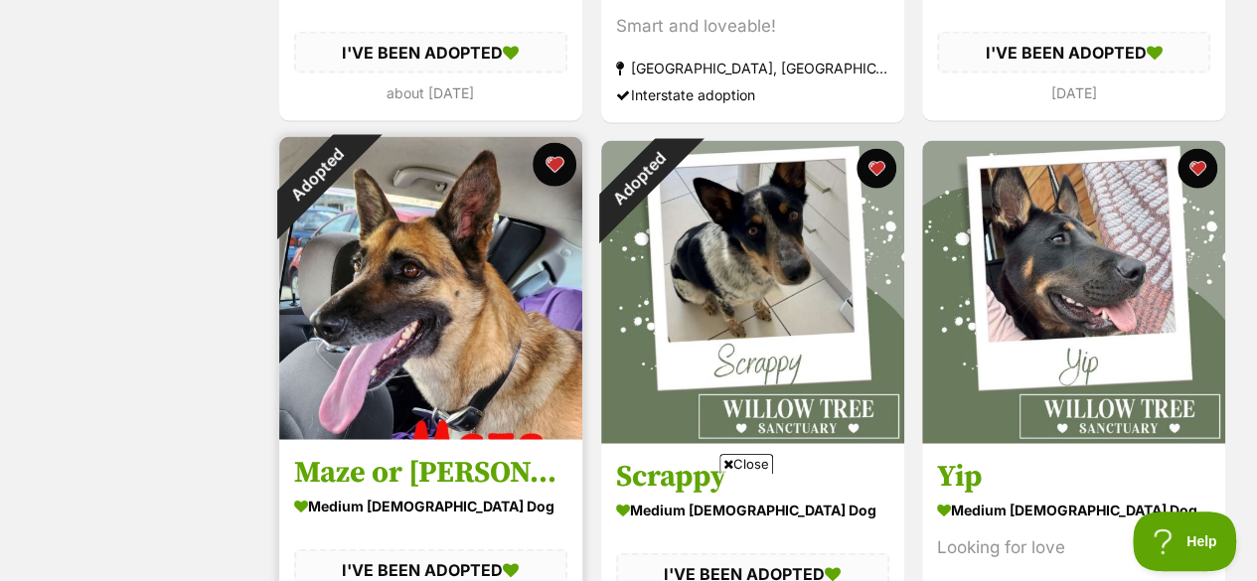
click at [548, 143] on button "favourite" at bounding box center [555, 165] width 44 height 44
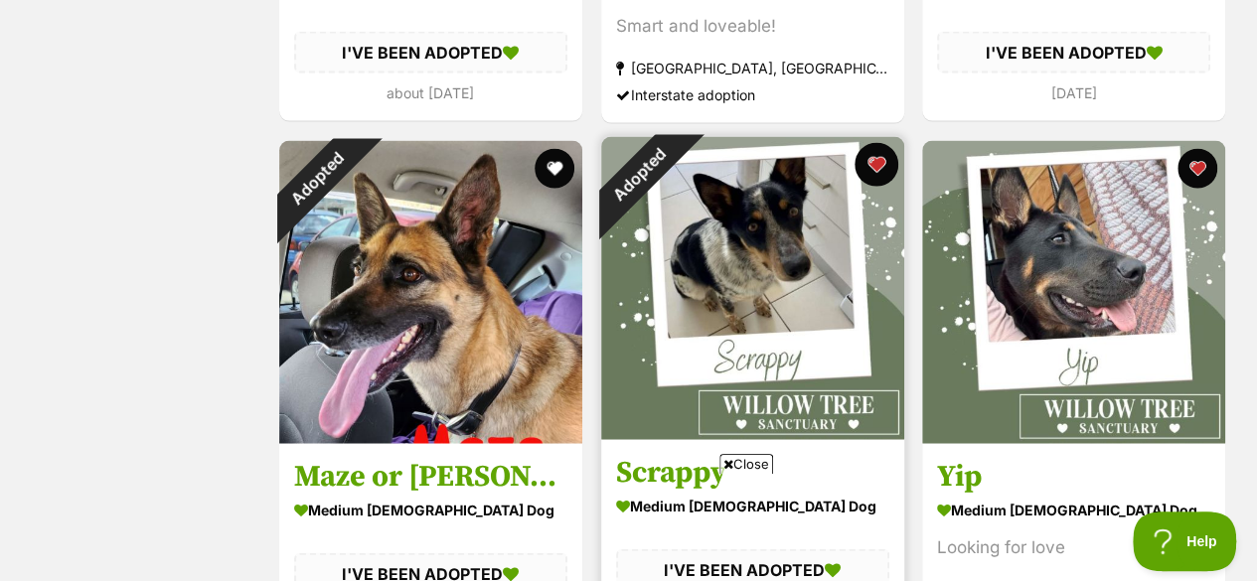
click at [885, 143] on button "favourite" at bounding box center [876, 165] width 44 height 44
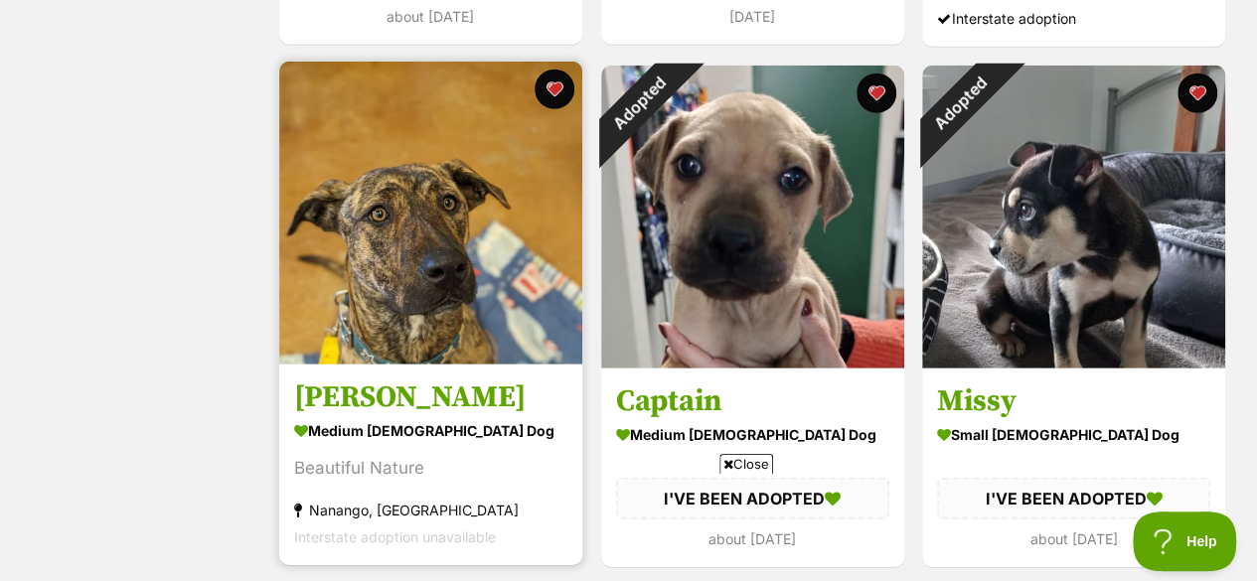
scroll to position [10306, 0]
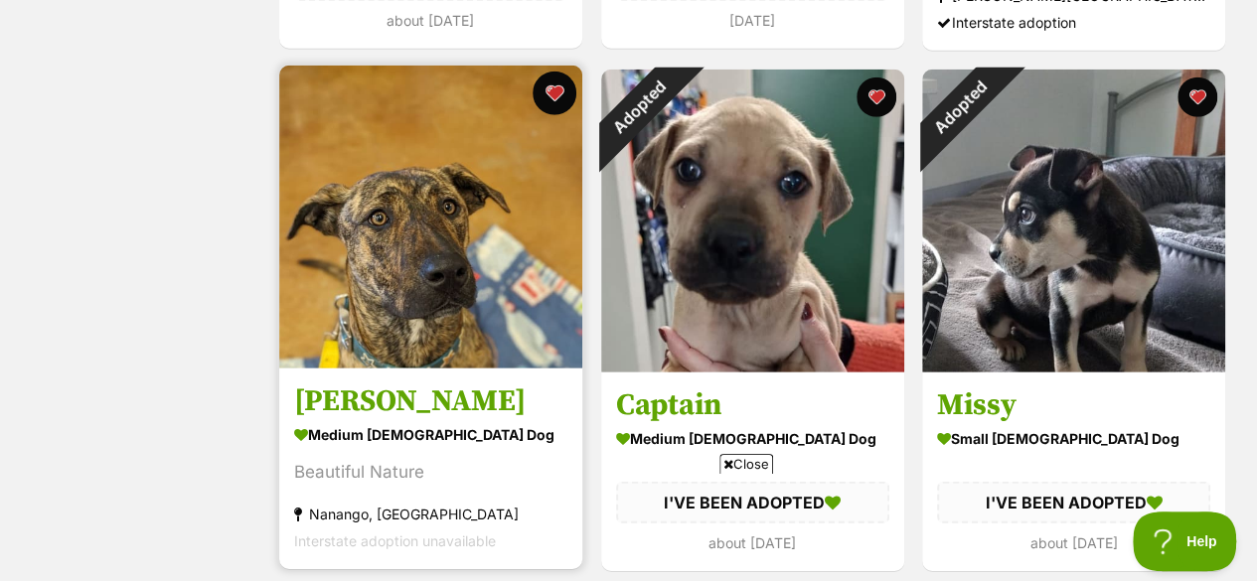
click at [551, 72] on button "favourite" at bounding box center [555, 94] width 44 height 44
